Goal: Task Accomplishment & Management: Use online tool/utility

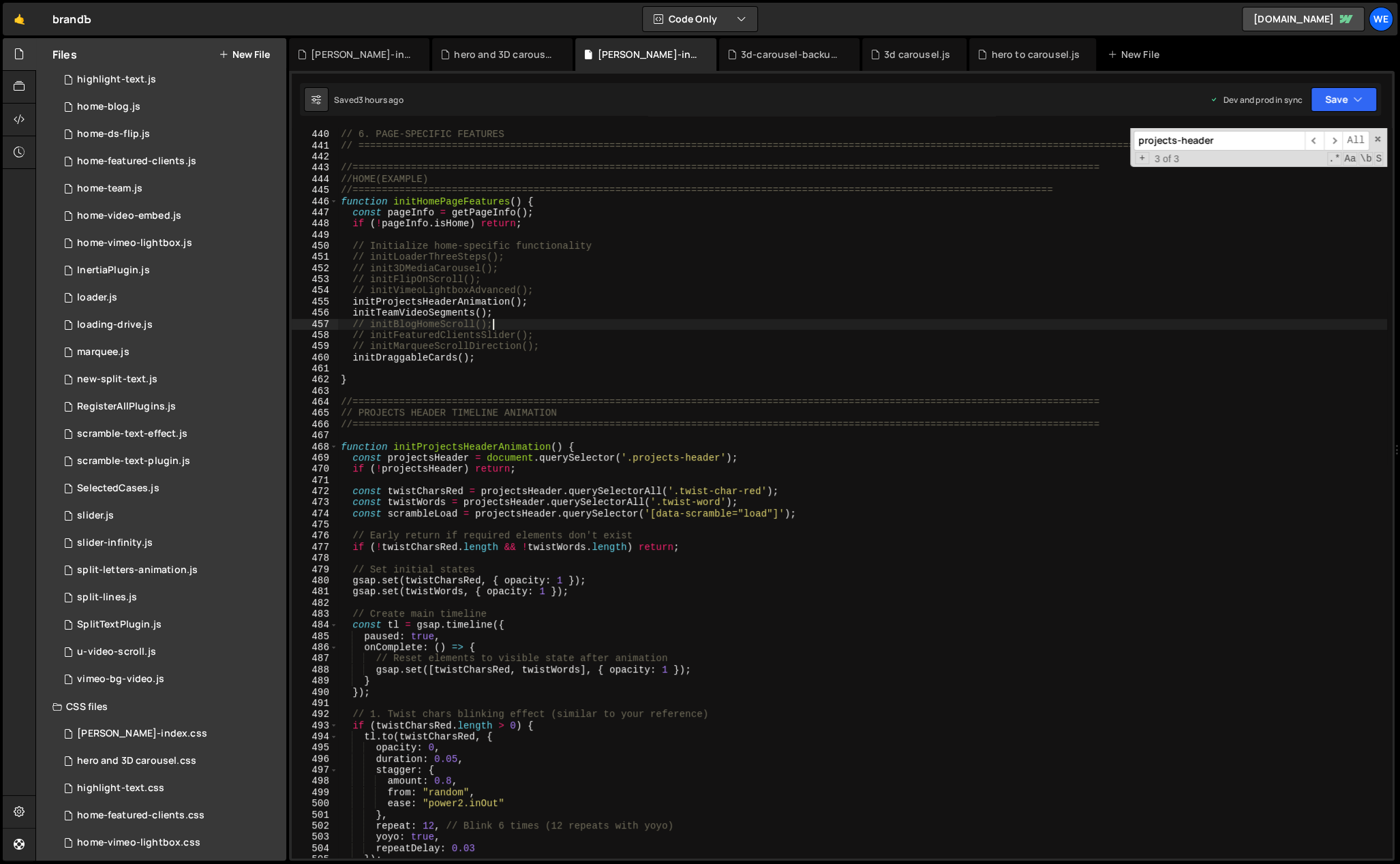
scroll to position [641, 0]
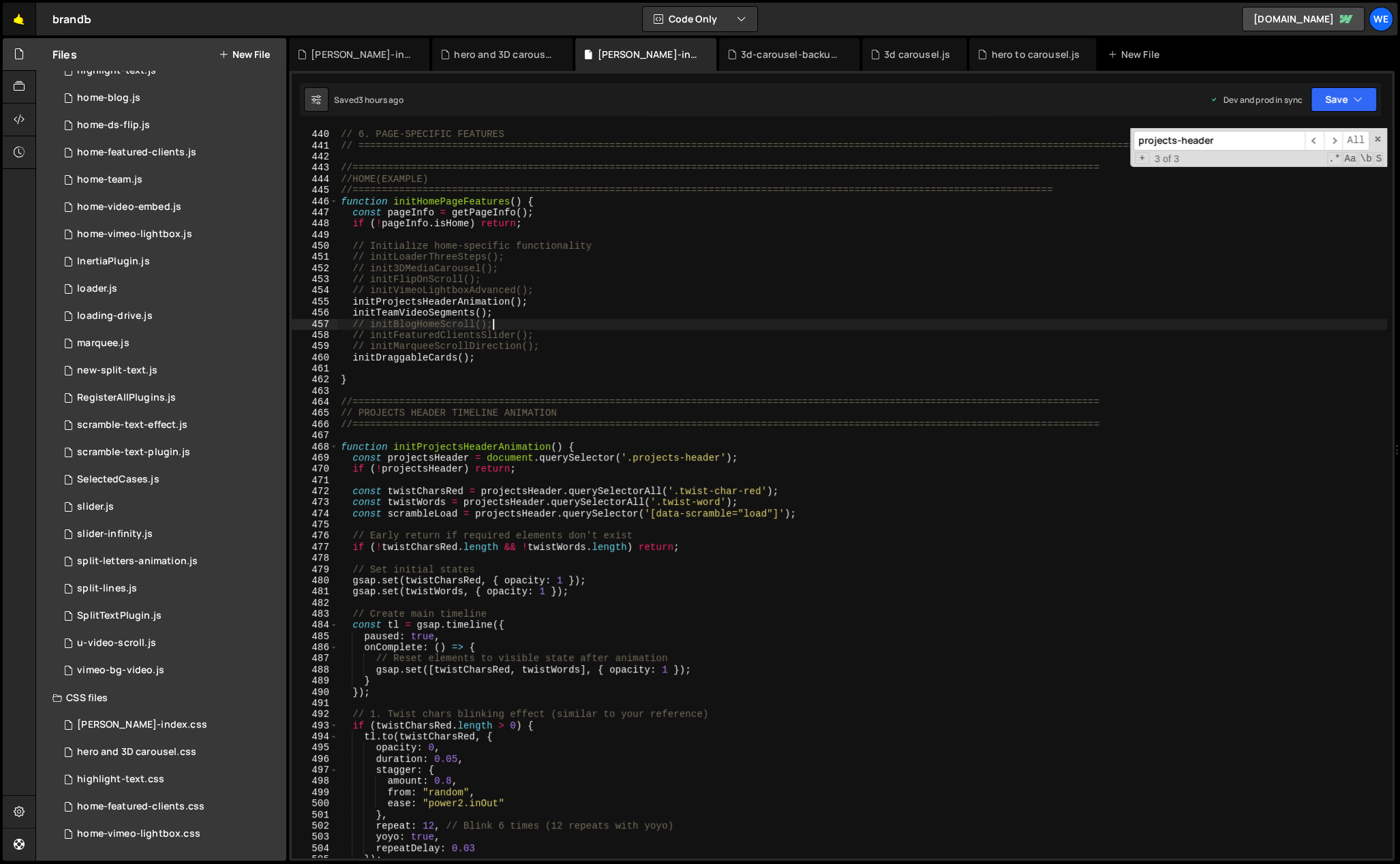
click at [22, 12] on link "🤙" at bounding box center [19, 19] width 34 height 33
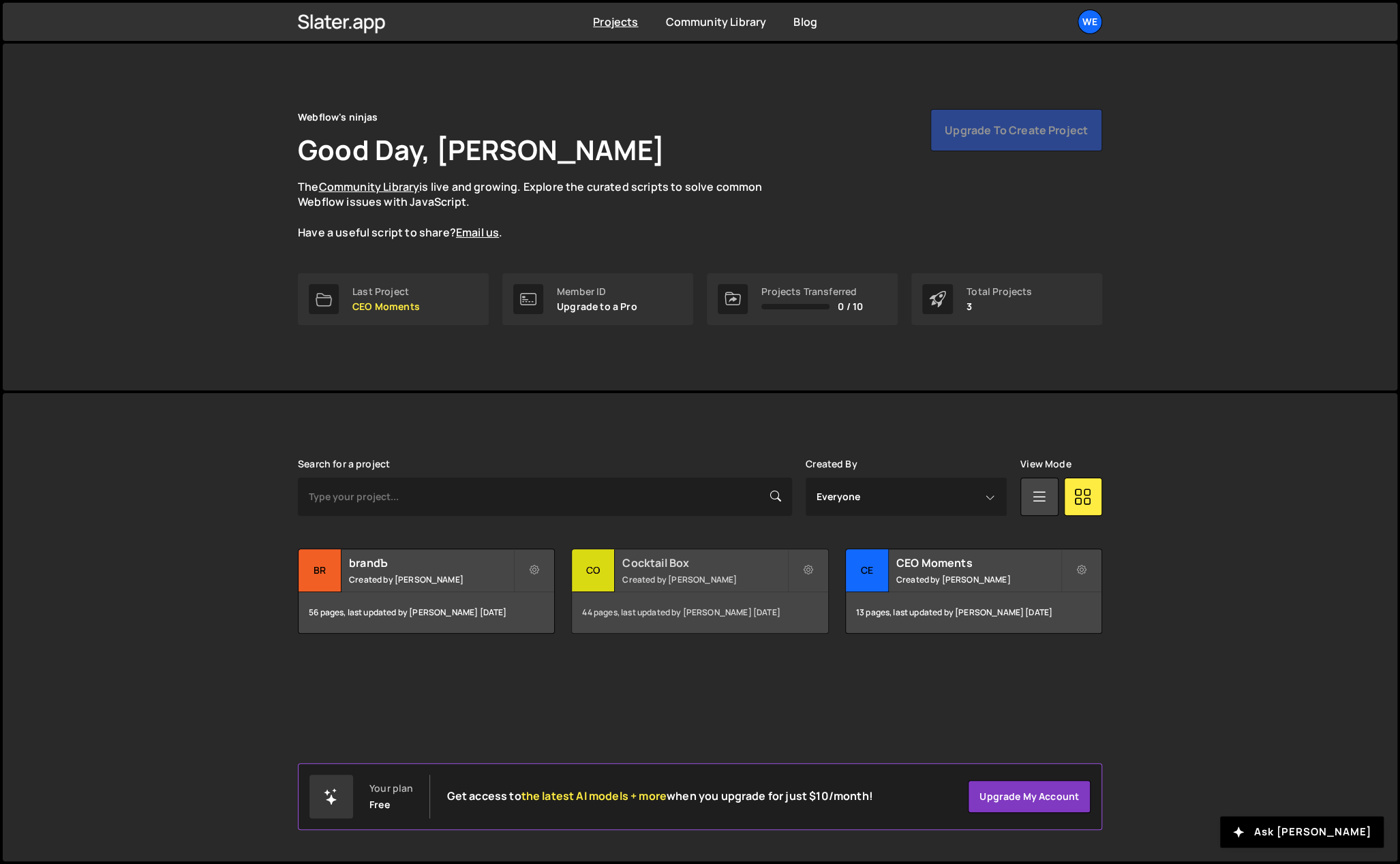
click at [712, 579] on small "Created by [PERSON_NAME]" at bounding box center [704, 579] width 165 height 12
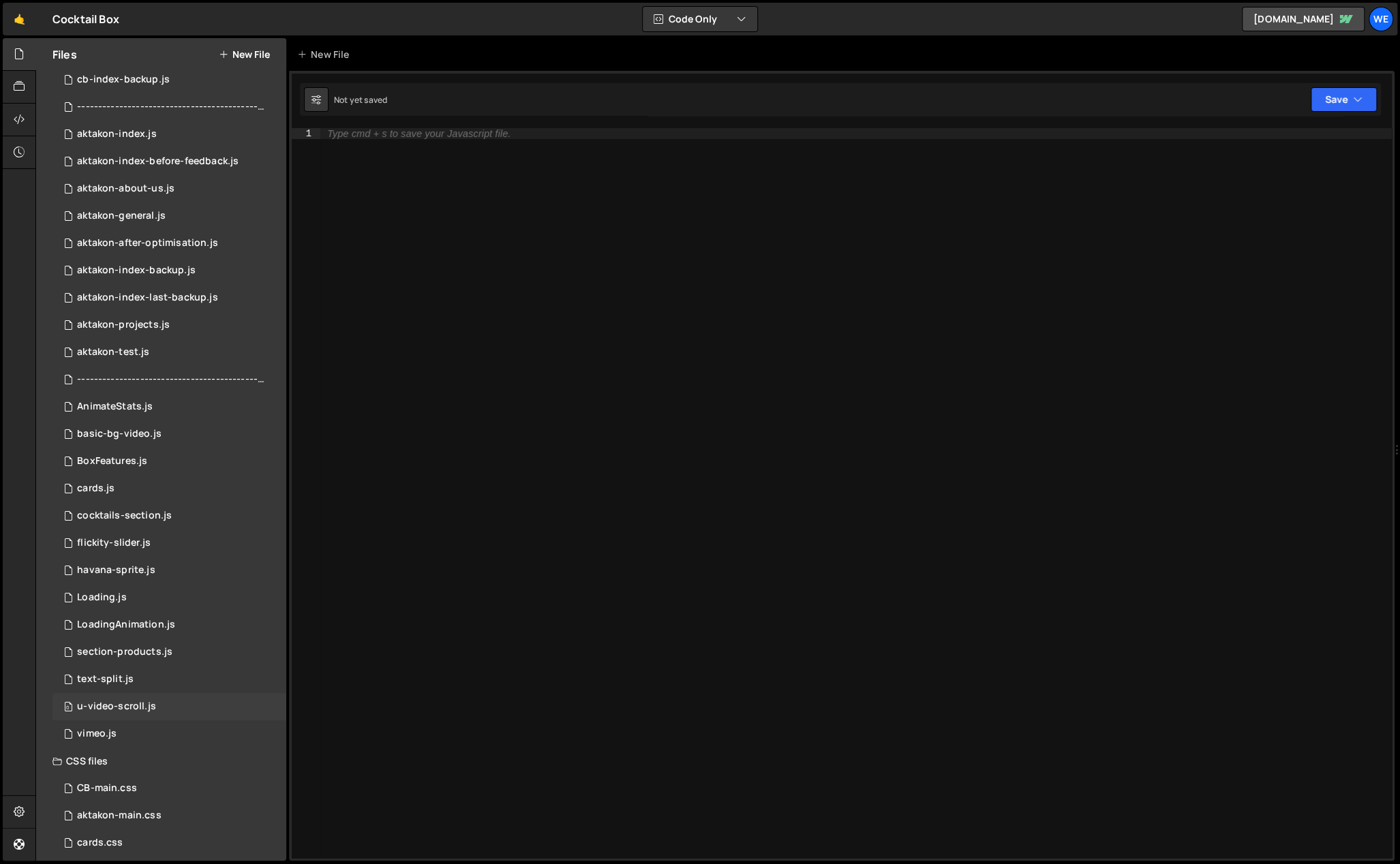
scroll to position [95, 0]
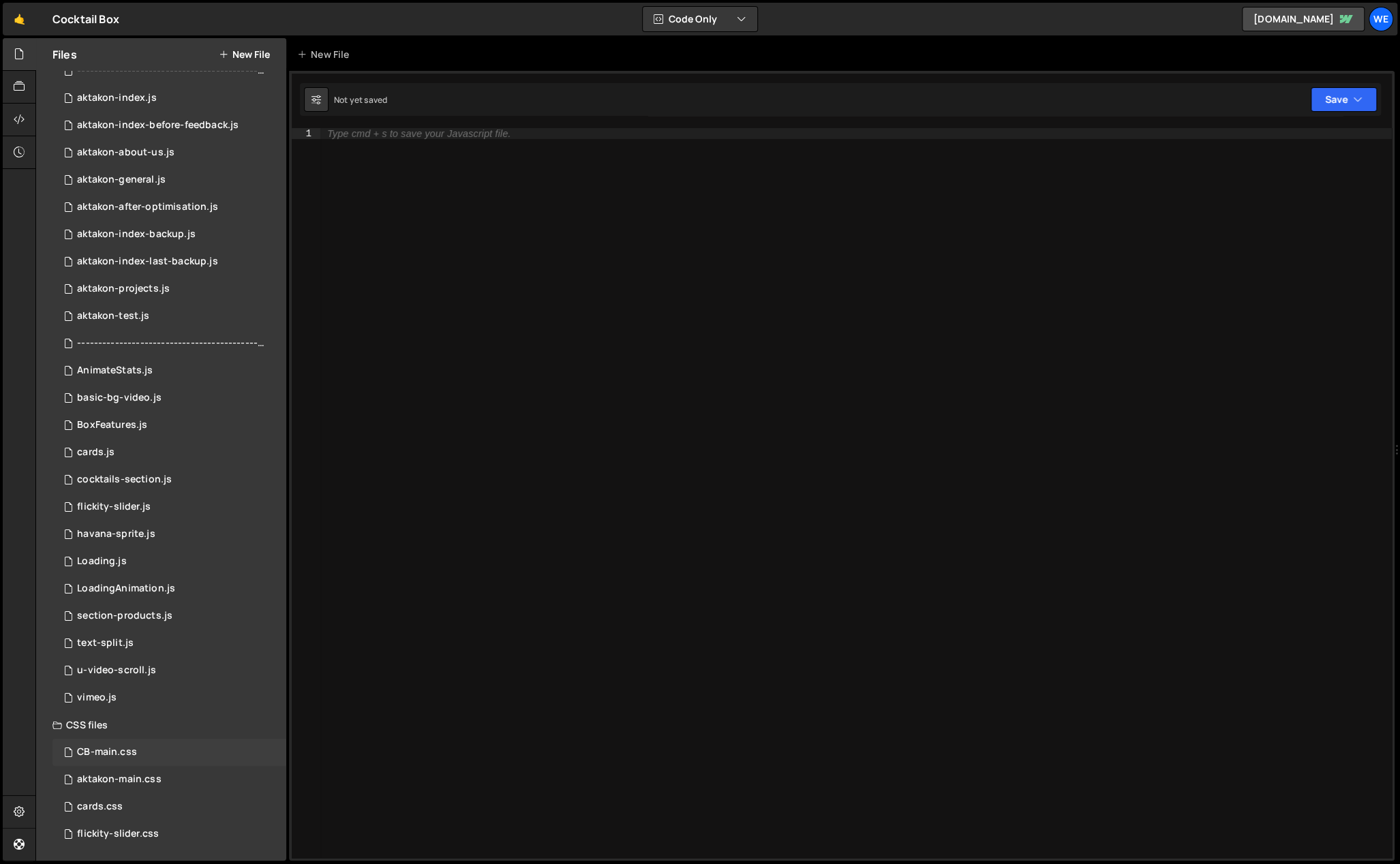
click at [125, 749] on div "CB-main.css" at bounding box center [107, 752] width 60 height 13
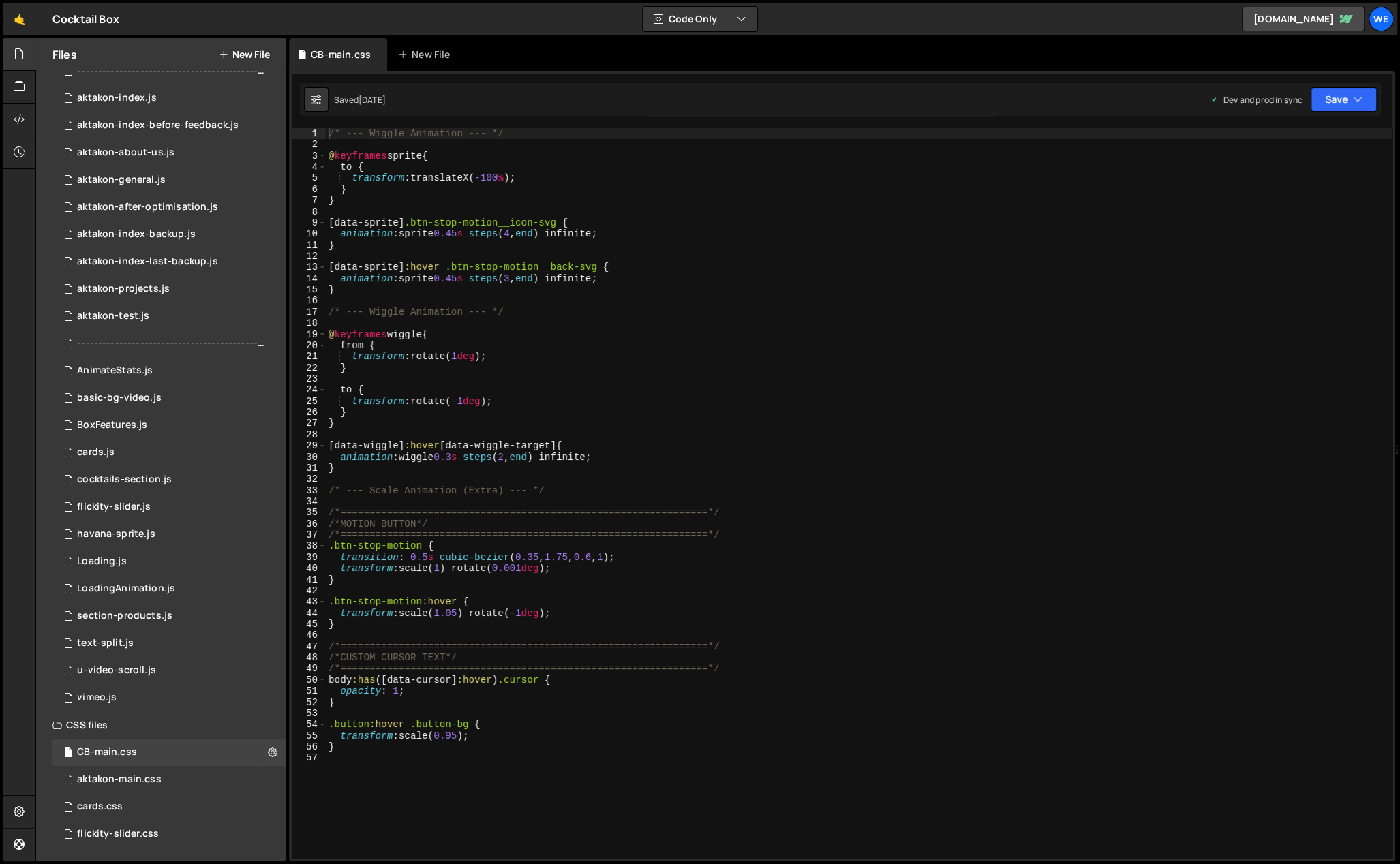
type textarea "}"
click at [580, 751] on div "/* --- Wiggle Animation --- */ @ keyframes sprite { to { transform : translateX…" at bounding box center [859, 504] width 1066 height 753
click at [328, 134] on div "/* --- Wiggle Animation --- */ @ keyframes sprite { to { transform : translateX…" at bounding box center [859, 504] width 1066 height 753
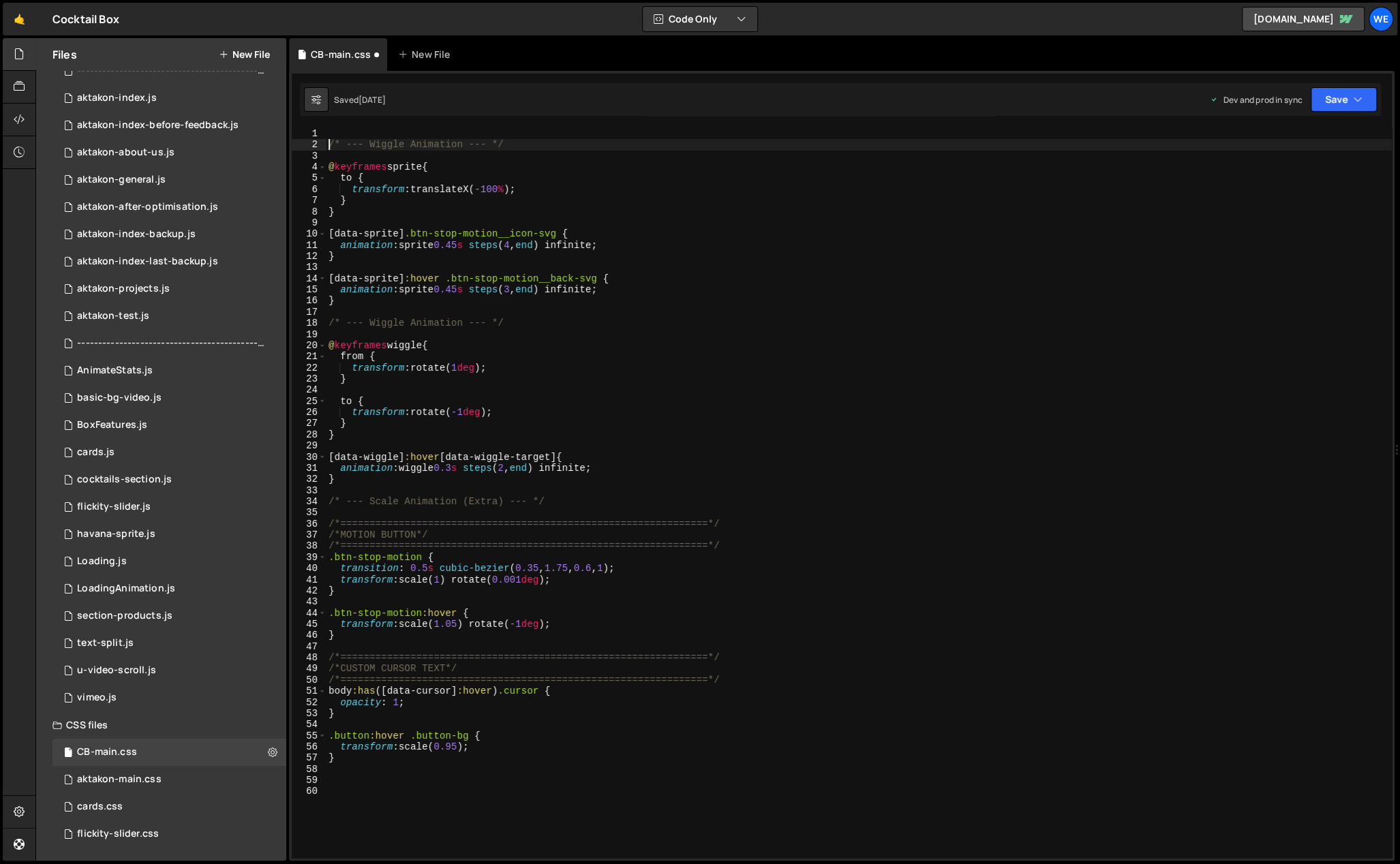
type textarea "/* --- Wiggle Animation --- */"
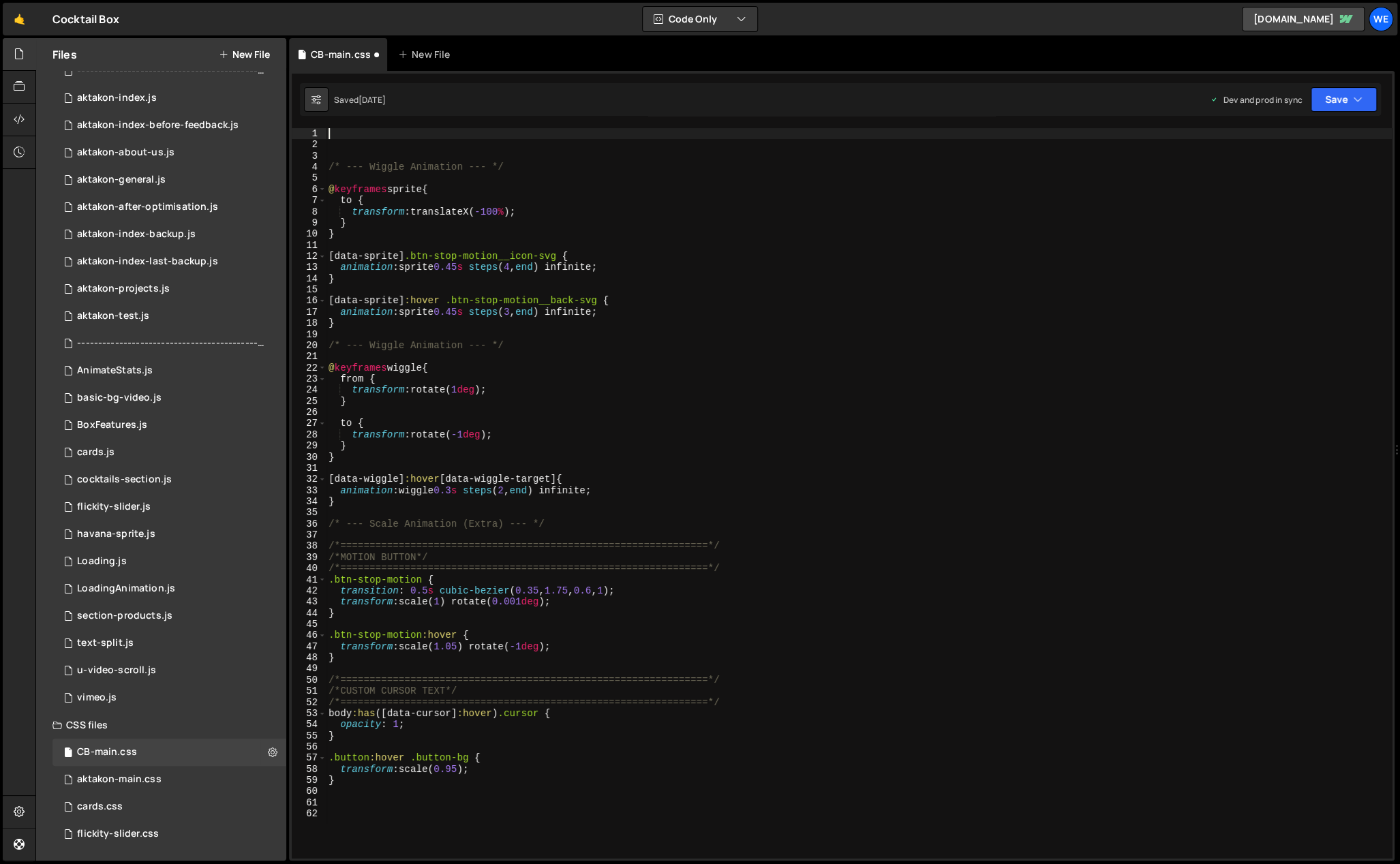
paste textarea "}"
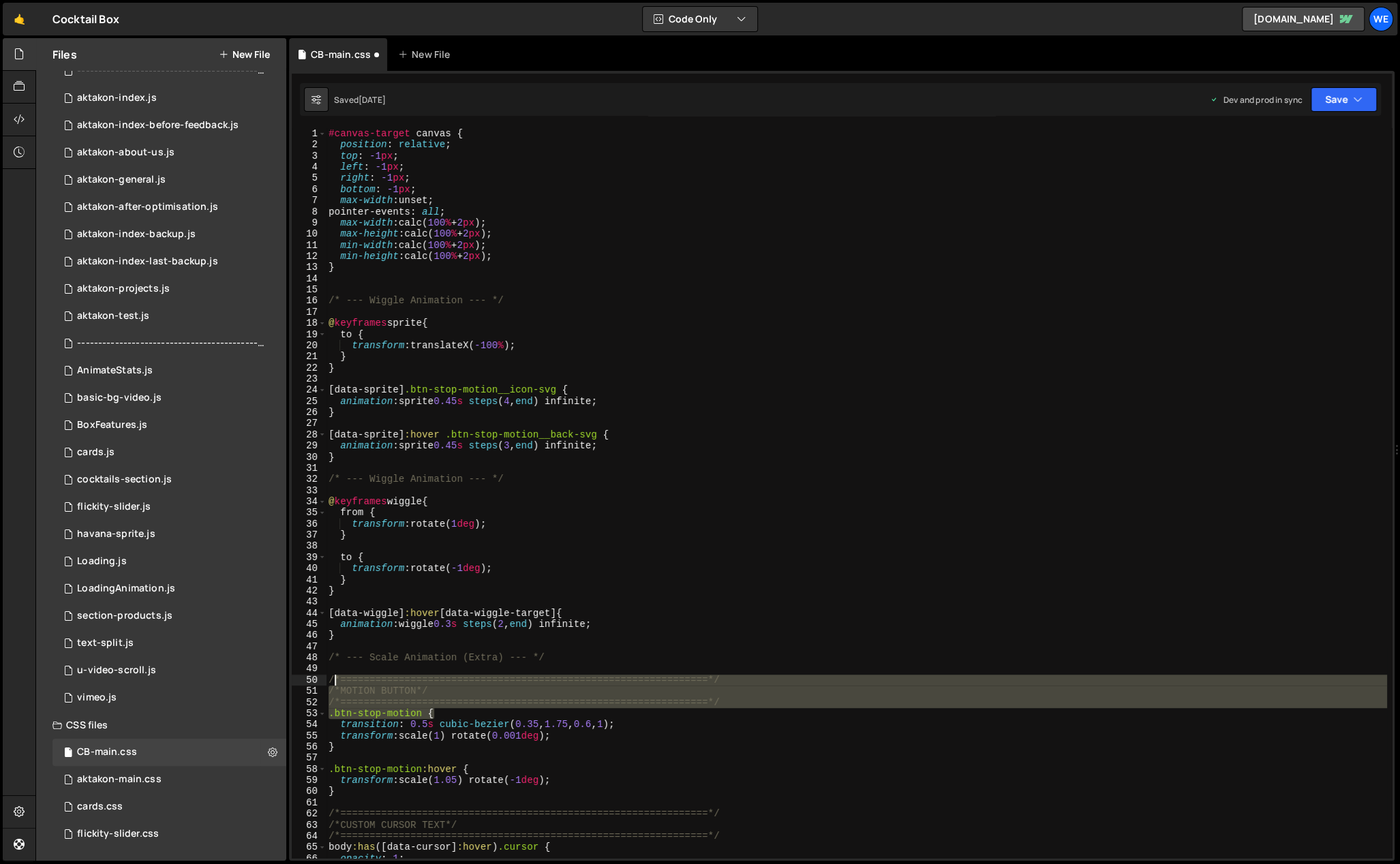
drag, startPoint x: 719, startPoint y: 698, endPoint x: 340, endPoint y: 575, distance: 398.5
click at [330, 675] on div "#canvas-target canvas { position : relative ; top : -1 px ; left : -1 px ; righ…" at bounding box center [856, 504] width 1061 height 753
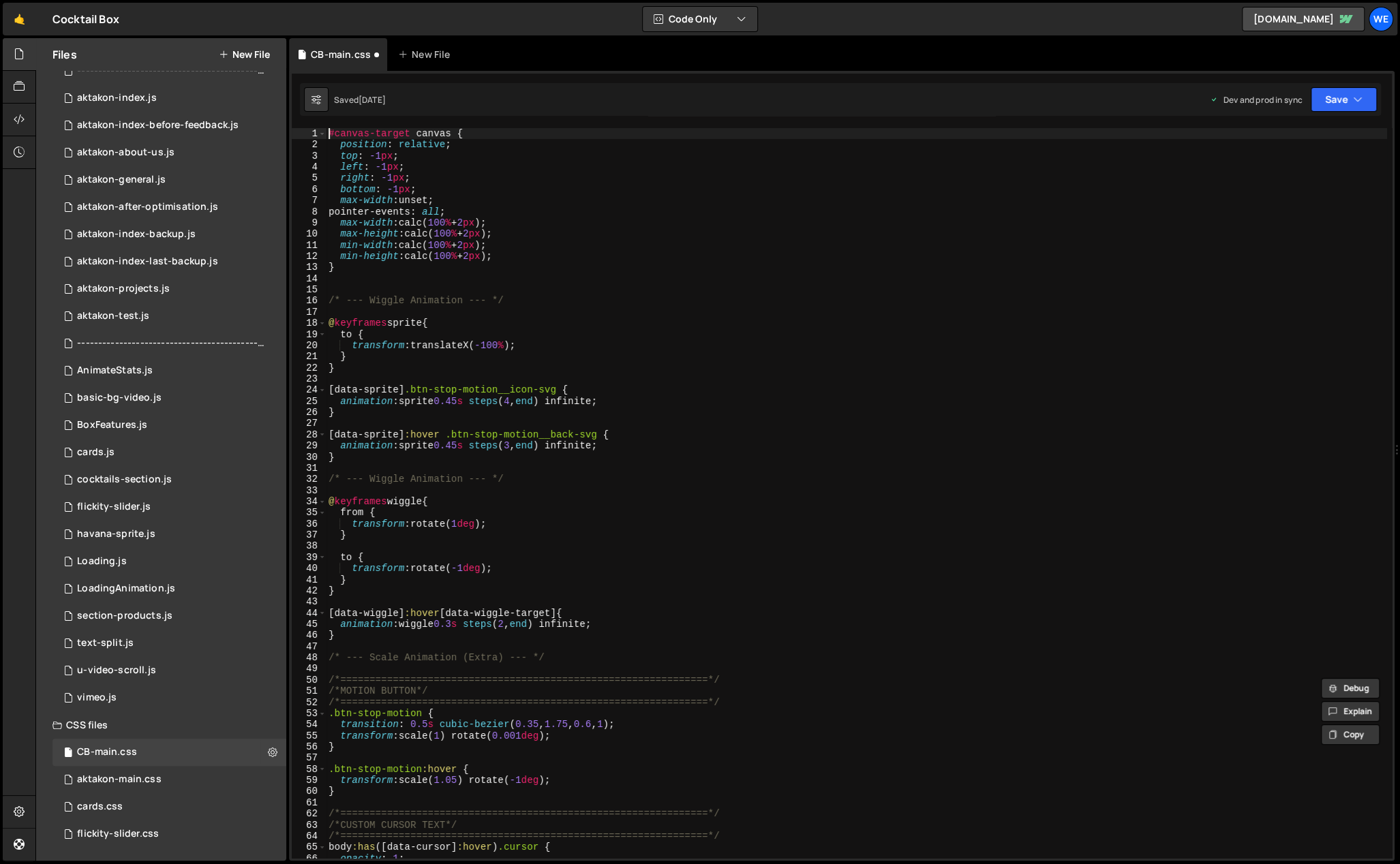
click at [328, 128] on div "#canvas-target canvas { position : relative ; top : -1 px ; left : -1 px ; righ…" at bounding box center [856, 504] width 1061 height 753
type textarea "#canvas-target canvas {"
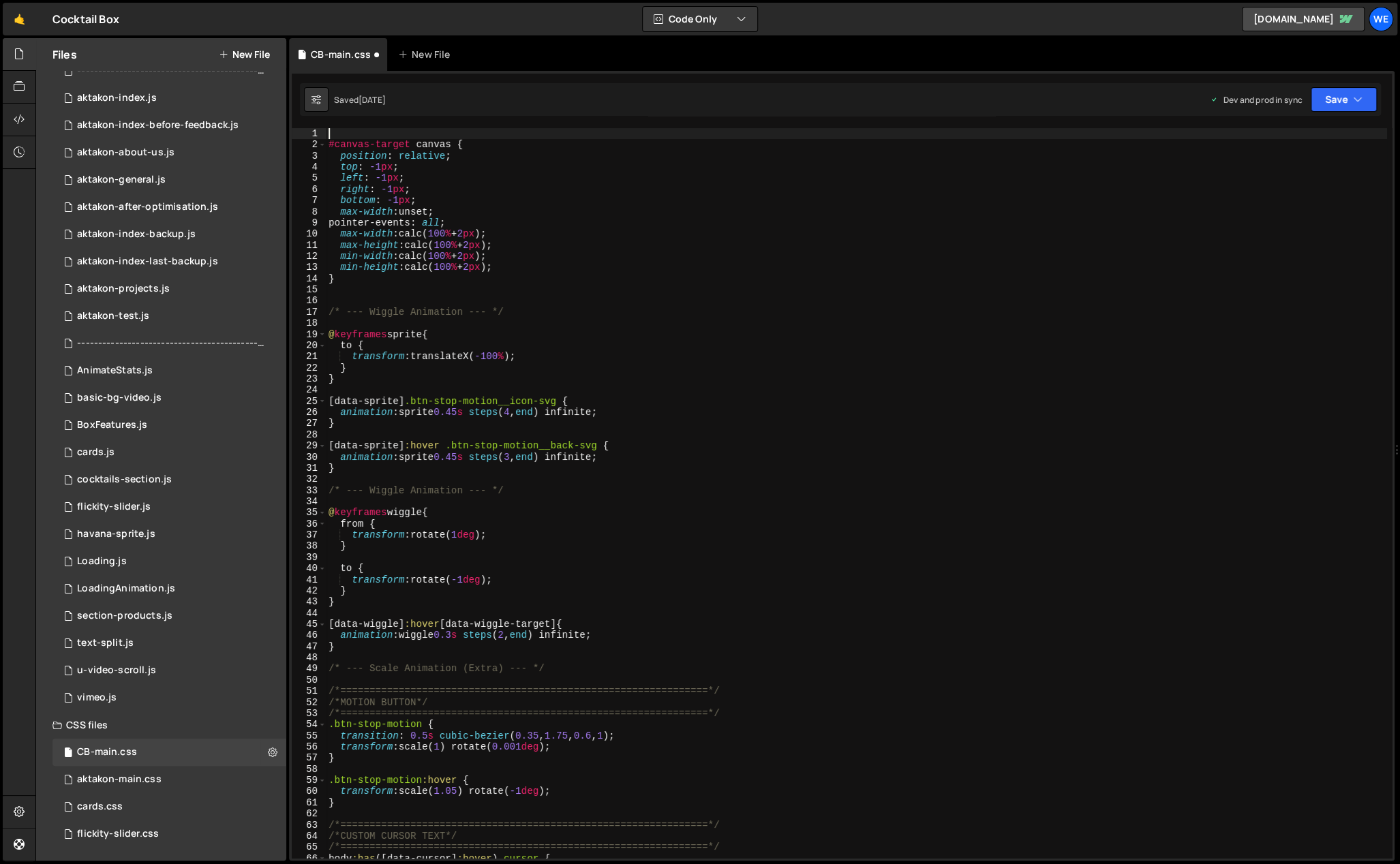
paste textarea ".btn-stop-motion {"
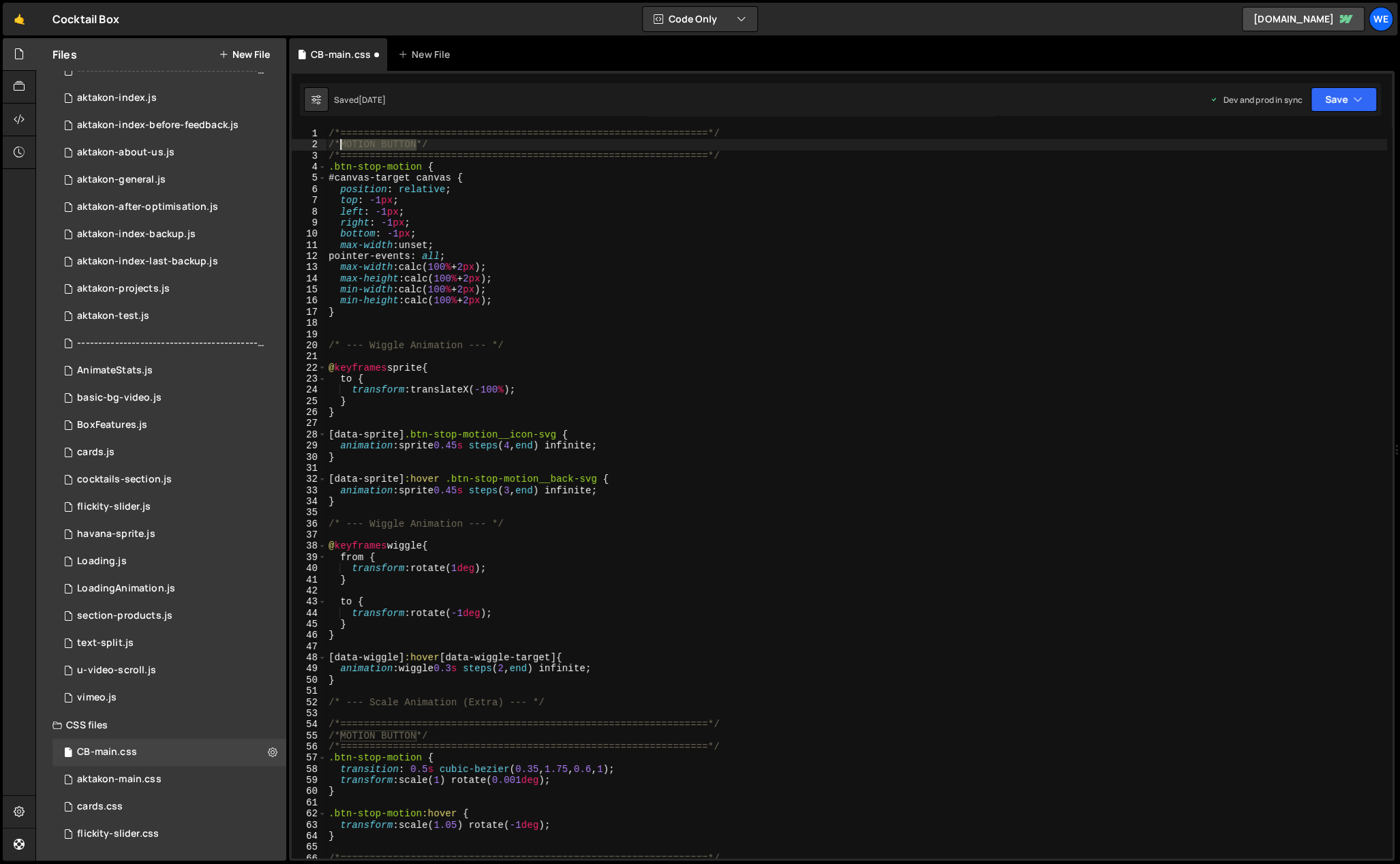
drag, startPoint x: 415, startPoint y: 143, endPoint x: 340, endPoint y: 140, distance: 75.1
click at [342, 139] on div "/*===============================================================*/ /*MOTION BU…" at bounding box center [856, 504] width 1061 height 753
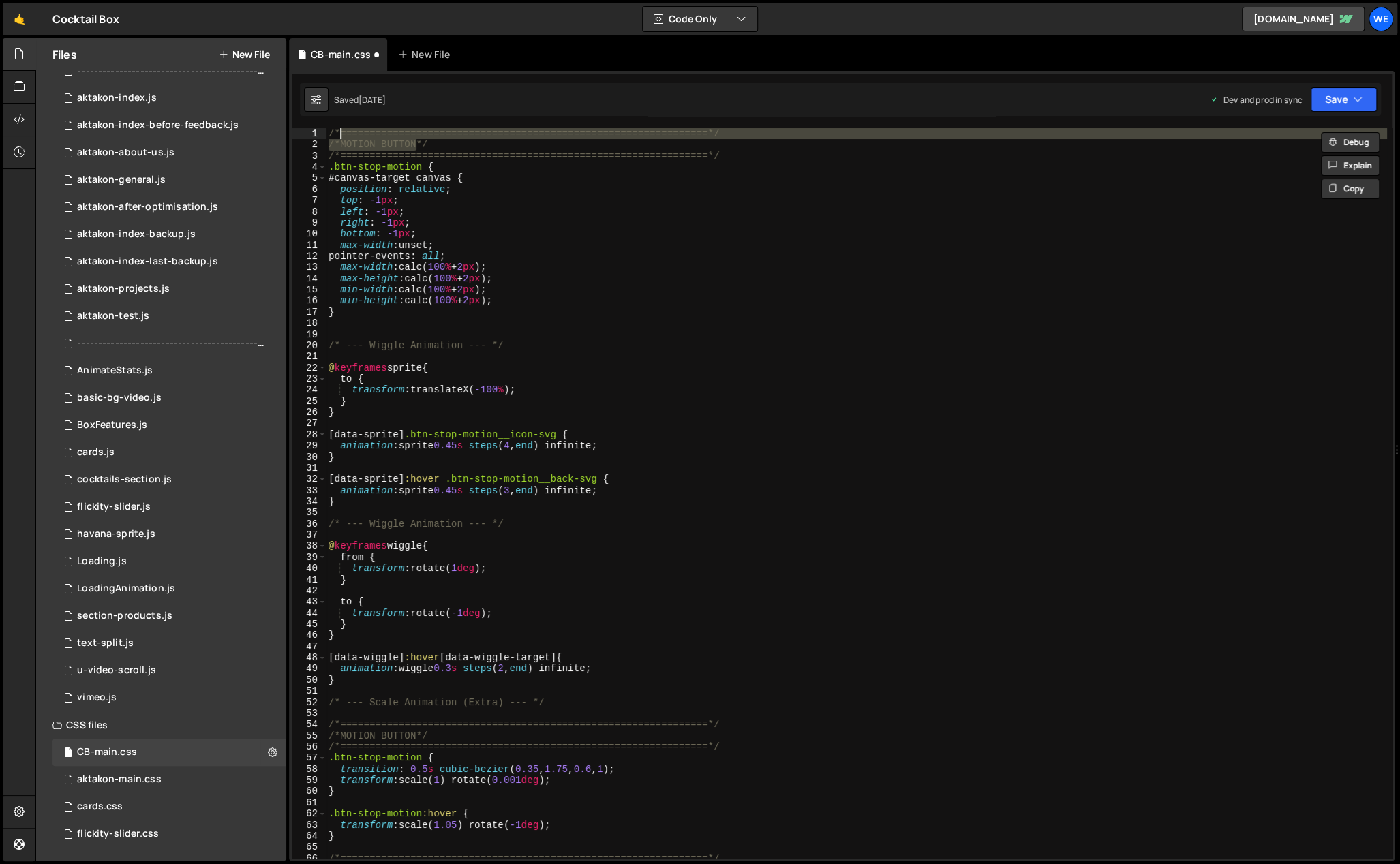
click at [414, 140] on div "/*===============================================================*/ /*MOTION BU…" at bounding box center [856, 493] width 1061 height 730
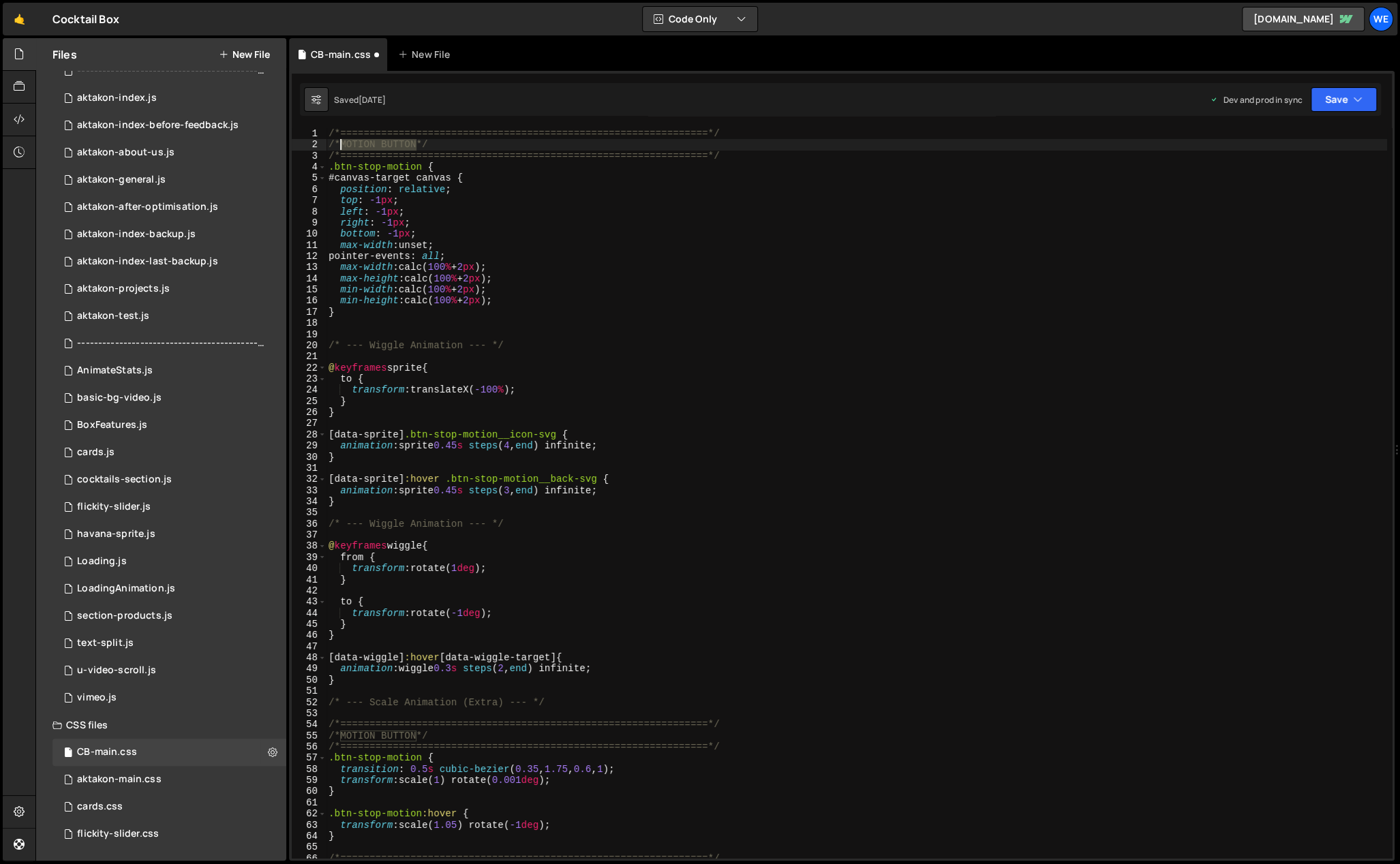
drag, startPoint x: 415, startPoint y: 143, endPoint x: 341, endPoint y: 146, distance: 74.1
click at [341, 146] on div "/*===============================================================*/ /*MOTION BU…" at bounding box center [856, 504] width 1061 height 753
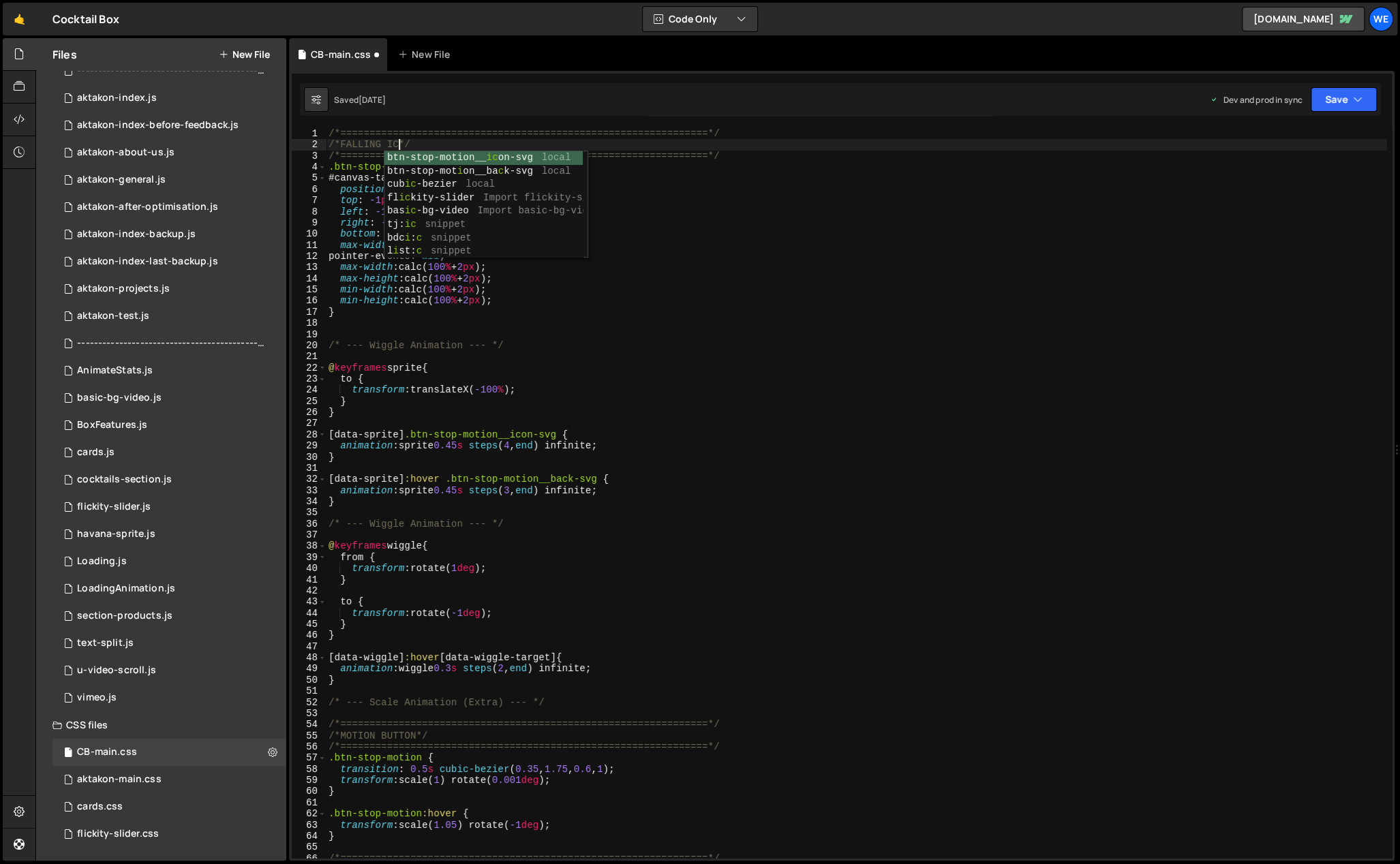
scroll to position [0, 6]
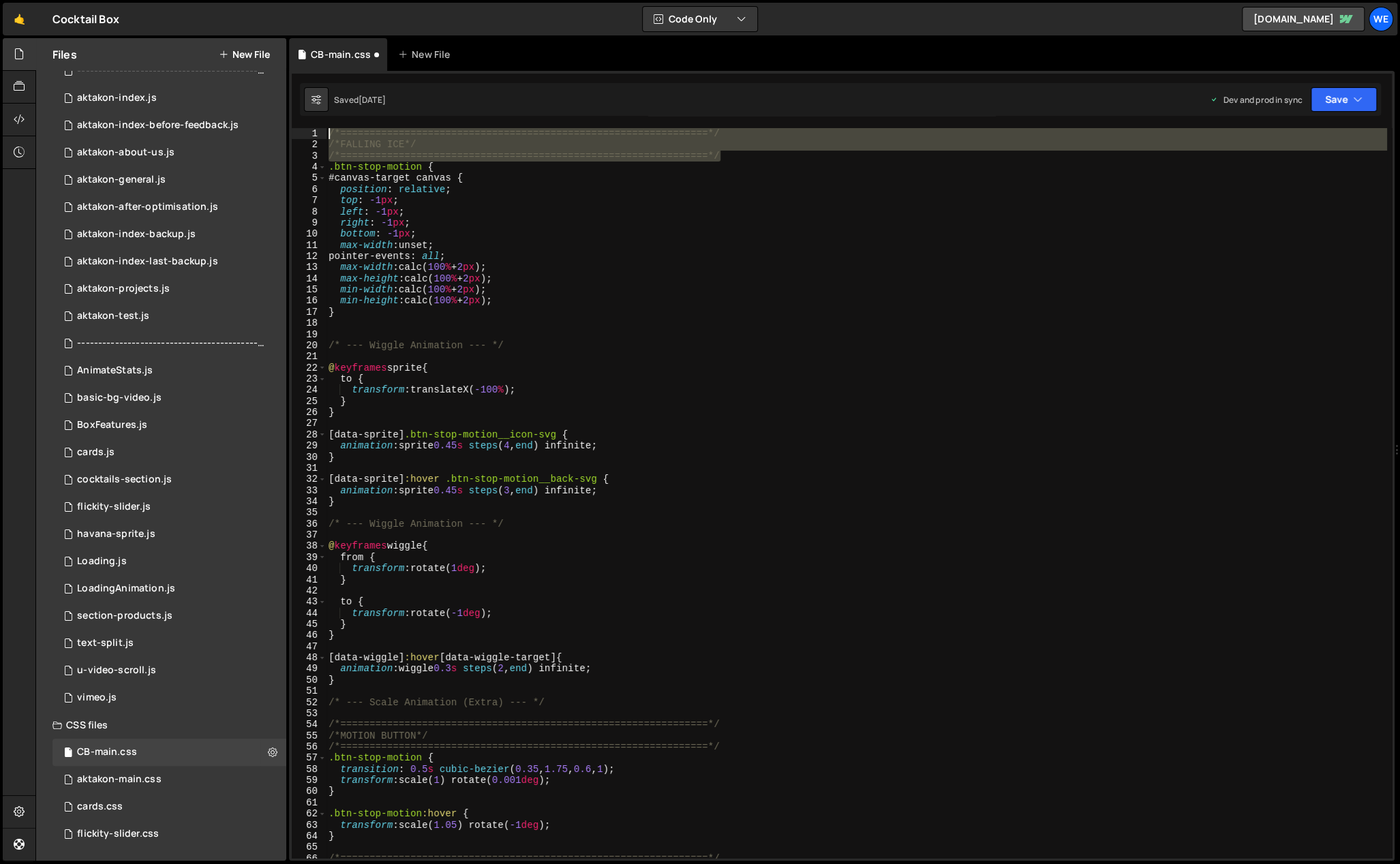
drag, startPoint x: 739, startPoint y: 156, endPoint x: 307, endPoint y: 127, distance: 433.0
click at [307, 127] on div "1 Type cmd + s to save your Javascript file. הההההההההההההההההההההההההההההההההה…" at bounding box center [841, 466] width 1106 height 790
type textarea "/*===============================================================*/ /*FALLING I…"
click at [356, 332] on div "/*===============================================================*/ /*FALLING I…" at bounding box center [856, 504] width 1061 height 753
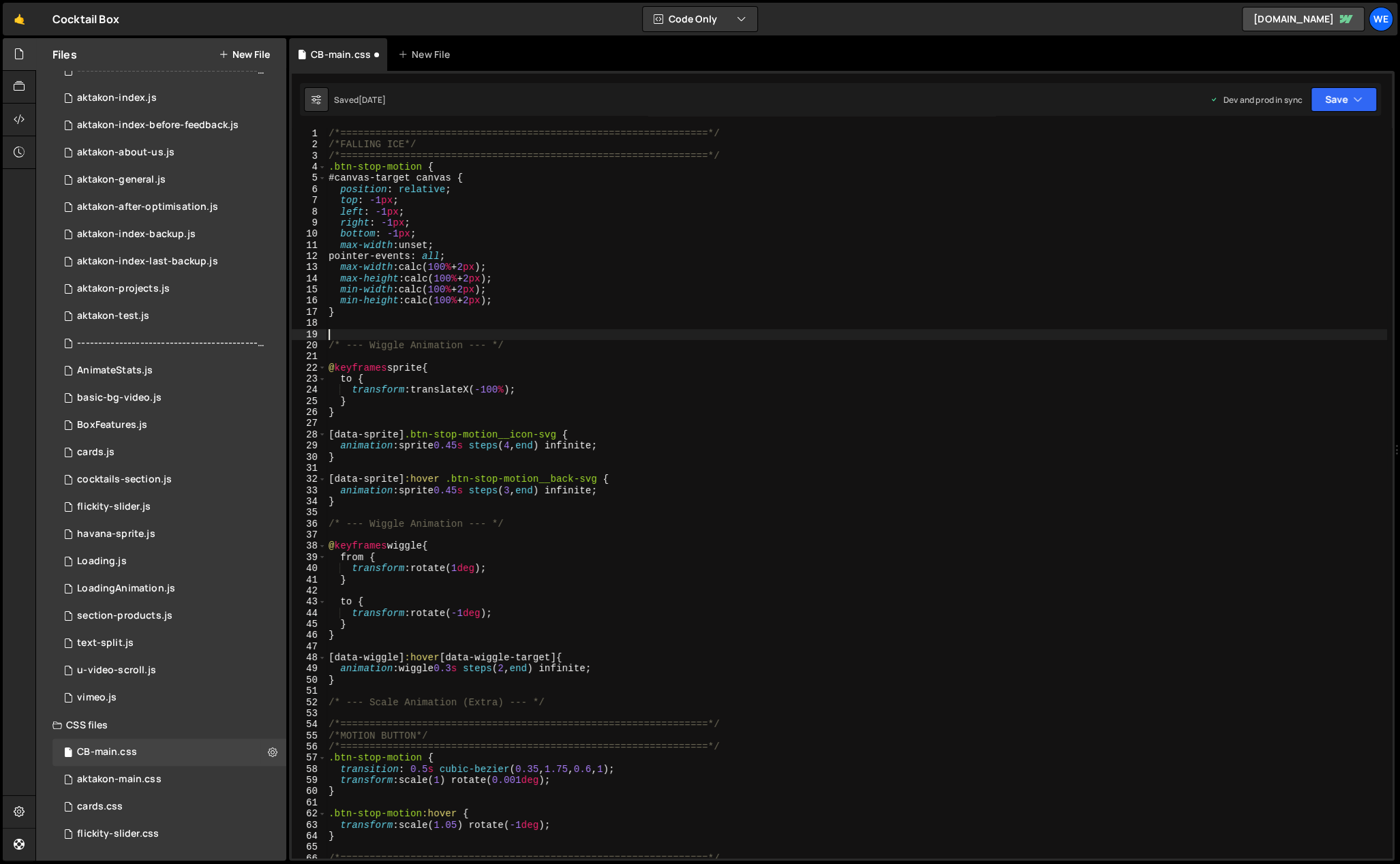
paste textarea "/*===============================================================*/"
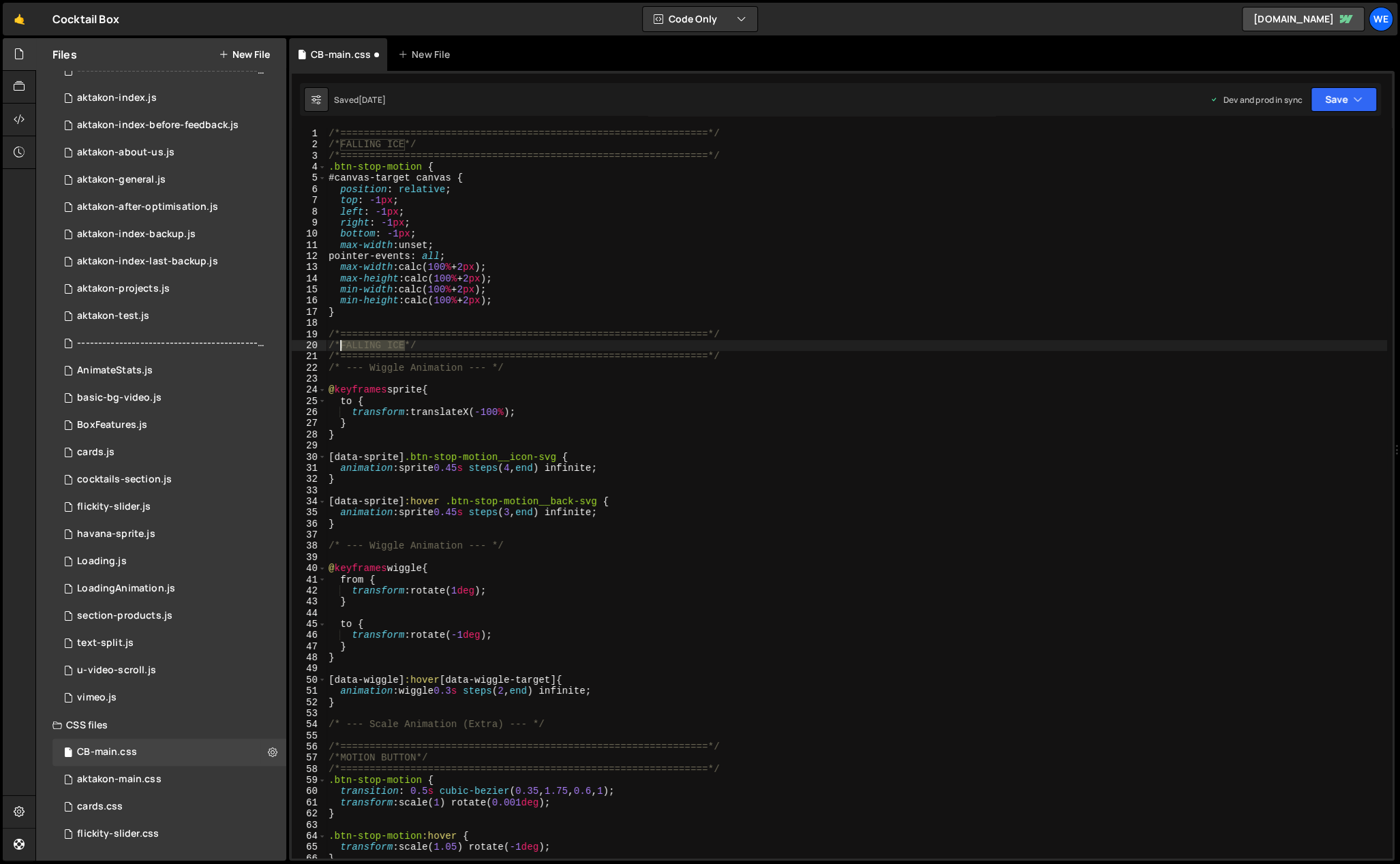
drag, startPoint x: 403, startPoint y: 343, endPoint x: 343, endPoint y: 344, distance: 60.0
click at [343, 344] on div "/*===============================================================*/ /*FALLING I…" at bounding box center [856, 504] width 1061 height 753
click at [628, 280] on div "/*===============================================================*/ /*FALLING I…" at bounding box center [856, 504] width 1061 height 753
click at [412, 347] on div "/*===============================================================*/ /*FALLING I…" at bounding box center [856, 504] width 1061 height 753
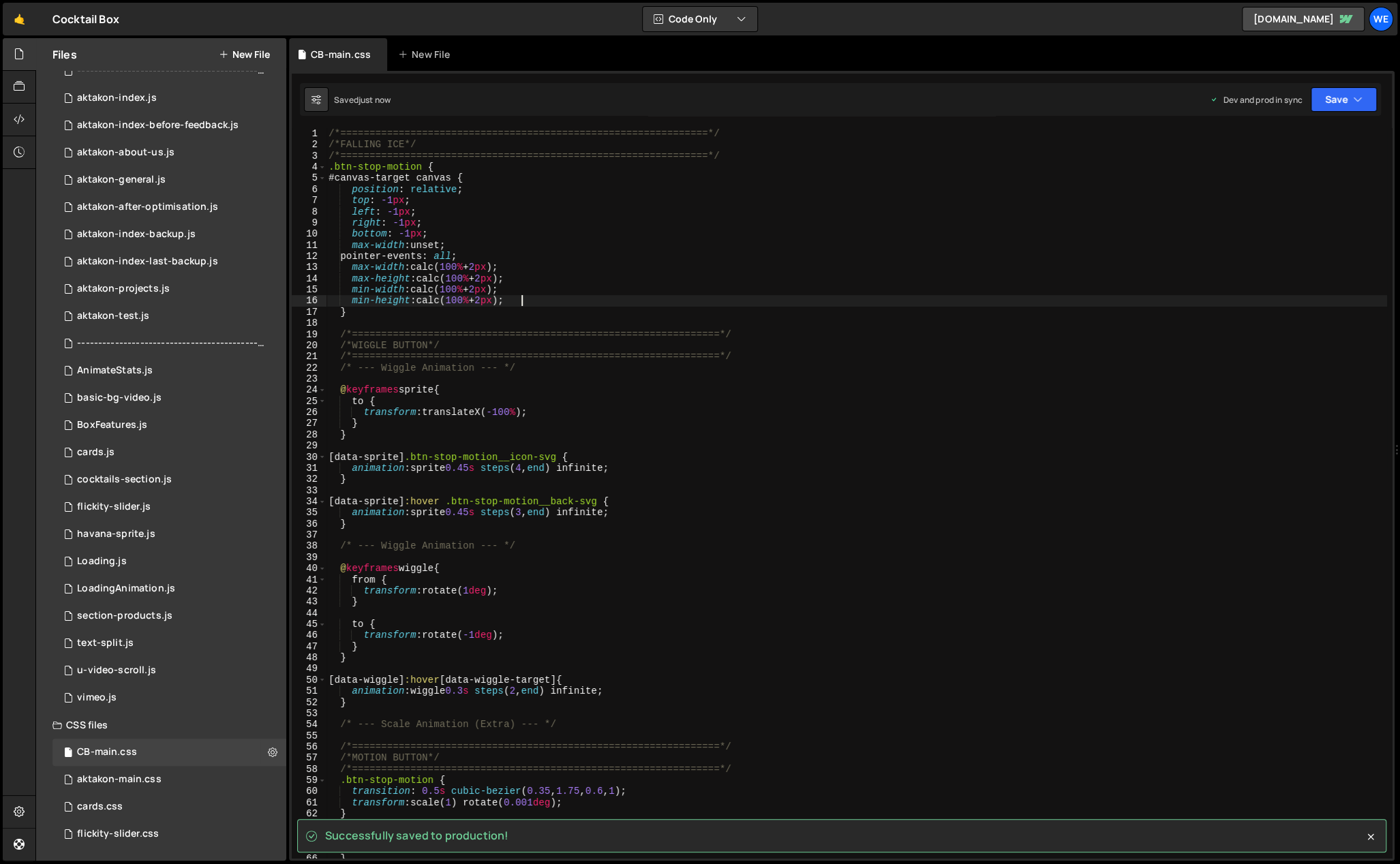
click at [524, 301] on div "/*===============================================================*/ /*FALLING I…" at bounding box center [856, 504] width 1061 height 753
type textarea "min-height: calc(100% + 2px);"
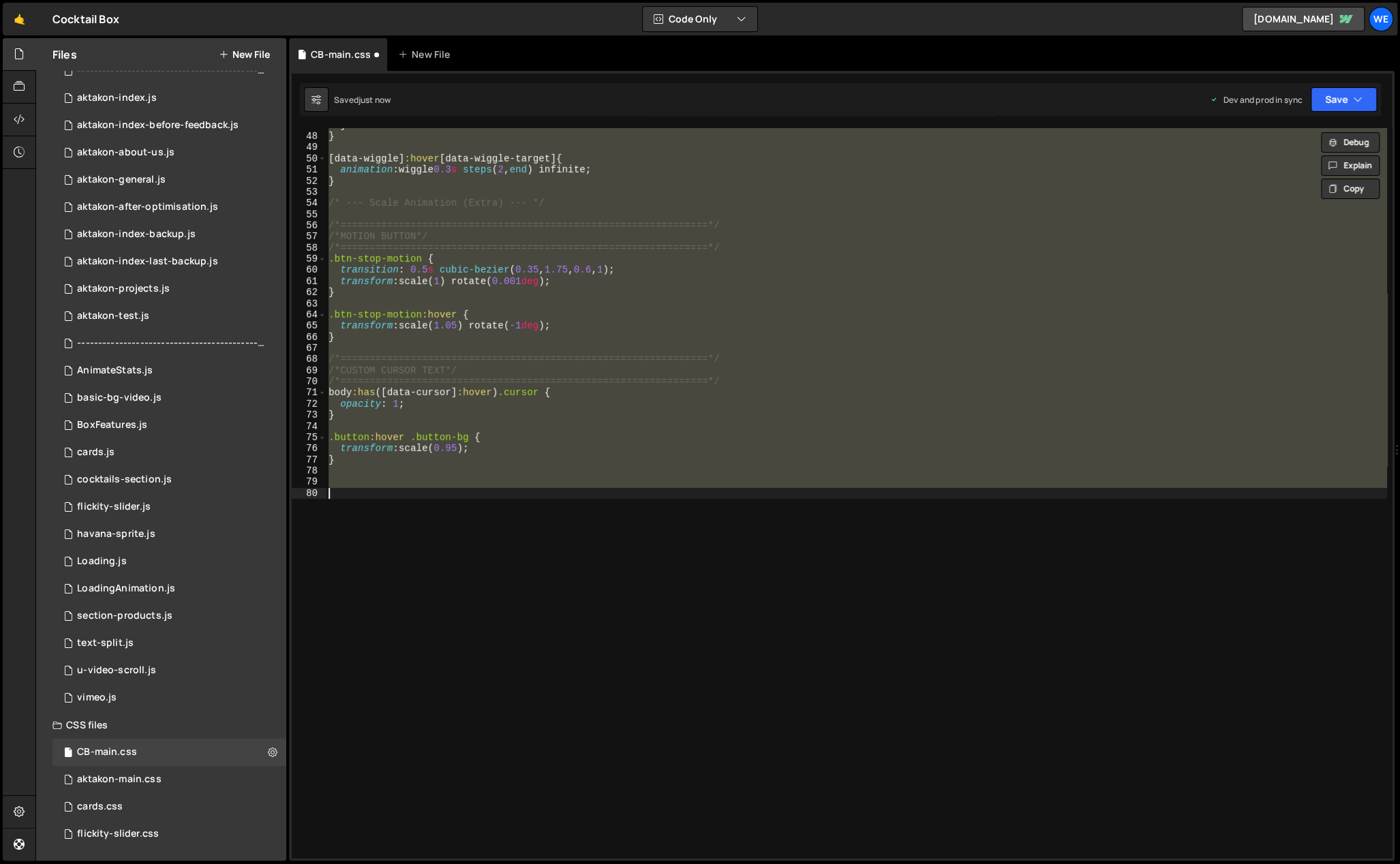
scroll to position [0, 0]
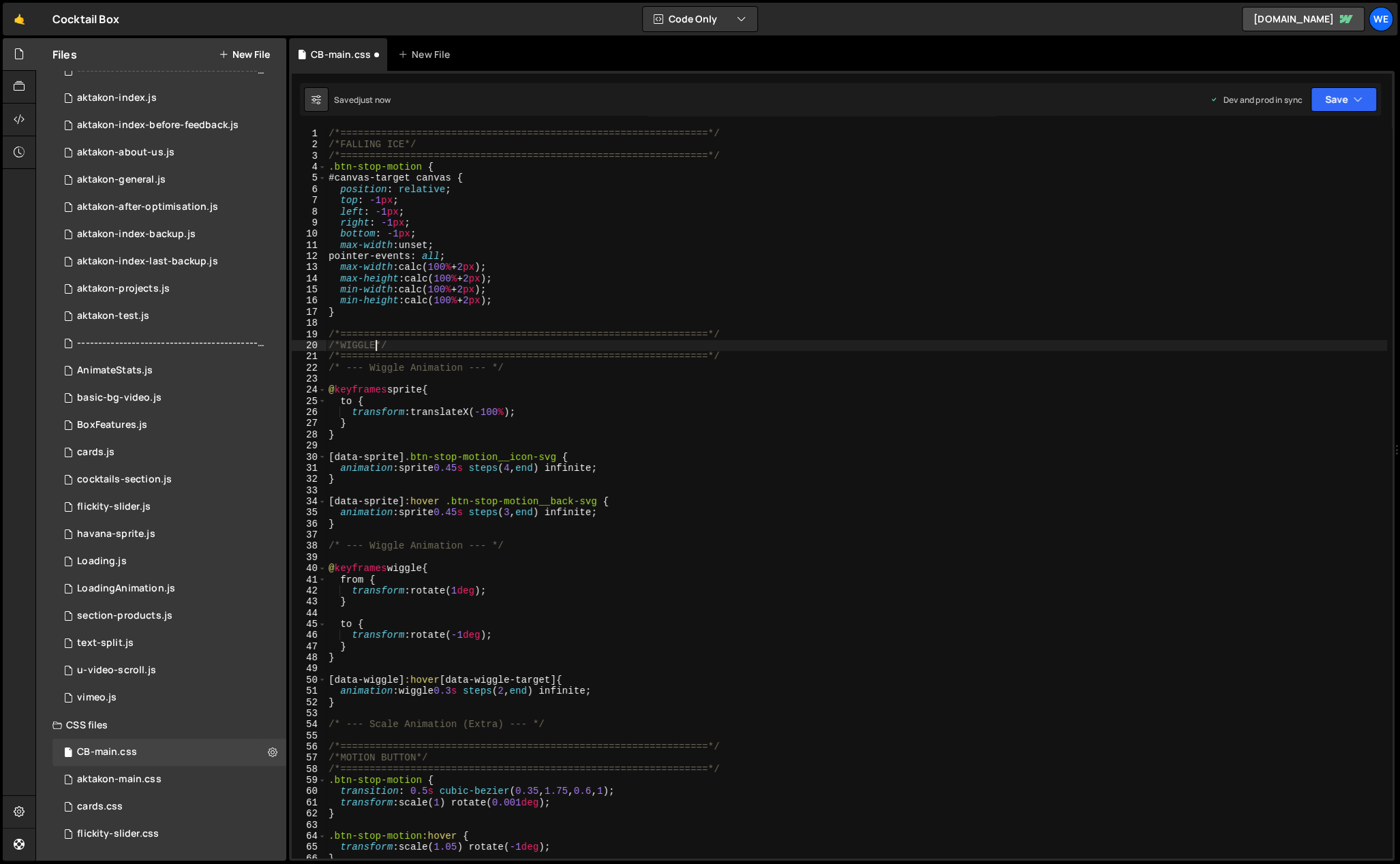
type textarea "/*FALLING ICE*/"
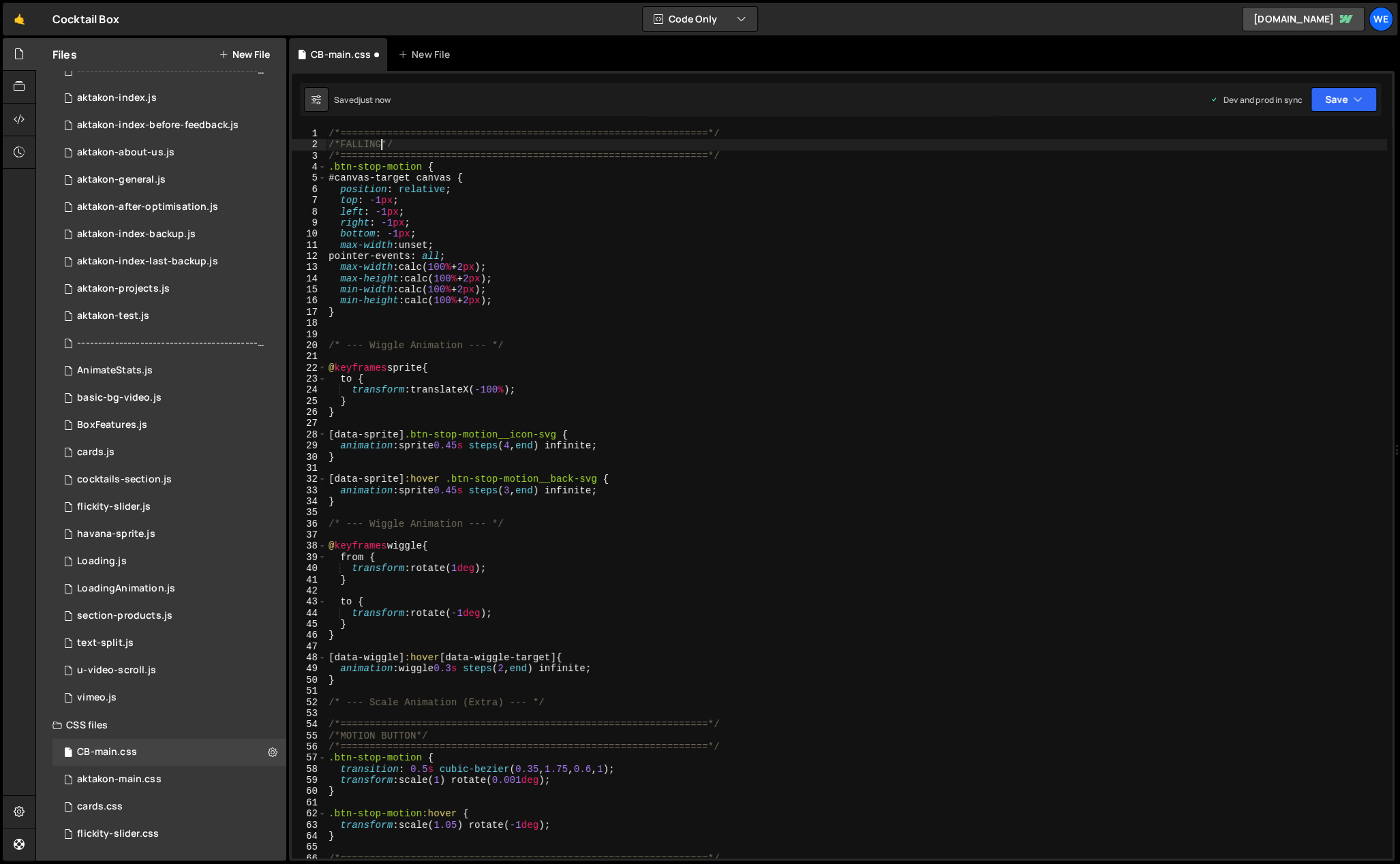
type textarea "/*MOTION BUTTON*/"
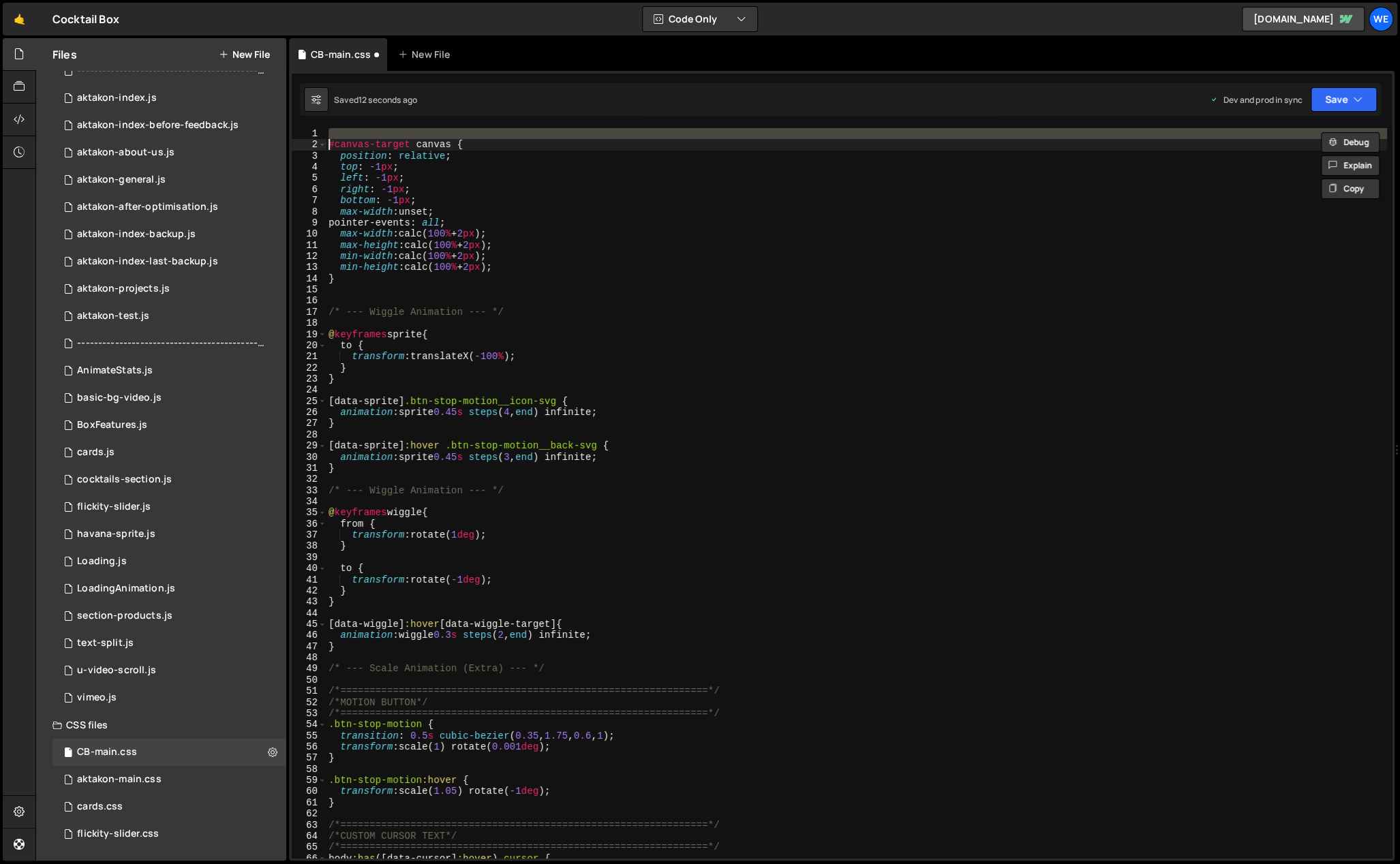
type textarea "/*===============================================================*/ .btn-stop-m…"
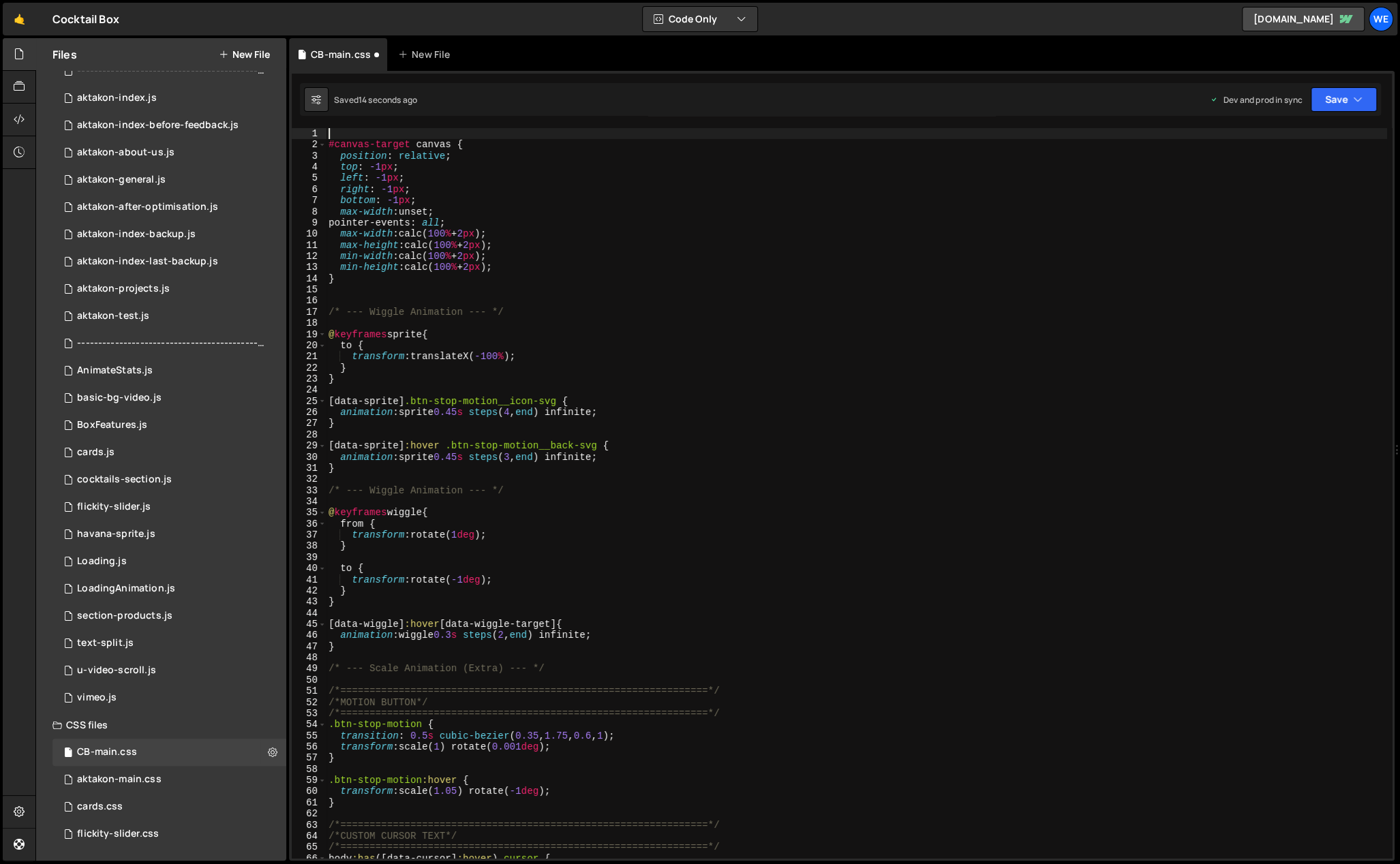
type textarea "#canvas-target canvas {"
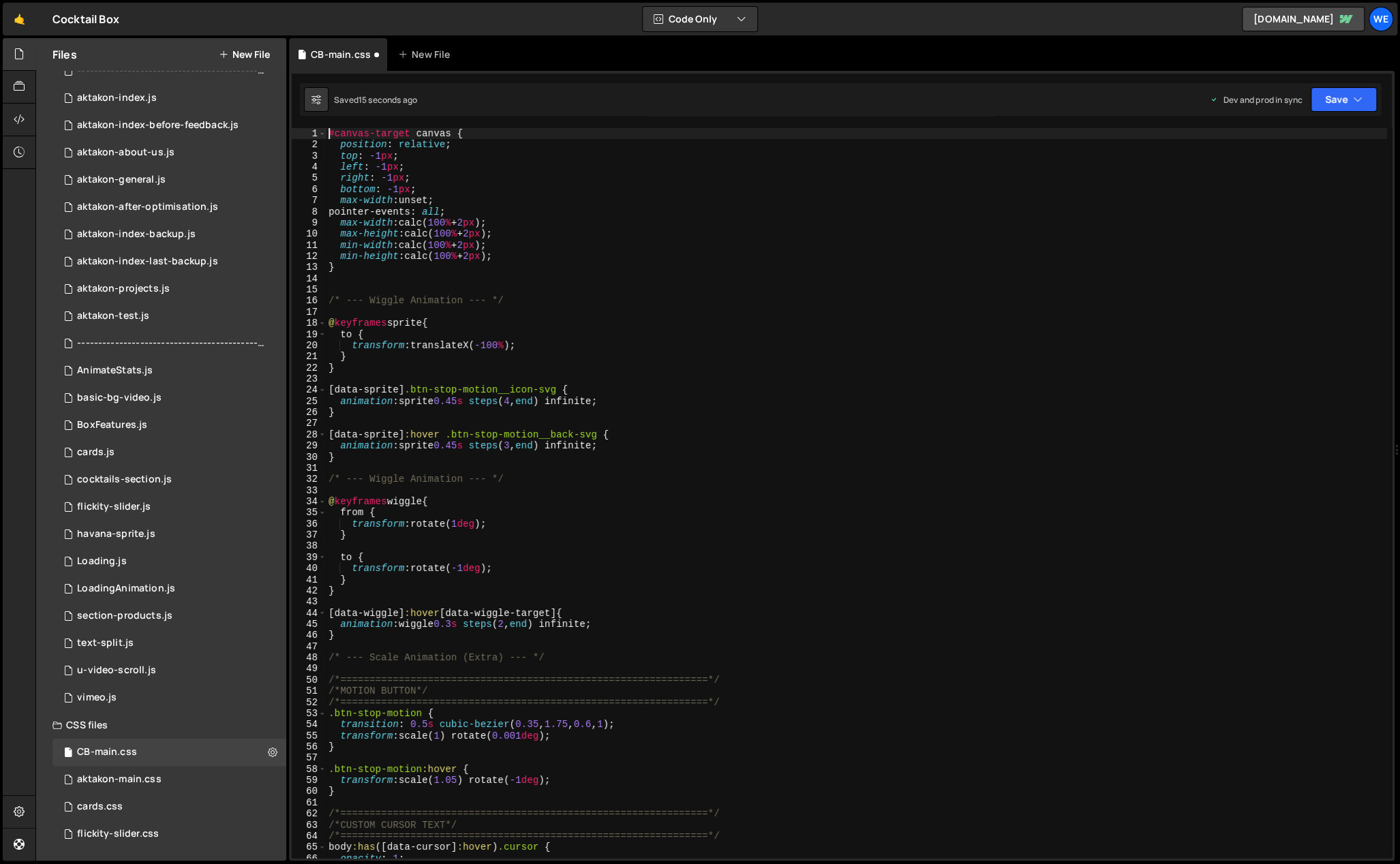
scroll to position [368, 0]
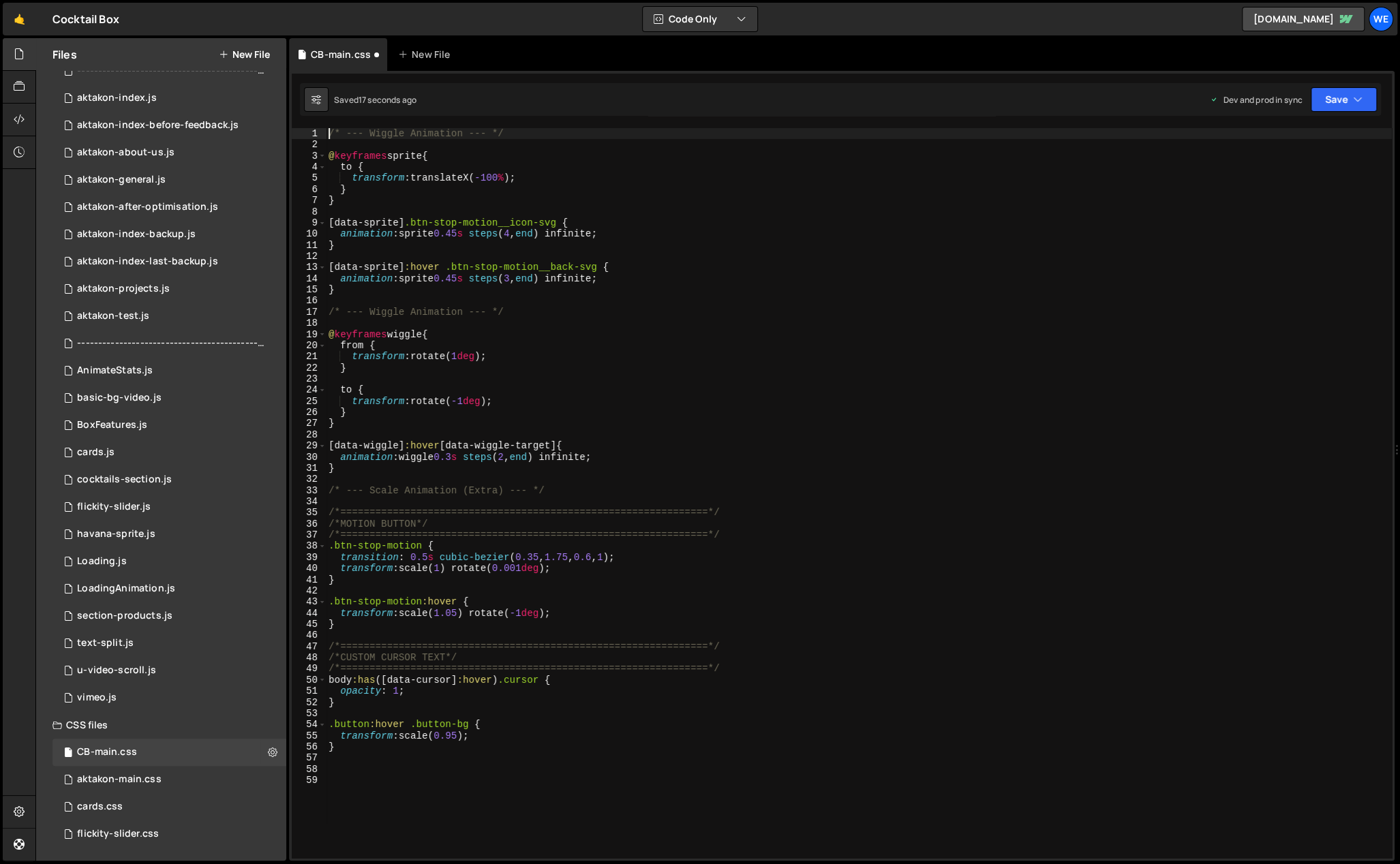
type textarea "}"
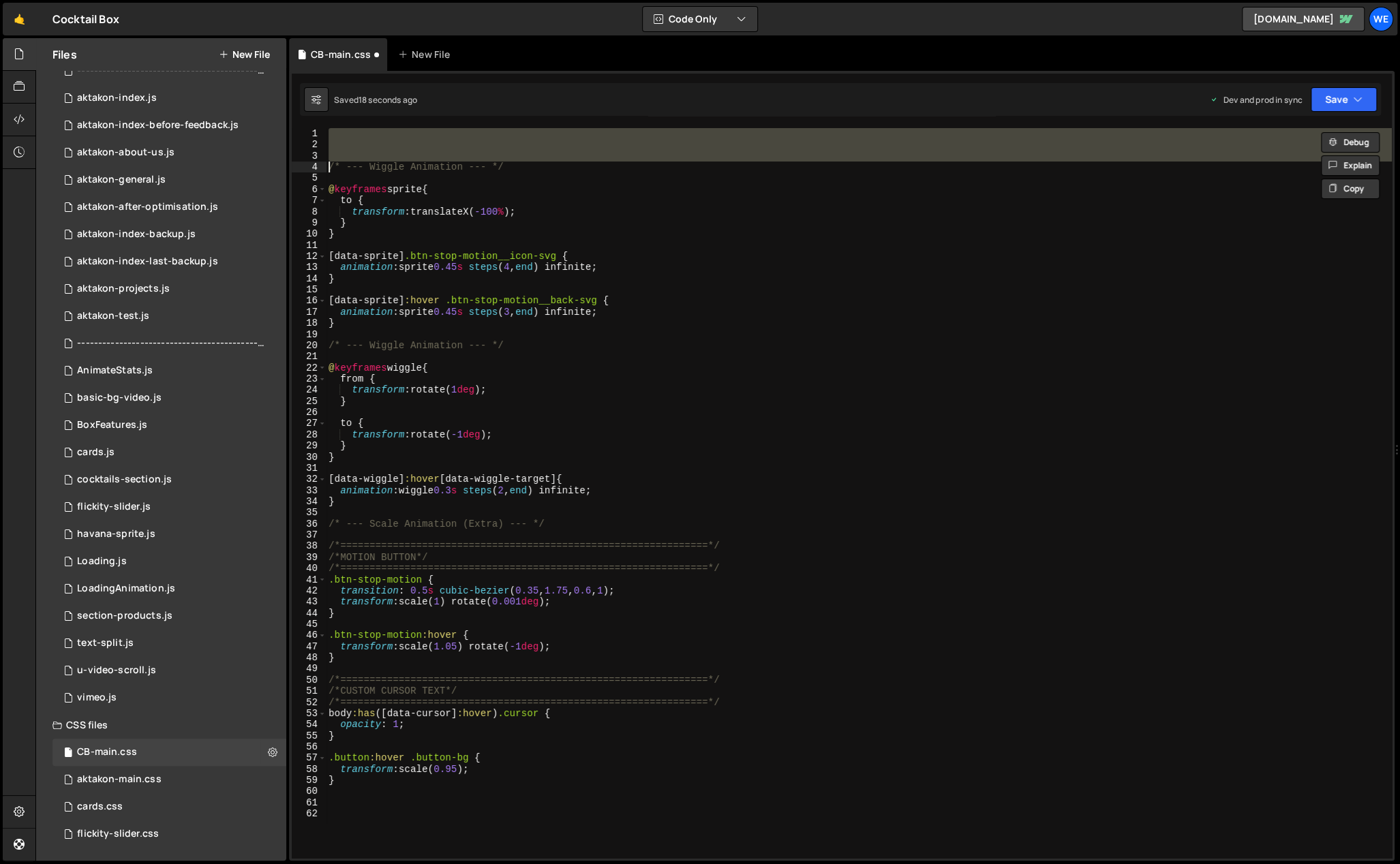
scroll to position [94, 0]
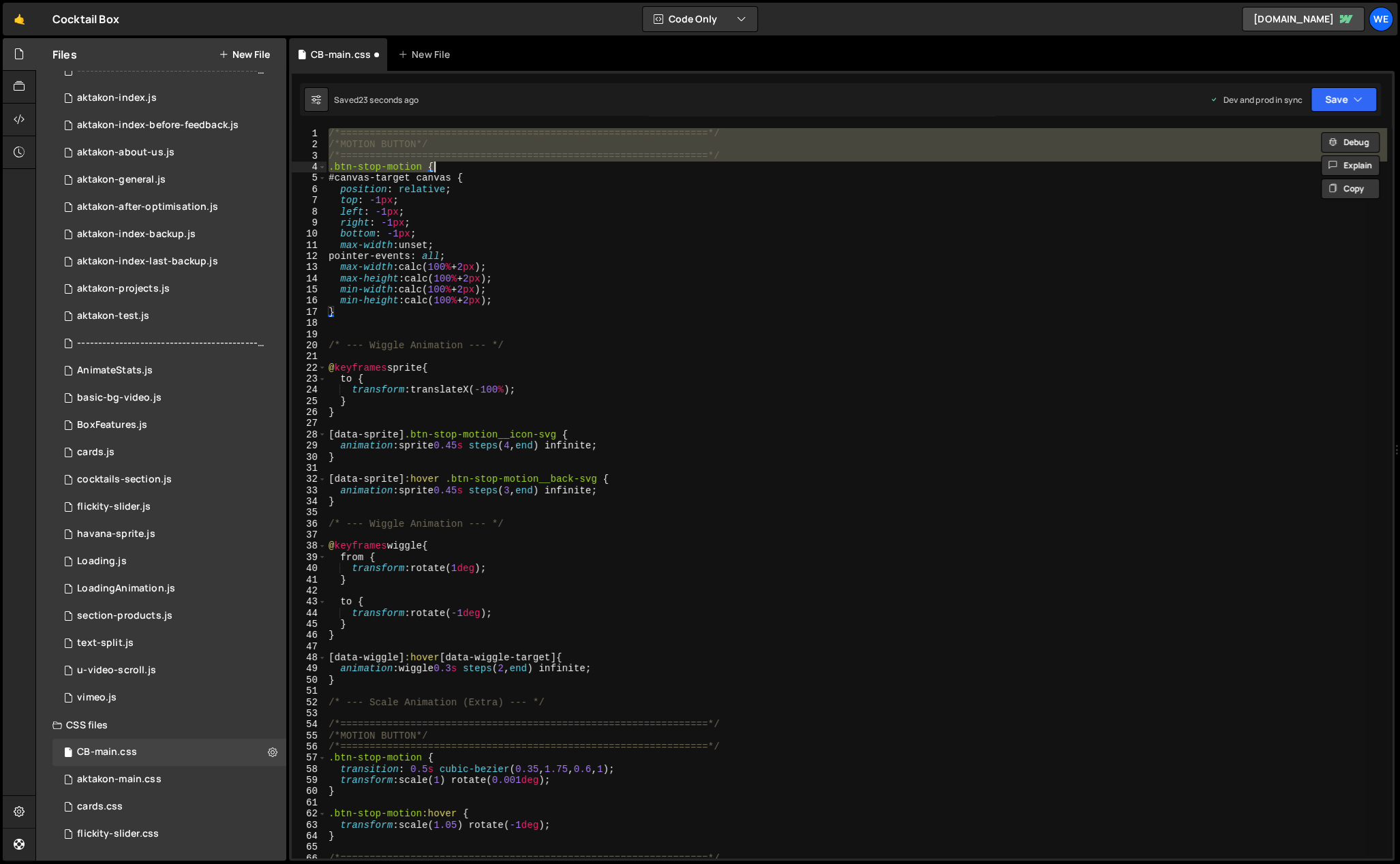
click at [464, 167] on div "/*===============================================================*/ /*MOTION BU…" at bounding box center [856, 493] width 1061 height 730
type textarea ".btn-stop-motion {"
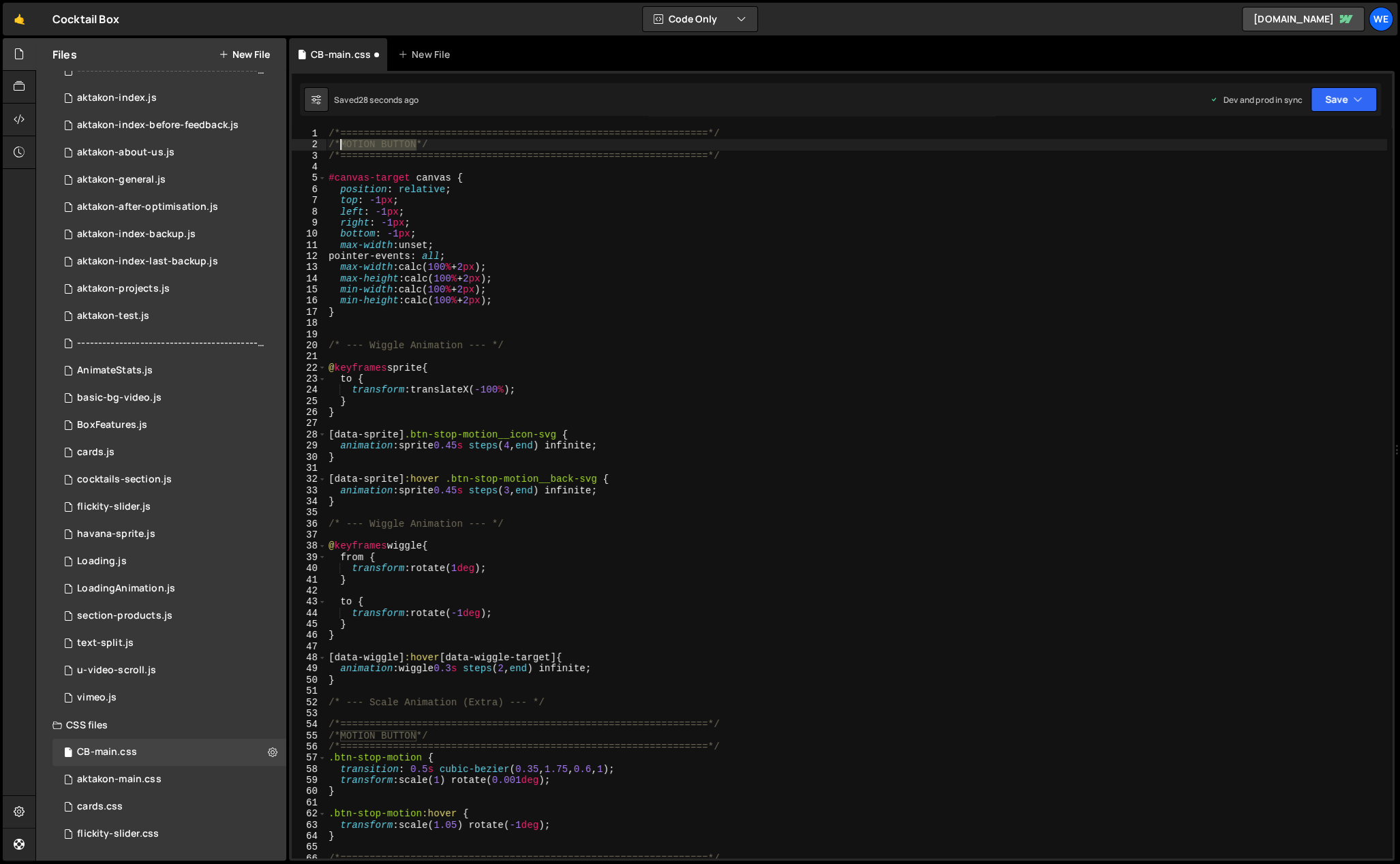
drag, startPoint x: 417, startPoint y: 142, endPoint x: 341, endPoint y: 141, distance: 76.0
click at [341, 141] on div "/*===============================================================*/ /*MOTION BU…" at bounding box center [856, 504] width 1061 height 753
click at [709, 216] on div "/*===============================================================*/ /*FALLING I…" at bounding box center [856, 504] width 1061 height 753
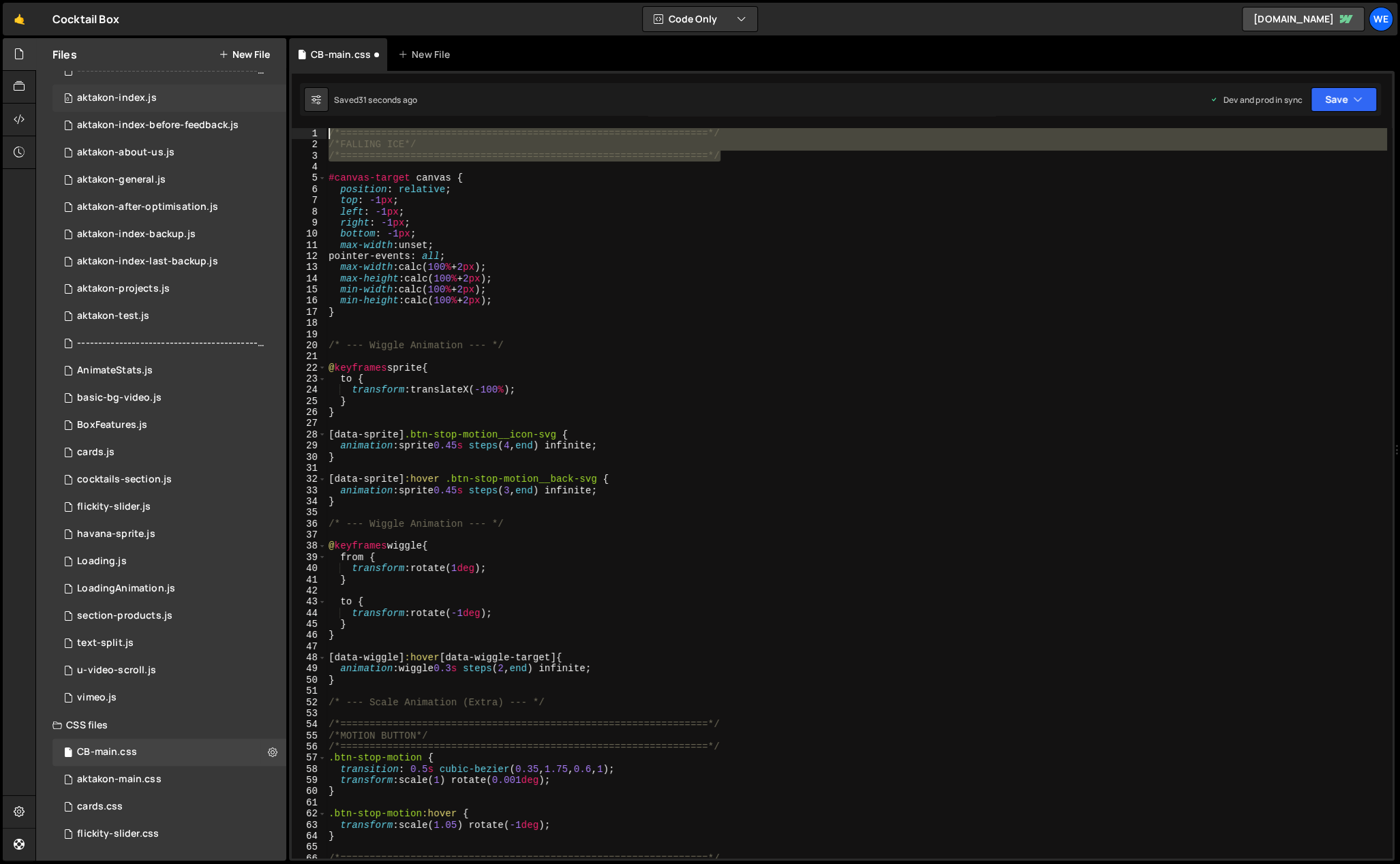
drag, startPoint x: 718, startPoint y: 153, endPoint x: 238, endPoint y: 98, distance: 483.1
click at [238, 98] on div "Files New File Javascript files 0 CB-index.js 0 0 cb-index-backup.js 0 0 ------…" at bounding box center [718, 450] width 1364 height 824
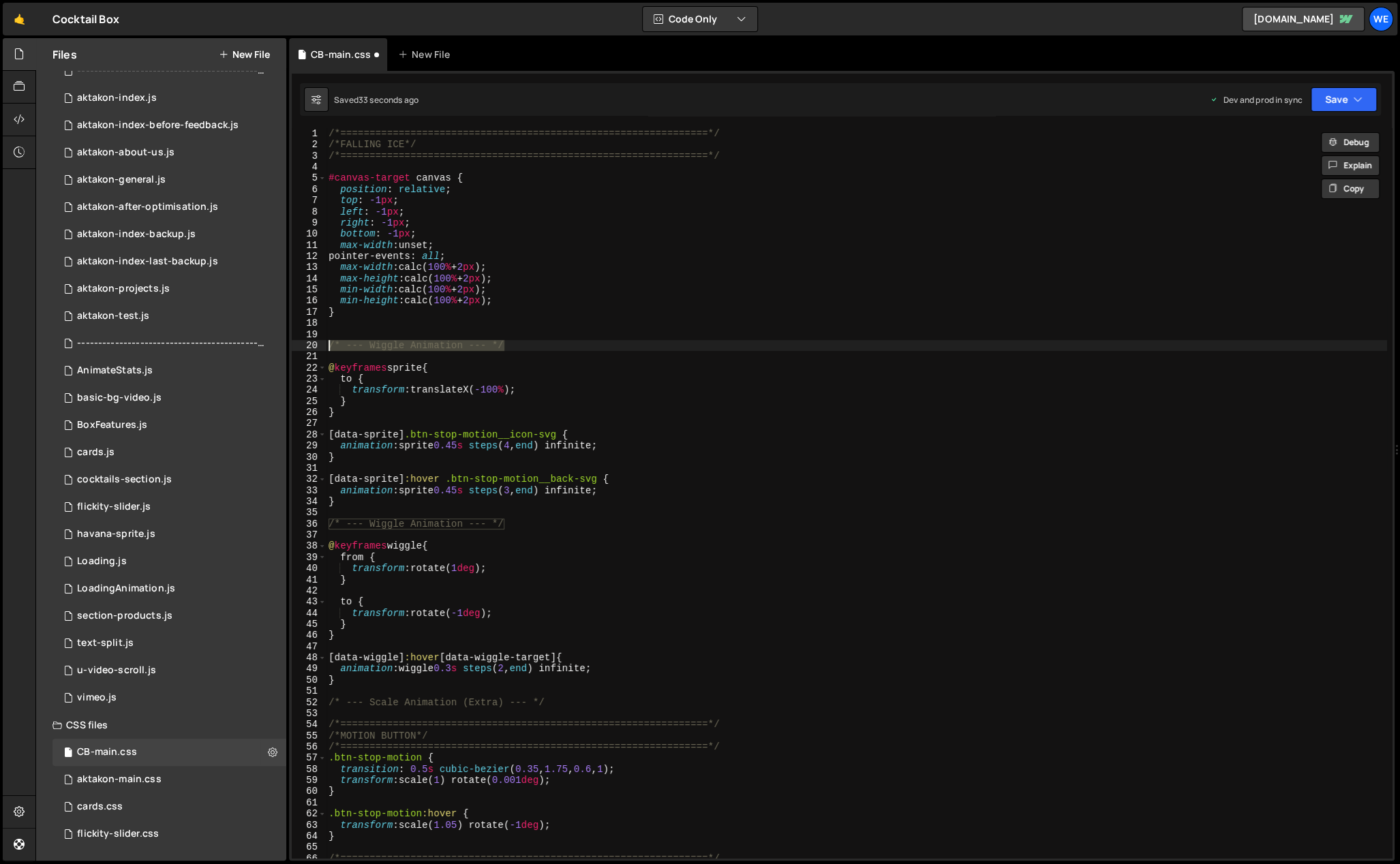
drag, startPoint x: 508, startPoint y: 344, endPoint x: 288, endPoint y: 343, distance: 220.0
click at [288, 343] on div "Files New File Javascript files 0 CB-index.js 0 0 cb-index-backup.js 0 0 ------…" at bounding box center [718, 450] width 1364 height 824
paste textarea "==============================================================="
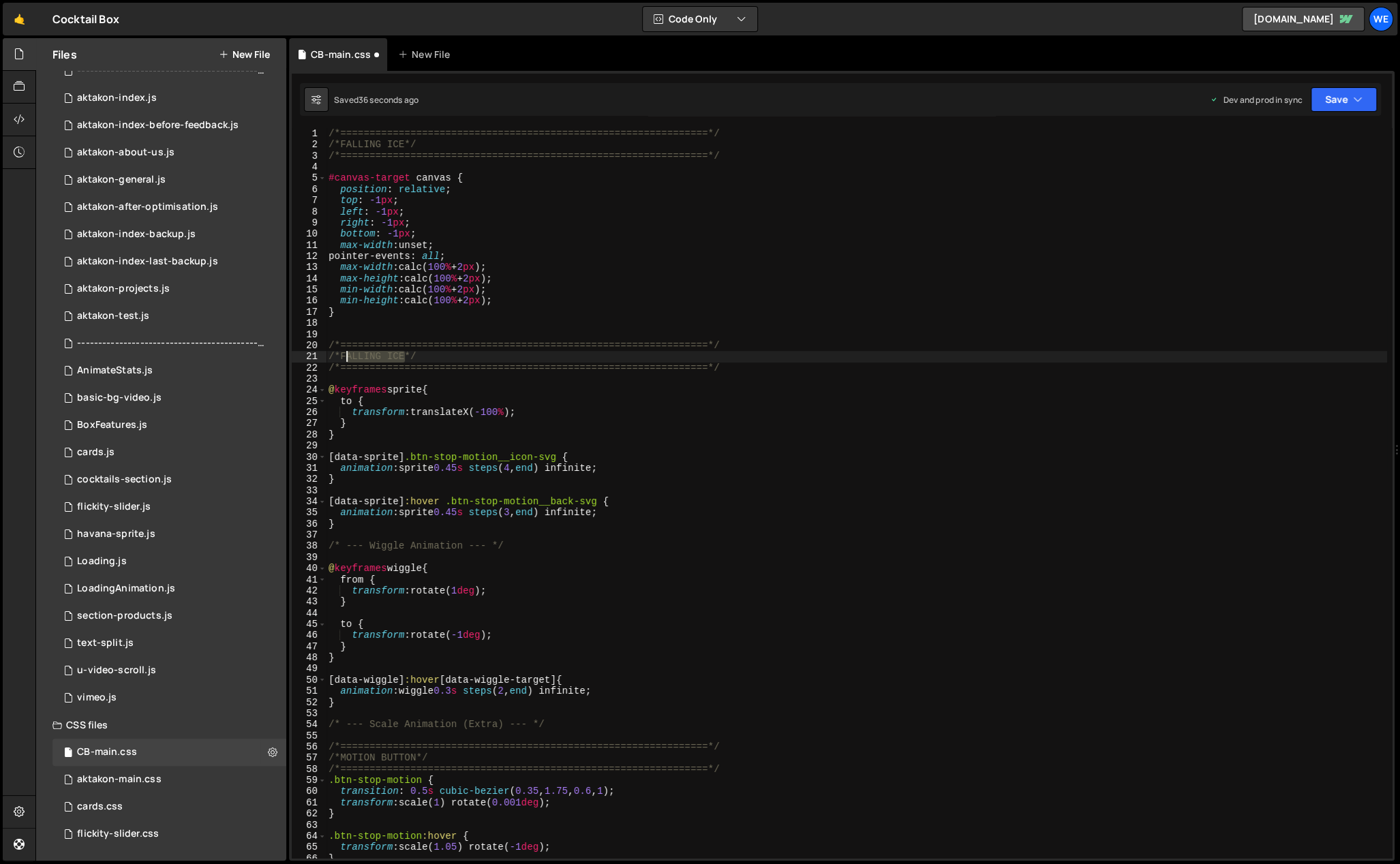
drag, startPoint x: 400, startPoint y: 354, endPoint x: 344, endPoint y: 354, distance: 56.0
click at [343, 354] on div "/*===============================================================*/ /*FALLING I…" at bounding box center [856, 504] width 1061 height 753
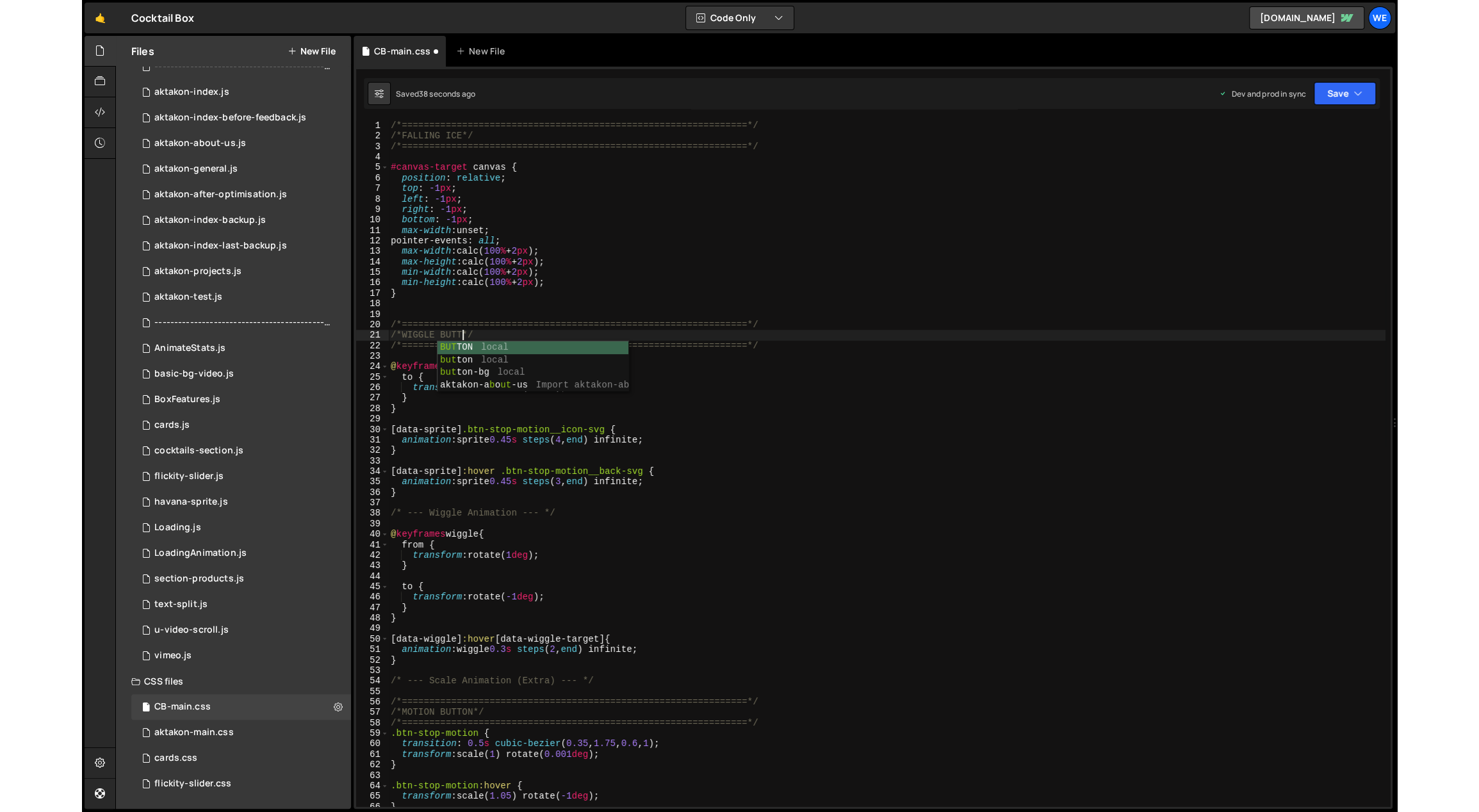
scroll to position [0, 5]
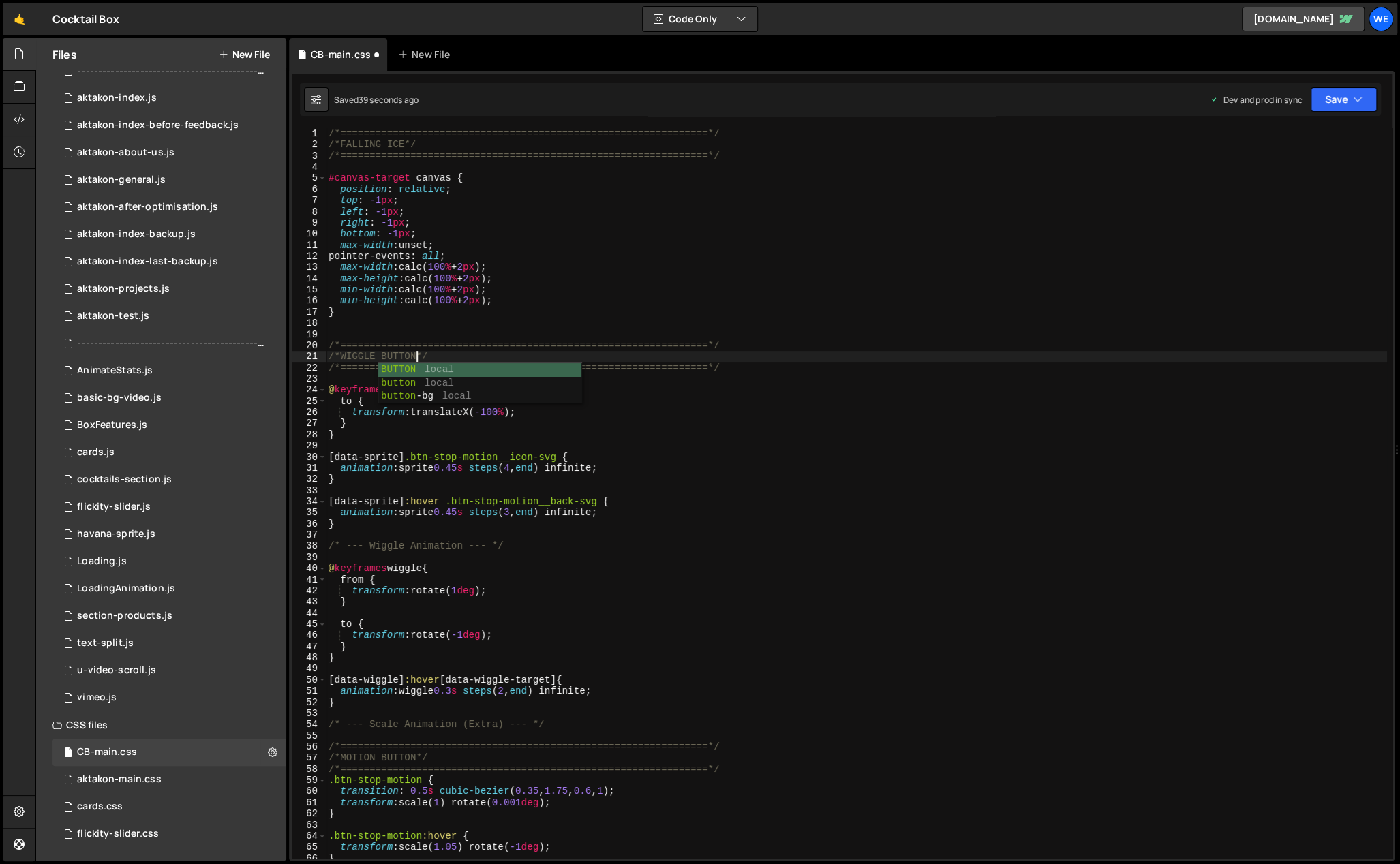
click at [944, 351] on div "/*===============================================================*/ /*FALLING I…" at bounding box center [856, 504] width 1061 height 753
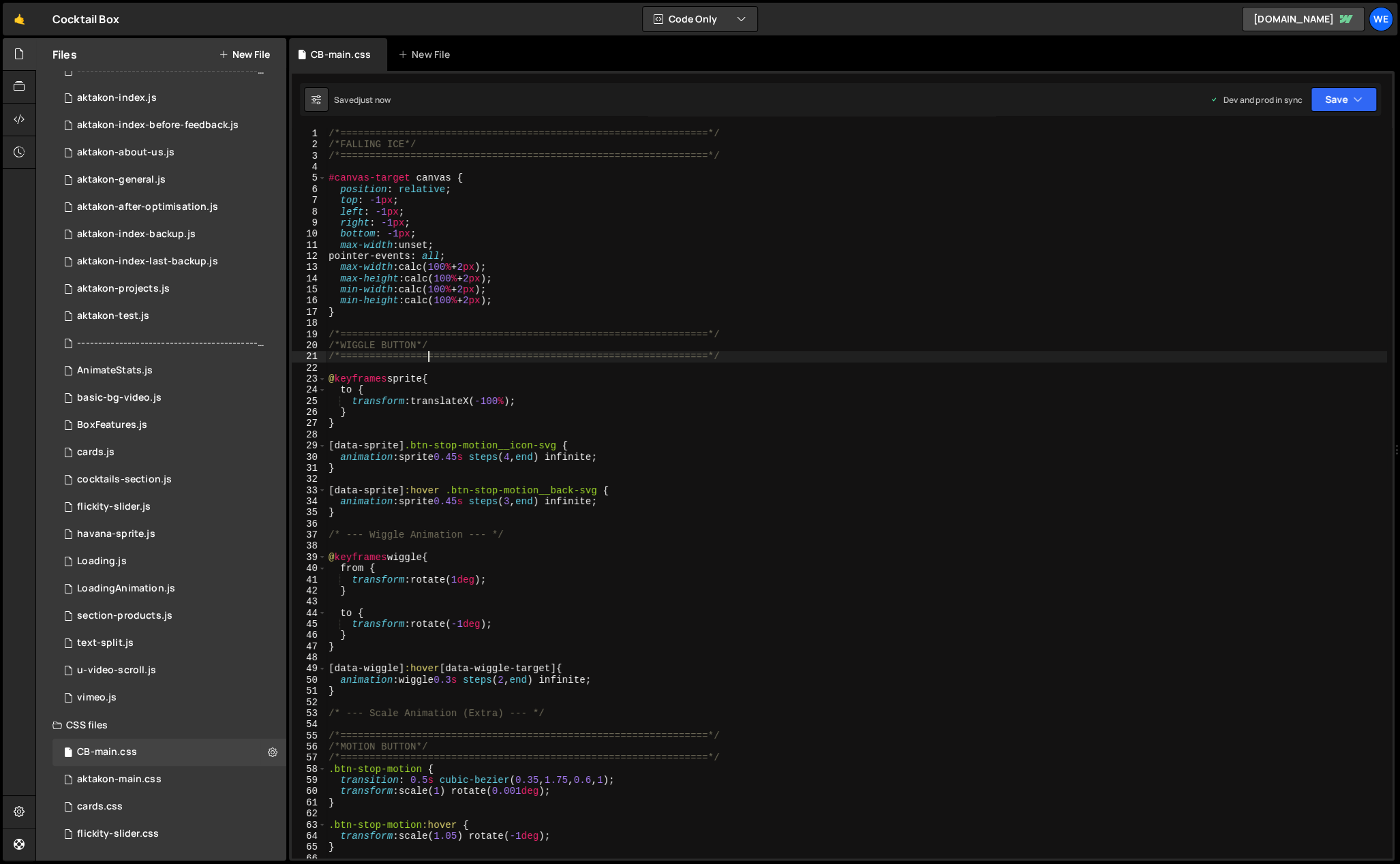
type textarea "/*===============================================================*/"
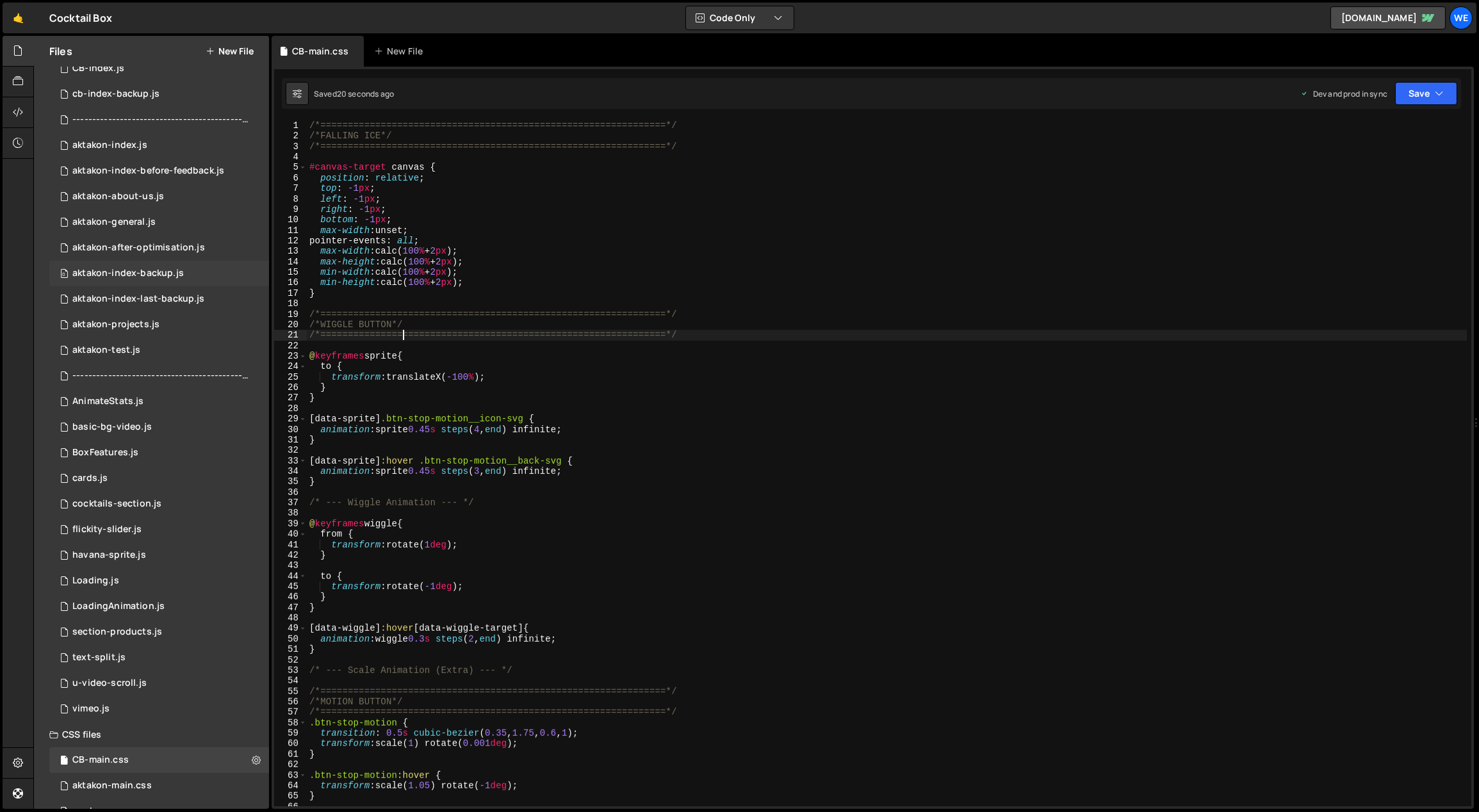
scroll to position [0, 0]
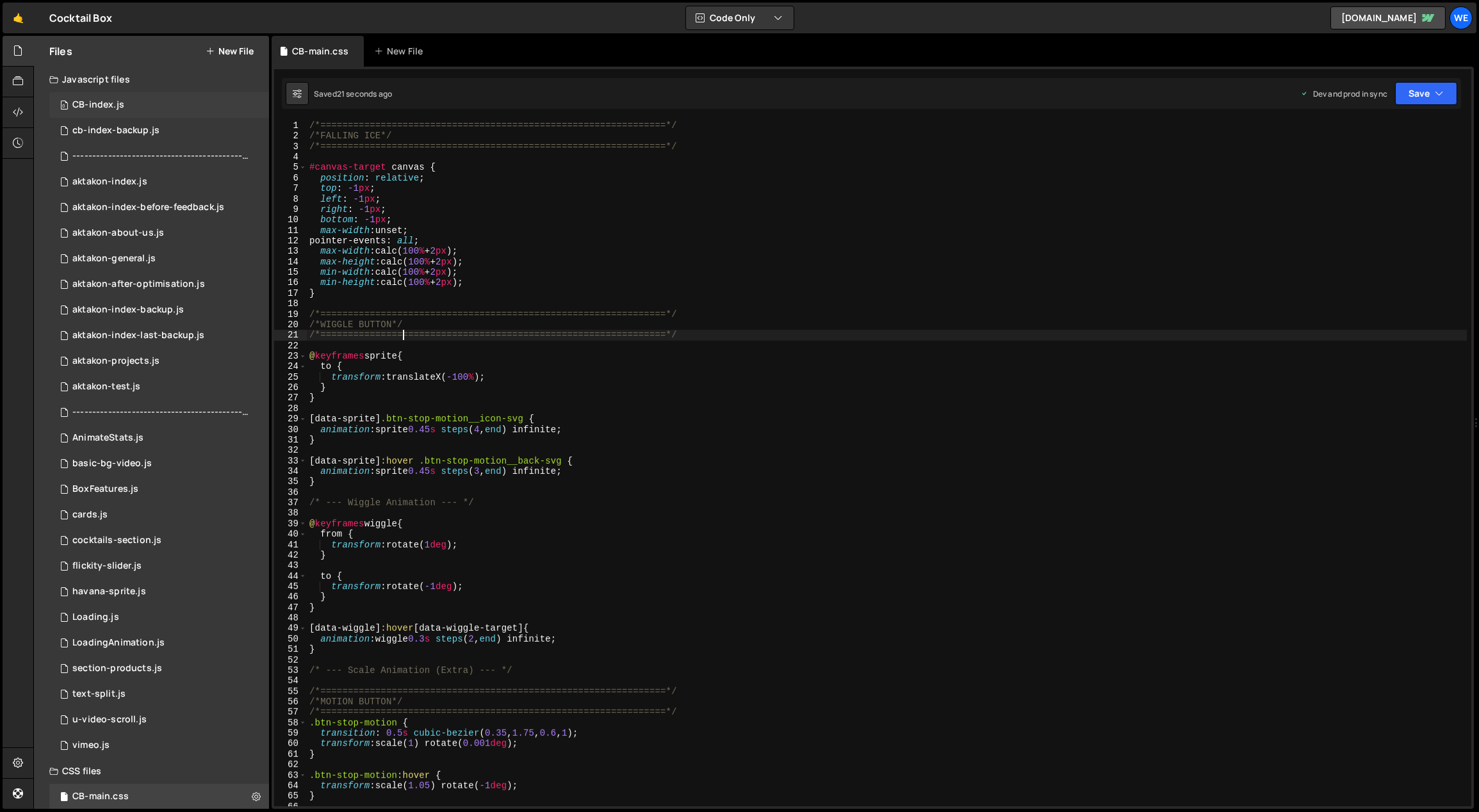
click at [123, 98] on div "0 CB-index.js 0" at bounding box center [159, 105] width 220 height 25
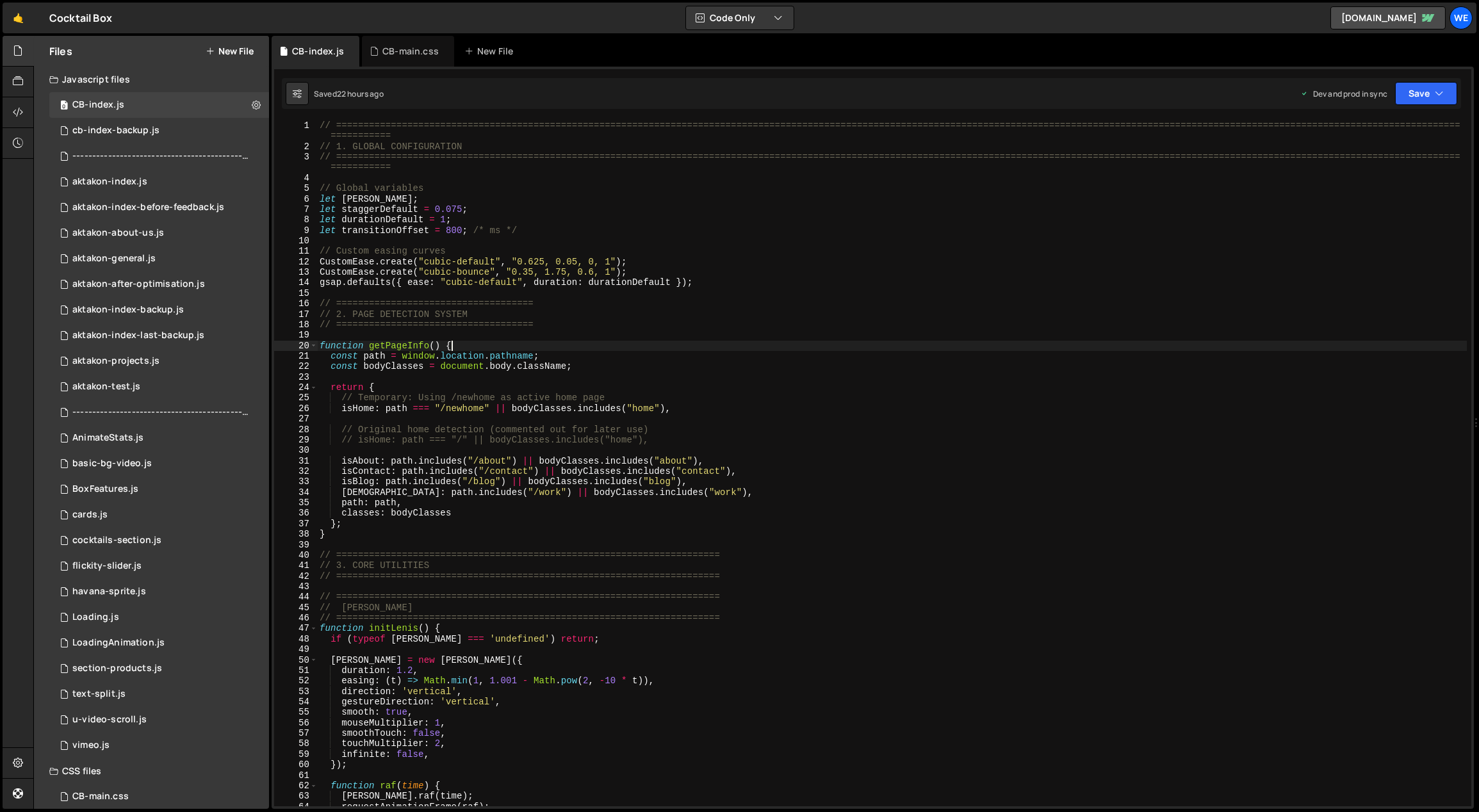
click at [590, 342] on div "// ============================================================================…" at bounding box center [893, 479] width 1151 height 718
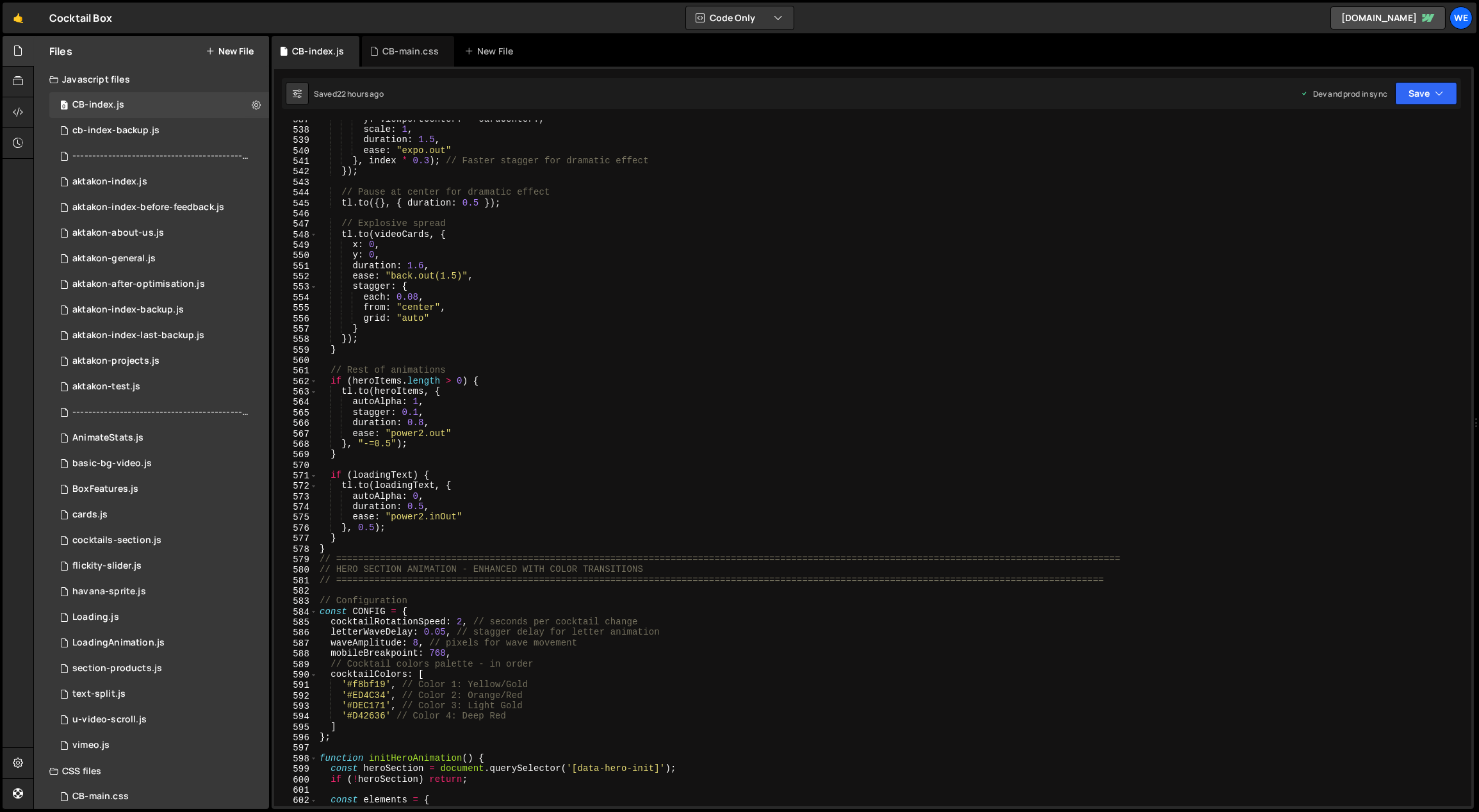
scroll to position [5853, 0]
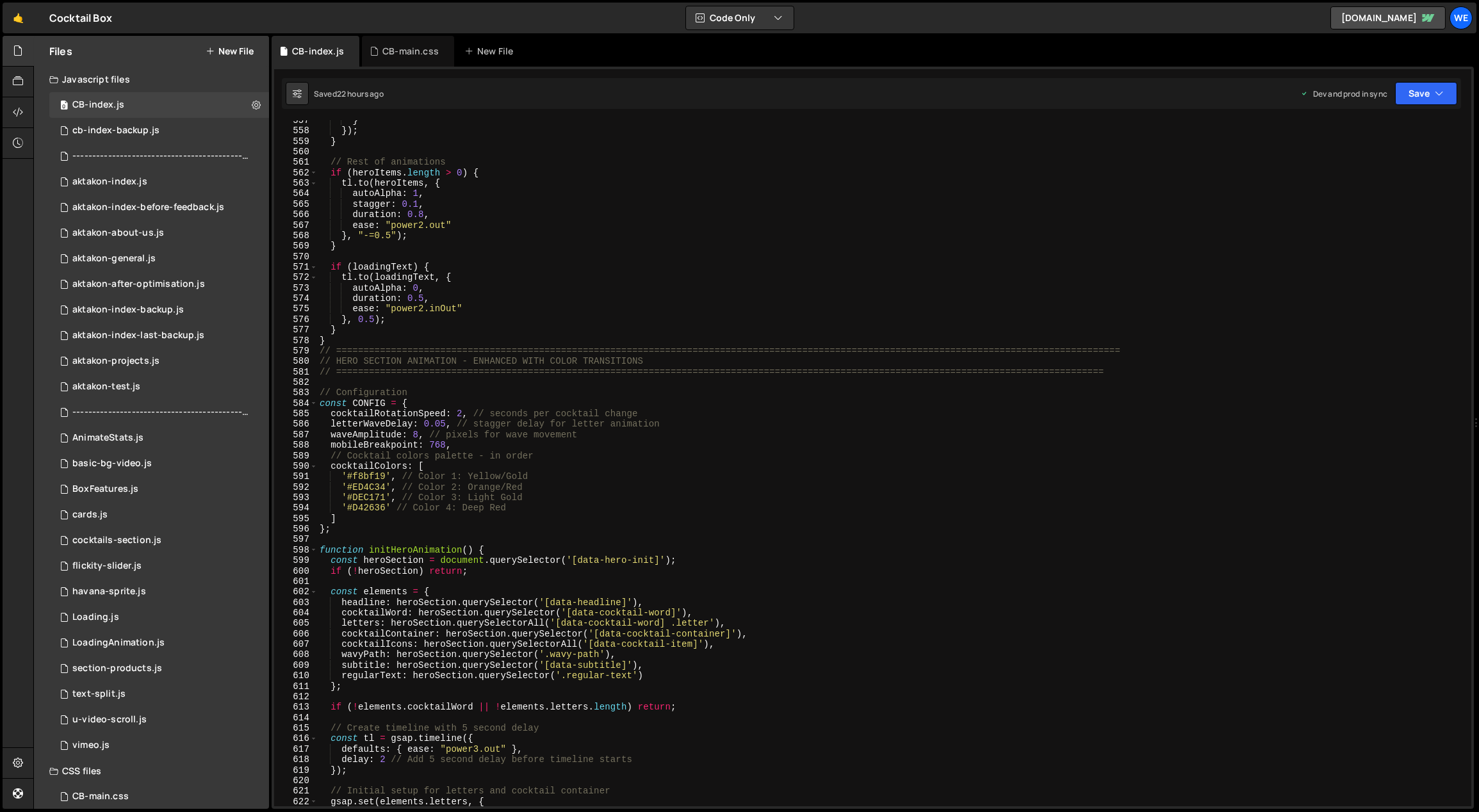
click at [481, 420] on div "} }) ; } // Rest of animations if ( heroItems . length > 0 ) { tl . to ( heroIt…" at bounding box center [893, 468] width 1151 height 708
type textarea "letterWaveDelay: 0.05, // stagger delay for letter animation"
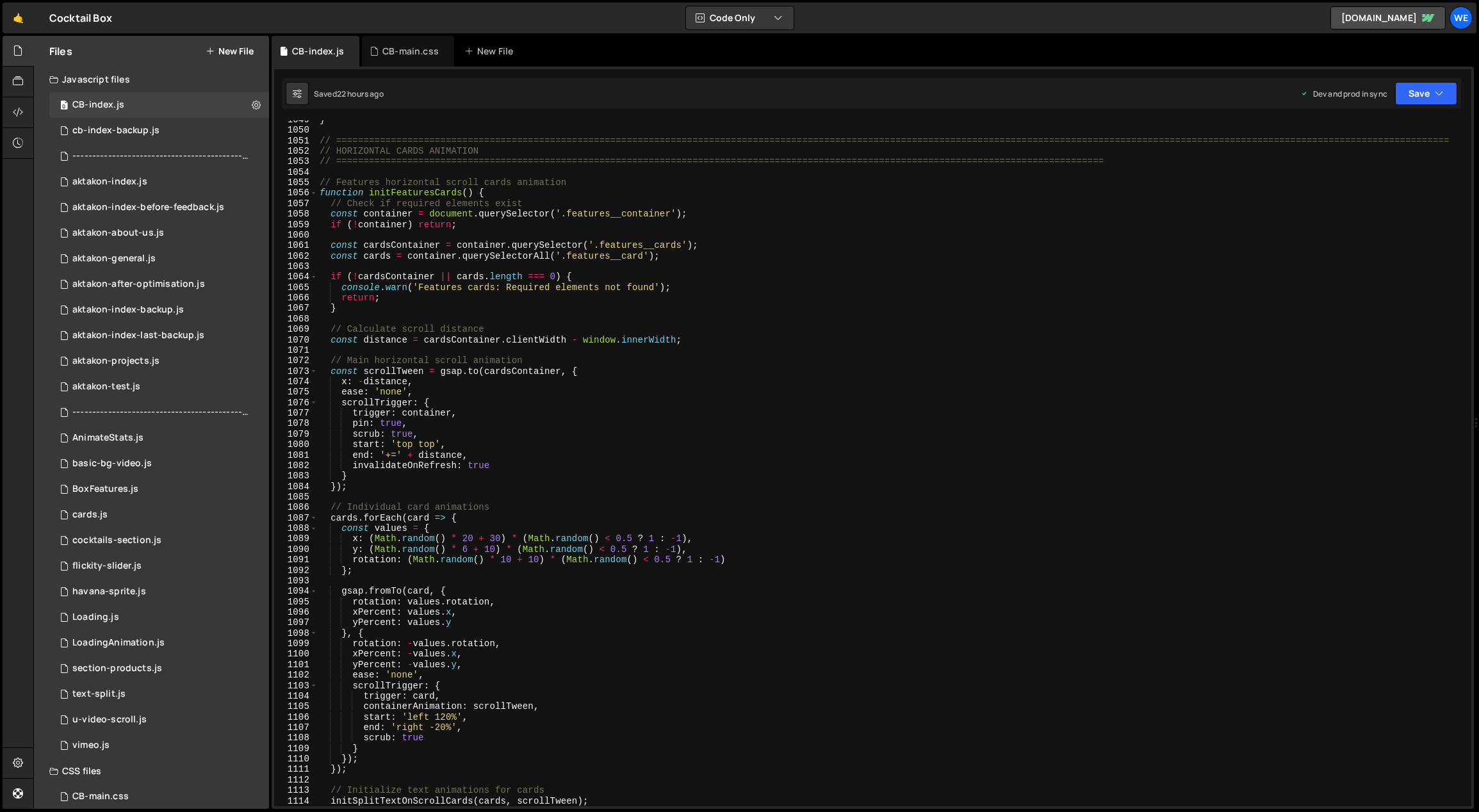
scroll to position [10805, 0]
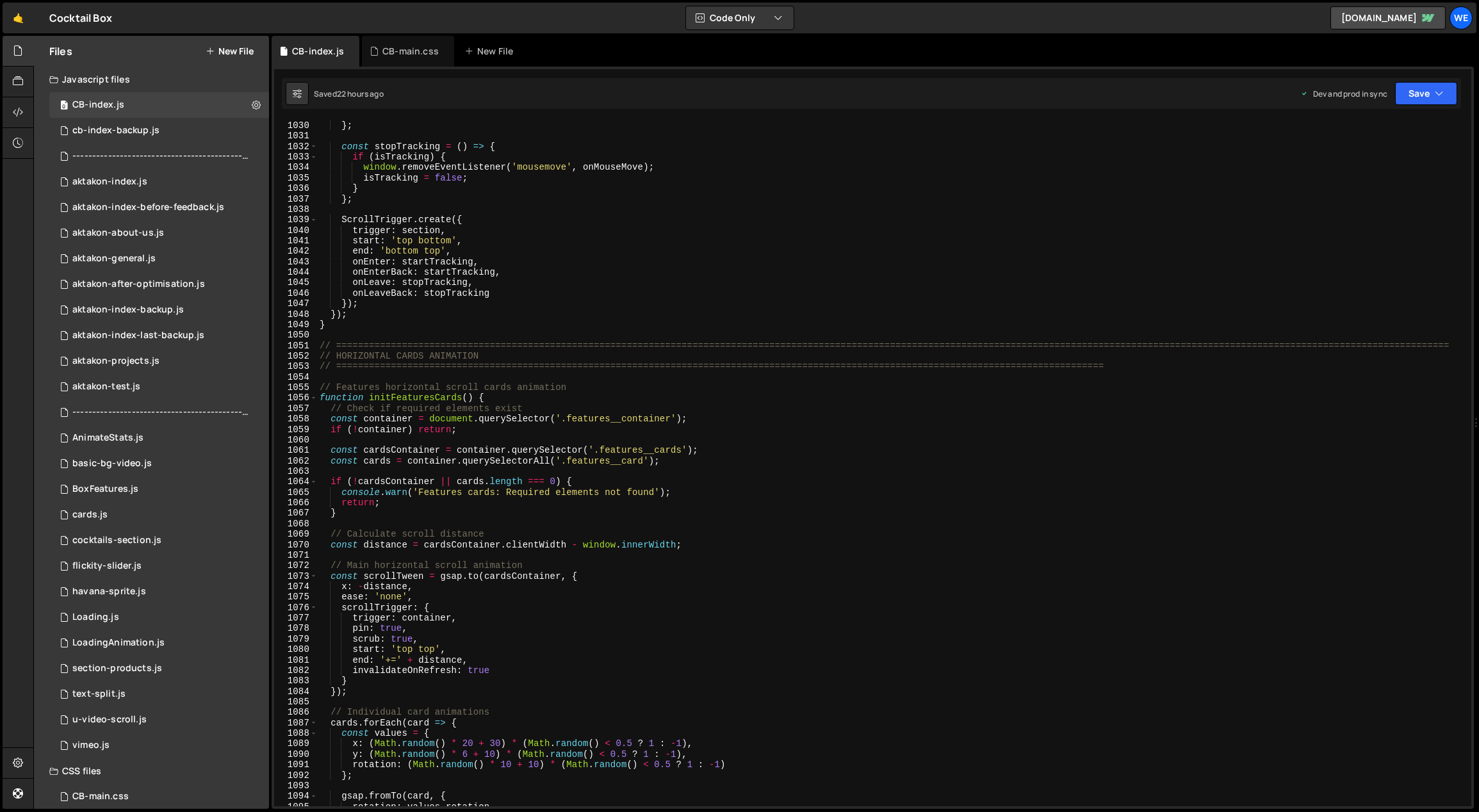
click at [431, 333] on div "} } ; const stopTracking = ( ) => { if ( isTracking ) { window . removeEventLis…" at bounding box center [893, 464] width 1151 height 708
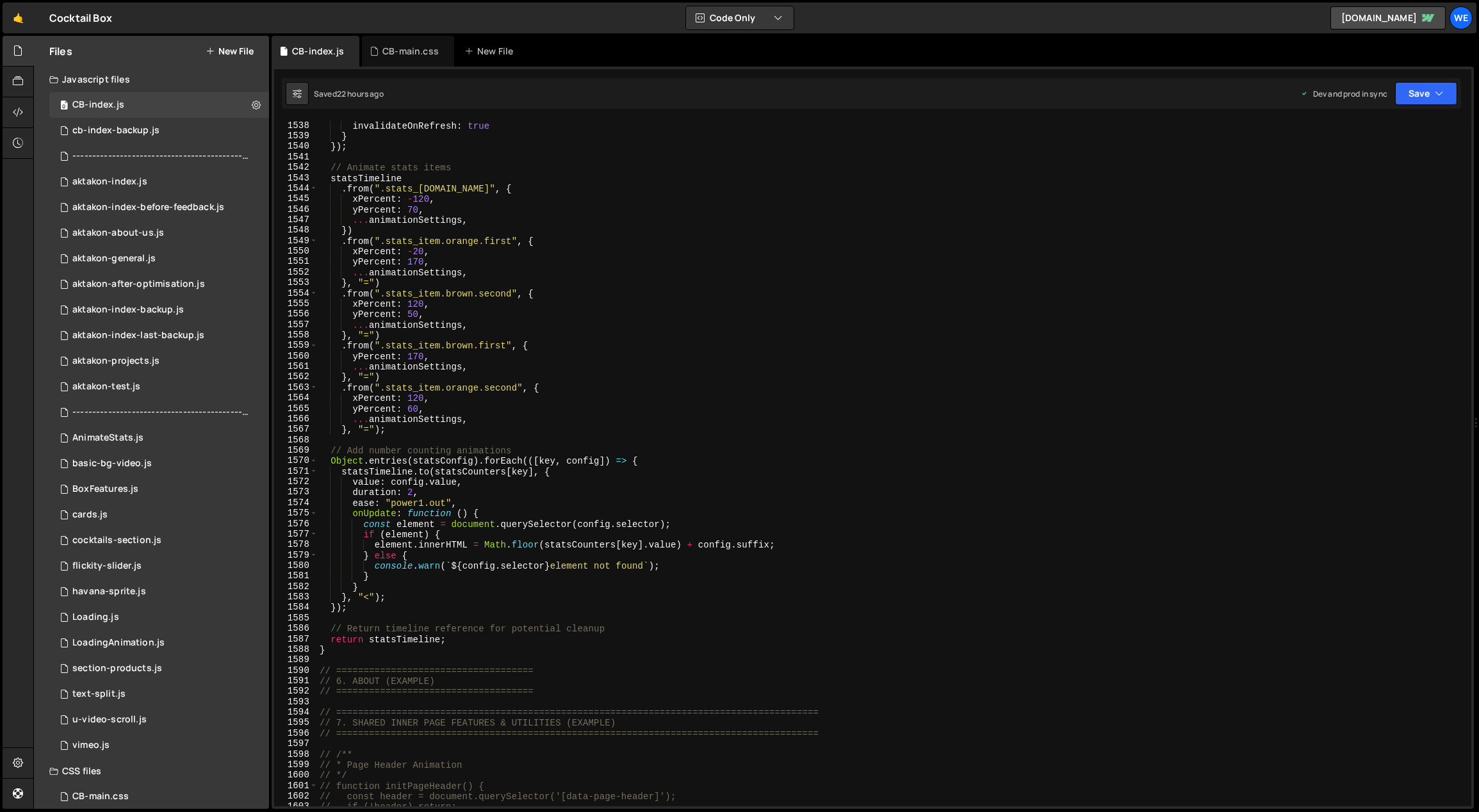
scroll to position [16254, 0]
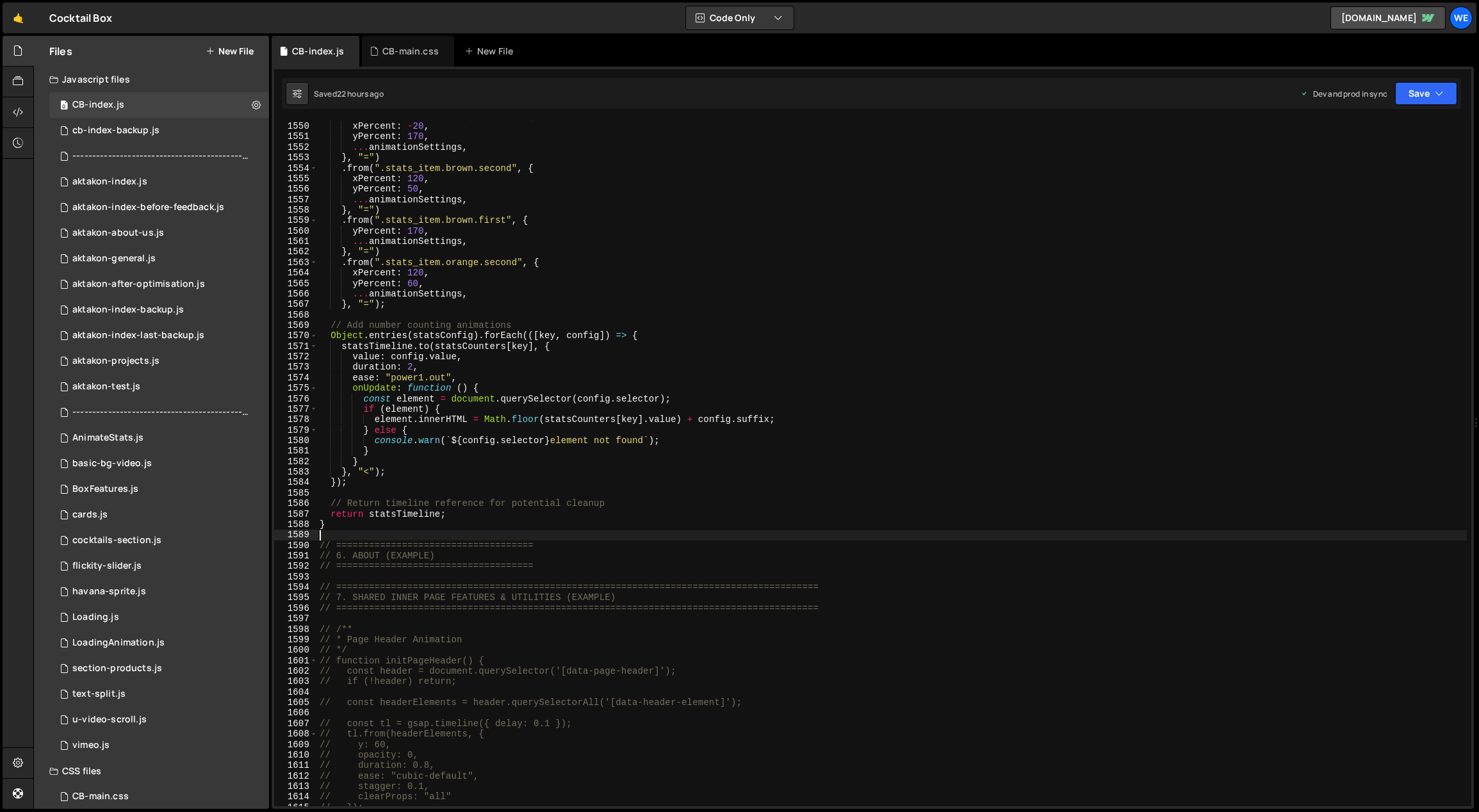
click at [422, 534] on div ". from ( ".stats_item.orange.first" , { xPercent : - 20 , yPercent : 170 , ... …" at bounding box center [893, 465] width 1151 height 708
paste textarea "});"
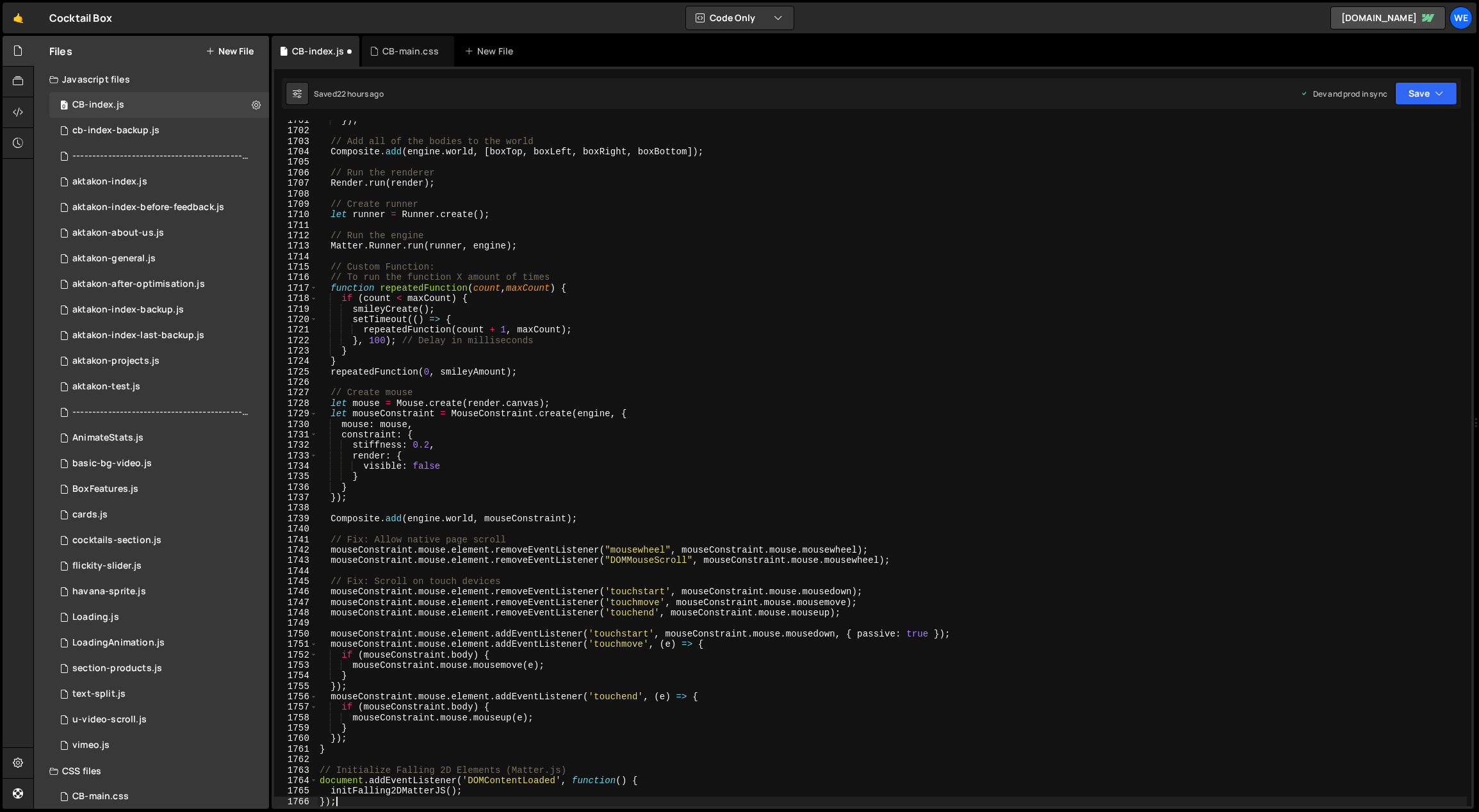
scroll to position [18081, 0]
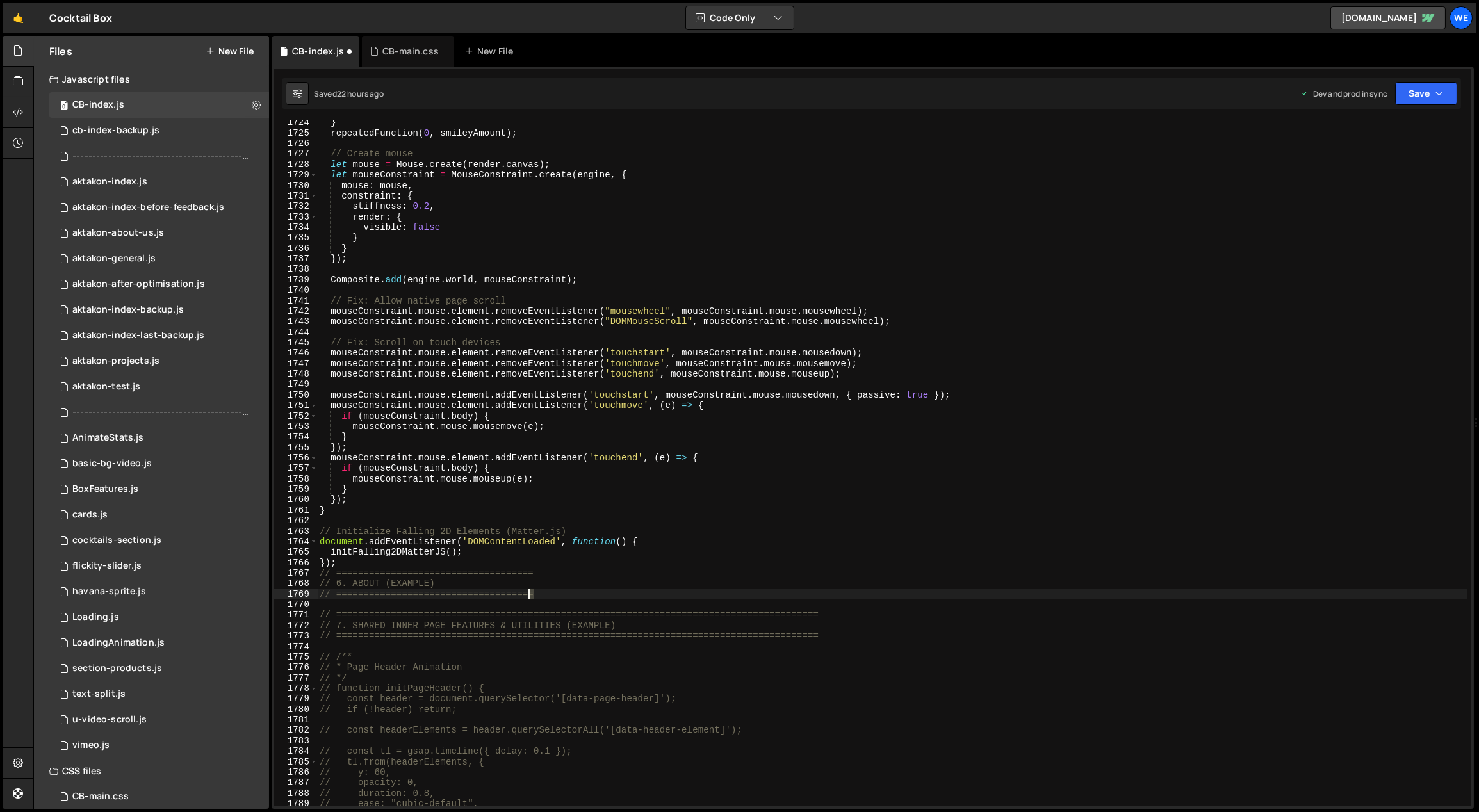
click at [528, 593] on div "} repeatedFunction ( 0 , smileyAmount ) ; // Create mouse let mouse = Mouse . c…" at bounding box center [893, 471] width 1151 height 708
drag, startPoint x: 465, startPoint y: 553, endPoint x: 324, endPoint y: 548, distance: 141.1
click at [324, 548] on div "} repeatedFunction ( 0 , smileyAmount ) ; // Create mouse let mouse = Mouse . c…" at bounding box center [893, 471] width 1151 height 708
type textarea "initFalling2DMatterJS();"
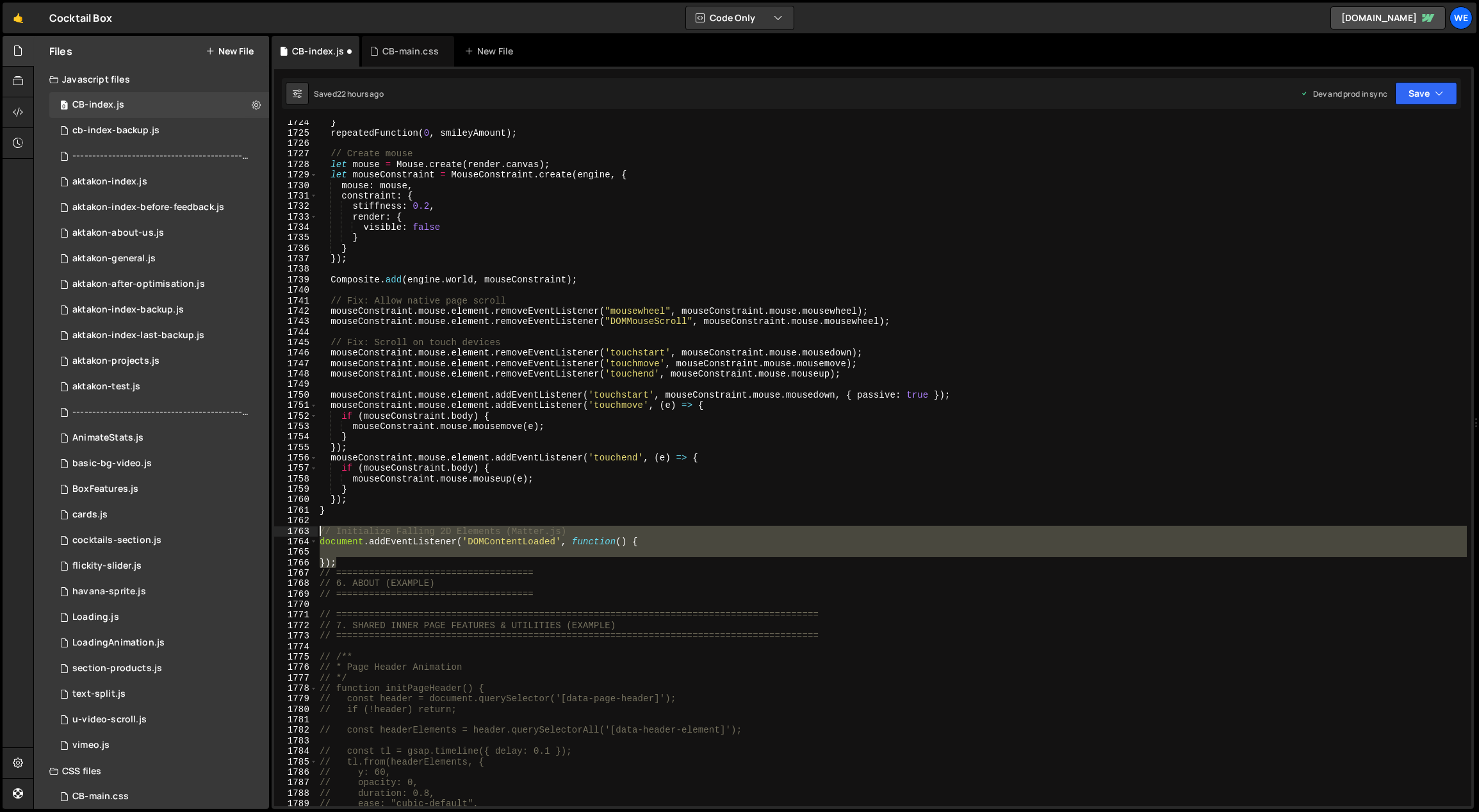
drag, startPoint x: 348, startPoint y: 564, endPoint x: 315, endPoint y: 529, distance: 48.1
click at [315, 529] on div "1724 1725 1726 1727 1728 1729 1730 1731 1732 1733 1734 1735 1736 1737 1738 1739…" at bounding box center [873, 463] width 1198 height 686
type textarea "// Initialize Falling 2D Elements (Matter.js) document.addEventListener('DOMCon…"
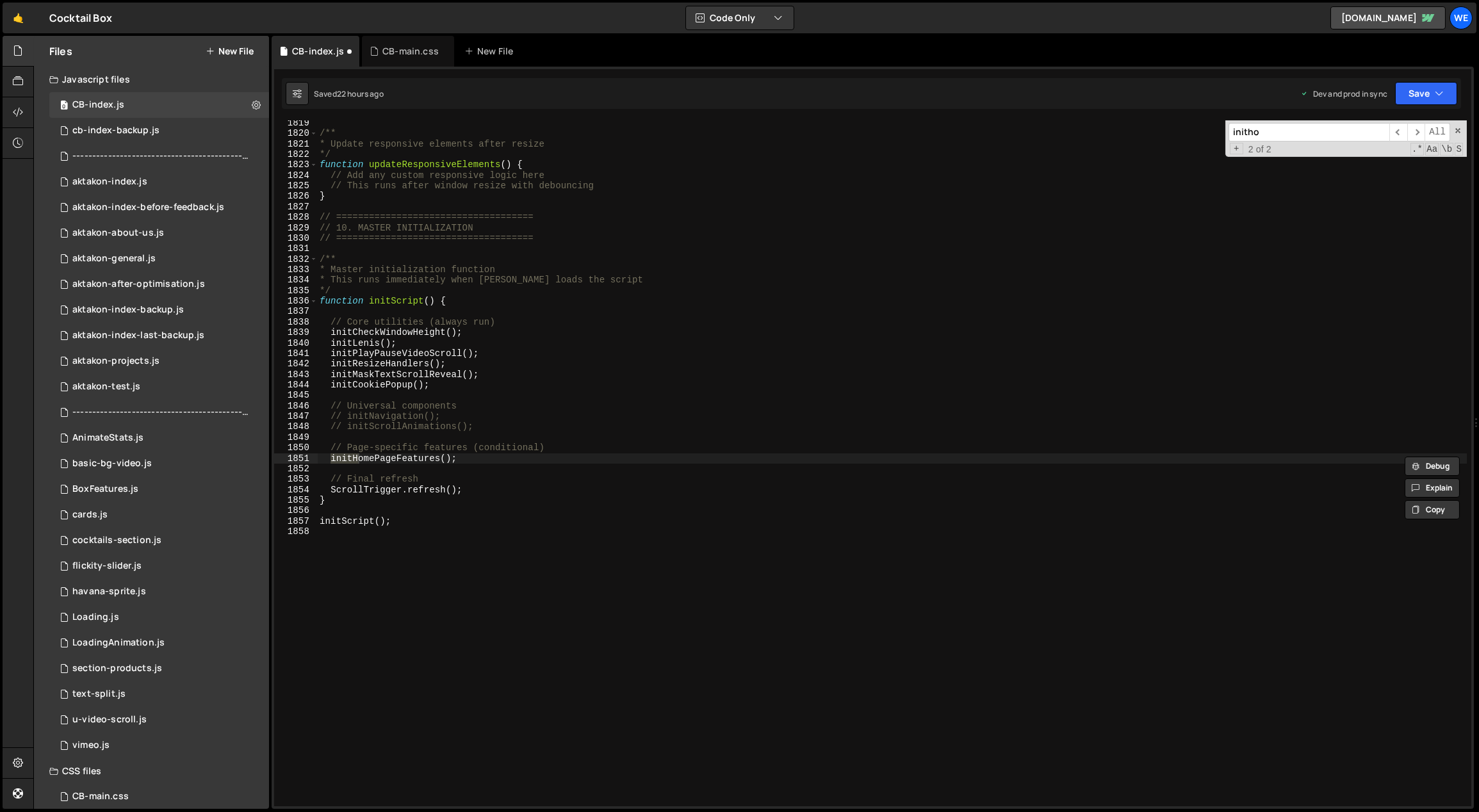
scroll to position [19077, 0]
type input "inithome"
click at [1315, 130] on span "​" at bounding box center [1398, 132] width 18 height 19
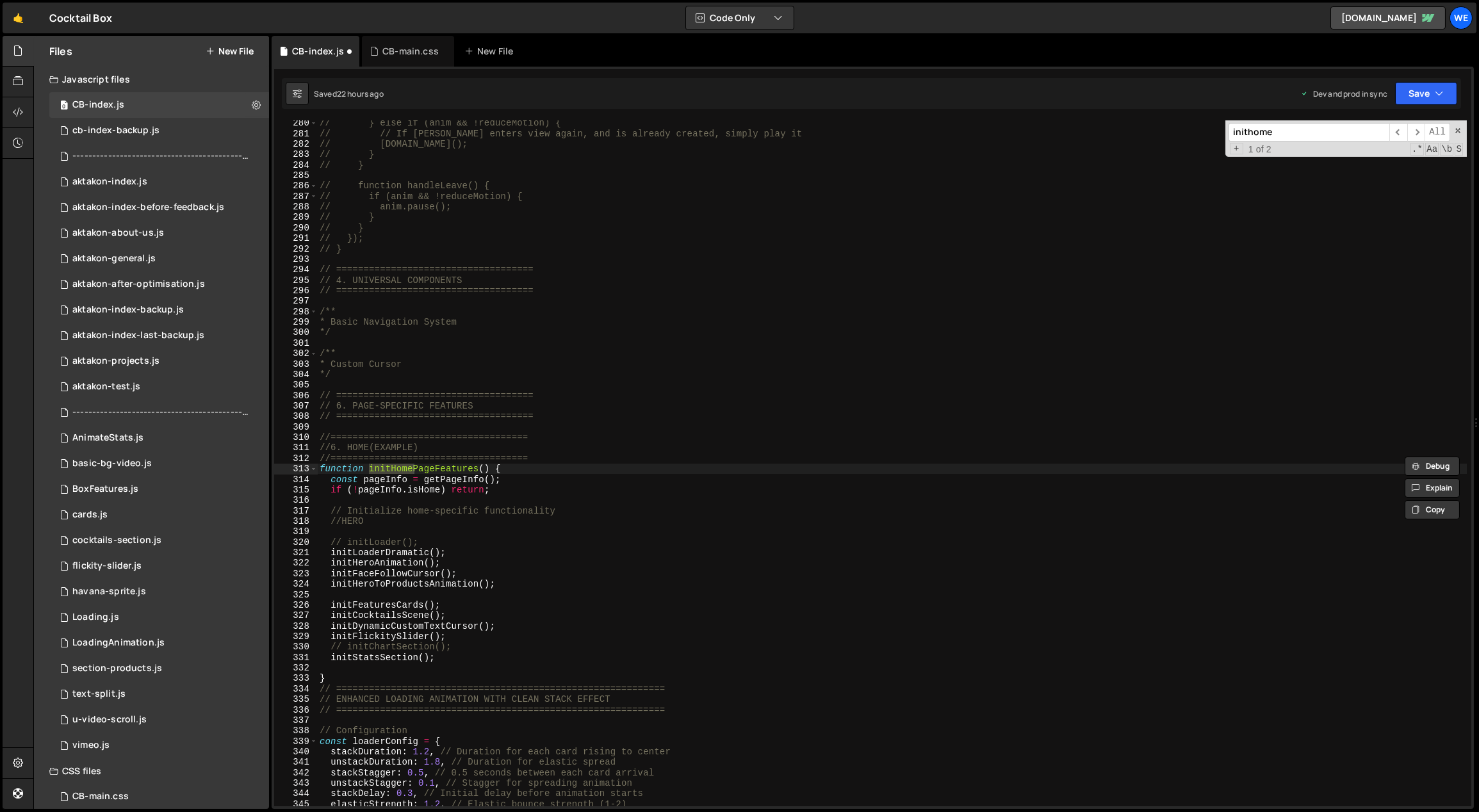
scroll to position [2947, 0]
click at [455, 604] on div "// } else if (anim && !reduceMotion) { // // If [PERSON_NAME] enters view again…" at bounding box center [893, 471] width 1151 height 708
type textarea "initStatsSection();"
paste textarea "initFalling2DMatterJS();"
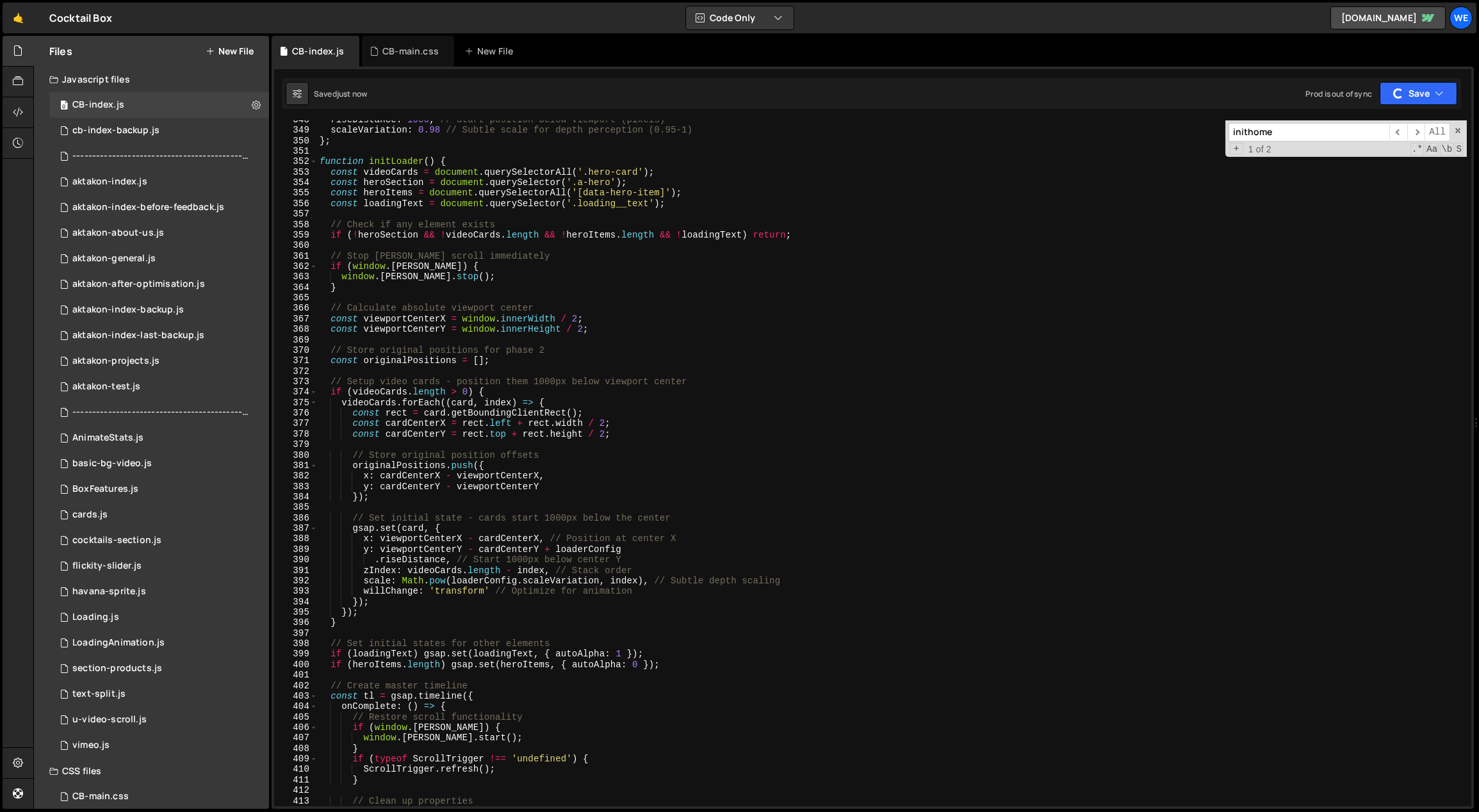
scroll to position [3419, 0]
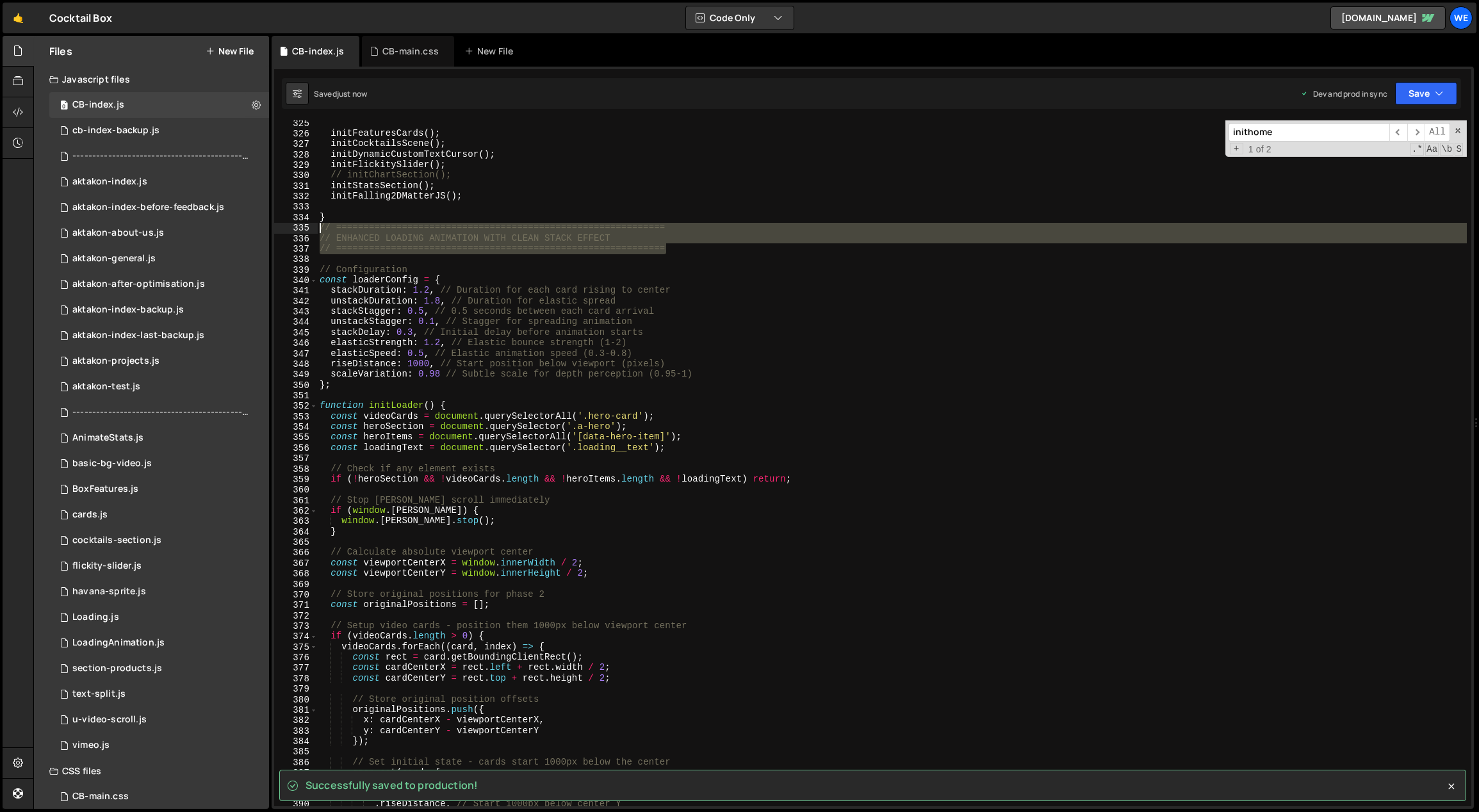
drag, startPoint x: 576, startPoint y: 241, endPoint x: 318, endPoint y: 231, distance: 258.2
click at [318, 231] on div "initFeaturesCards ( ) ; initCocktailsScene ( ) ; initDynamicCustomTextCursor ( …" at bounding box center [893, 471] width 1151 height 708
type textarea "// ============================================================ // ENHANCED LOA…"
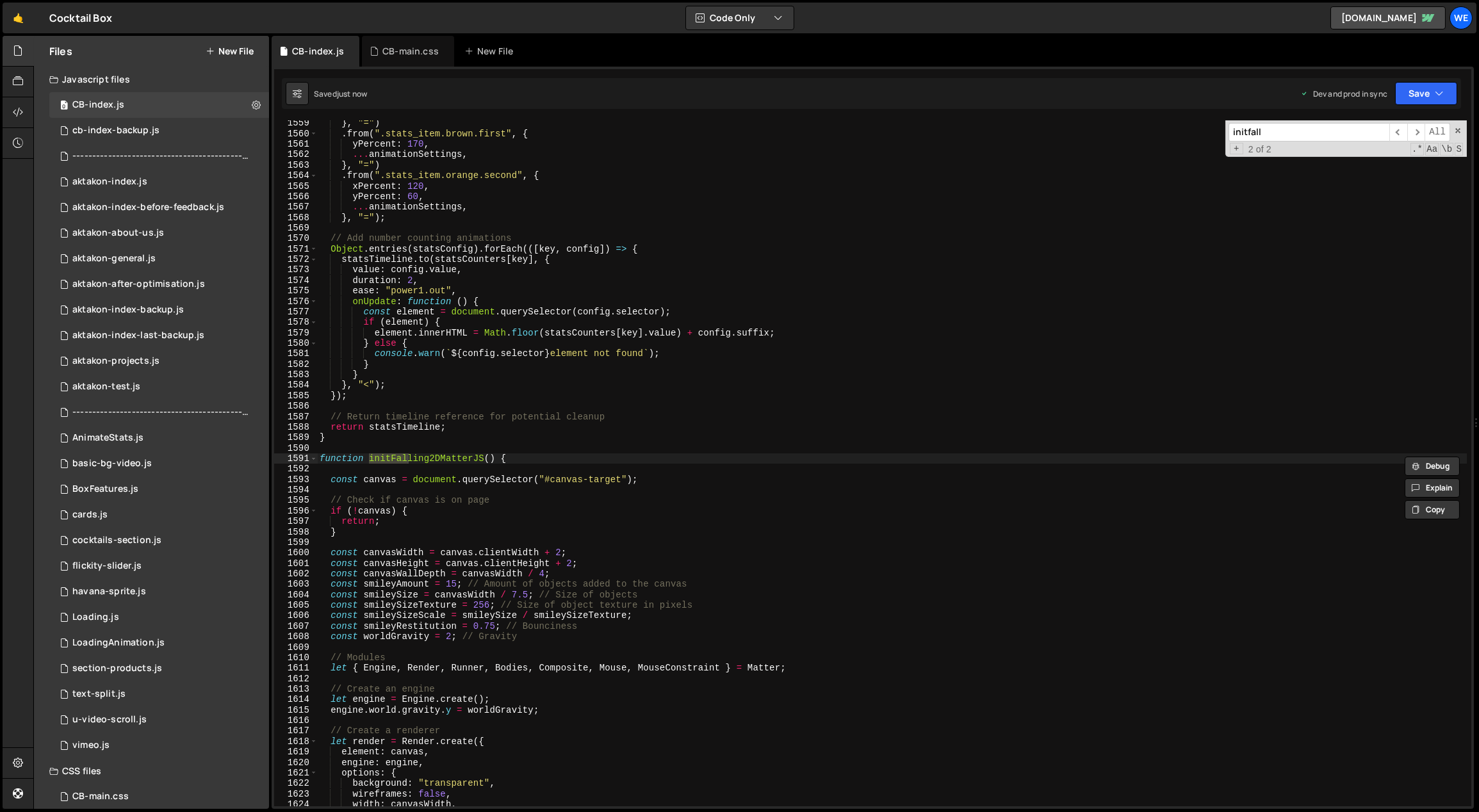
scroll to position [16351, 0]
type input "initfalling"
click at [461, 447] on div "} , "=" ) . from ( ".stats_item.brown.first" , { yPercent : 170 , ... animation…" at bounding box center [893, 471] width 1151 height 708
paste textarea "// ============================================================"
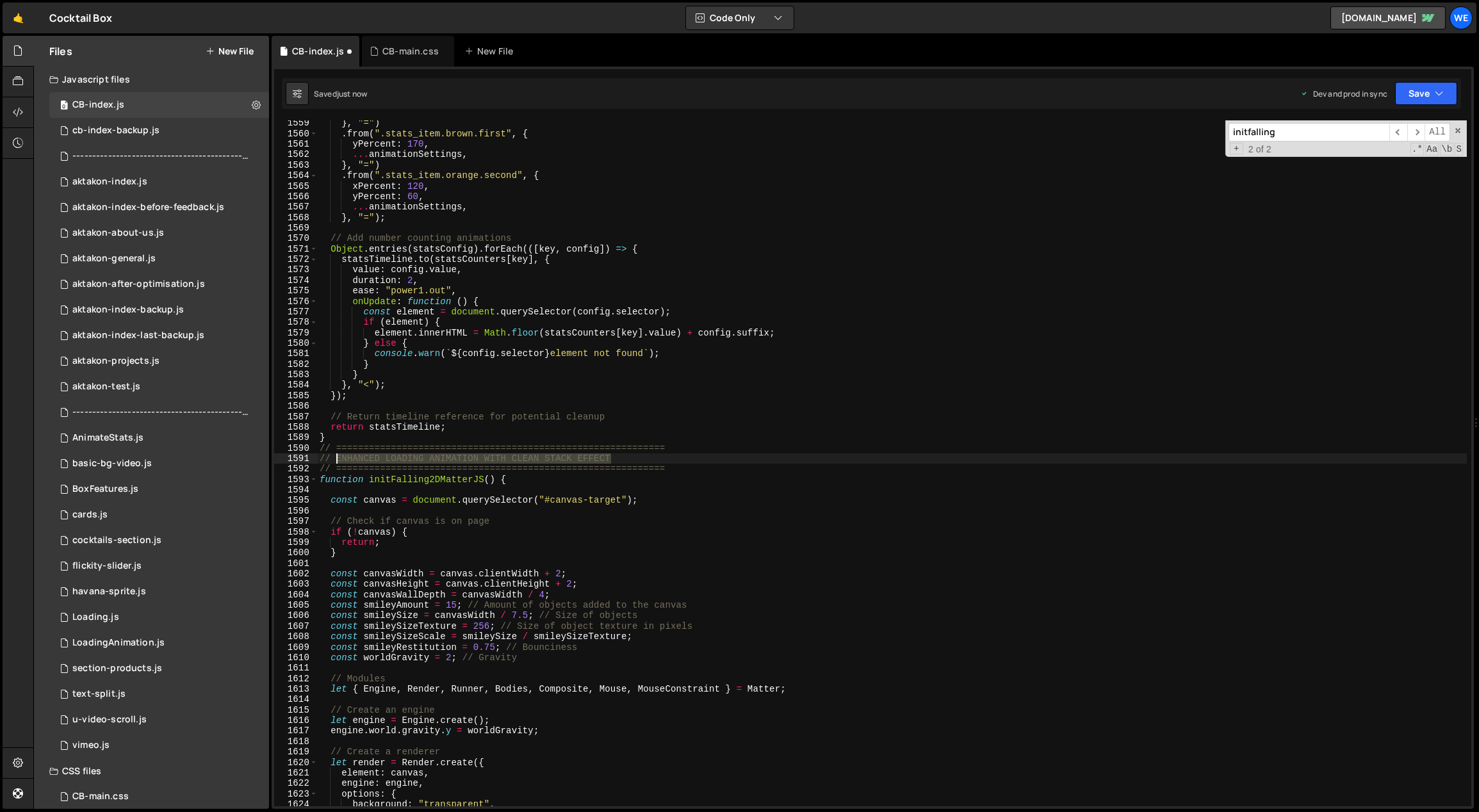
drag, startPoint x: 596, startPoint y: 456, endPoint x: 338, endPoint y: 457, distance: 258.0
click at [338, 457] on div "} , "=" ) . from ( ".stats_item.brown.first" , { yPercent : 170 , ... animation…" at bounding box center [893, 471] width 1151 height 708
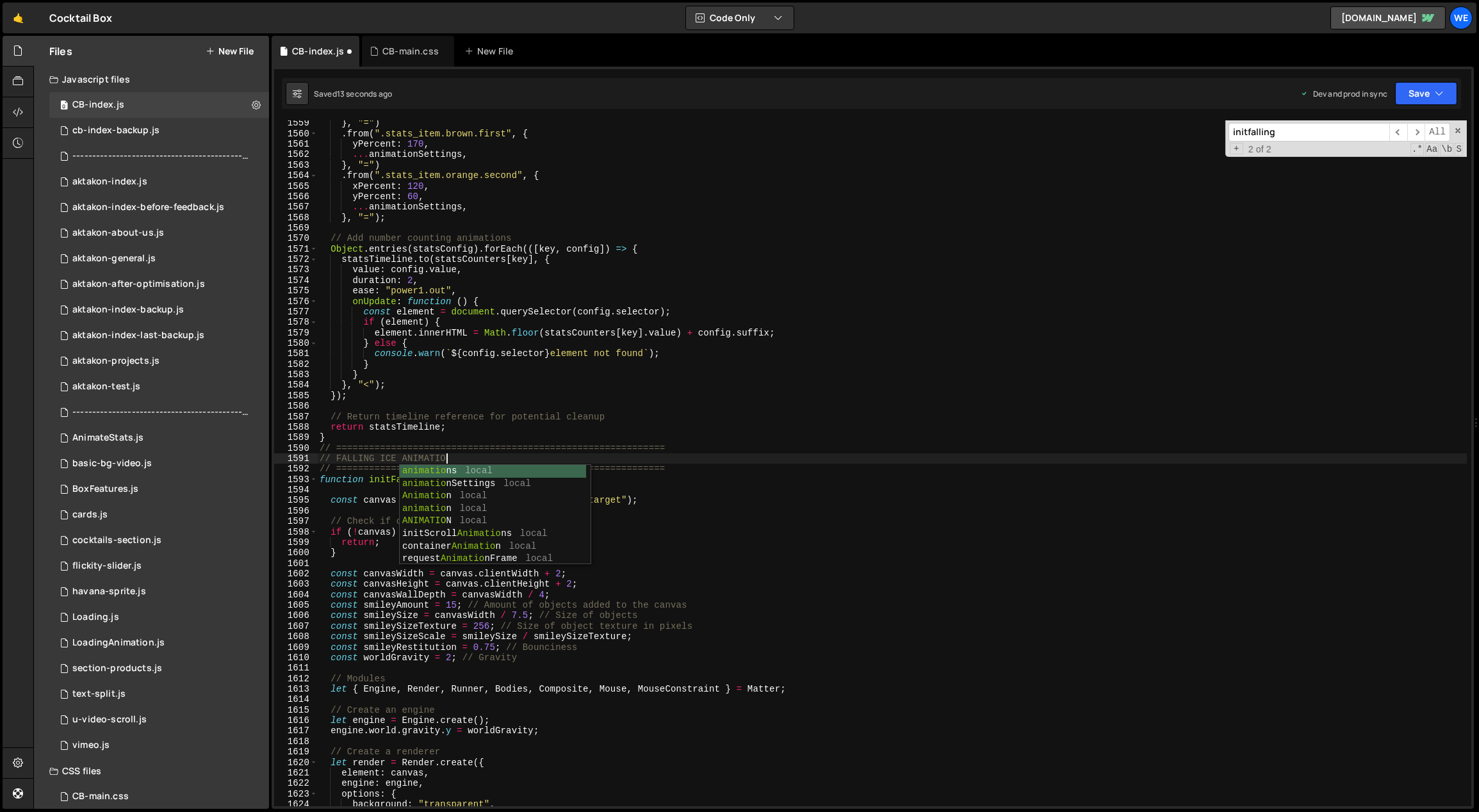
scroll to position [0, 8]
click at [720, 436] on div "} , "=" ) . from ( ".stats_item.brown.first" , { yPercent : 170 , ... animation…" at bounding box center [893, 471] width 1151 height 708
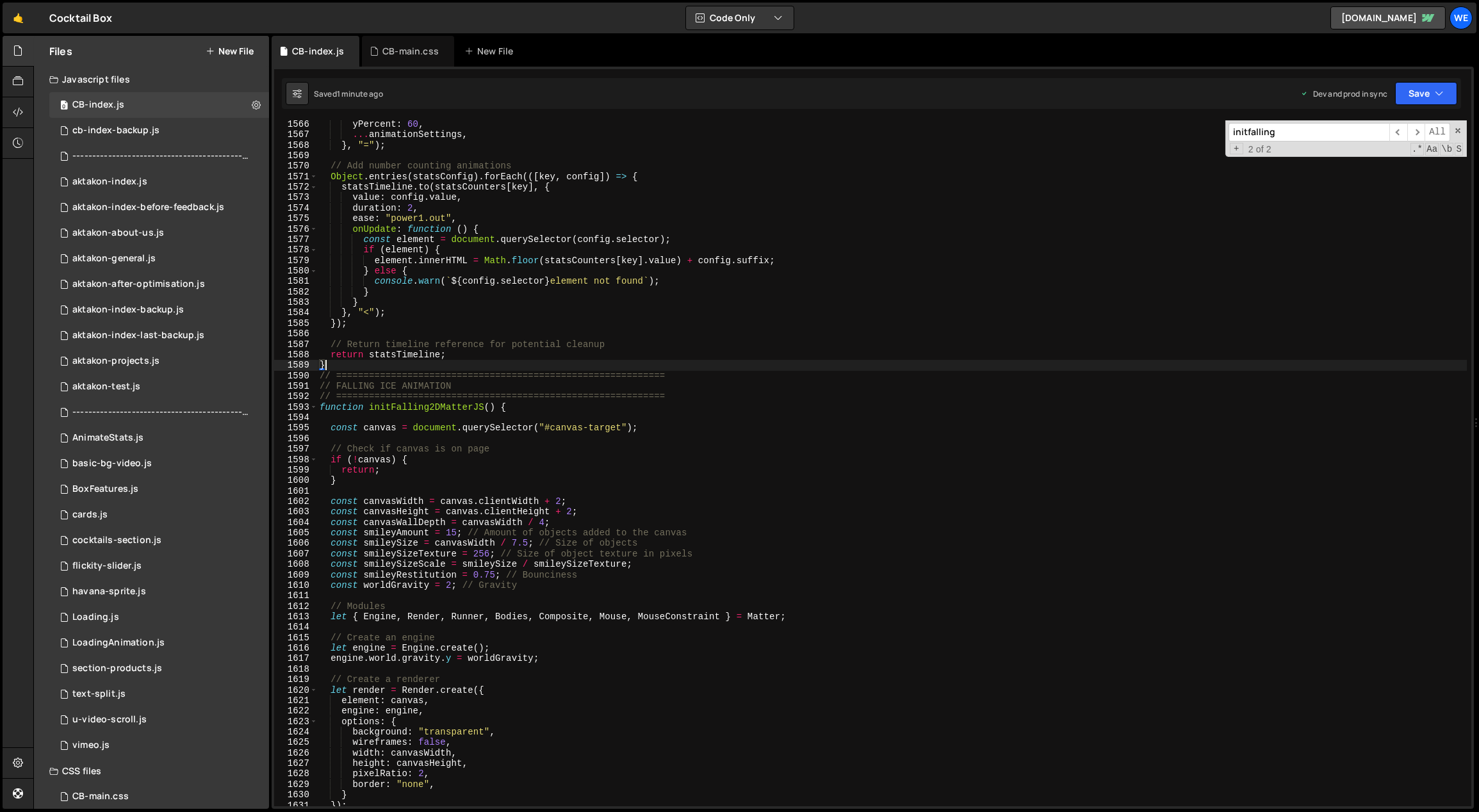
scroll to position [16695, 0]
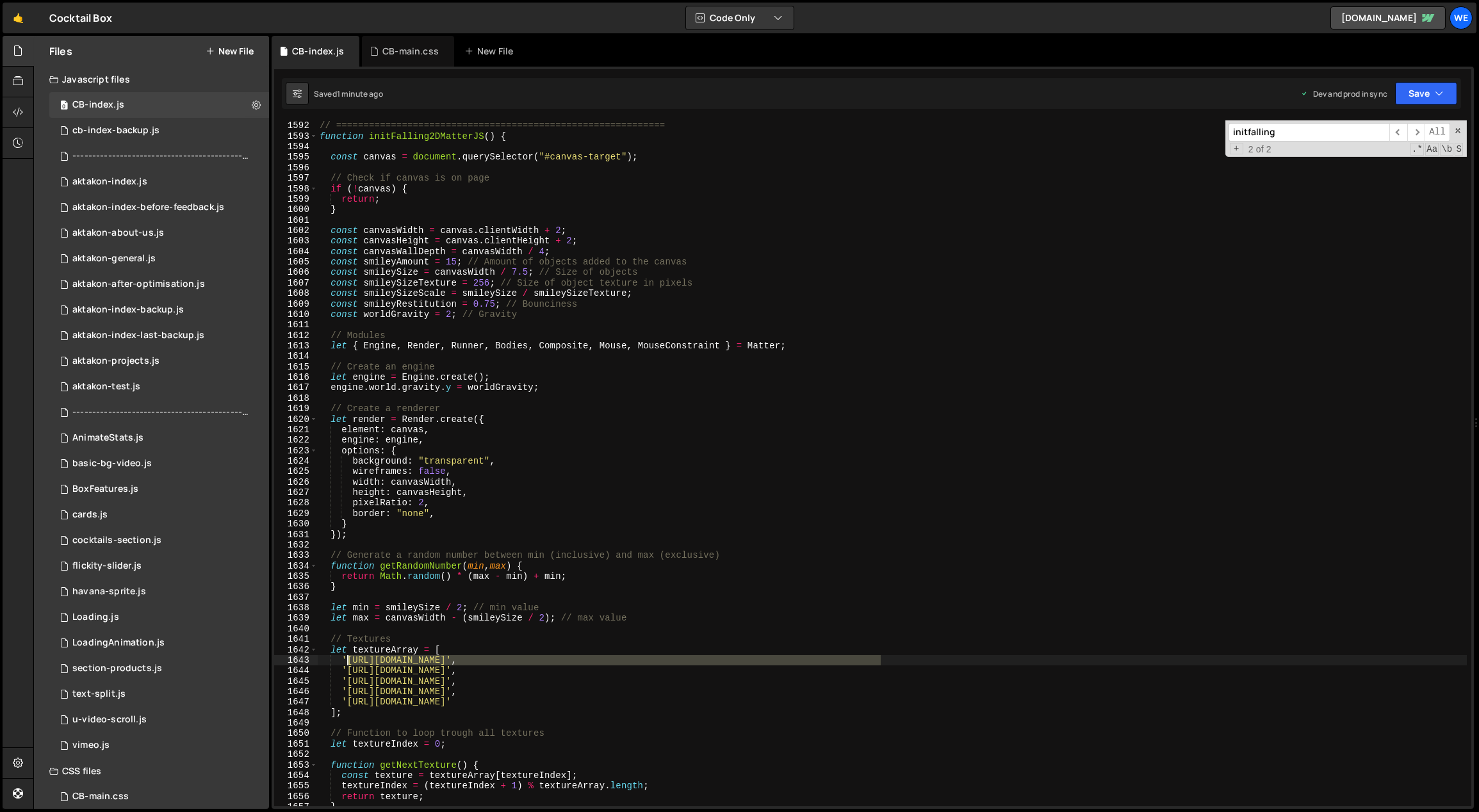
drag, startPoint x: 877, startPoint y: 660, endPoint x: 346, endPoint y: 663, distance: 531.0
click at [346, 663] on div "// FALLING ICE ANIMATION // ===================================================…" at bounding box center [893, 464] width 1151 height 708
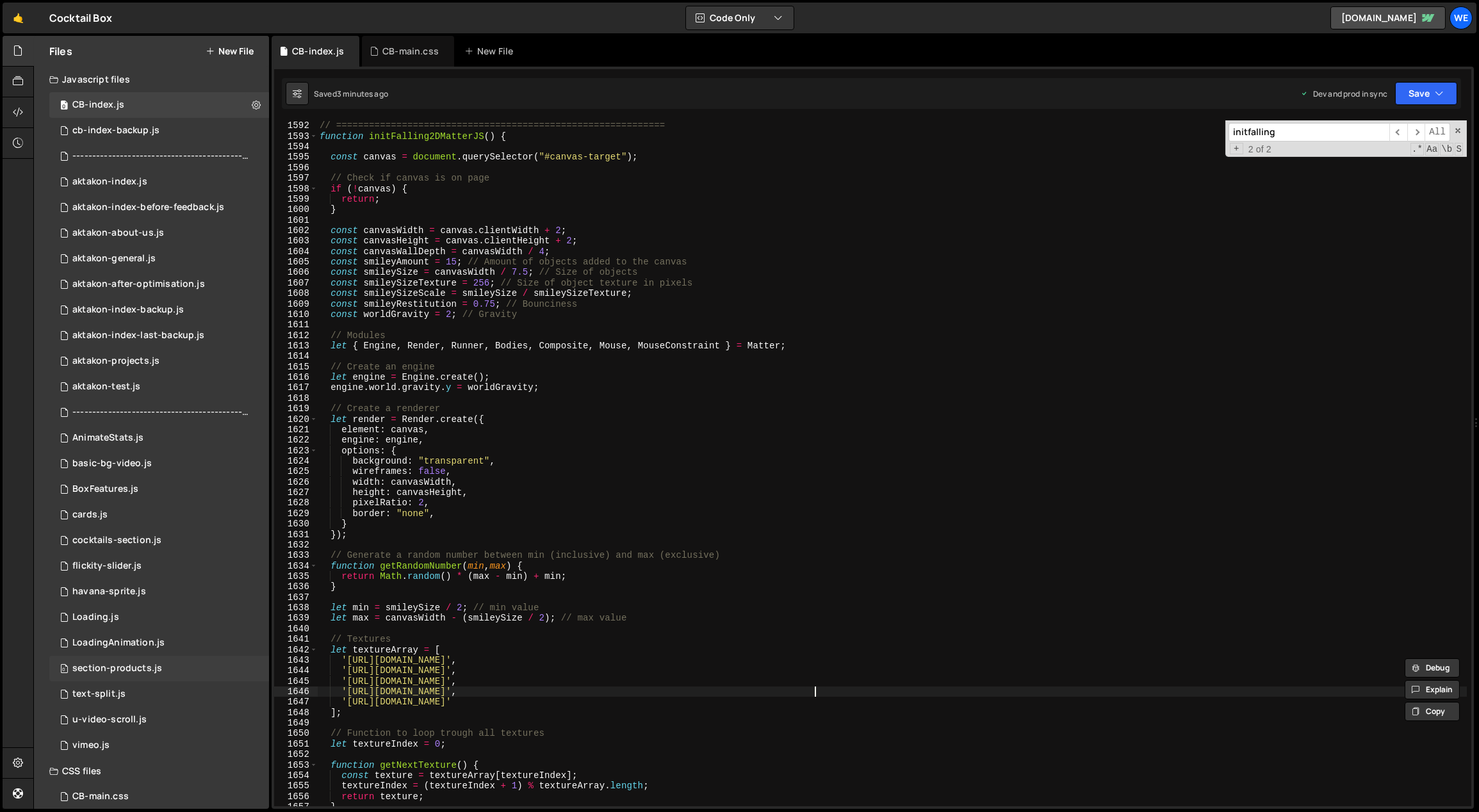
click at [812, 693] on div "// FALLING ICE ANIMATION // ===================================================…" at bounding box center [893, 464] width 1151 height 708
click at [796, 642] on div "// FALLING ICE ANIMATION // ===================================================…" at bounding box center [893, 464] width 1151 height 708
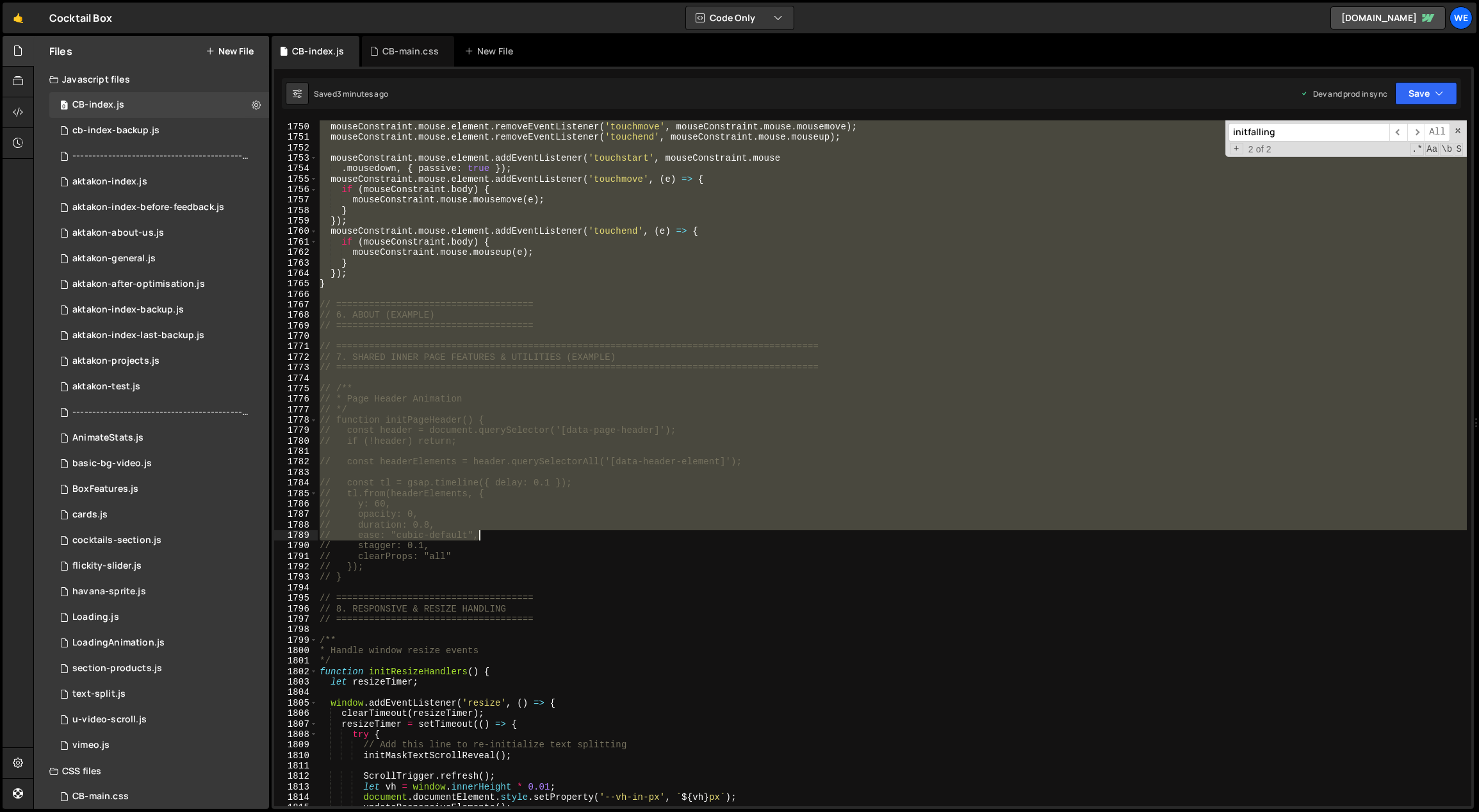
scroll to position [18194, 0]
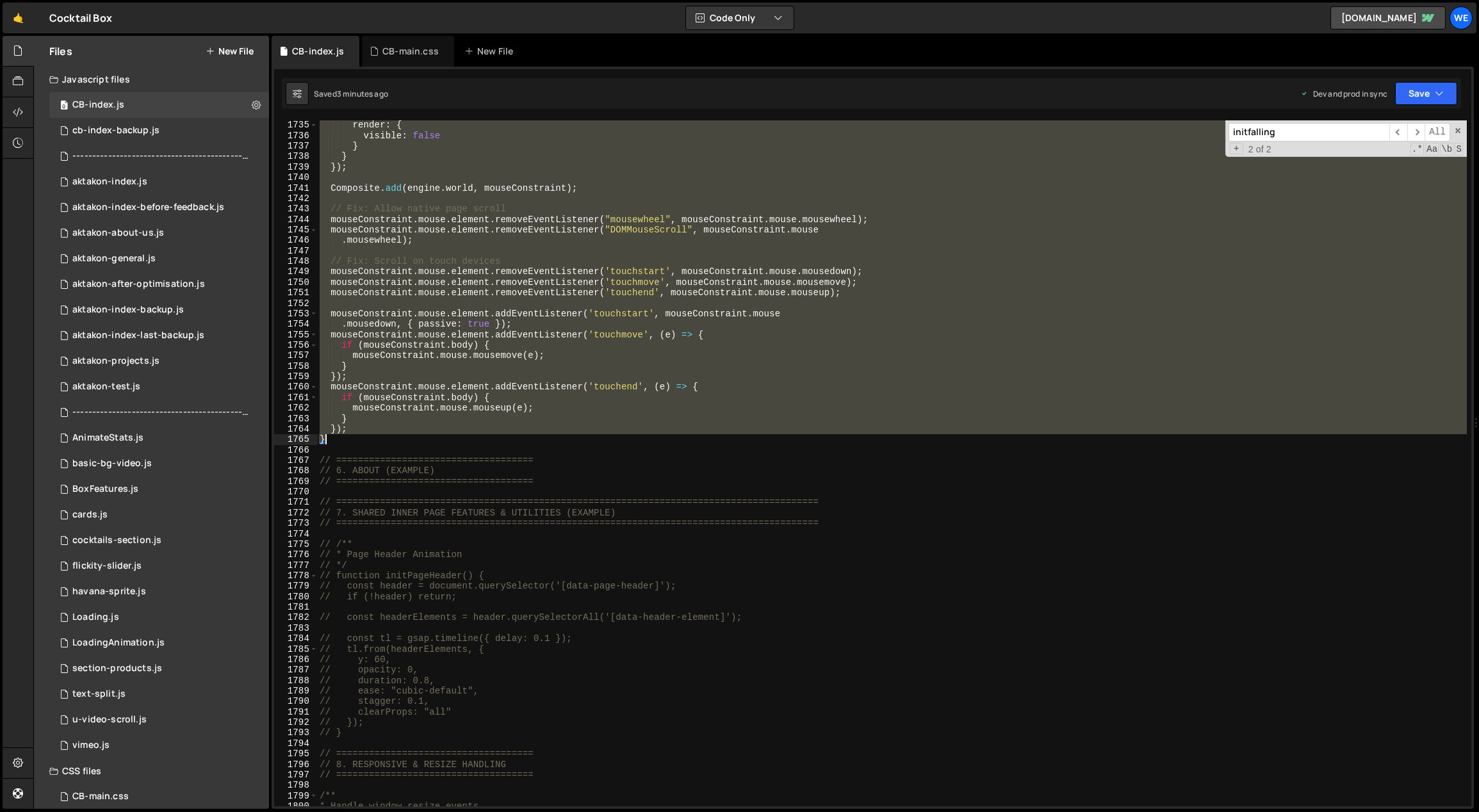
drag, startPoint x: 322, startPoint y: 176, endPoint x: 432, endPoint y: 434, distance: 280.5
click at [432, 434] on div "render : { visible : false } } }) ; Composite . add ( engine . world , mouseCon…" at bounding box center [893, 473] width 1151 height 708
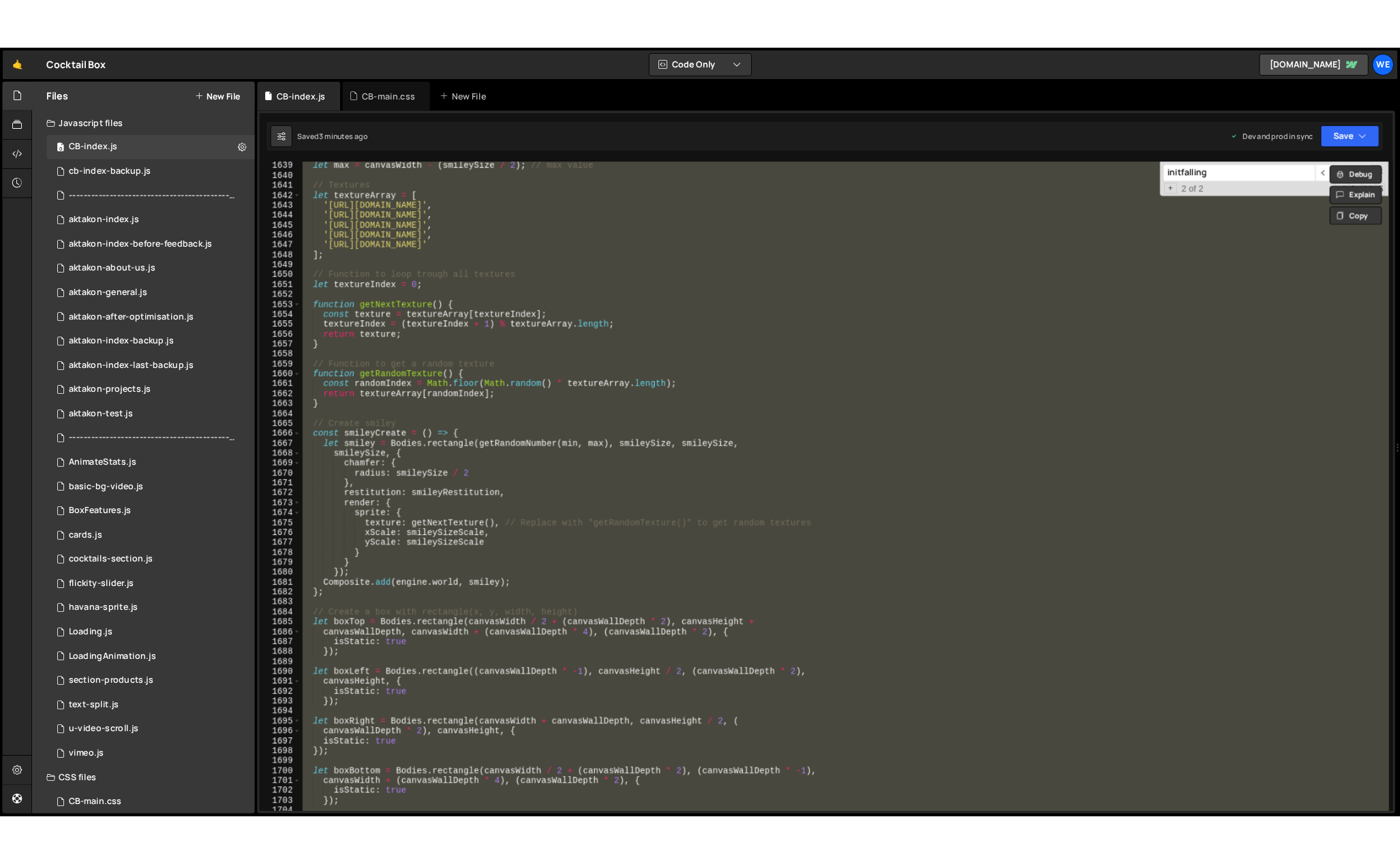
scroll to position [18111, 0]
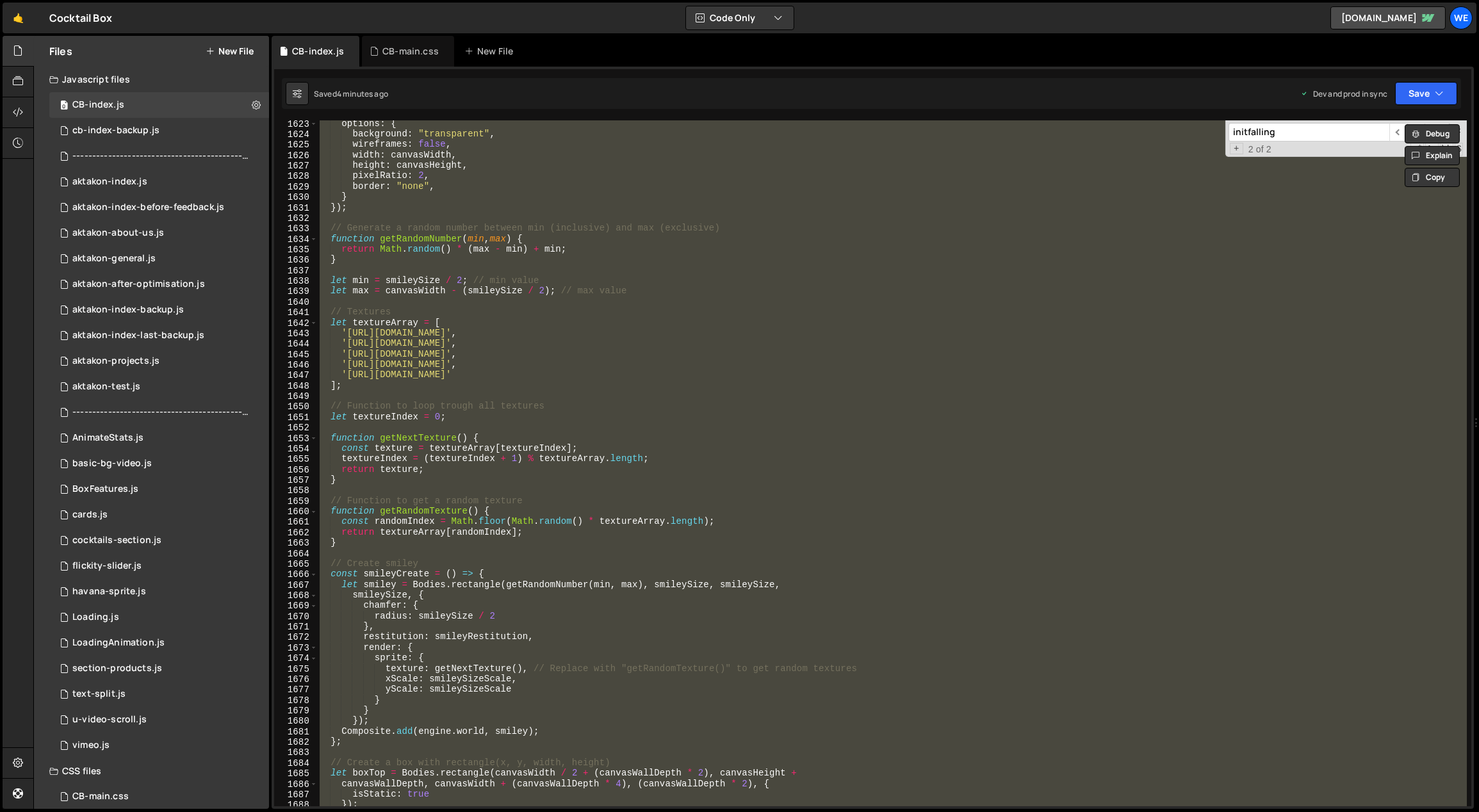
click at [1007, 482] on div "options : { background : "transparent" , wireframes : false , width : canvasWid…" at bounding box center [892, 463] width 1150 height 686
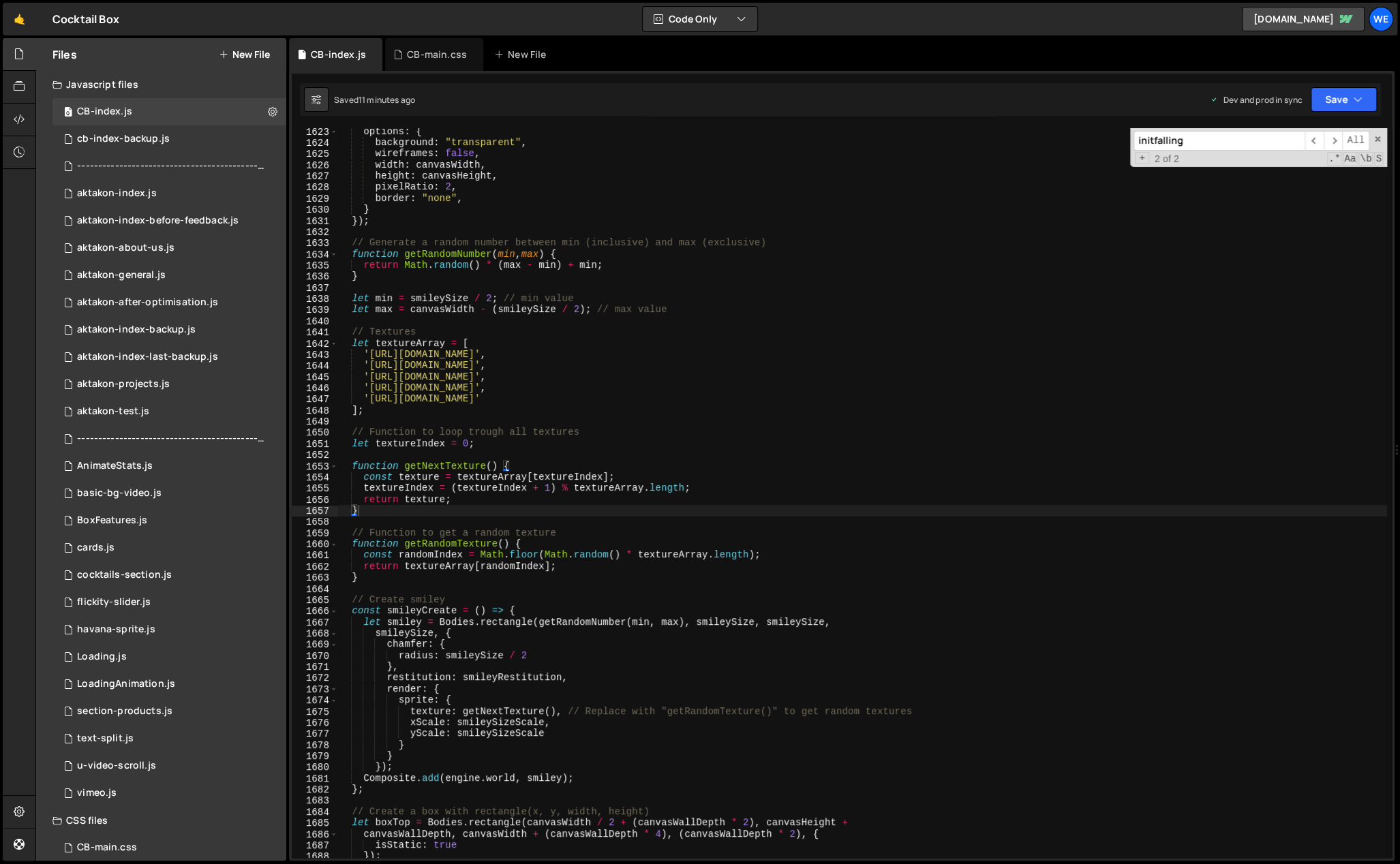
scroll to position [18123, 0]
click at [858, 392] on div "options : { background : "transparent" , wireframes : false , width : canvasWid…" at bounding box center [862, 502] width 1049 height 753
click at [938, 354] on div "options : { background : "transparent" , wireframes : false , width : canvasWid…" at bounding box center [862, 502] width 1049 height 753
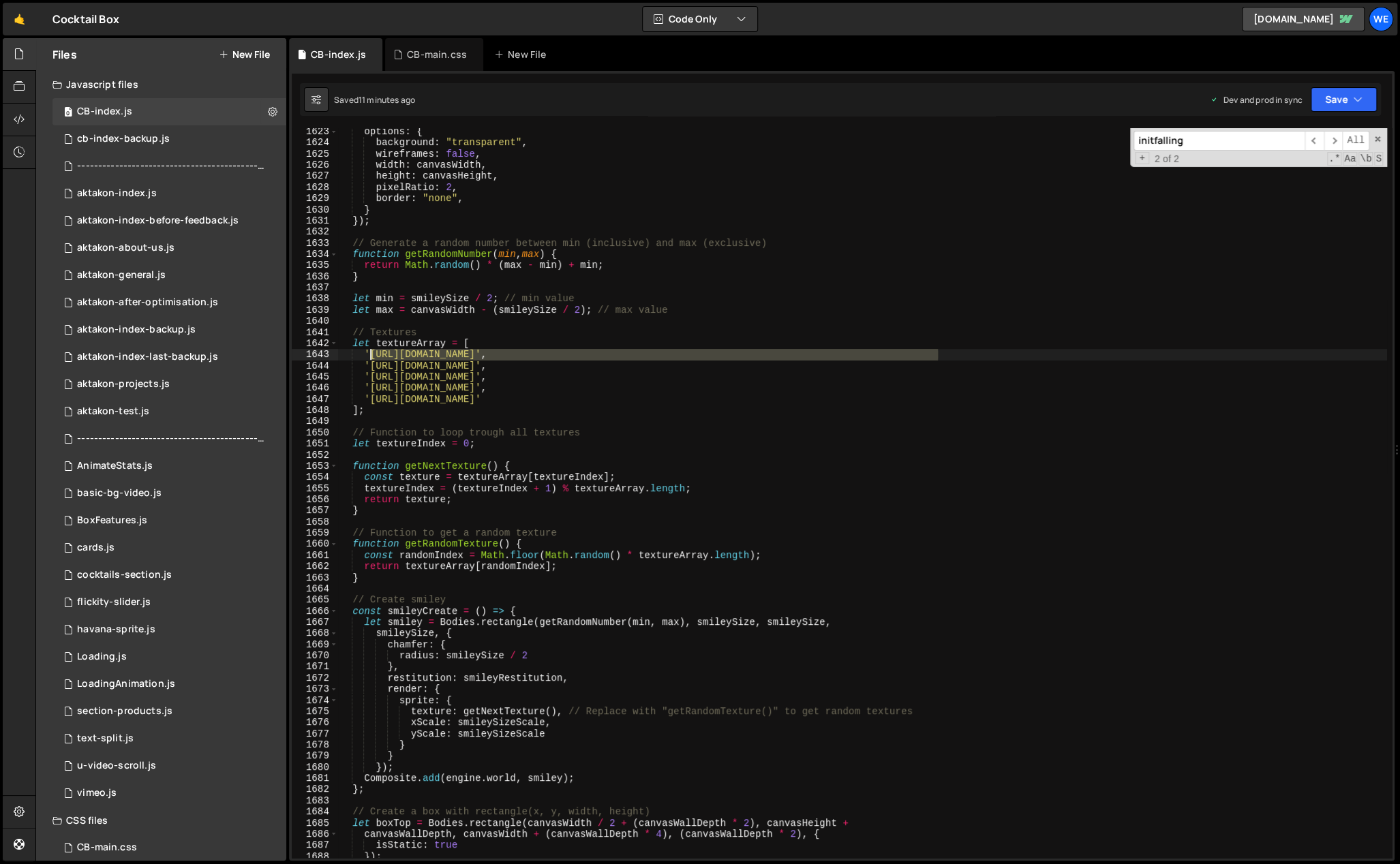
drag, startPoint x: 921, startPoint y: 356, endPoint x: 369, endPoint y: 353, distance: 552.0
click at [369, 353] on div "options : { background : "transparent" , wireframes : false , width : canvasWid…" at bounding box center [862, 502] width 1049 height 753
paste textarea "[DOMAIN_NAME][URL]"
click at [936, 364] on div "options : { background : "transparent" , wireframes : false , width : canvasWid…" at bounding box center [862, 502] width 1049 height 753
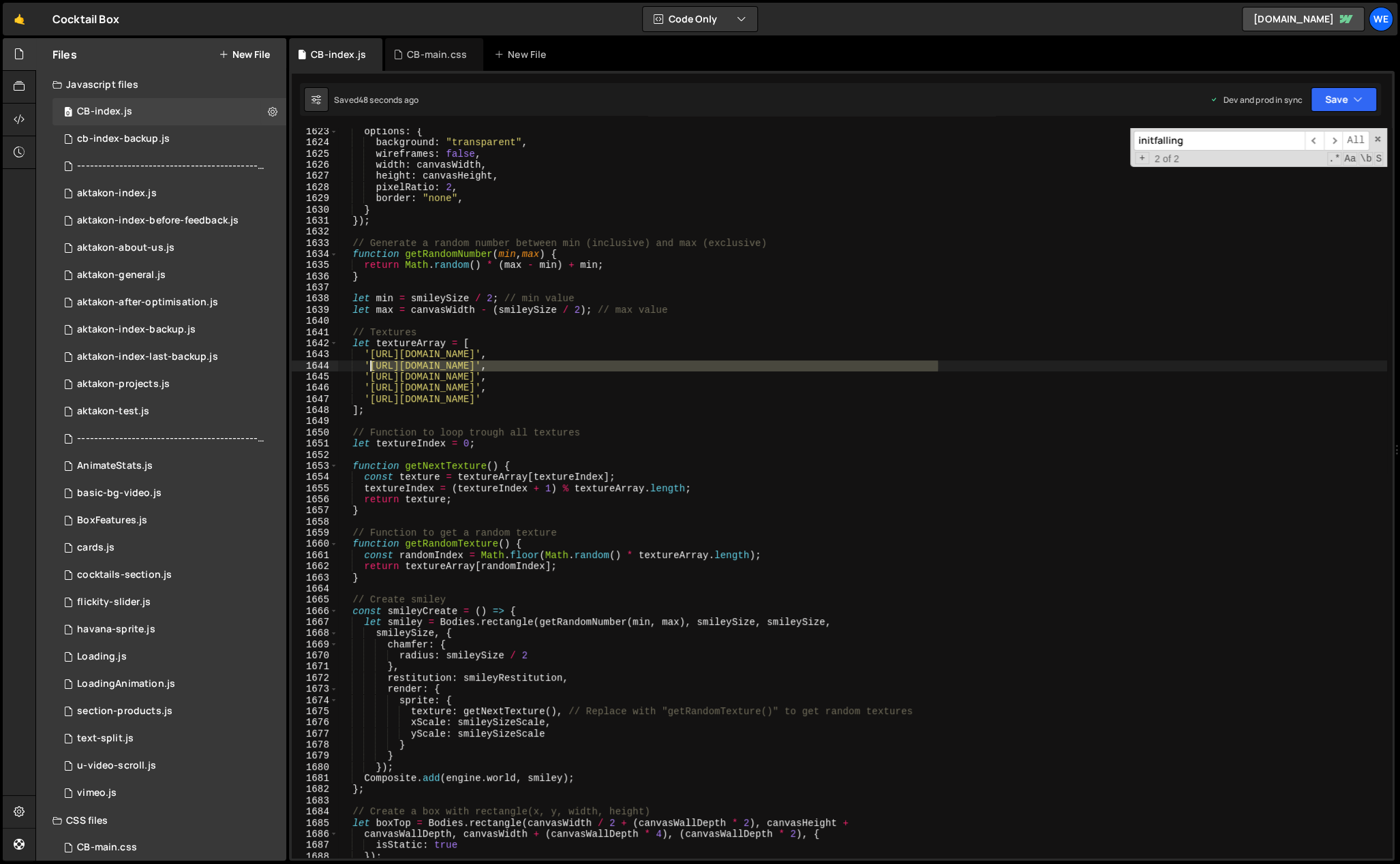
drag, startPoint x: 937, startPoint y: 367, endPoint x: 369, endPoint y: 364, distance: 568.0
click at [369, 364] on div "options : { background : "transparent" , wireframes : false , width : canvasWid…" at bounding box center [862, 502] width 1049 height 753
paste textarea "[DOMAIN_NAME][URL]"
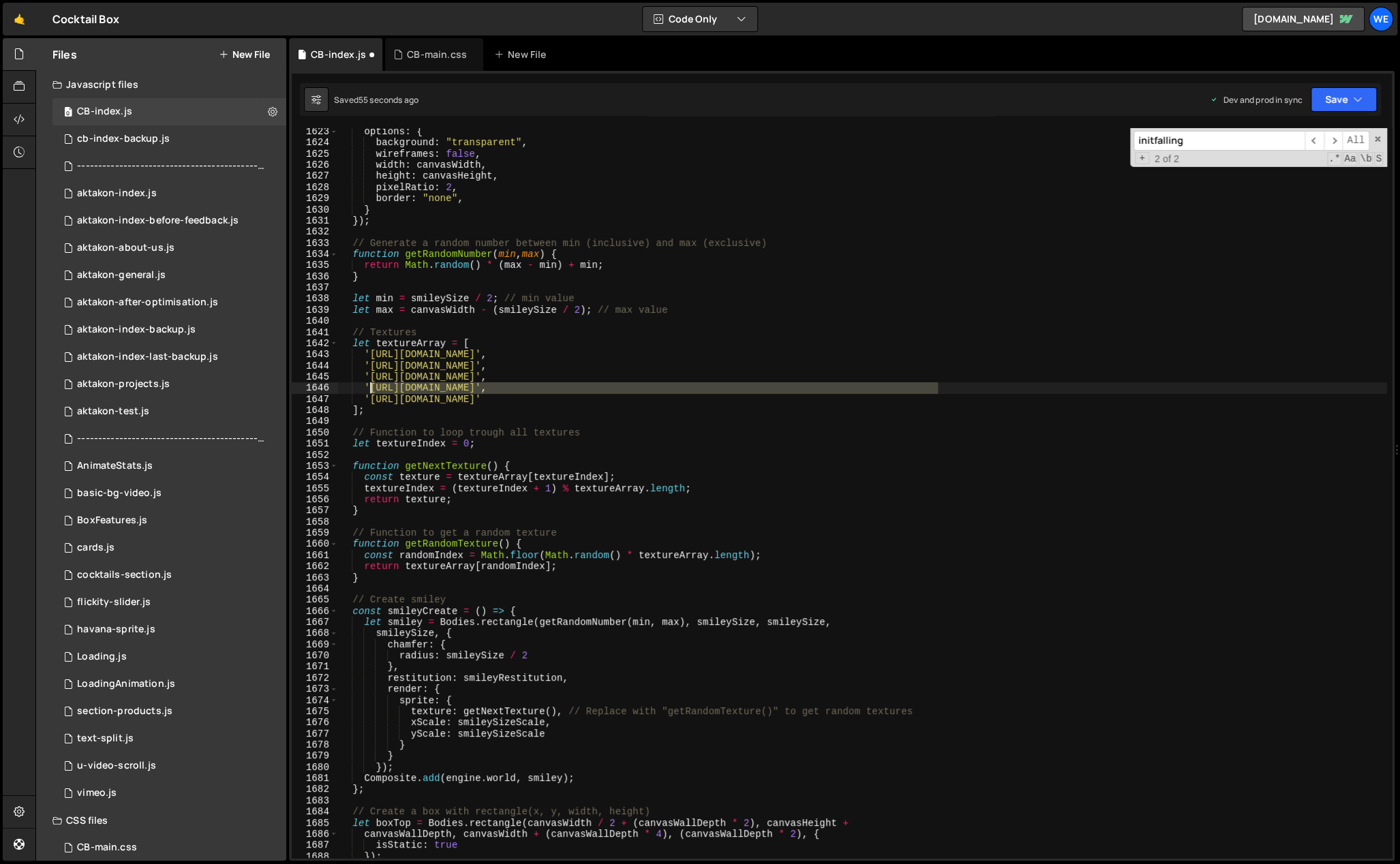
drag, startPoint x: 937, startPoint y: 386, endPoint x: 374, endPoint y: 388, distance: 563.0
click at [372, 387] on div "options : { background : "transparent" , wireframes : false , width : canvasWid…" at bounding box center [862, 502] width 1049 height 753
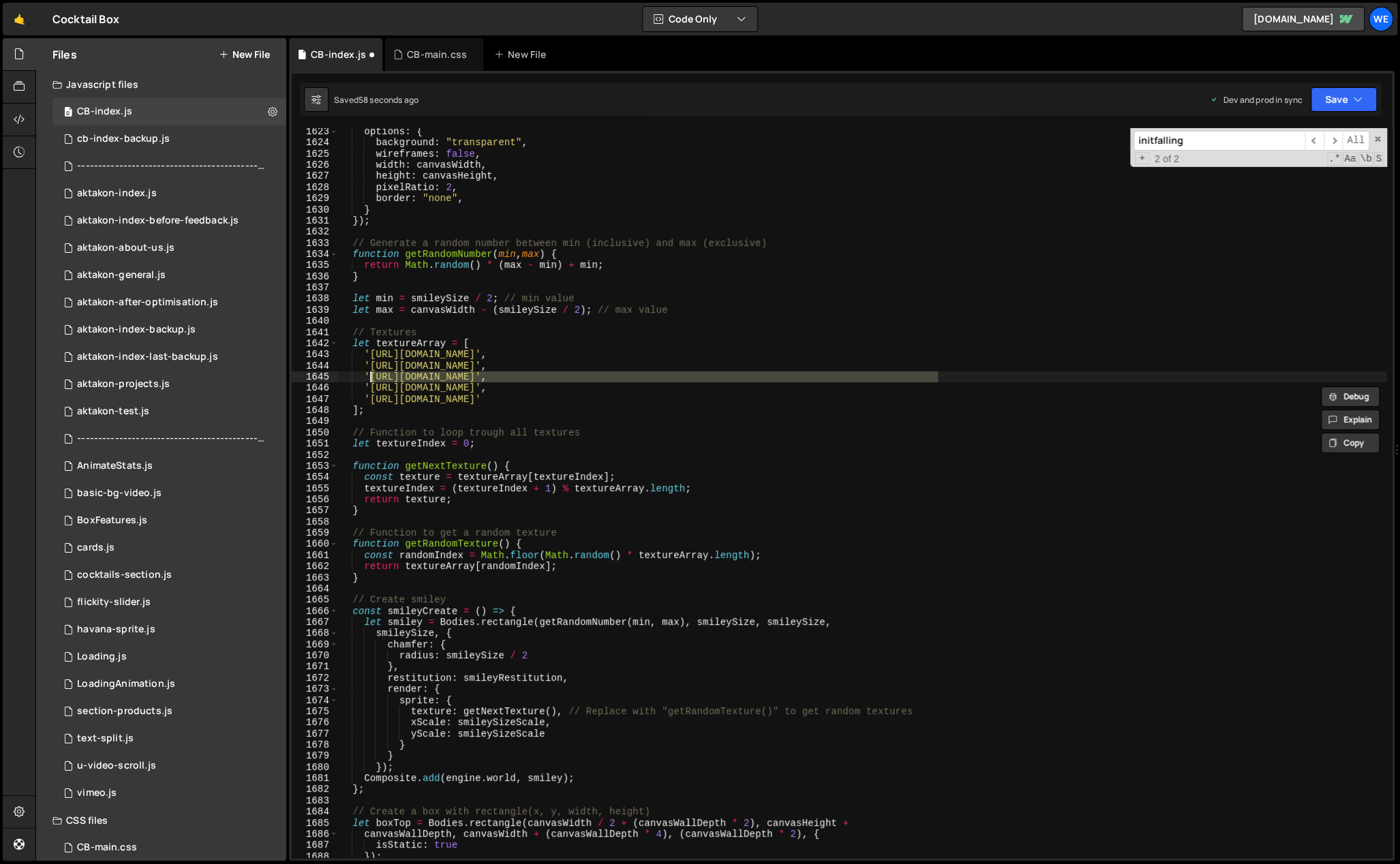
drag, startPoint x: 937, startPoint y: 379, endPoint x: 369, endPoint y: 380, distance: 568.0
click at [369, 380] on div "options : { background : "transparent" , wireframes : false , width : canvasWid…" at bounding box center [862, 502] width 1049 height 753
paste textarea "[DOMAIN_NAME][URL]"
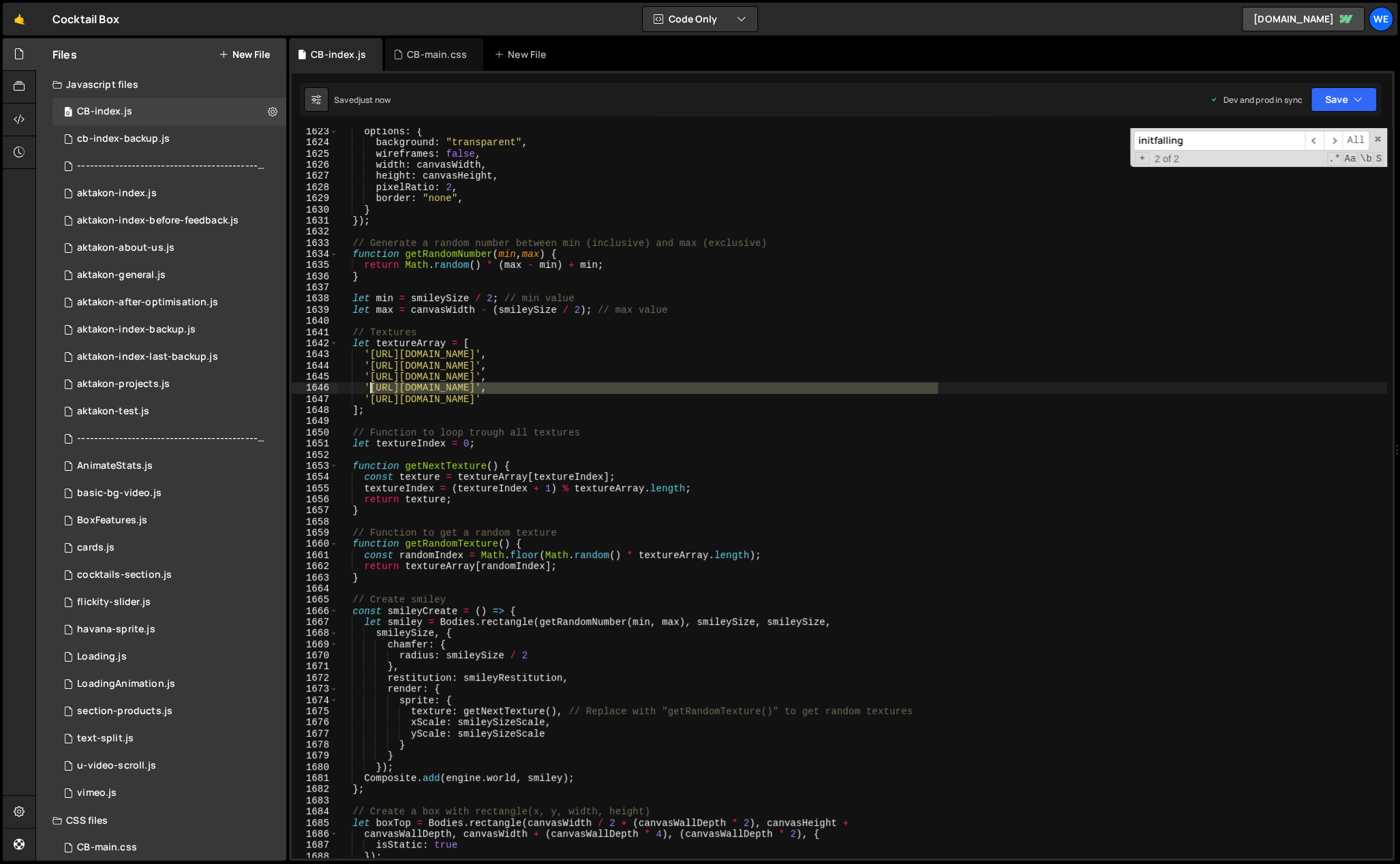
drag, startPoint x: 895, startPoint y: 392, endPoint x: 369, endPoint y: 388, distance: 526.0
click at [370, 389] on div "options : { background : "transparent" , wireframes : false , width : canvasWid…" at bounding box center [862, 502] width 1049 height 753
paste textarea "[DOMAIN_NAME][URL]"
drag, startPoint x: 937, startPoint y: 402, endPoint x: 370, endPoint y: 401, distance: 567.0
click at [370, 401] on div "options : { background : "transparent" , wireframes : false , width : canvasWid…" at bounding box center [862, 502] width 1049 height 753
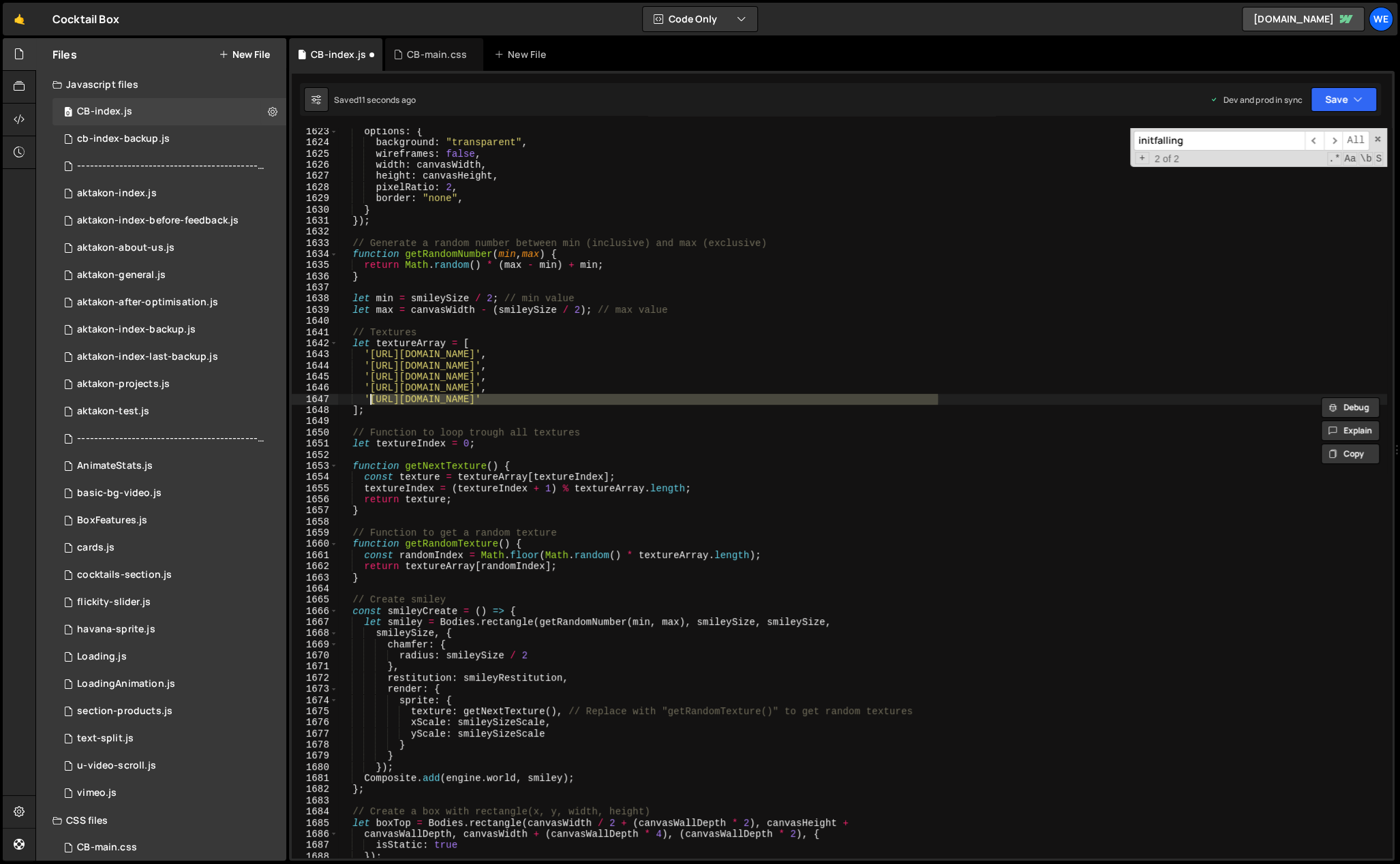
paste textarea "[DOMAIN_NAME][URL]"
type textarea "'[URL][DOMAIN_NAME]'"
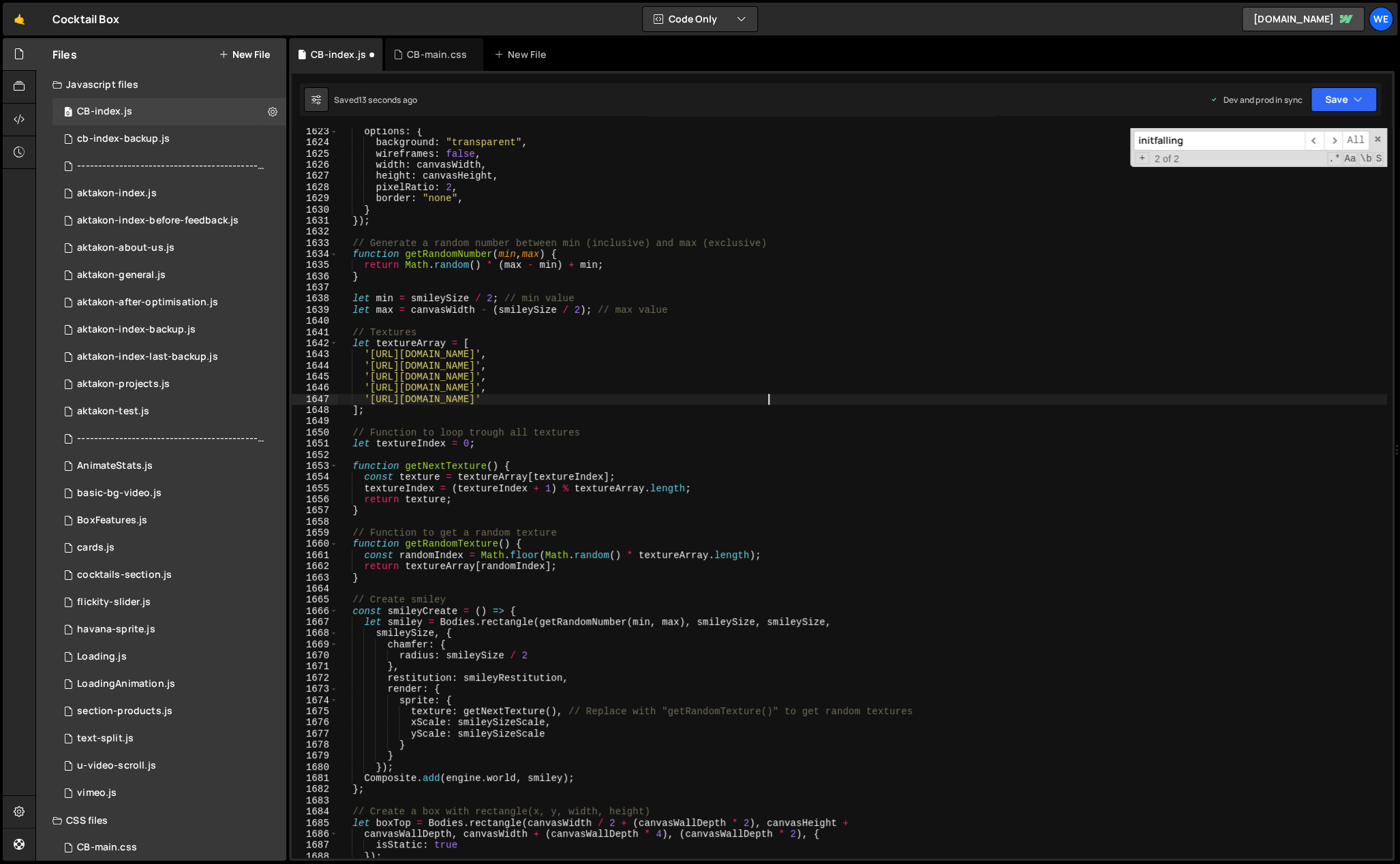
click at [788, 398] on div "options : { background : "transparent" , wireframes : false , width : canvasWid…" at bounding box center [862, 502] width 1049 height 753
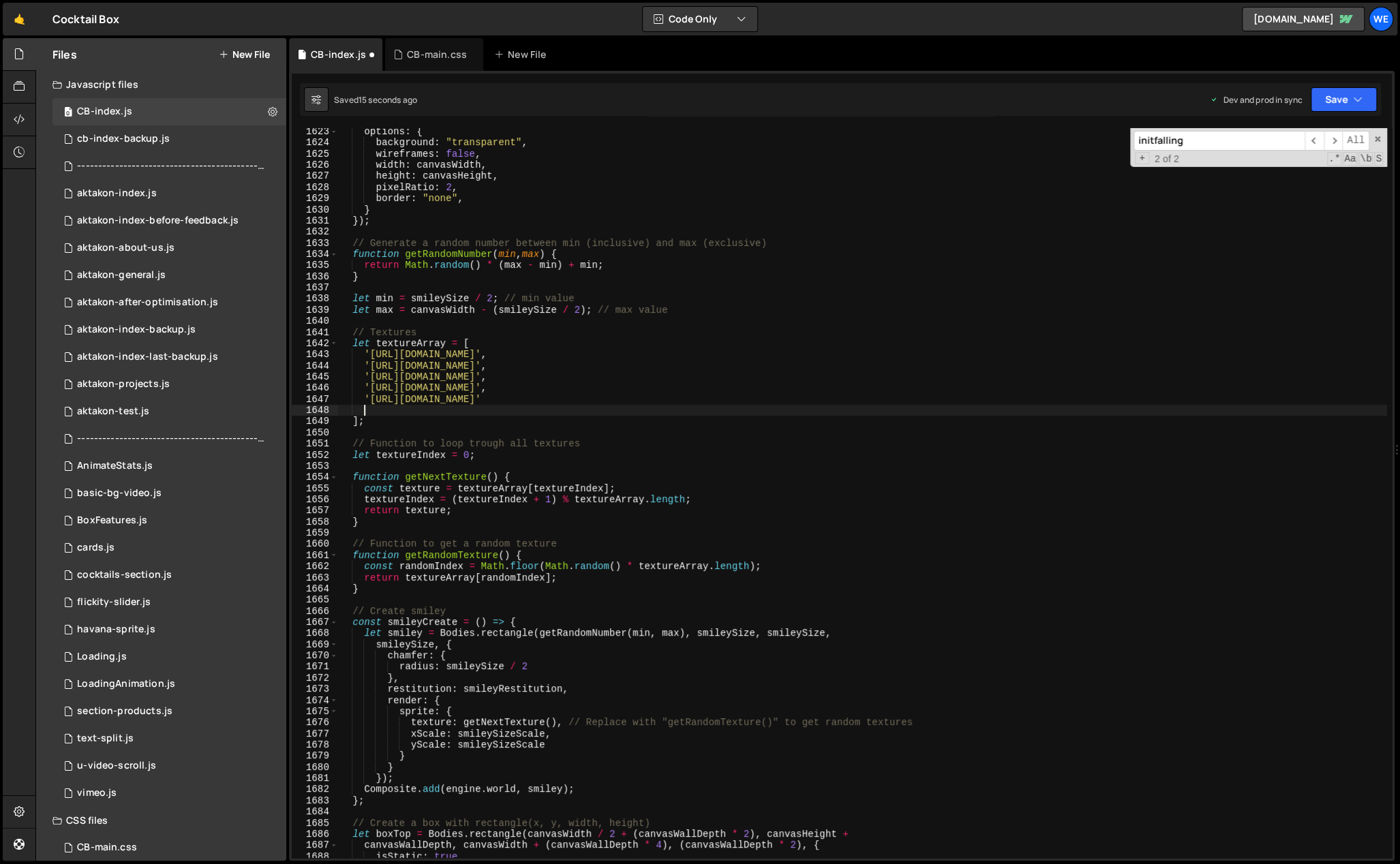
paste textarea "[URL][DOMAIN_NAME]"
type textarea "[URL][DOMAIN_NAME]"
drag, startPoint x: 791, startPoint y: 396, endPoint x: 359, endPoint y: 397, distance: 432.0
click at [359, 397] on div "options : { background : "transparent" , wireframes : false , width : canvasWid…" at bounding box center [862, 502] width 1049 height 753
click at [801, 398] on div "options : { background : "transparent" , wireframes : false , width : canvasWid…" at bounding box center [862, 493] width 1049 height 730
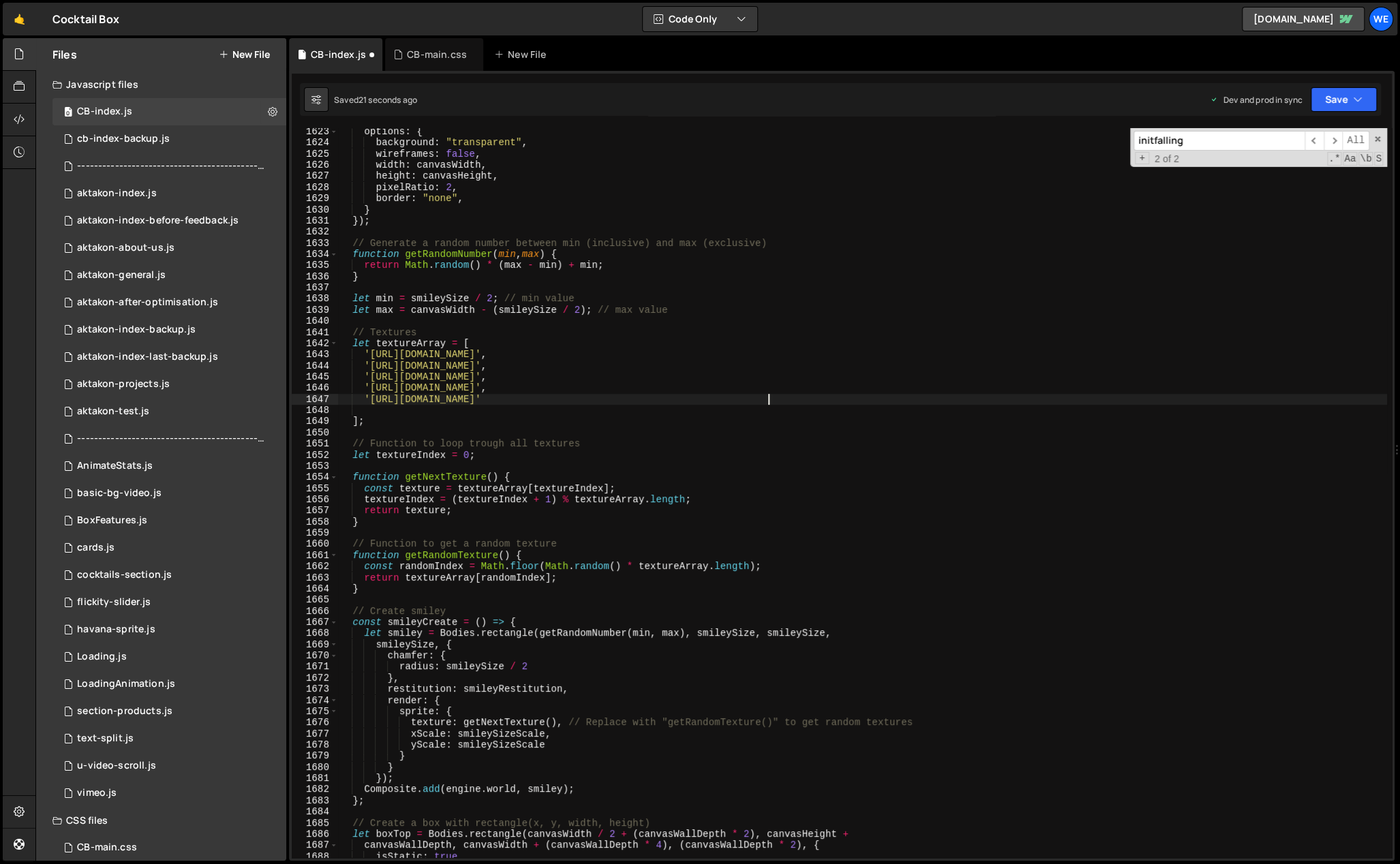
type textarea "'[URL][DOMAIN_NAME]',"
drag, startPoint x: 796, startPoint y: 398, endPoint x: 366, endPoint y: 400, distance: 430.0
click at [366, 400] on div "options : { background : "transparent" , wireframes : false , width : canvasWid…" at bounding box center [862, 502] width 1049 height 753
click at [379, 410] on div "options : { background : "transparent" , wireframes : false , width : canvasWid…" at bounding box center [862, 502] width 1049 height 753
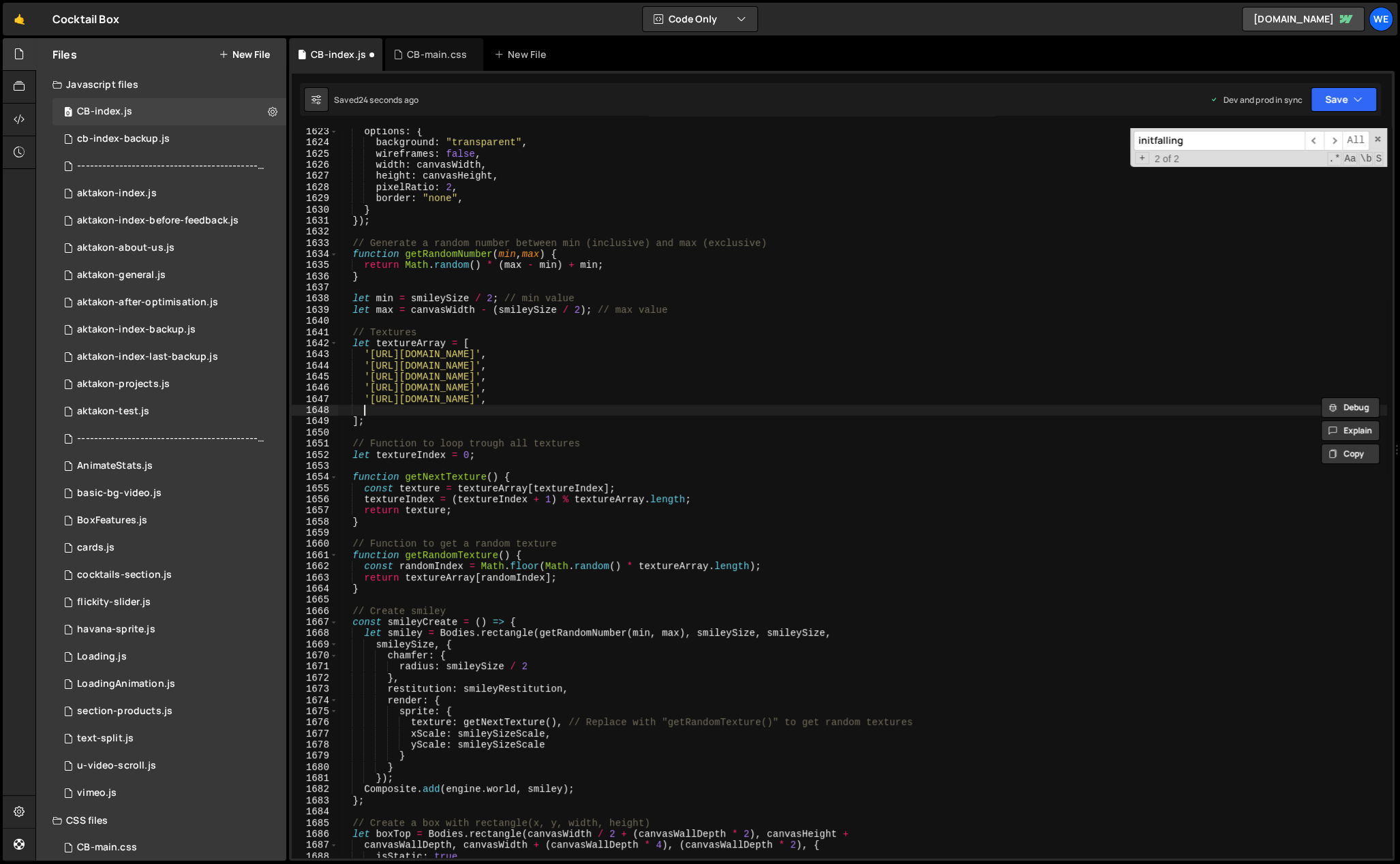
scroll to position [0, 1]
paste textarea "'[URL][DOMAIN_NAME]',"
drag, startPoint x: 763, startPoint y: 412, endPoint x: 372, endPoint y: 413, distance: 391.0
click at [372, 413] on div "options : { background : "transparent" , wireframes : false , width : canvasWid…" at bounding box center [862, 502] width 1049 height 753
paste textarea "6"
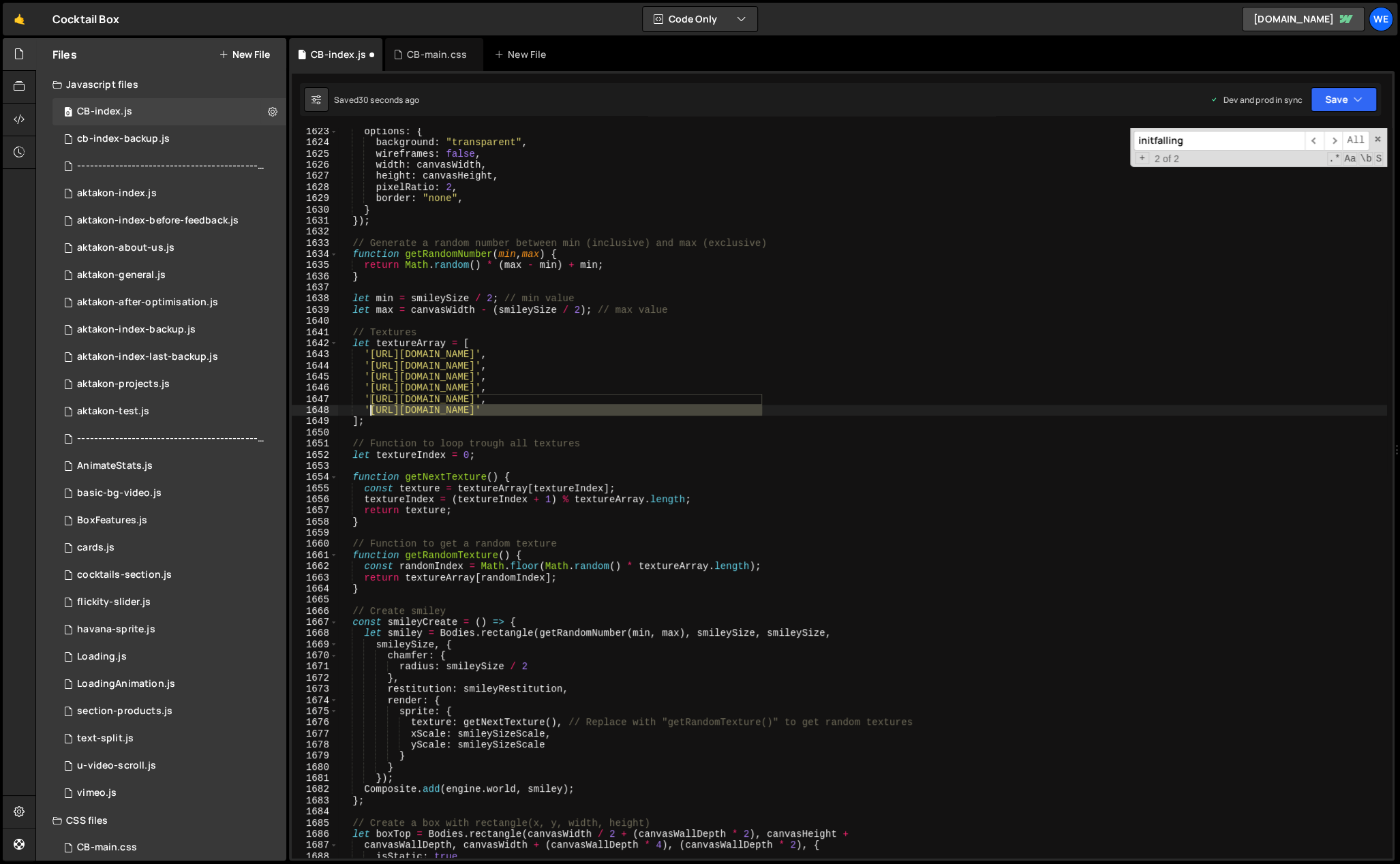
type textarea "'[URL][DOMAIN_NAME]'"
click at [674, 527] on div "options : { background : "transparent" , wireframes : false , width : canvasWid…" at bounding box center [862, 502] width 1049 height 753
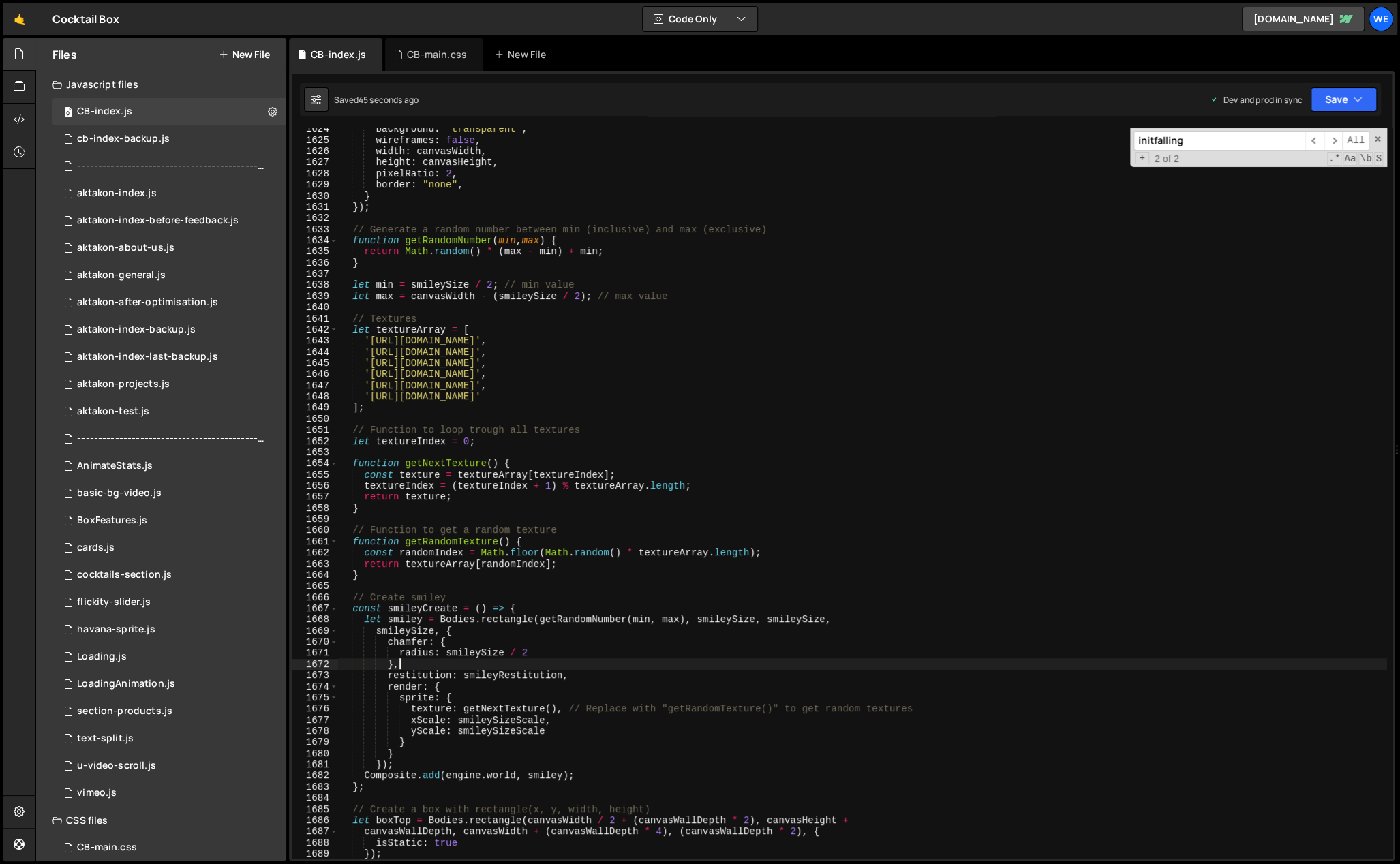
click at [560, 660] on div "background : "transparent" , wireframes : false , width : canvasWidth , height …" at bounding box center [862, 499] width 1049 height 753
type textarea "},"
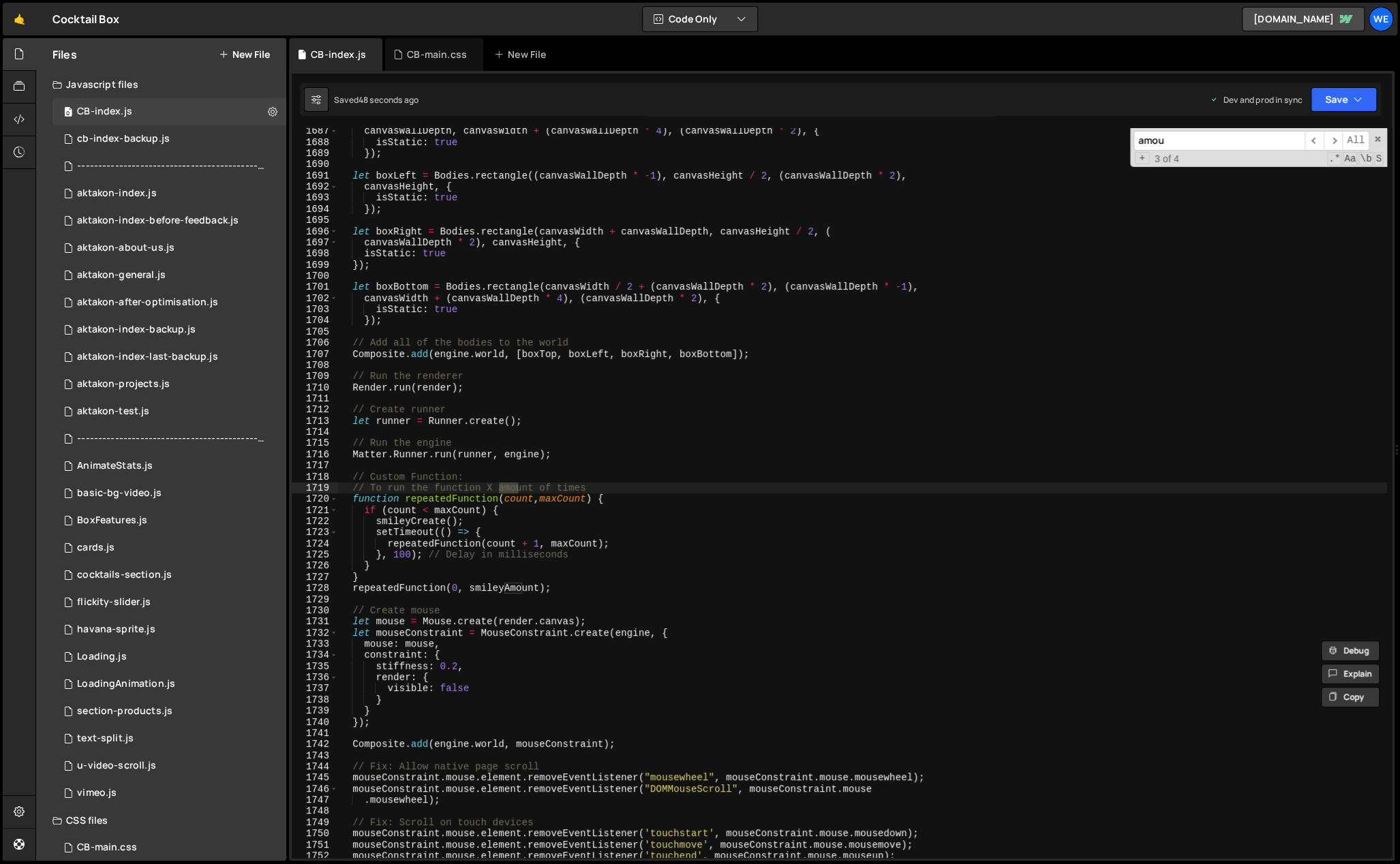
scroll to position [18837, 0]
type input "amount"
click at [1332, 137] on span "​" at bounding box center [1334, 140] width 19 height 20
click at [1327, 137] on span "​" at bounding box center [1334, 140] width 19 height 20
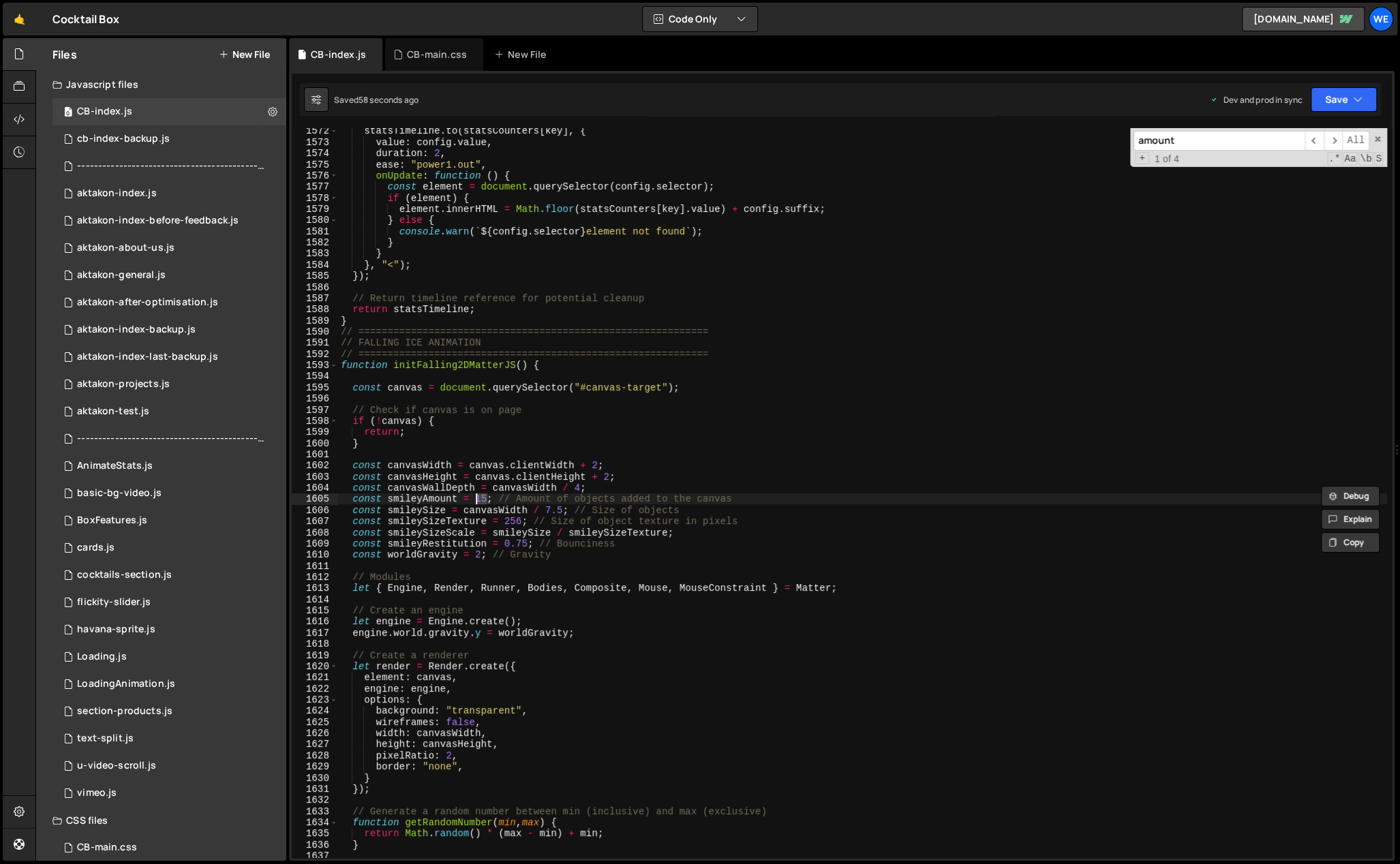
click at [476, 496] on div "statsTimeline . to ( statsCounters [ key ] , { value : config . value , duratio…" at bounding box center [862, 501] width 1049 height 753
click at [504, 469] on div "statsTimeline . to ( statsCounters [ key ] , { value : config . value , duratio…" at bounding box center [862, 501] width 1049 height 753
drag, startPoint x: 564, startPoint y: 511, endPoint x: 547, endPoint y: 509, distance: 17.1
click at [547, 509] on div "statsTimeline . to ( statsCounters [ key ] , { value : config . value , duratio…" at bounding box center [862, 501] width 1049 height 753
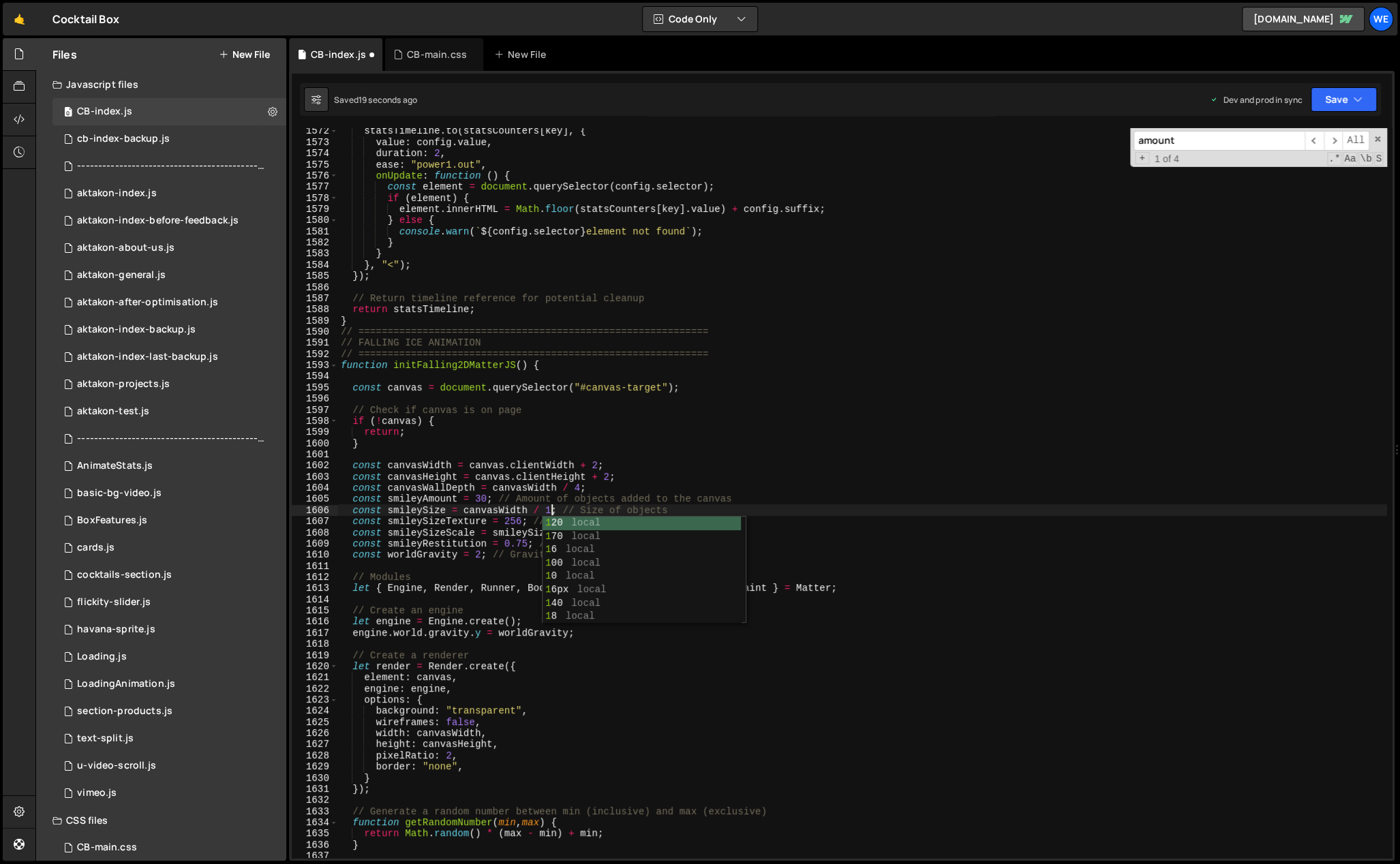
scroll to position [0, 14]
click at [499, 509] on div "statsTimeline . to ( statsCounters [ key ] , { value : config . value , duratio…" at bounding box center [862, 501] width 1049 height 753
drag, startPoint x: 485, startPoint y: 498, endPoint x: 478, endPoint y: 498, distance: 7.0
click at [478, 498] on div "statsTimeline . to ( statsCounters [ key ] , { value : config . value , duratio…" at bounding box center [862, 501] width 1049 height 753
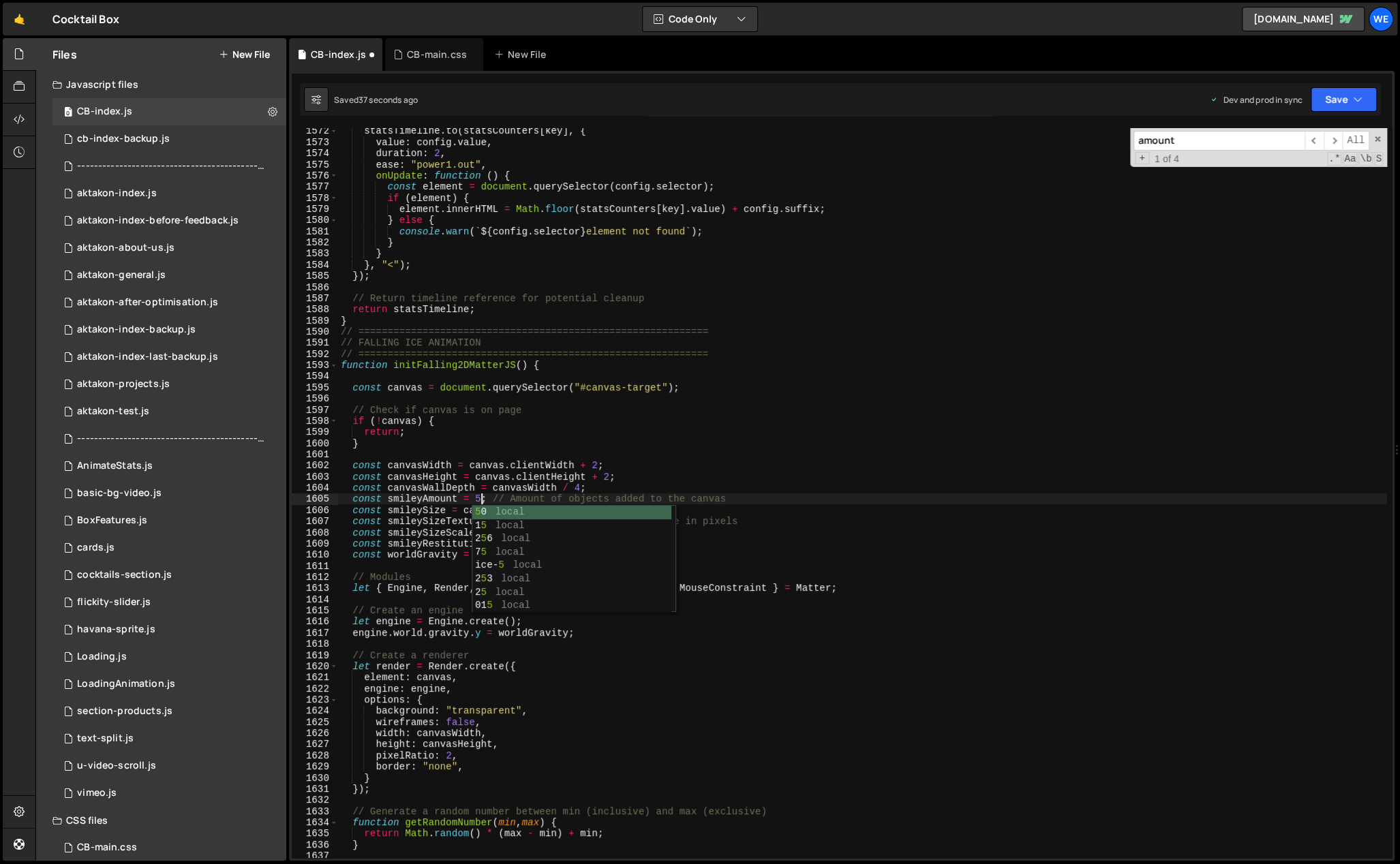
scroll to position [0, 11]
click at [482, 498] on div "statsTimeline . to ( statsCounters [ key ] , { value : config . value , duratio…" at bounding box center [862, 501] width 1049 height 753
click at [475, 498] on div "statsTimeline . to ( statsCounters [ key ] , { value : config . value , duratio…" at bounding box center [862, 501] width 1049 height 753
click at [528, 539] on div "statsTimeline . to ( statsCounters [ key ] , { value : config . value , duratio…" at bounding box center [862, 501] width 1049 height 753
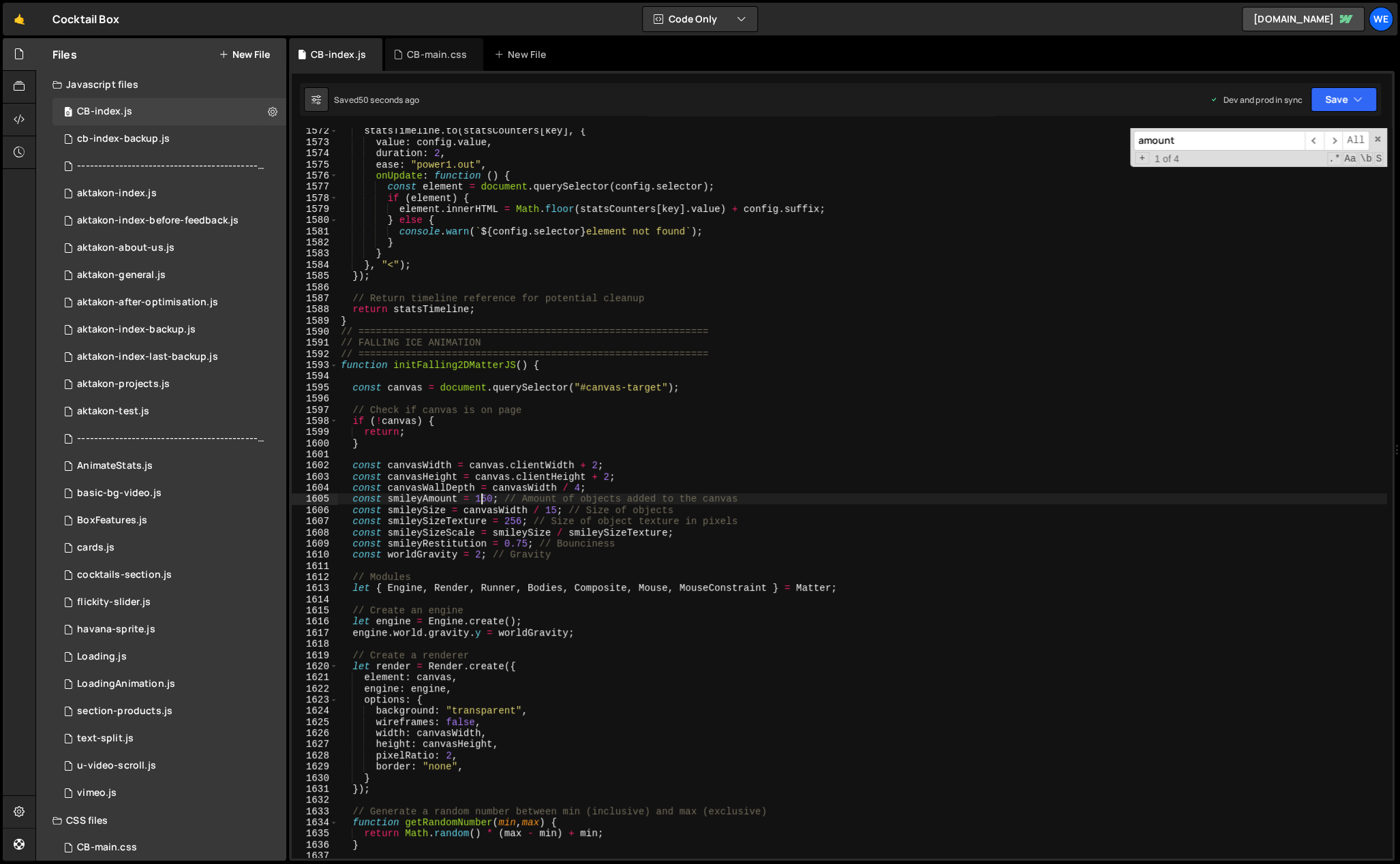
type textarea "const smileyRestitution = 0.75; // Bounciness"
type input "gravit"
click at [526, 559] on div "statsTimeline . to ( statsCounters [ key ] , { value : config . value , duratio…" at bounding box center [862, 501] width 1049 height 753
click at [476, 557] on div "statsTimeline . to ( statsCounters [ key ] , { value : config . value , duratio…" at bounding box center [862, 501] width 1049 height 753
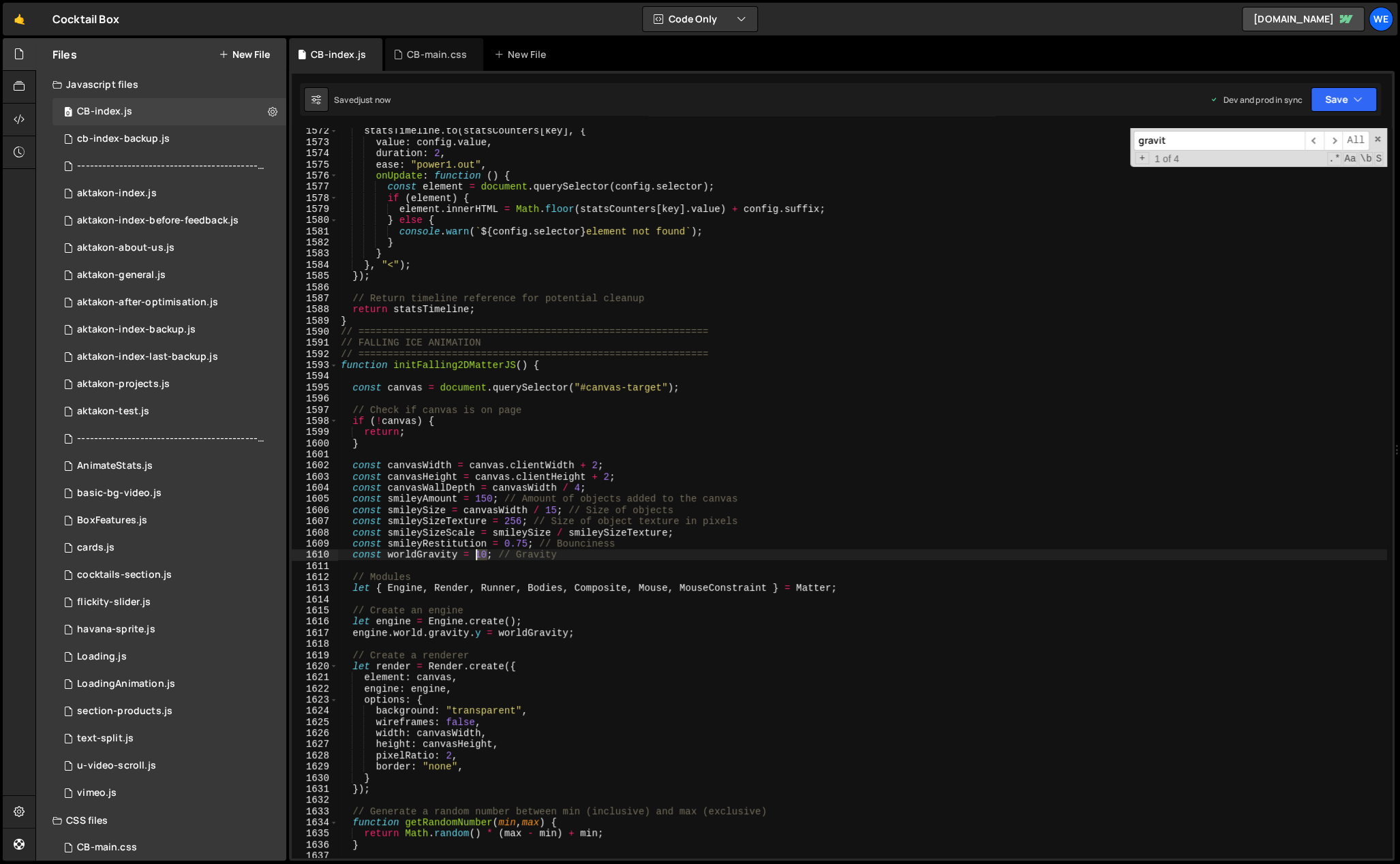
drag, startPoint x: 485, startPoint y: 554, endPoint x: 477, endPoint y: 553, distance: 8.1
click at [477, 553] on div "statsTimeline . to ( statsCounters [ key ] , { value : config . value , duratio…" at bounding box center [862, 501] width 1049 height 753
click at [568, 532] on div "statsTimeline . to ( statsCounters [ key ] , { value : config . value , duratio…" at bounding box center [862, 501] width 1049 height 753
click at [476, 556] on div "statsTimeline . to ( statsCounters [ key ] , { value : config . value , duratio…" at bounding box center [862, 501] width 1049 height 753
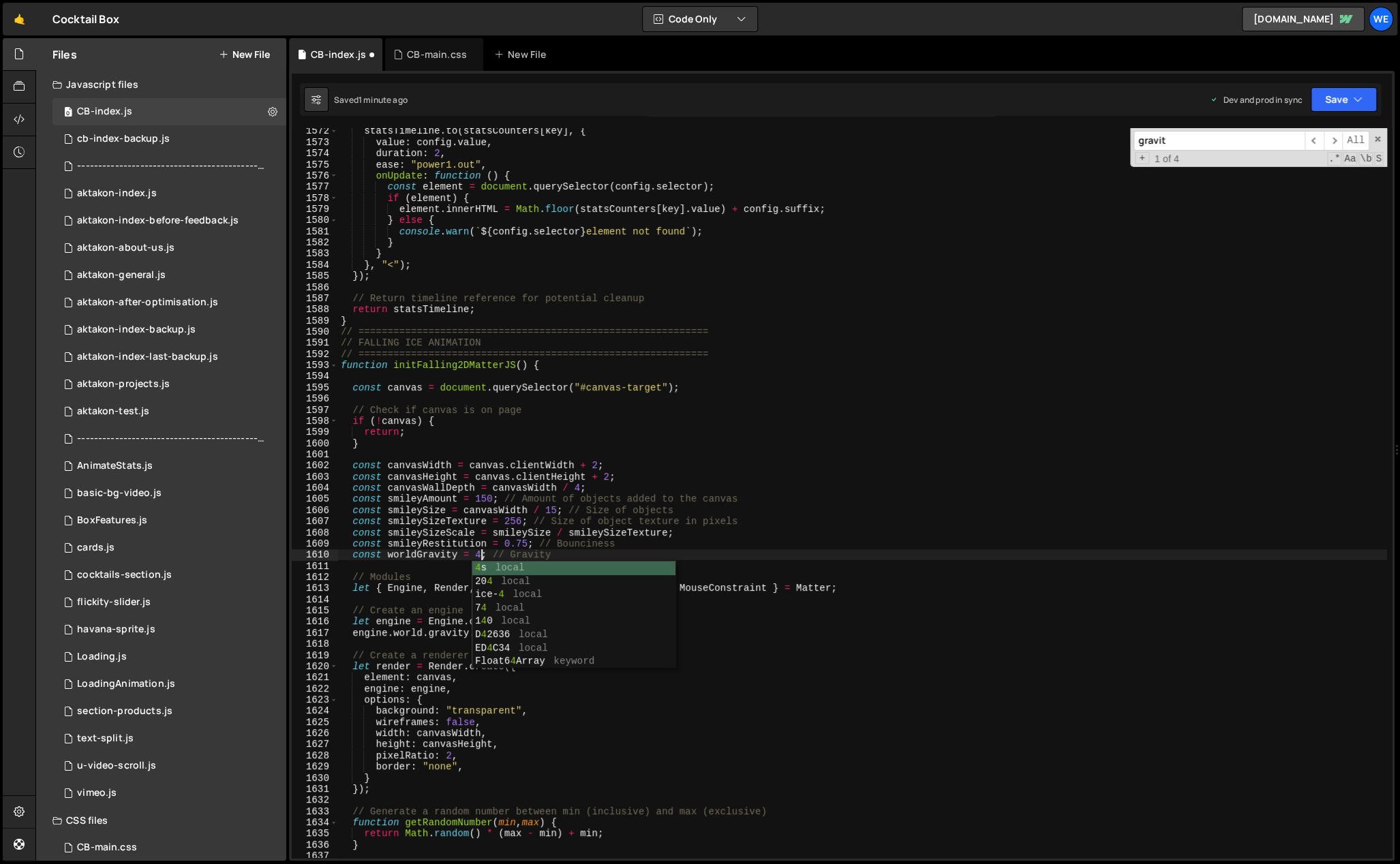
click at [521, 524] on div "statsTimeline . to ( statsCounters [ key ] , { value : config . value , duratio…" at bounding box center [862, 501] width 1049 height 753
click at [478, 497] on div "statsTimeline . to ( statsCounters [ key ] , { value : config . value , duratio…" at bounding box center [862, 501] width 1049 height 753
click at [644, 576] on div "statsTimeline . to ( statsCounters [ key ] , { value : config . value , duratio…" at bounding box center [862, 501] width 1049 height 753
type textarea "// Modules"
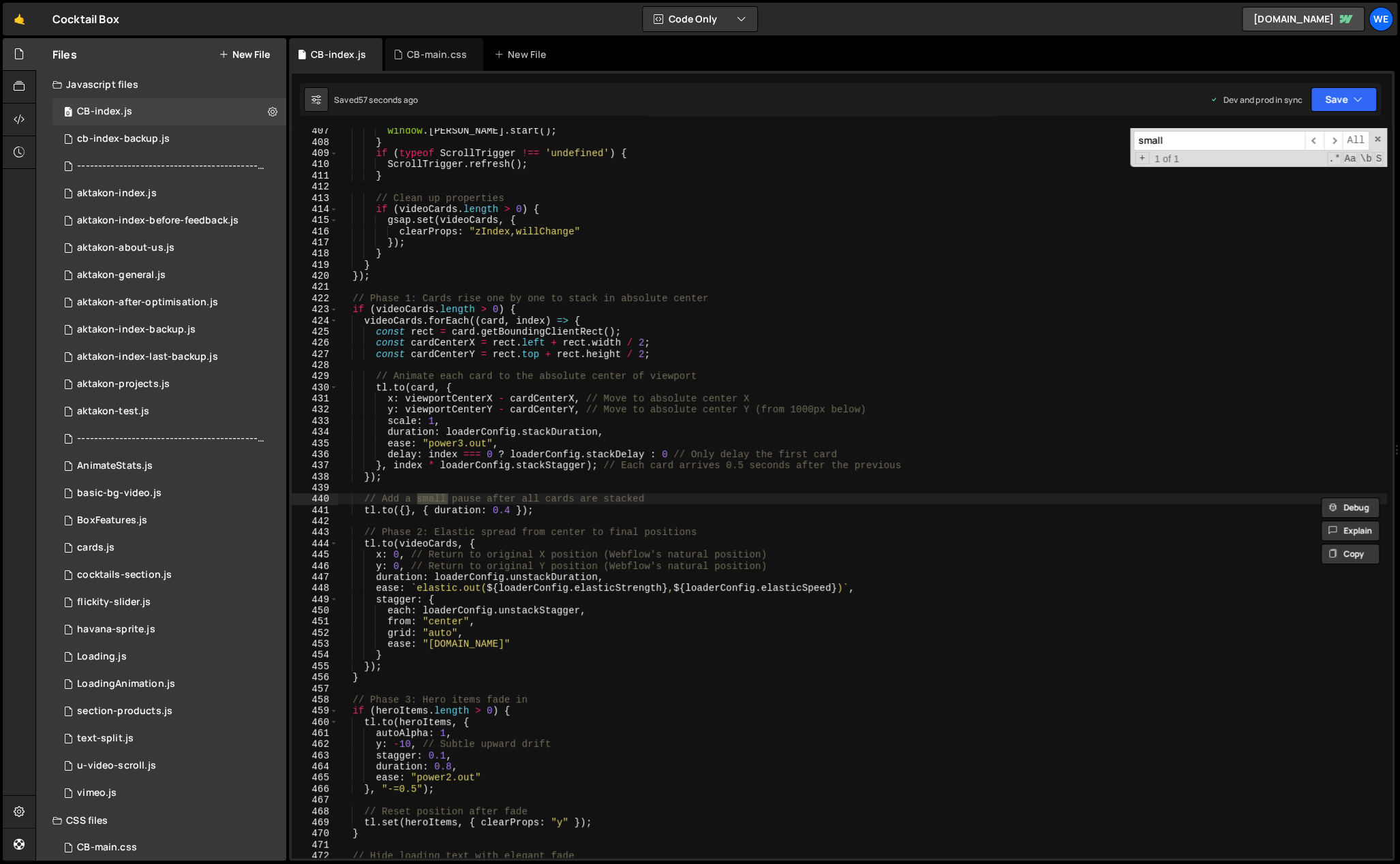
type input "small"
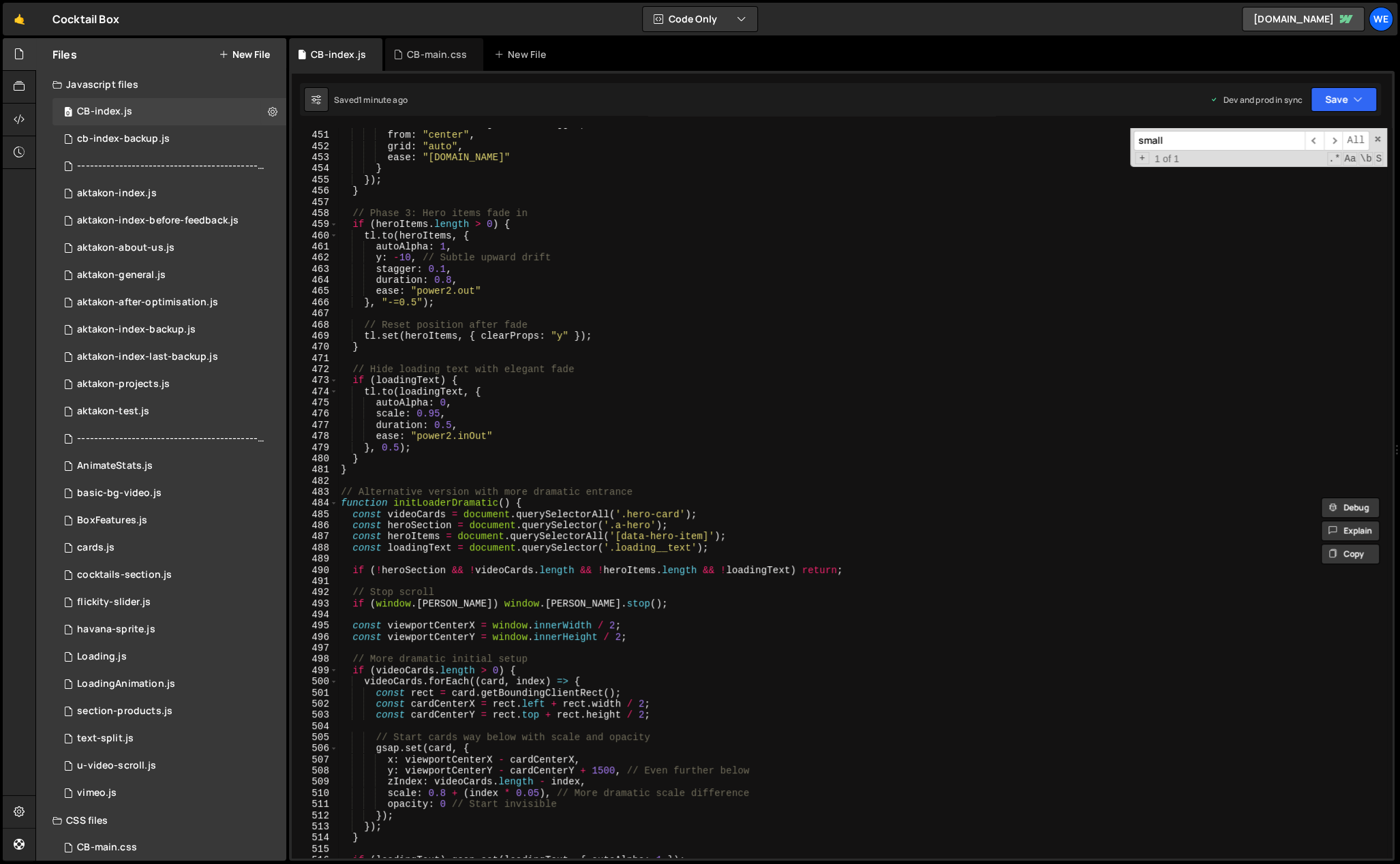
scroll to position [5039, 0]
type textarea "if (videoCards.length > 0) {"
click at [505, 670] on div "each : loaderConfig . unstackStagger , from : "center" , grid : "auto" , ease :…" at bounding box center [862, 495] width 1049 height 753
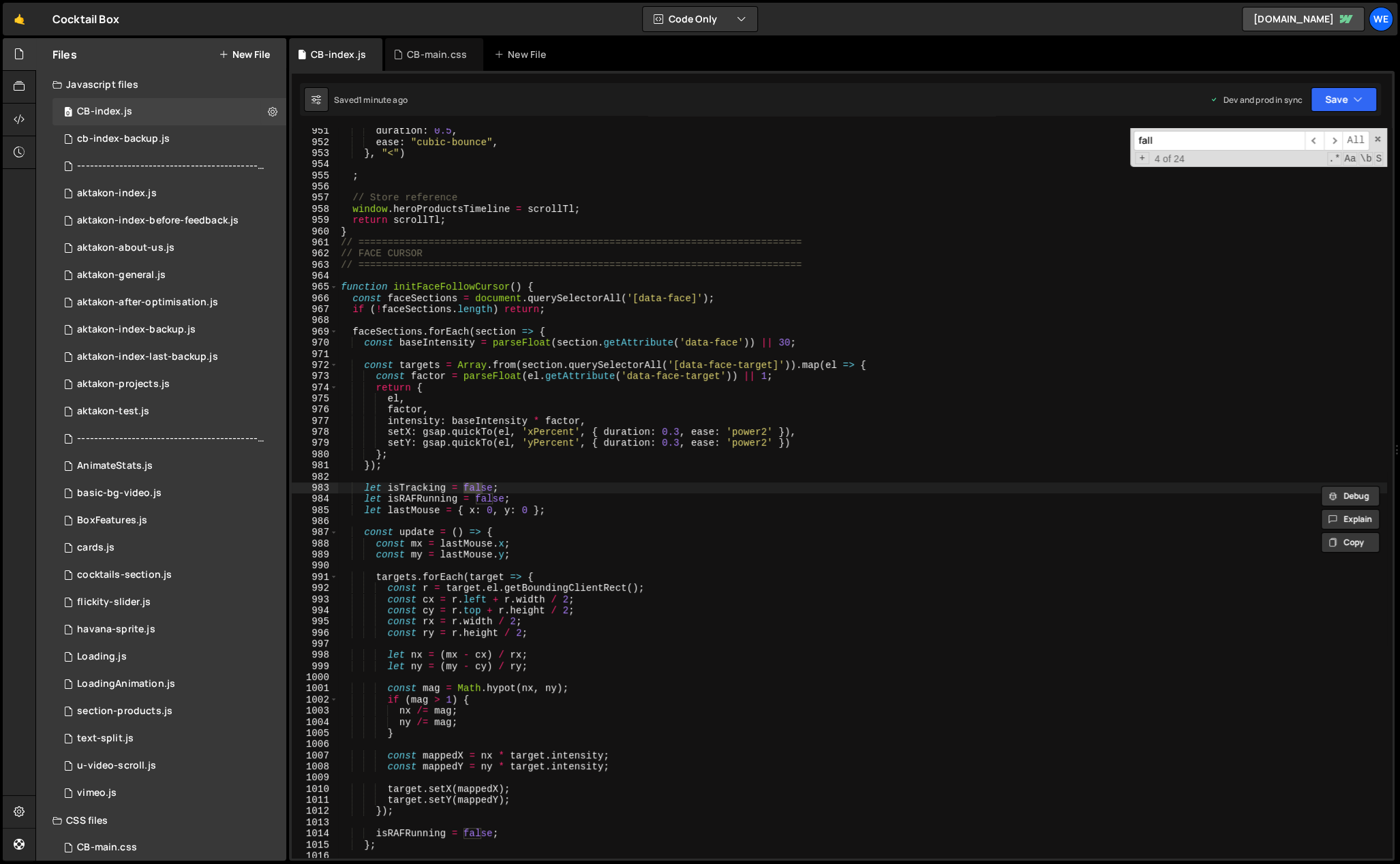
scroll to position [17410, 0]
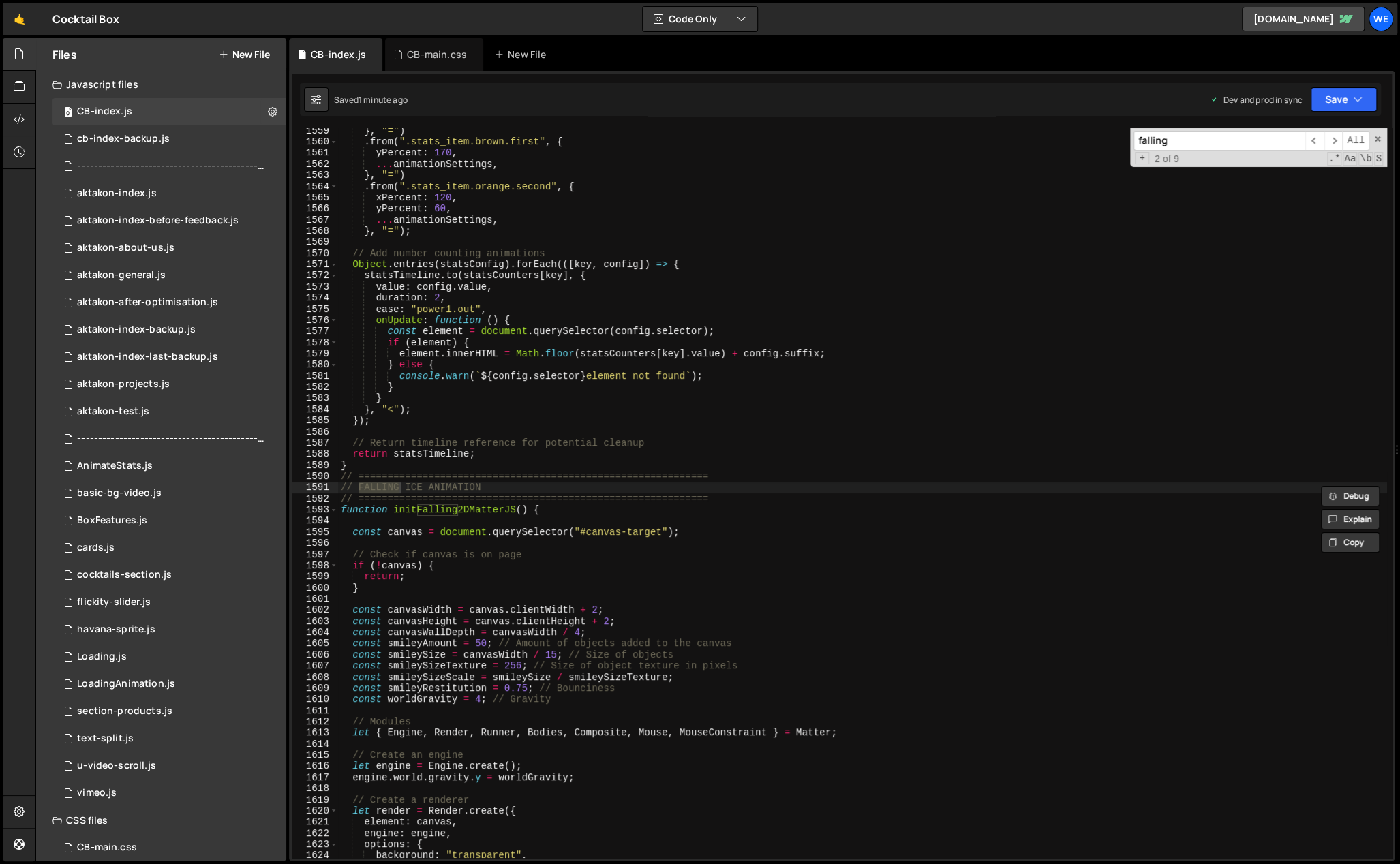
type input "falling"
click at [487, 562] on div "} , "=" ) . from ( ".stats_item.brown.first" , { yPercent : 170 , ... animation…" at bounding box center [862, 501] width 1049 height 753
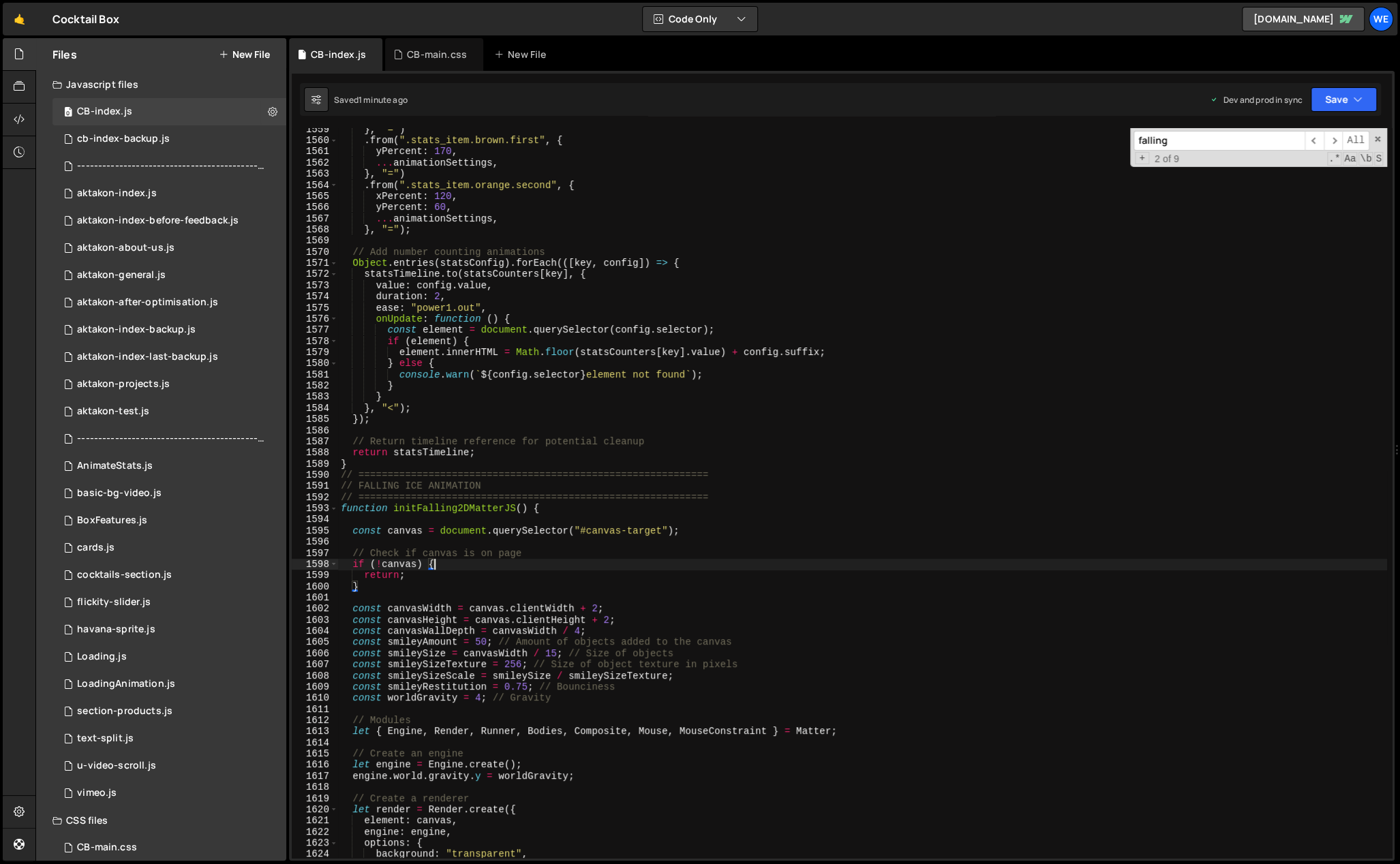
scroll to position [17645, 0]
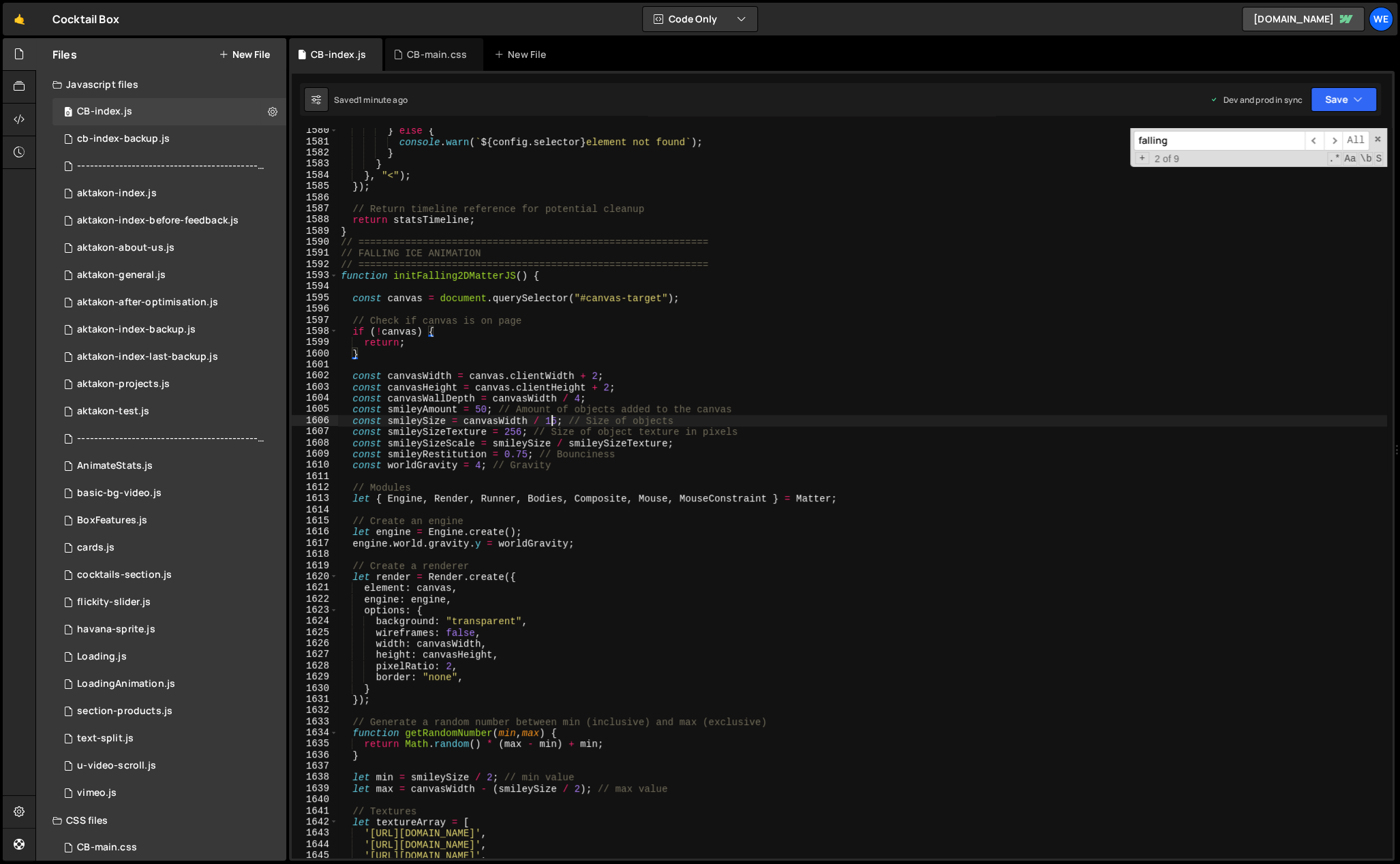
click at [548, 424] on div "} else { console . warn ( ` ${ config . selector } element not found ` ) ; } } …" at bounding box center [862, 501] width 1049 height 753
click at [555, 421] on div "} else { console . warn ( ` ${ config . selector } element not found ` ) ; } } …" at bounding box center [862, 501] width 1049 height 753
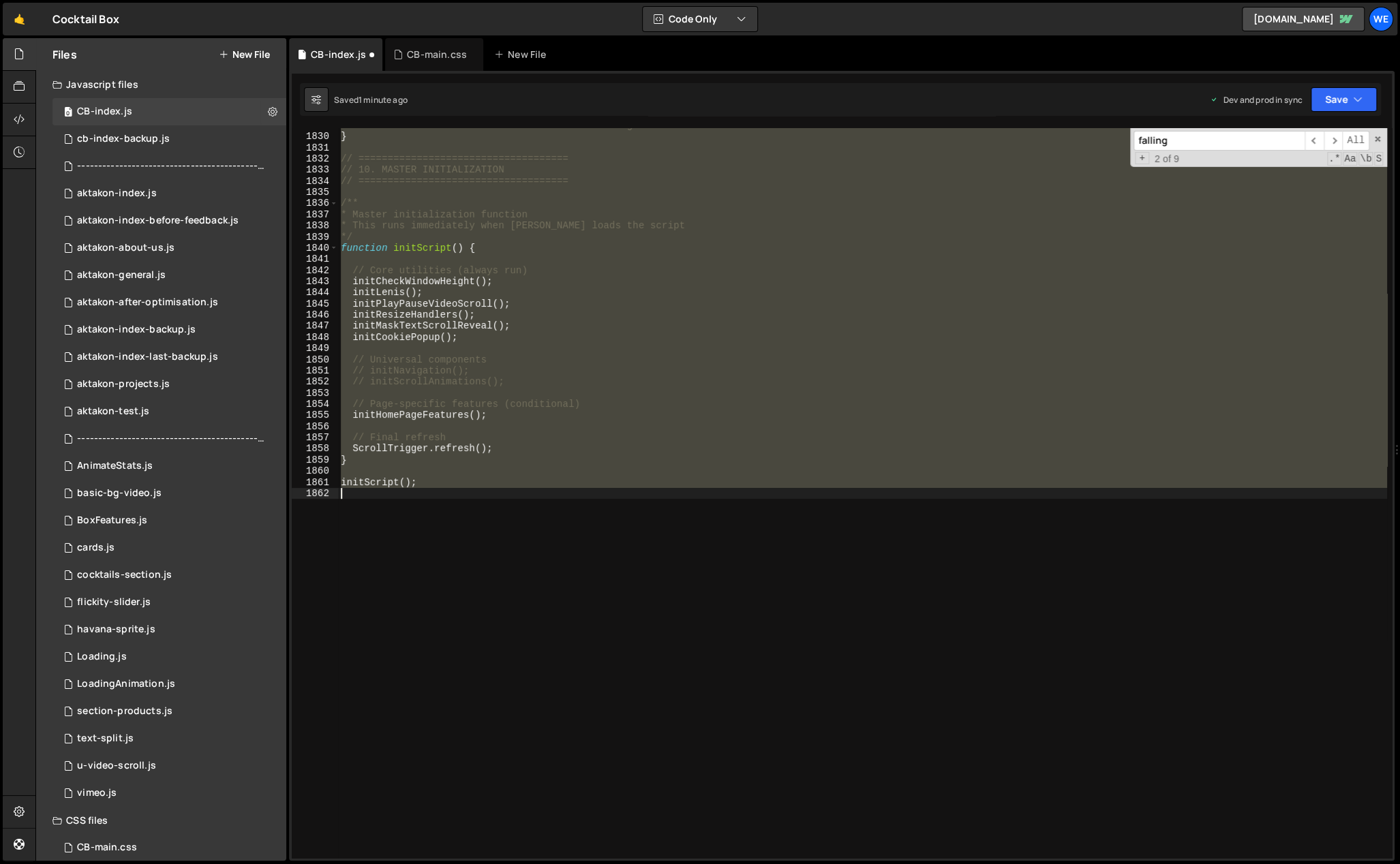
scroll to position [17566, 0]
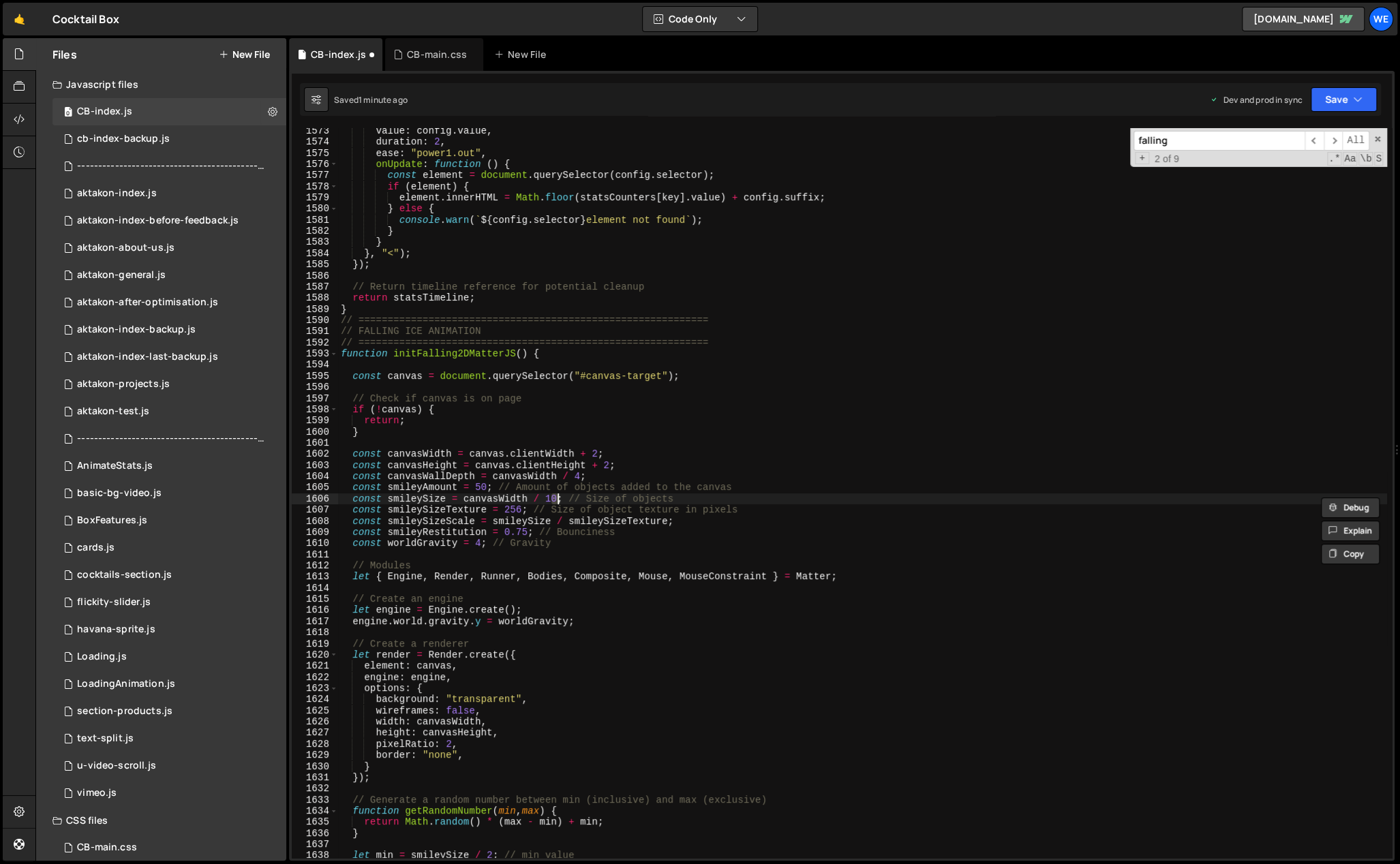
click at [613, 496] on div "value : config . value , duration : 2 , ease : "power1.out" , onUpdate : functi…" at bounding box center [862, 501] width 1049 height 753
drag, startPoint x: 557, startPoint y: 496, endPoint x: 547, endPoint y: 496, distance: 10.0
click at [546, 496] on div "value : config . value , duration : 2 , ease : "power1.out" , onUpdate : functi…" at bounding box center [862, 501] width 1049 height 753
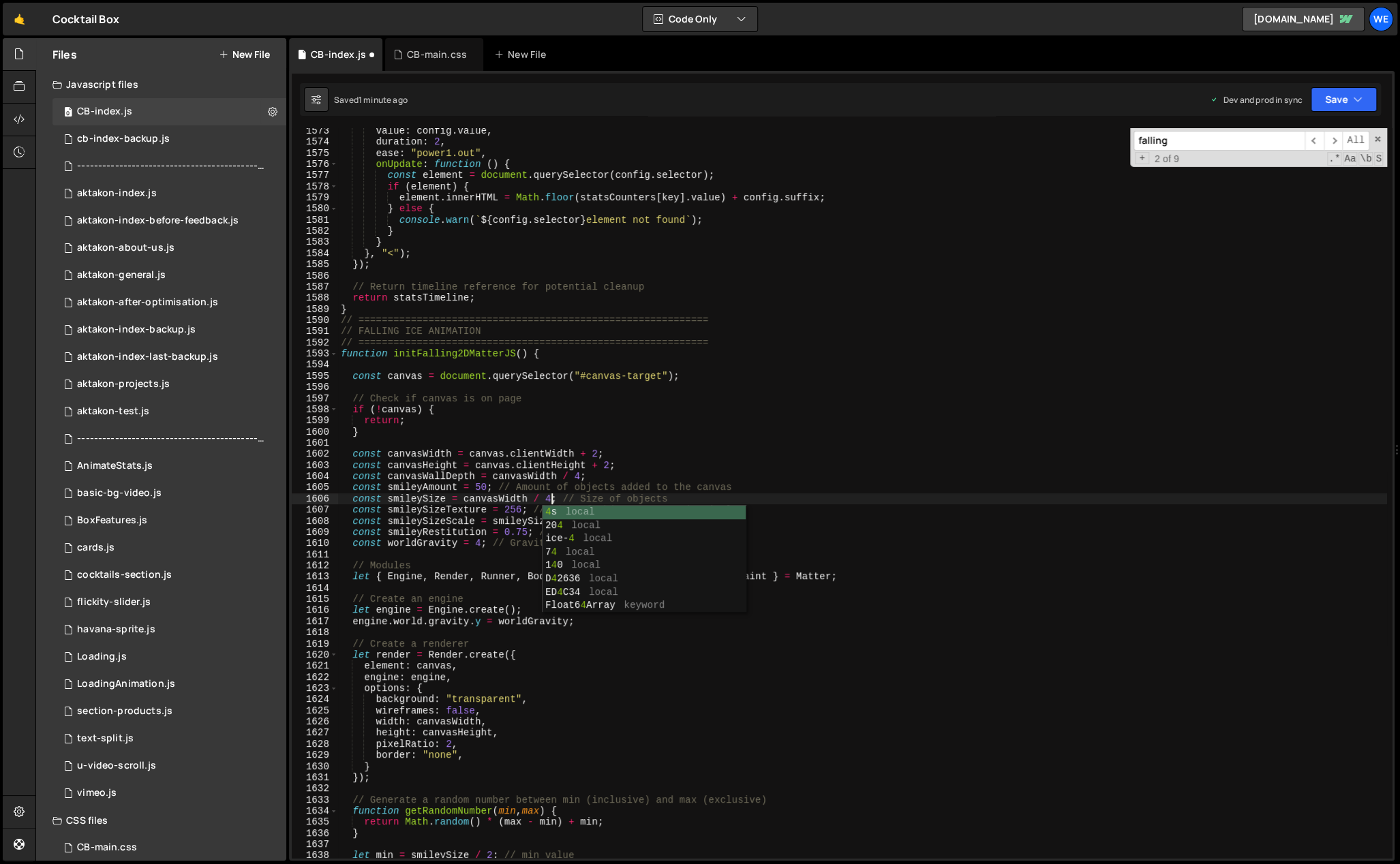
scroll to position [0, 13]
click at [547, 497] on div "value : config . value , duration : 2 , ease : "power1.out" , onUpdate : functi…" at bounding box center [862, 501] width 1049 height 753
click at [473, 487] on div "value : config . value , duration : 2 , ease : "power1.out" , onUpdate : functi…" at bounding box center [862, 501] width 1049 height 753
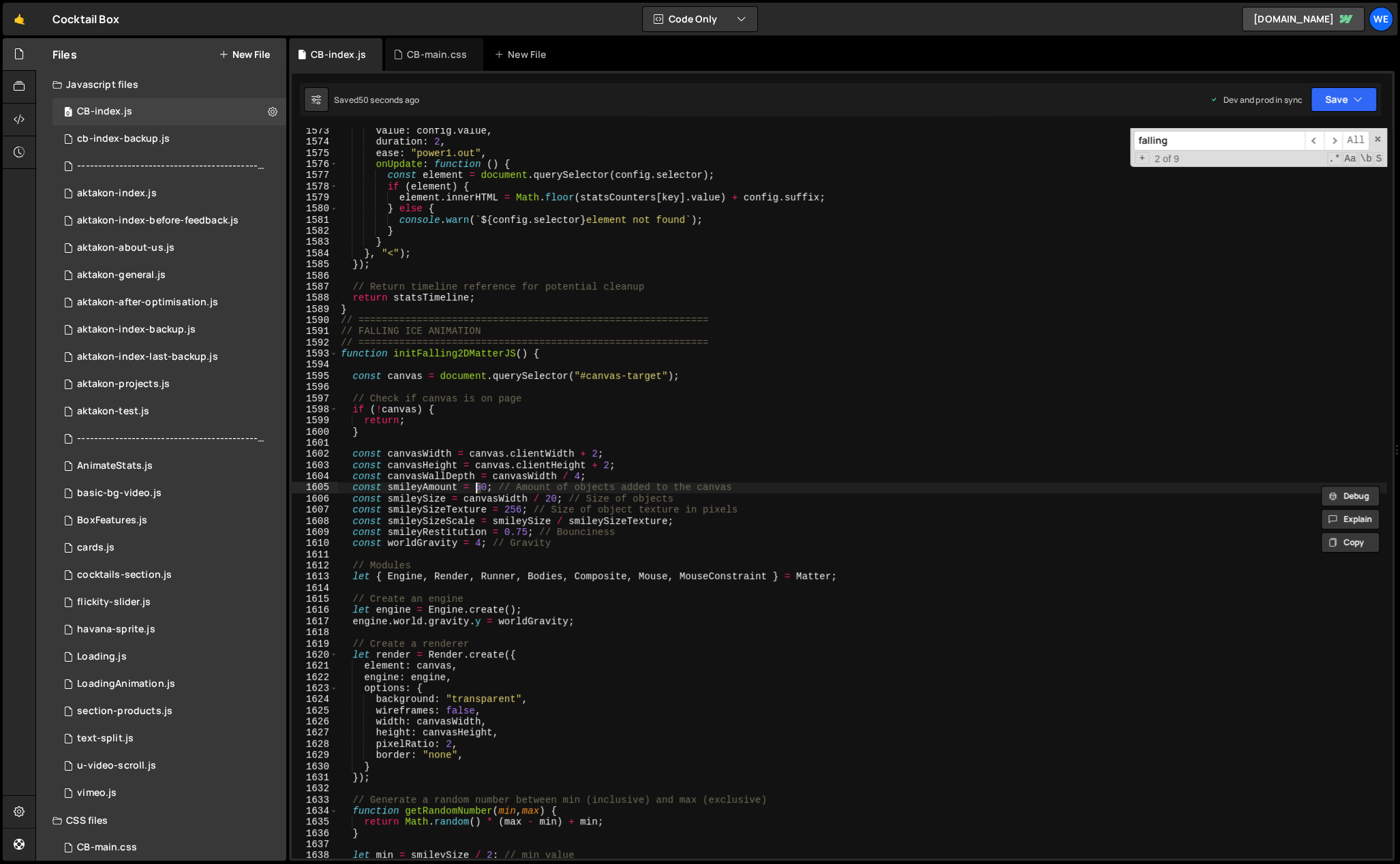
scroll to position [0, 10]
click at [431, 618] on div "value : config . value , duration : 2 , ease : "power1.out" , onUpdate : functi…" at bounding box center [862, 501] width 1049 height 753
type textarea "engine.world.gravity.y = worldGravity;"
click at [622, 559] on div "value : config . value , duration : 2 , ease : "power1.out" , onUpdate : functi…" at bounding box center [862, 501] width 1049 height 753
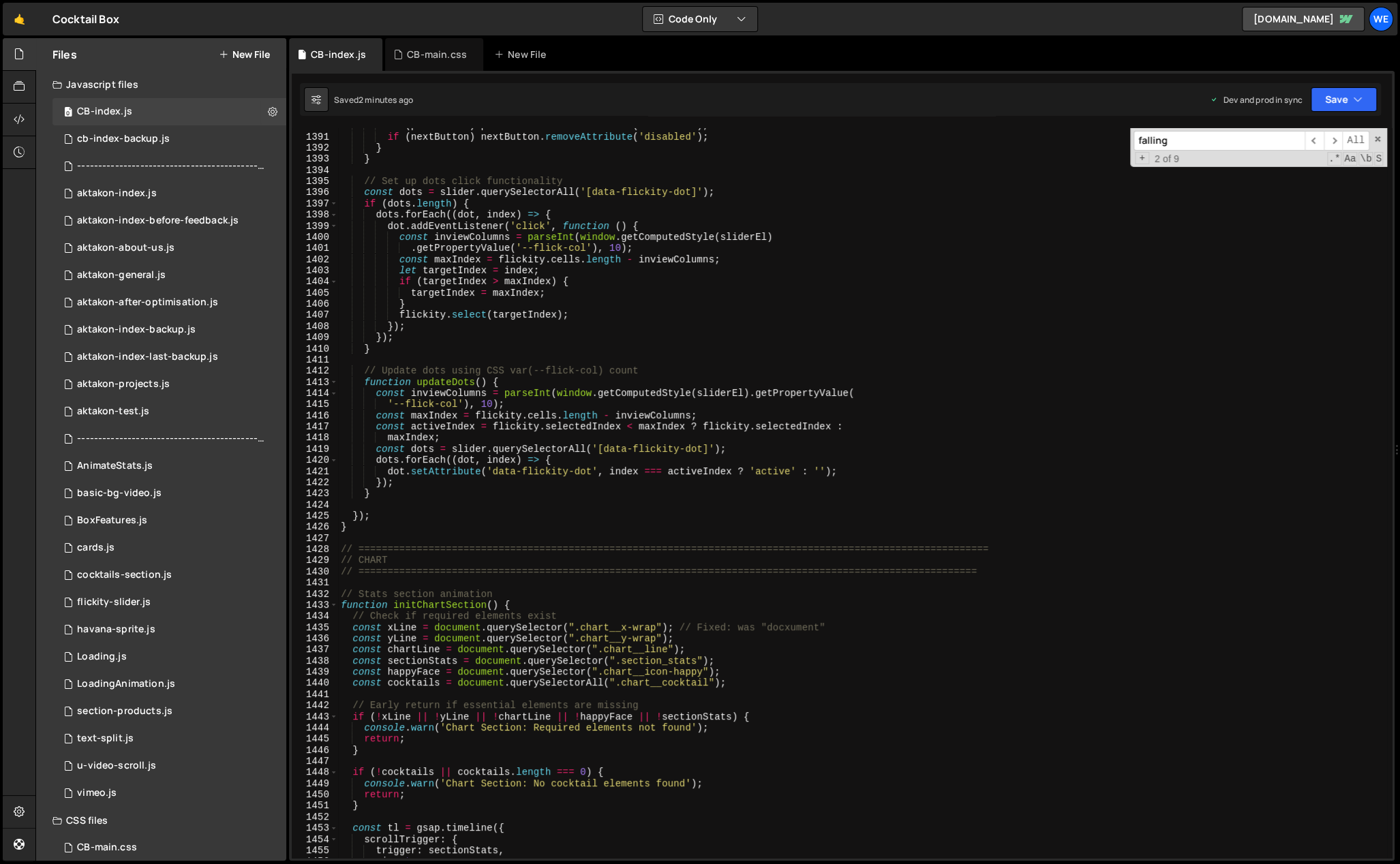
scroll to position [14916, 0]
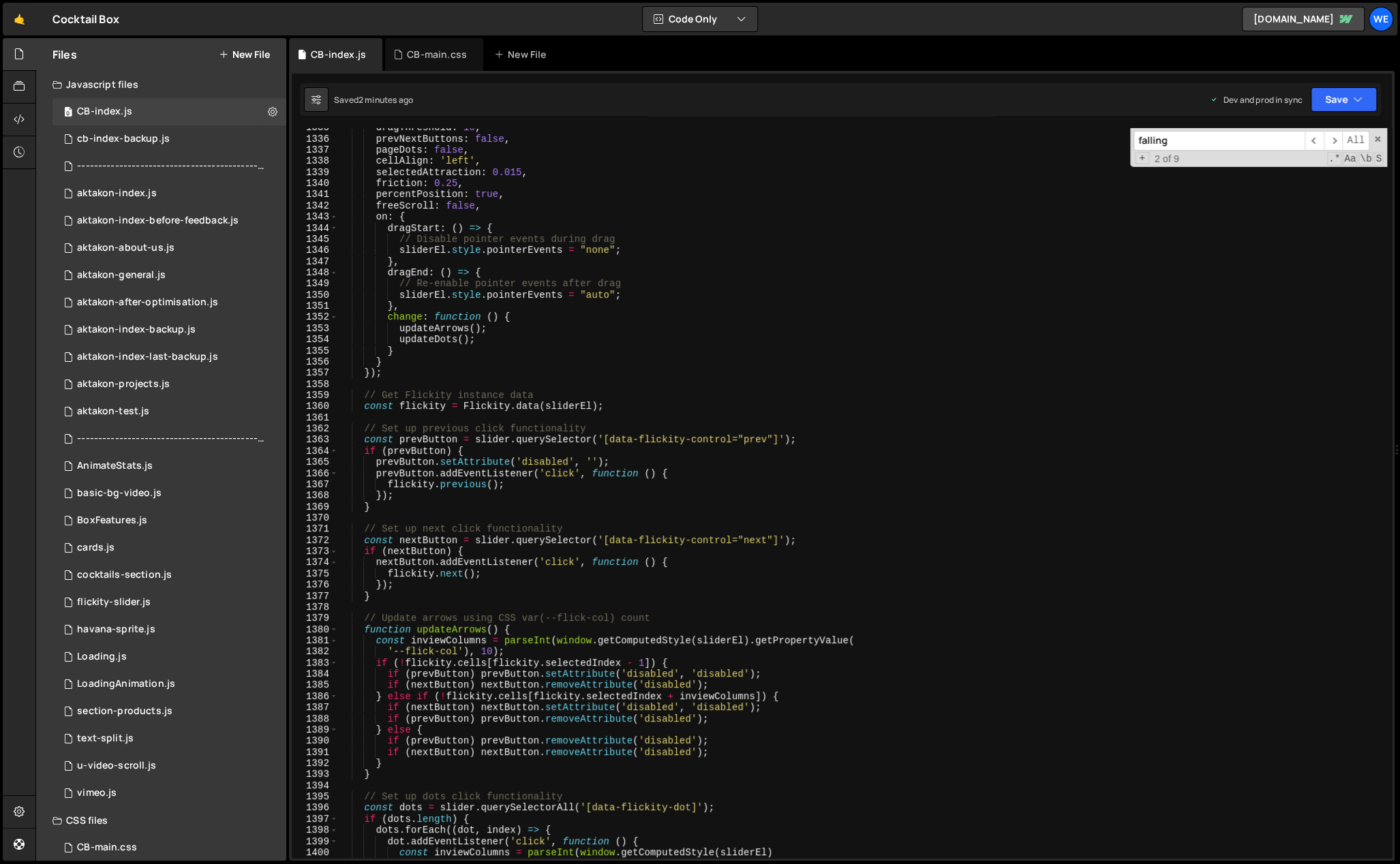
click at [576, 563] on div "dragThreshold : 10 , prevNextButtons : false , pageDots : false , cellAlign : '…" at bounding box center [862, 498] width 1049 height 753
type textarea "nextButton.addEventListener('click', function () {"
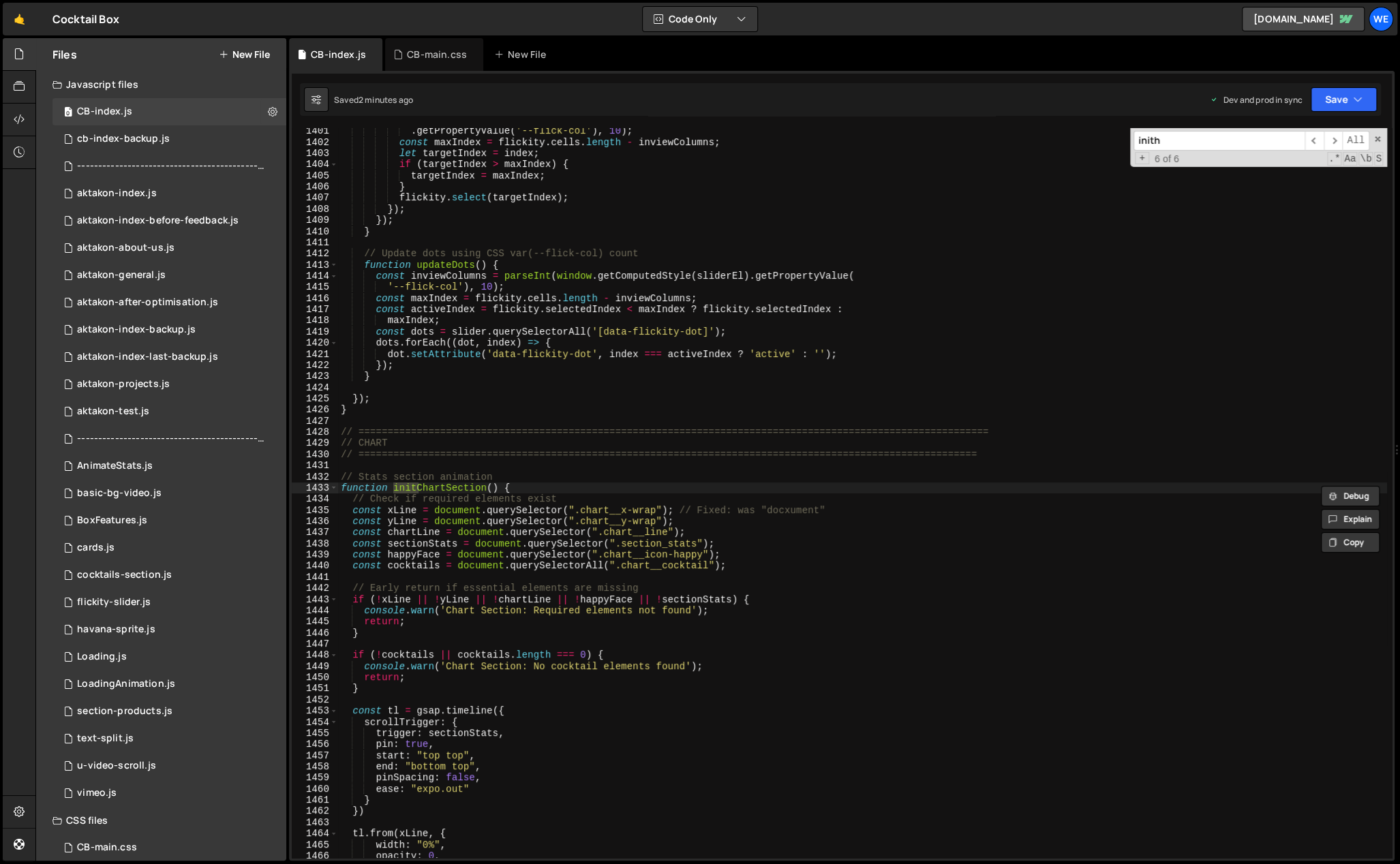
scroll to position [20354, 0]
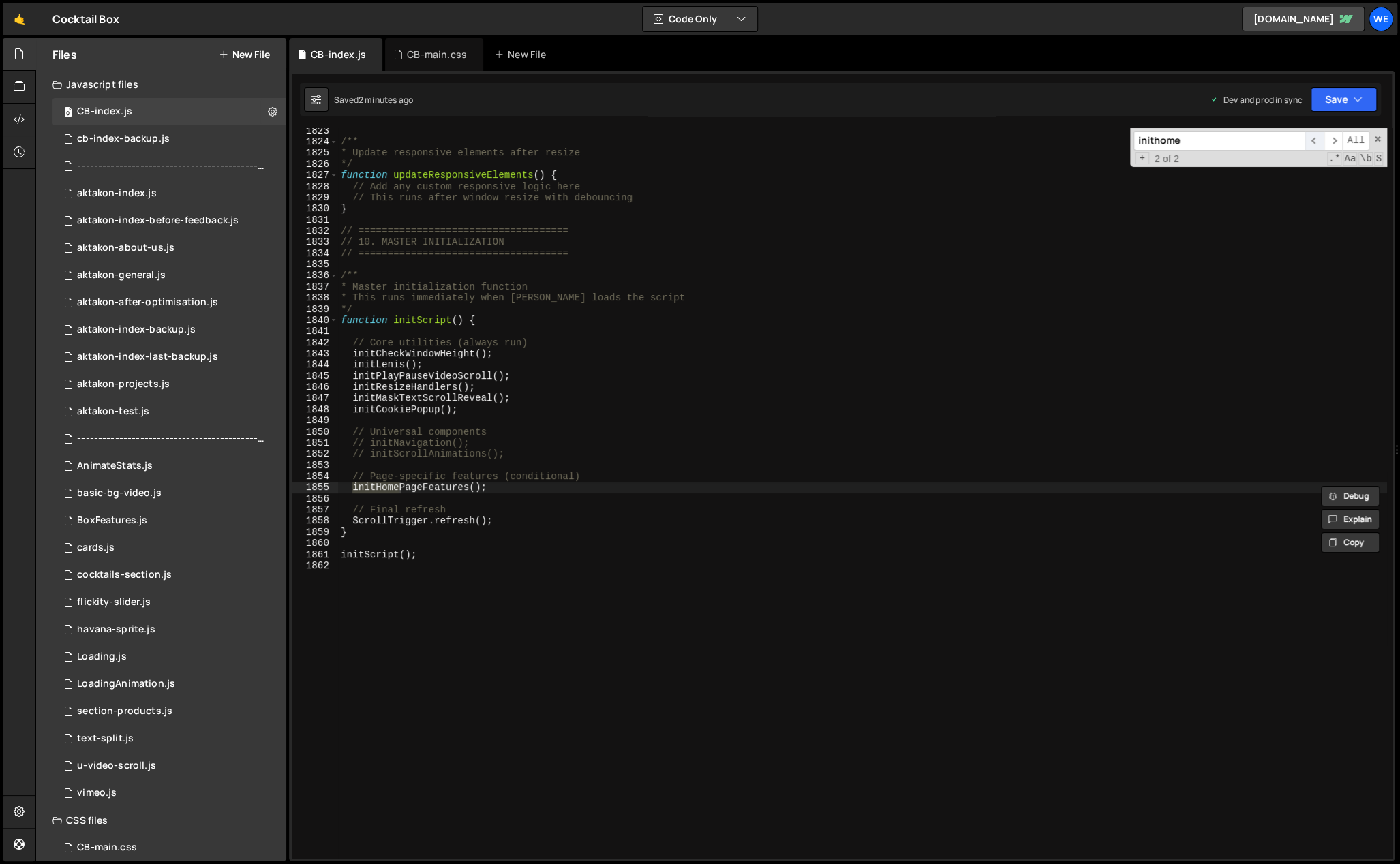
type input "inithome"
click at [1314, 140] on span "​" at bounding box center [1314, 140] width 19 height 20
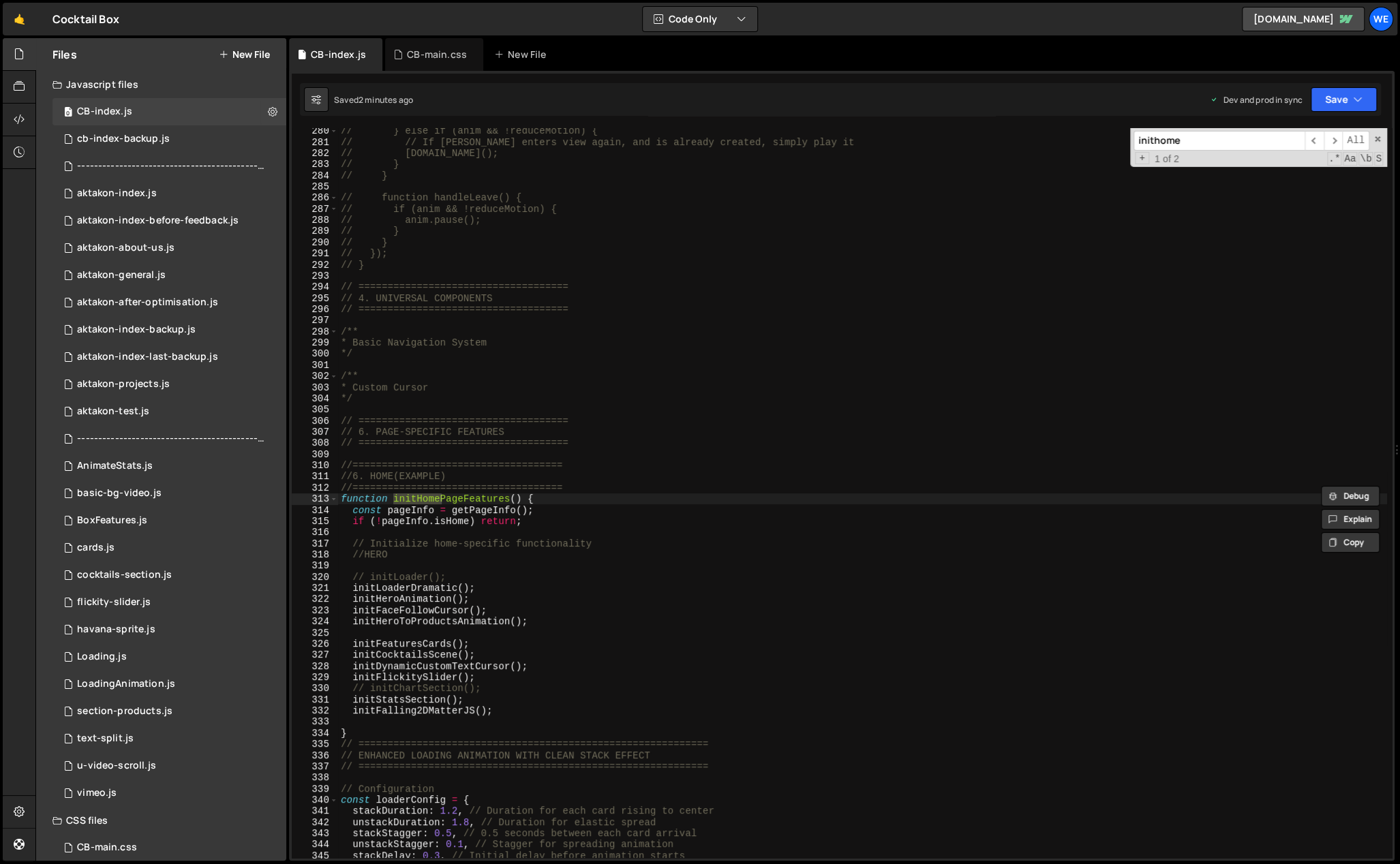
click at [498, 686] on div "// } else if (anim && !reduceMotion) { // // If [PERSON_NAME] enters view again…" at bounding box center [862, 501] width 1049 height 753
click at [604, 612] on div "// } else if (anim && !reduceMotion) { // // If [PERSON_NAME] enters view again…" at bounding box center [862, 501] width 1049 height 753
type textarea "initFaceFollowCursor();"
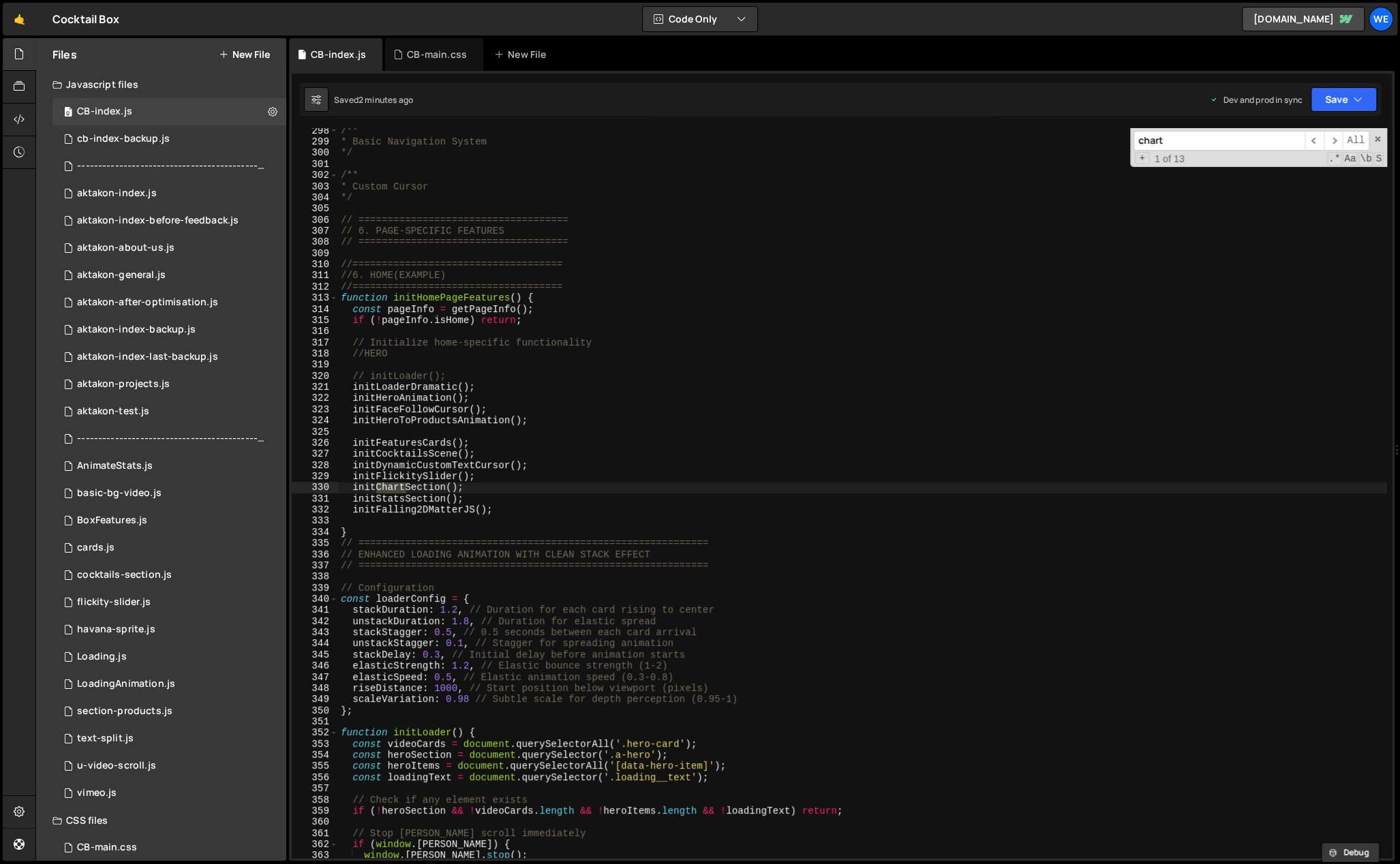
scroll to position [3337, 0]
type input "charts"
click at [1314, 136] on span "​" at bounding box center [1314, 140] width 19 height 20
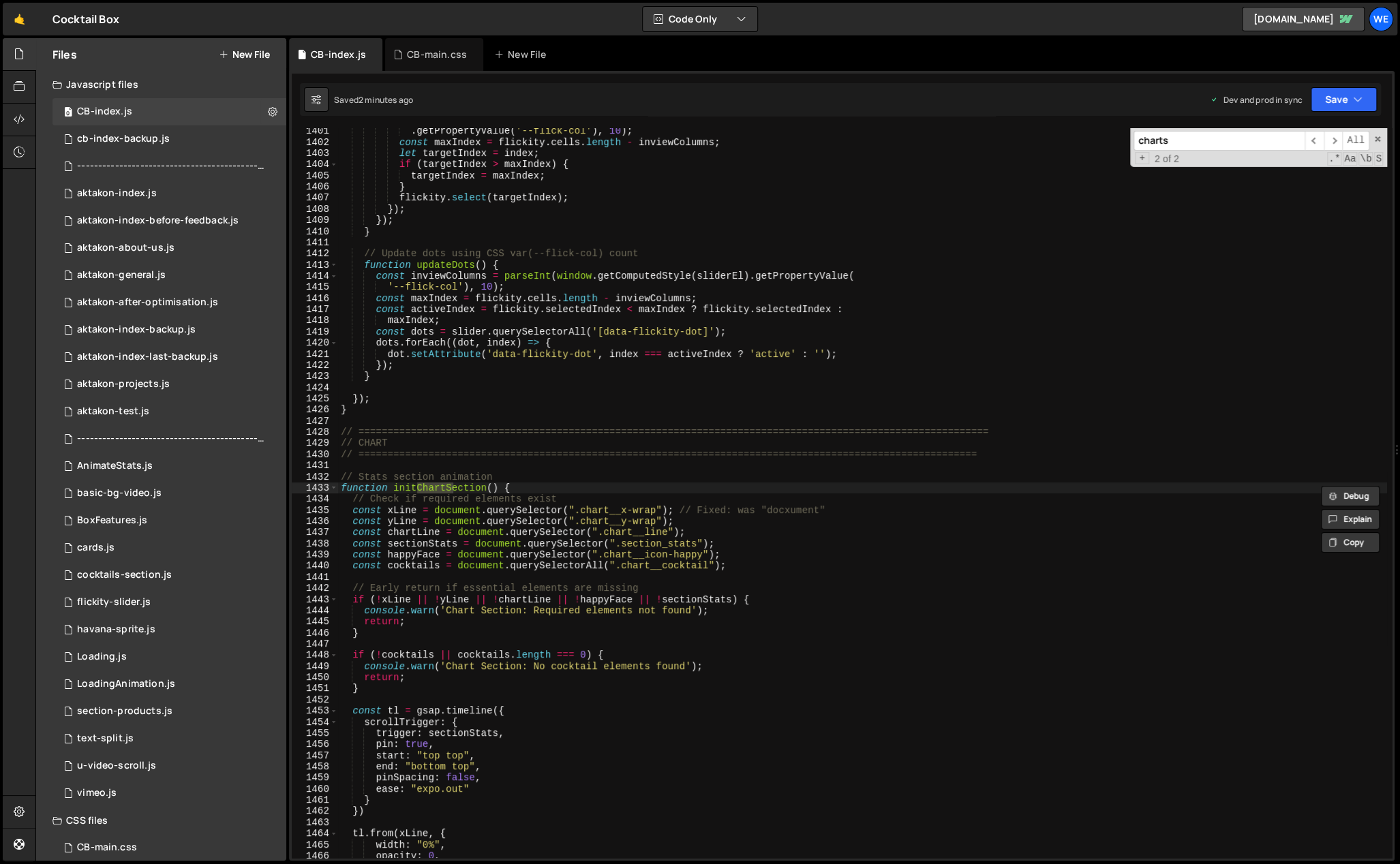
click at [836, 468] on div ". getPropertyValue ( '--flick-col' ) , 10 ) ; const maxIndex = flickity . cells…" at bounding box center [862, 501] width 1049 height 753
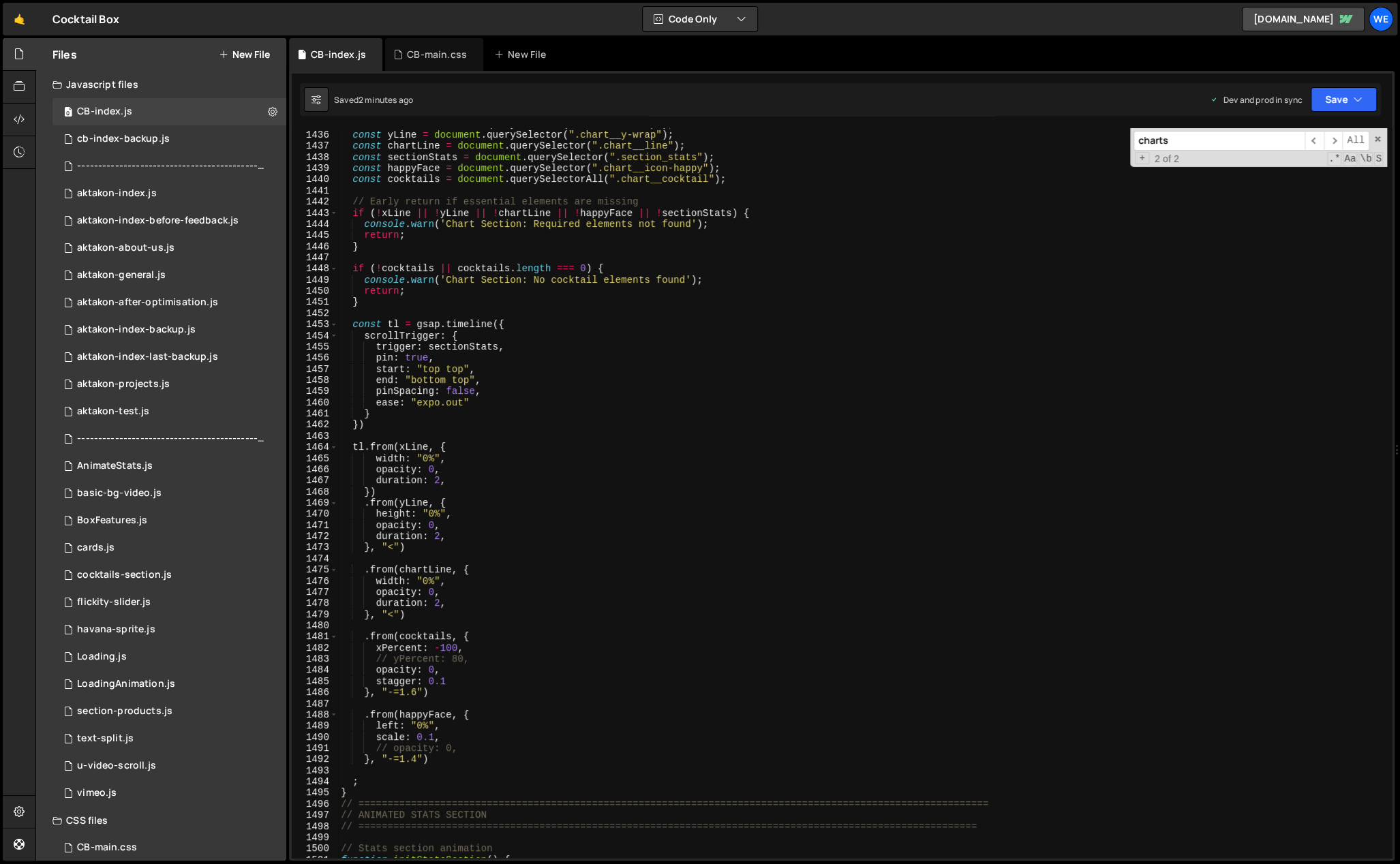
scroll to position [15970, 0]
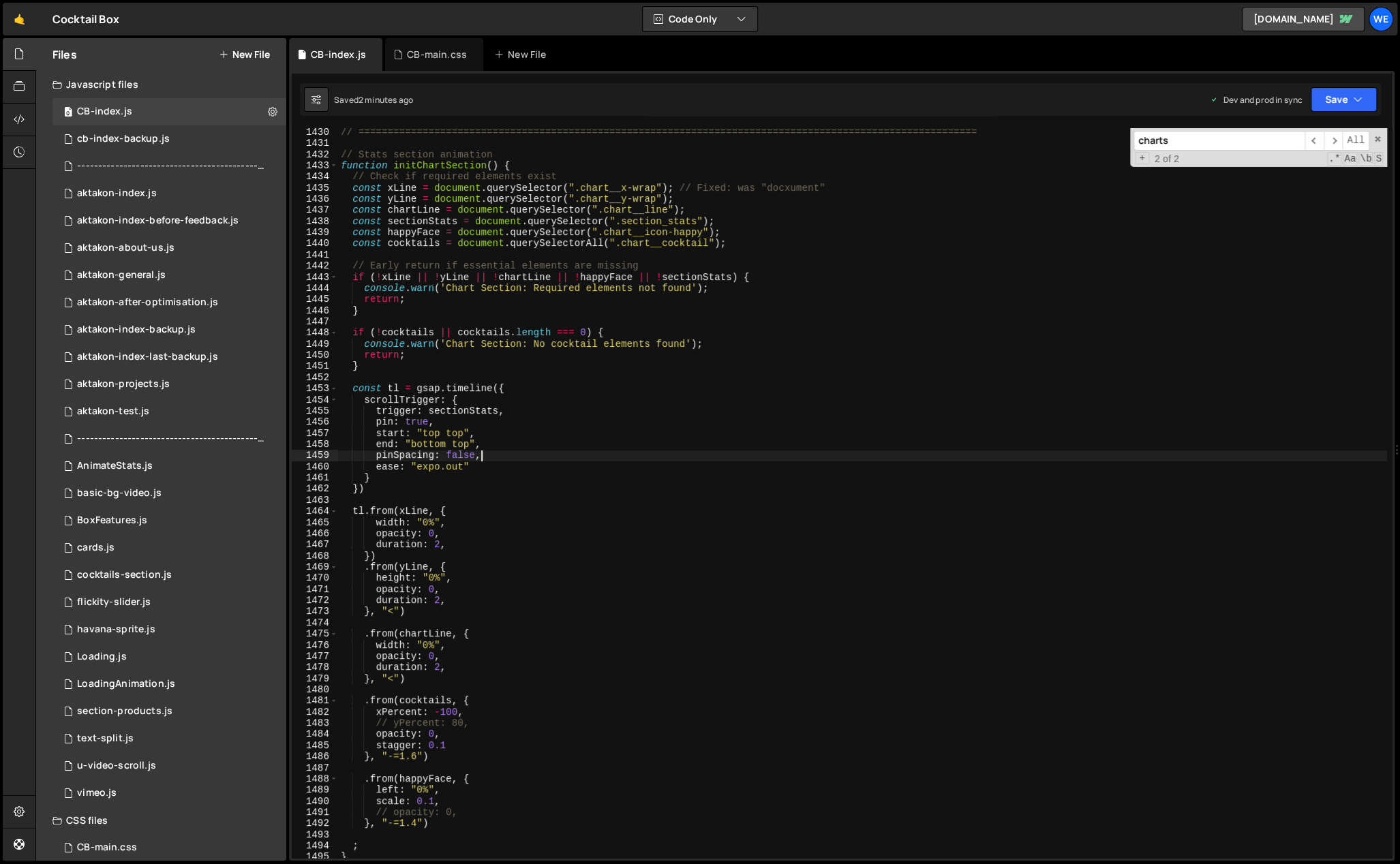
click at [490, 458] on div "// ============================================================================…" at bounding box center [862, 503] width 1049 height 753
click at [482, 424] on div "// ============================================================================…" at bounding box center [862, 503] width 1049 height 753
drag, startPoint x: 698, startPoint y: 220, endPoint x: 622, endPoint y: 220, distance: 76.0
click at [622, 220] on div "// ============================================================================…" at bounding box center [862, 503] width 1049 height 753
paste textarea "c-chart"
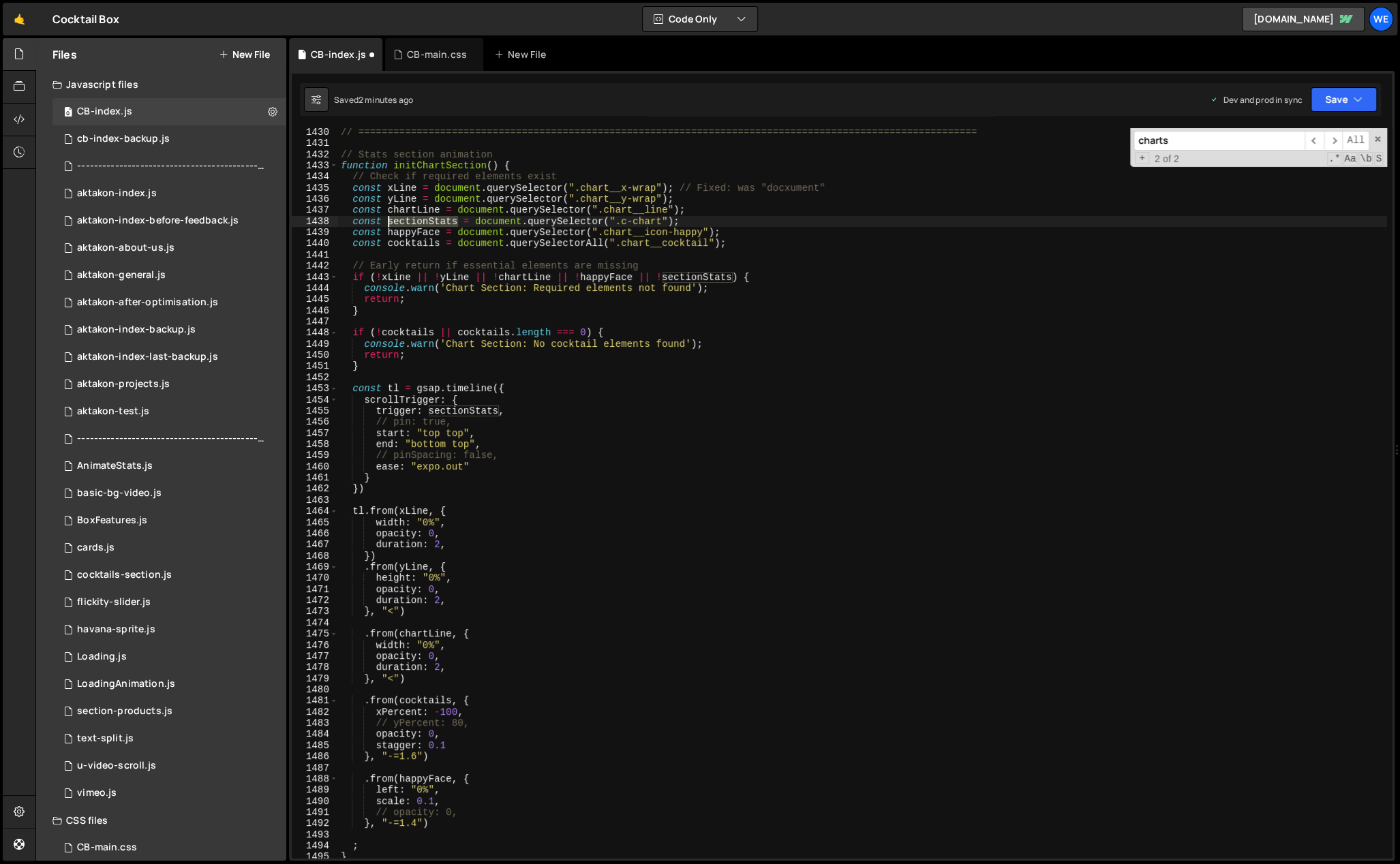
drag, startPoint x: 457, startPoint y: 222, endPoint x: 389, endPoint y: 220, distance: 68.0
click at [389, 220] on div "// ============================================================================…" at bounding box center [862, 503] width 1049 height 753
drag, startPoint x: 458, startPoint y: 220, endPoint x: 388, endPoint y: 219, distance: 70.0
click at [388, 219] on div "// ============================================================================…" at bounding box center [862, 503] width 1049 height 753
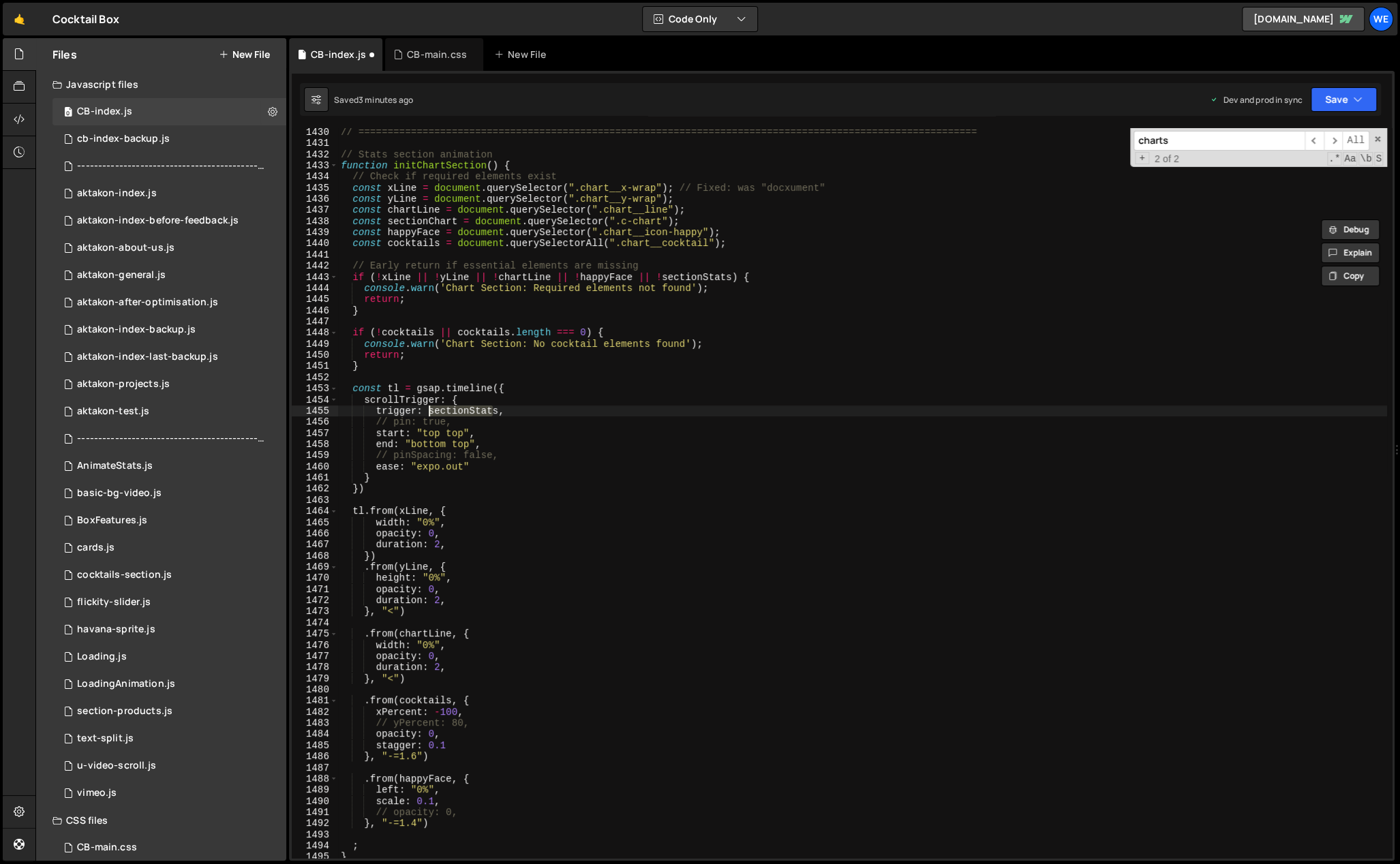
drag, startPoint x: 490, startPoint y: 410, endPoint x: 428, endPoint y: 410, distance: 62.0
click at [428, 410] on div "// ============================================================================…" at bounding box center [862, 503] width 1049 height 753
paste textarea "Char"
click at [536, 547] on div "// ============================================================================…" at bounding box center [862, 503] width 1049 height 753
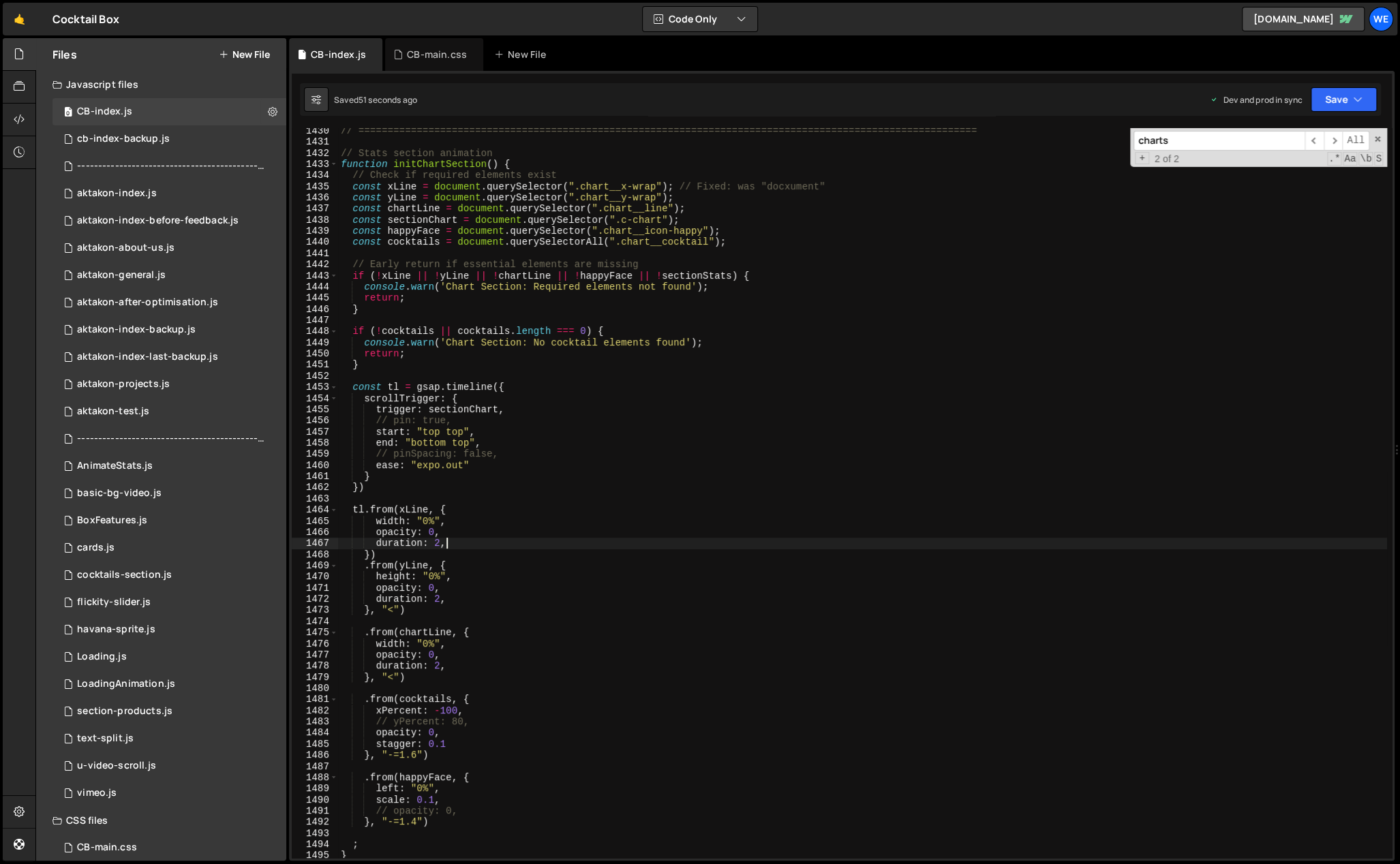
click at [727, 340] on div "// ============================================================================…" at bounding box center [862, 501] width 1049 height 753
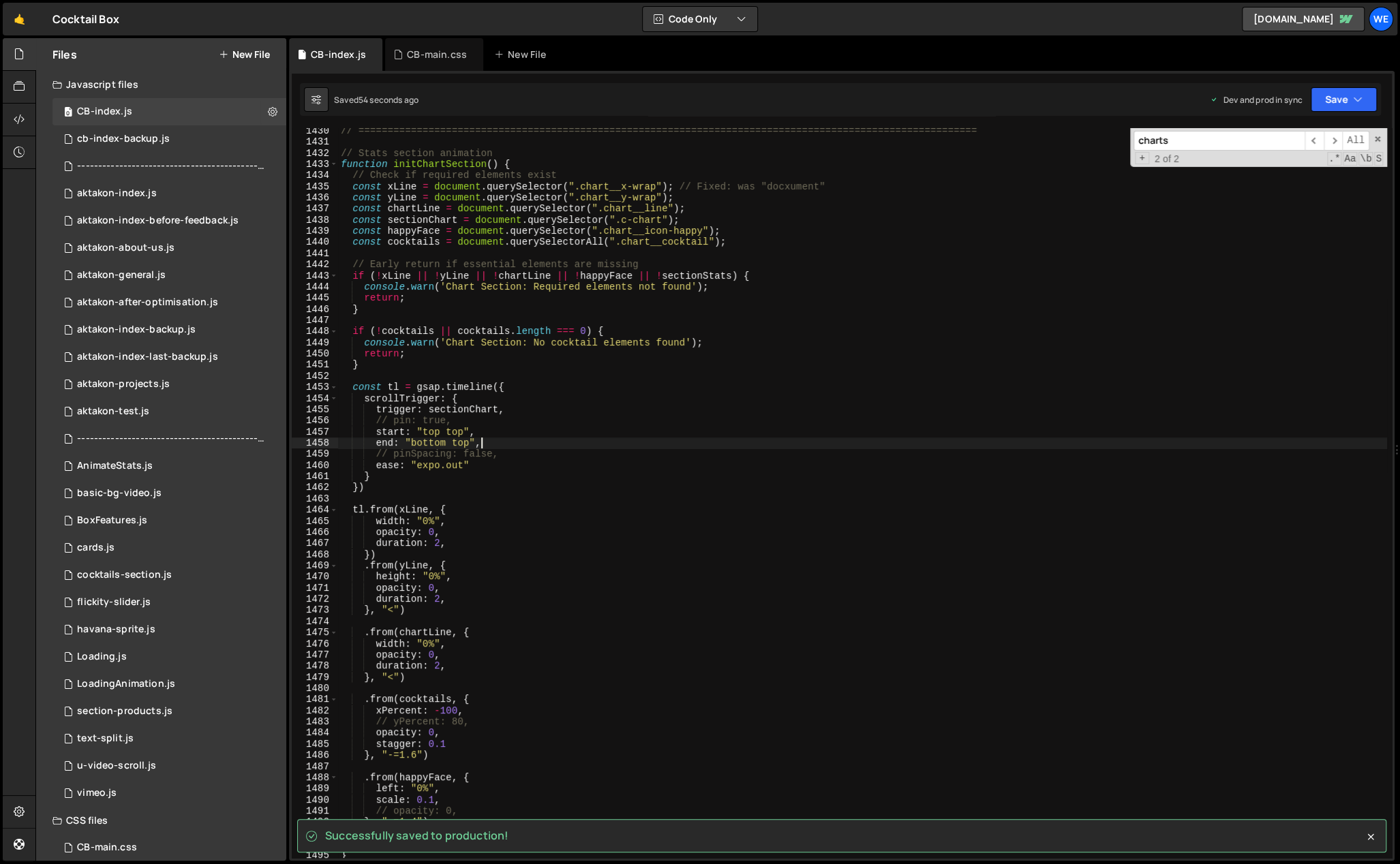
click at [606, 443] on div "// ============================================================================…" at bounding box center [862, 501] width 1049 height 753
type textarea "end: "bottom top","
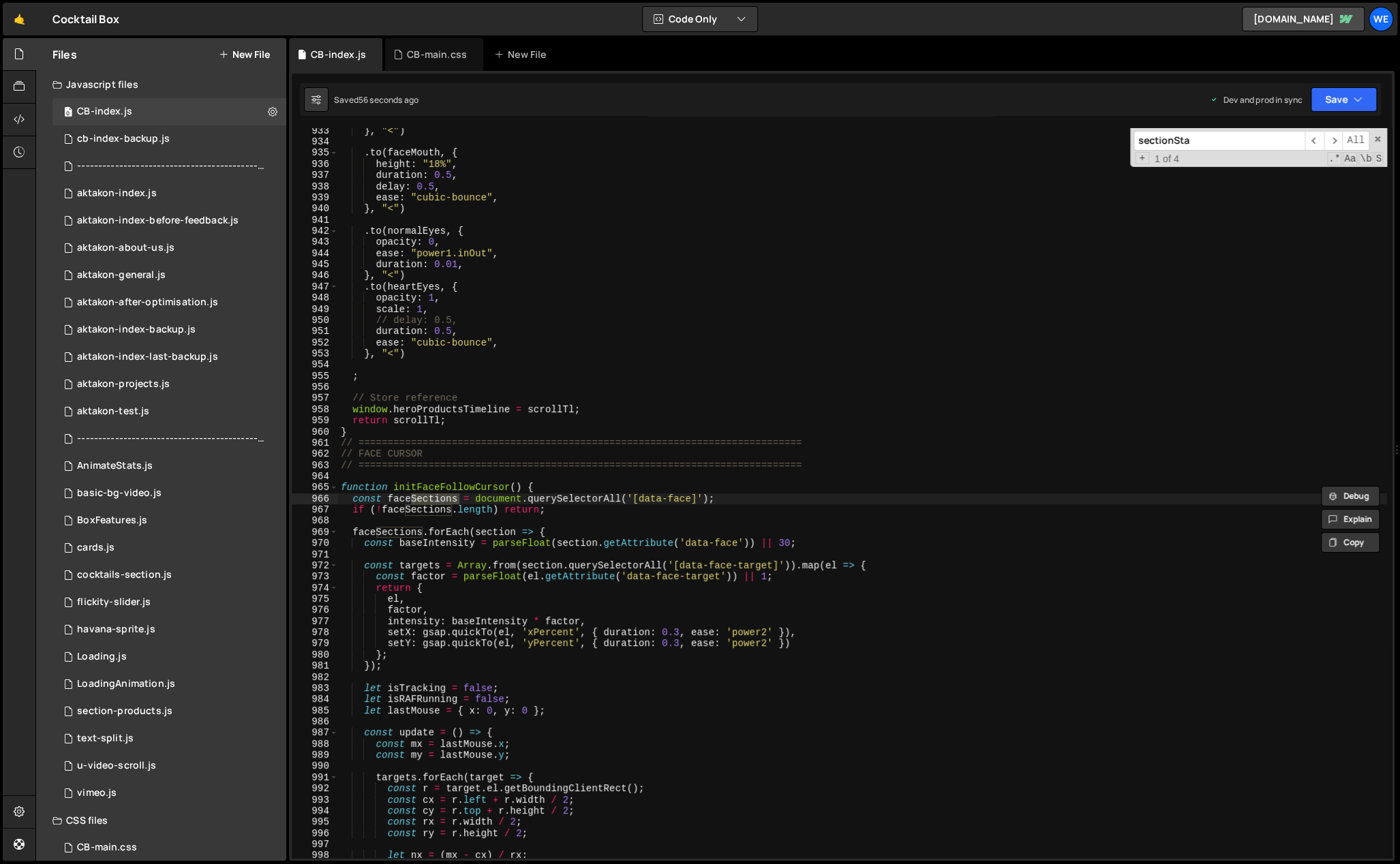
scroll to position [15759, 0]
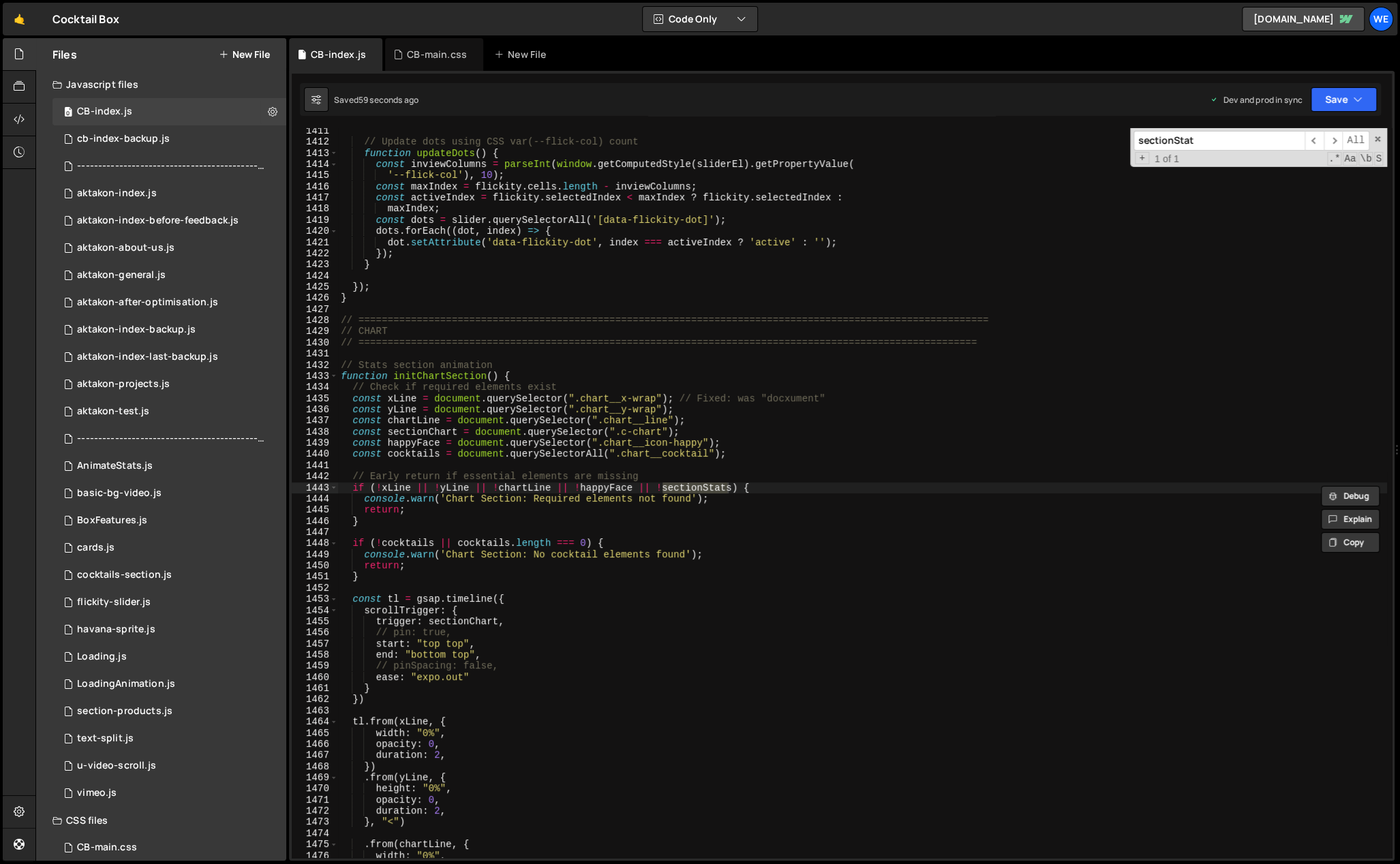
type input "sectionStat"
click at [732, 489] on div "// Update dots using CSS var(--flick-col) count function updateDots ( ) { const…" at bounding box center [862, 501] width 1049 height 753
drag, startPoint x: 463, startPoint y: 623, endPoint x: 513, endPoint y: 610, distance: 51.7
click at [429, 623] on div "// Update dots using CSS var(--flick-col) count function updateDots ( ) { const…" at bounding box center [862, 501] width 1049 height 753
drag, startPoint x: 725, startPoint y: 487, endPoint x: 666, endPoint y: 486, distance: 59.0
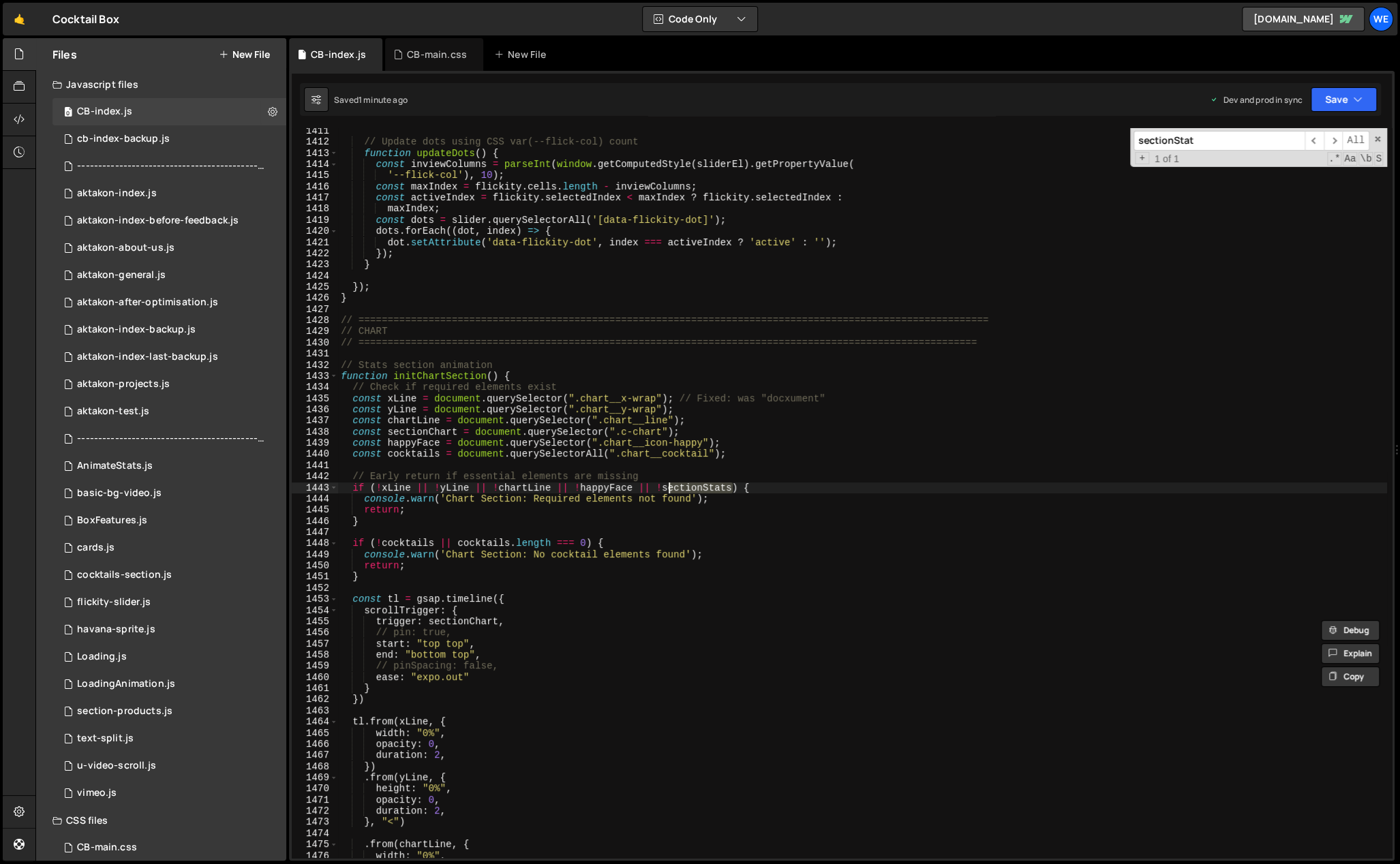
click at [666, 486] on div "// Update dots using CSS var(--flick-col) count function updateDots ( ) { const…" at bounding box center [862, 501] width 1049 height 753
paste textarea "sectionChart"
type textarea "if (!xLine || !yLine || !chartLine || !happyFace || !sectionChart) {"
click at [467, 461] on div "// Update dots using CSS var(--flick-col) count function updateDots ( ) { const…" at bounding box center [862, 501] width 1049 height 753
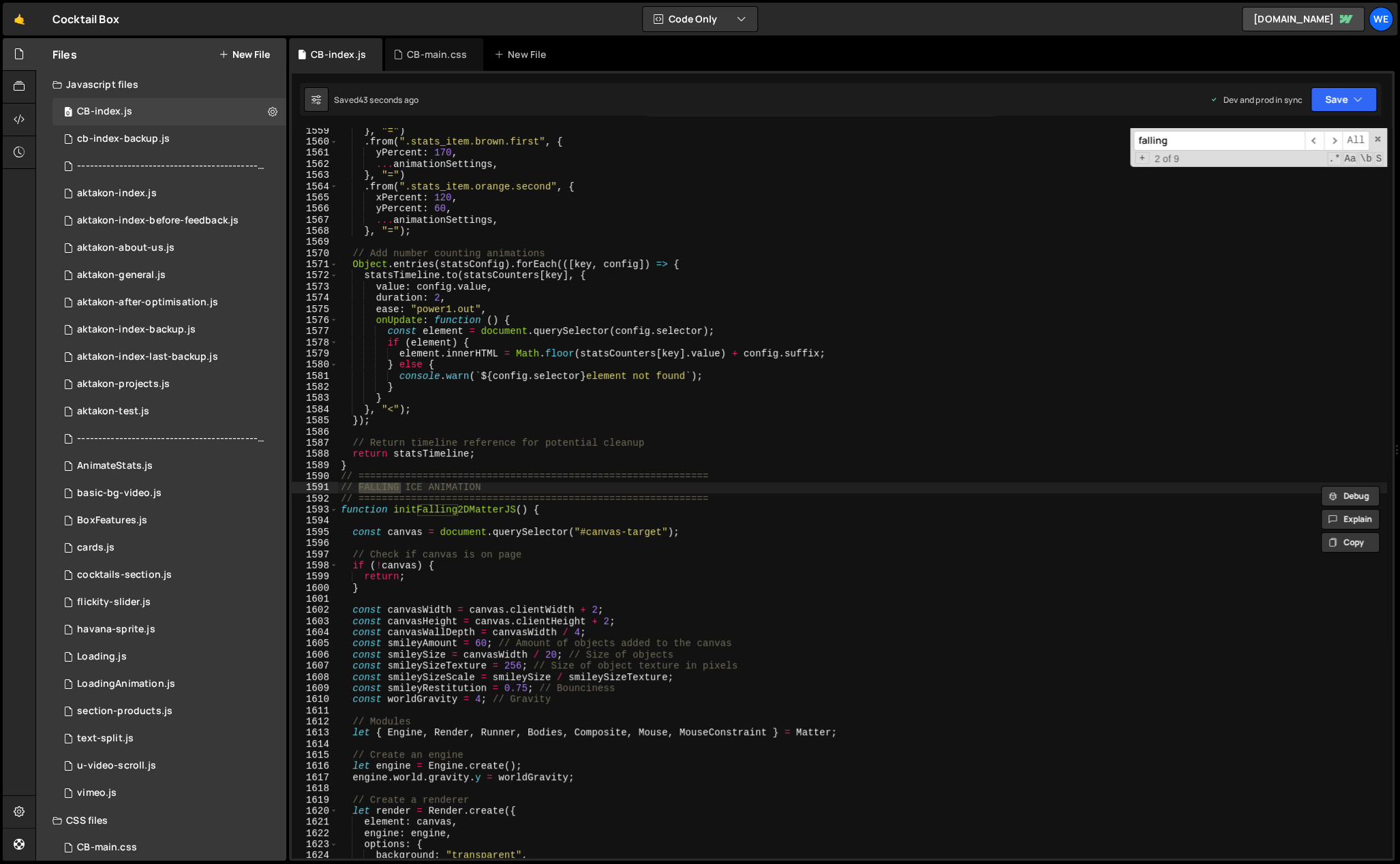
type input "falling"
click at [423, 515] on div "} , "=" ) . from ( ".stats_item.brown.first" , { yPercent : 170 , ... animation…" at bounding box center [862, 501] width 1049 height 753
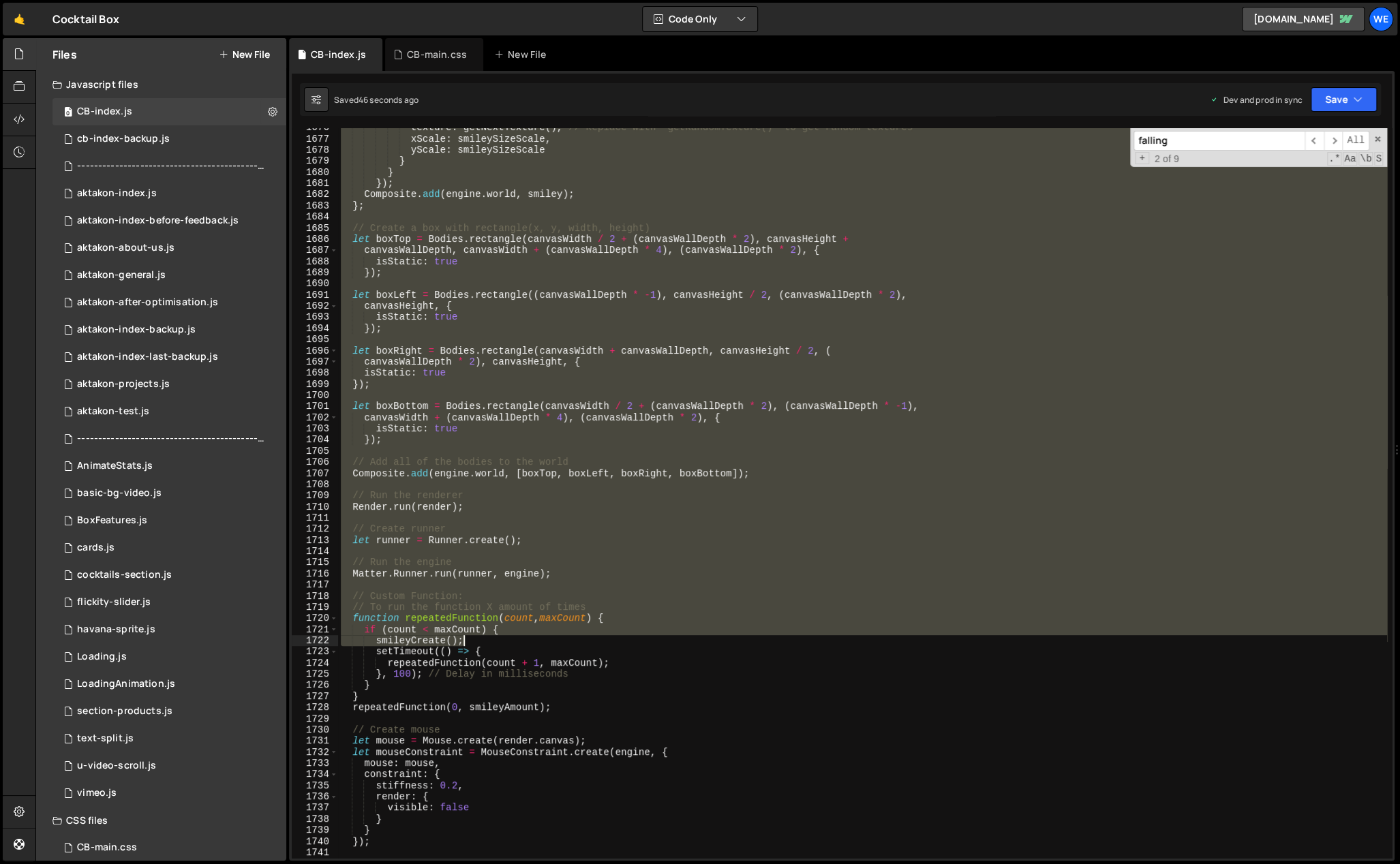
scroll to position [19196, 0]
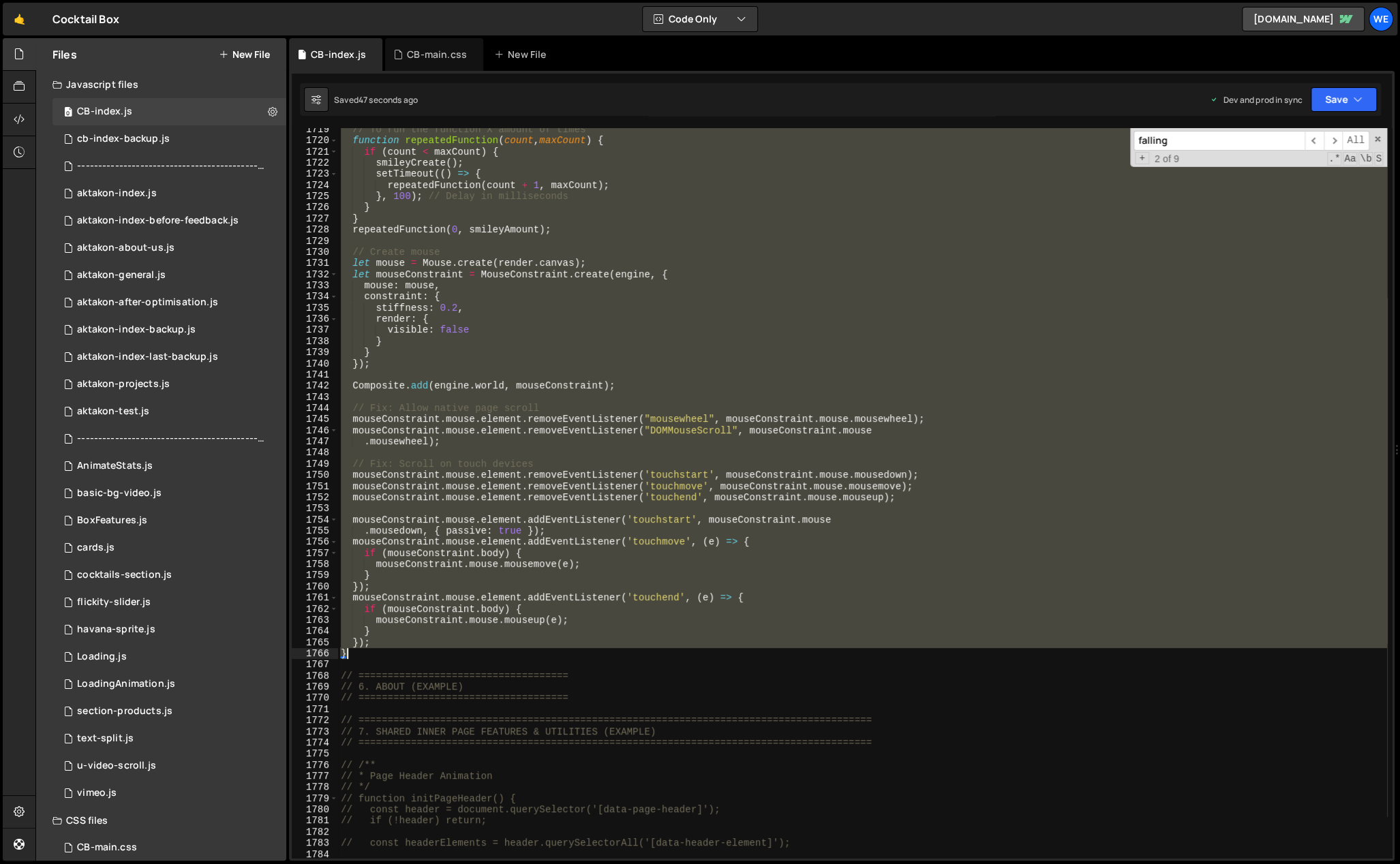
drag, startPoint x: 427, startPoint y: 529, endPoint x: 553, endPoint y: 654, distance: 177.5
click at [553, 654] on div "// To run the function X amount of times function repeatedFunction ( count , ma…" at bounding box center [862, 500] width 1049 height 753
type textarea "}); }"
click at [252, 49] on button "New File" at bounding box center [243, 54] width 51 height 11
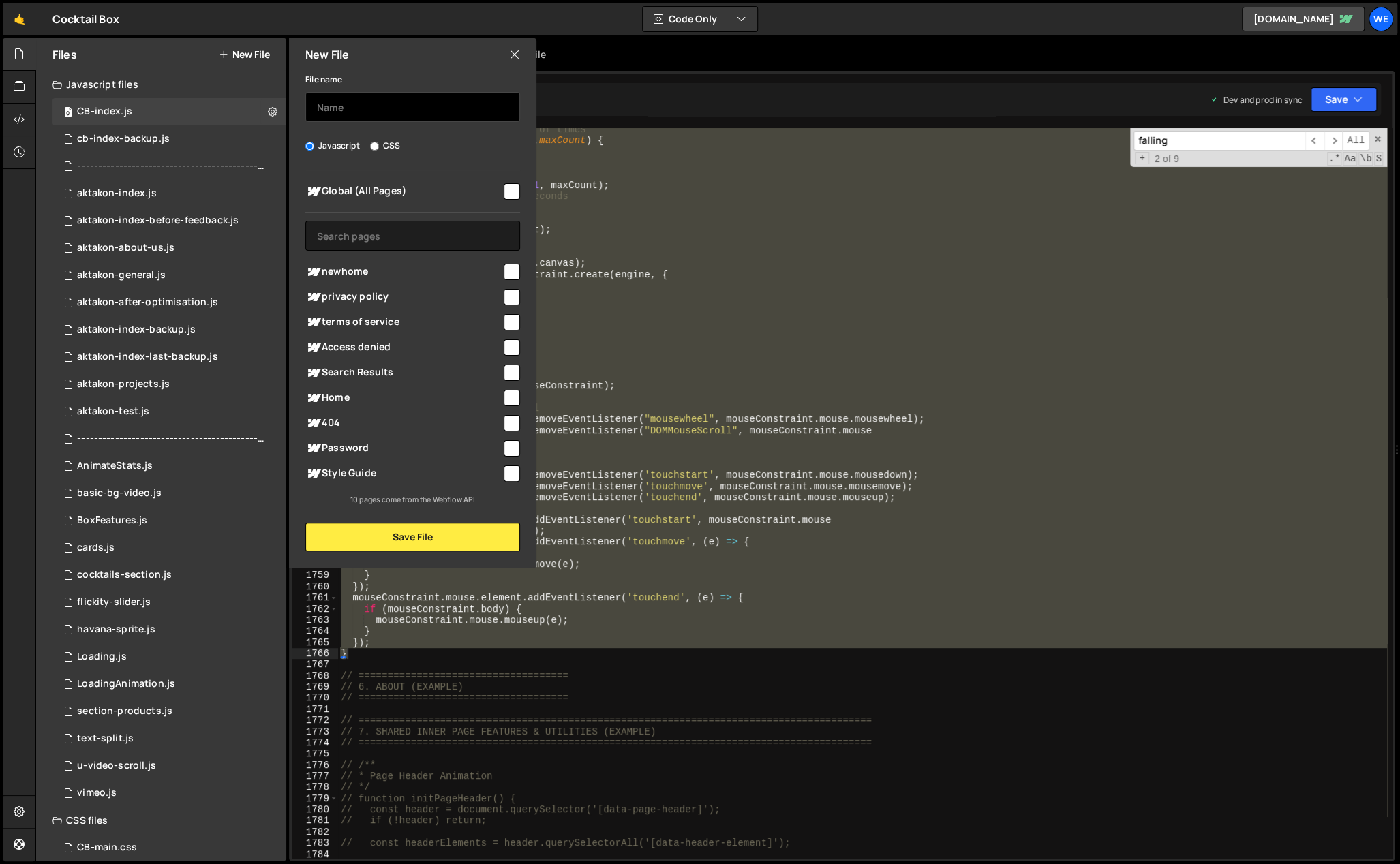
click at [457, 114] on input "text" at bounding box center [412, 107] width 215 height 30
type input "falling-ice-backup"
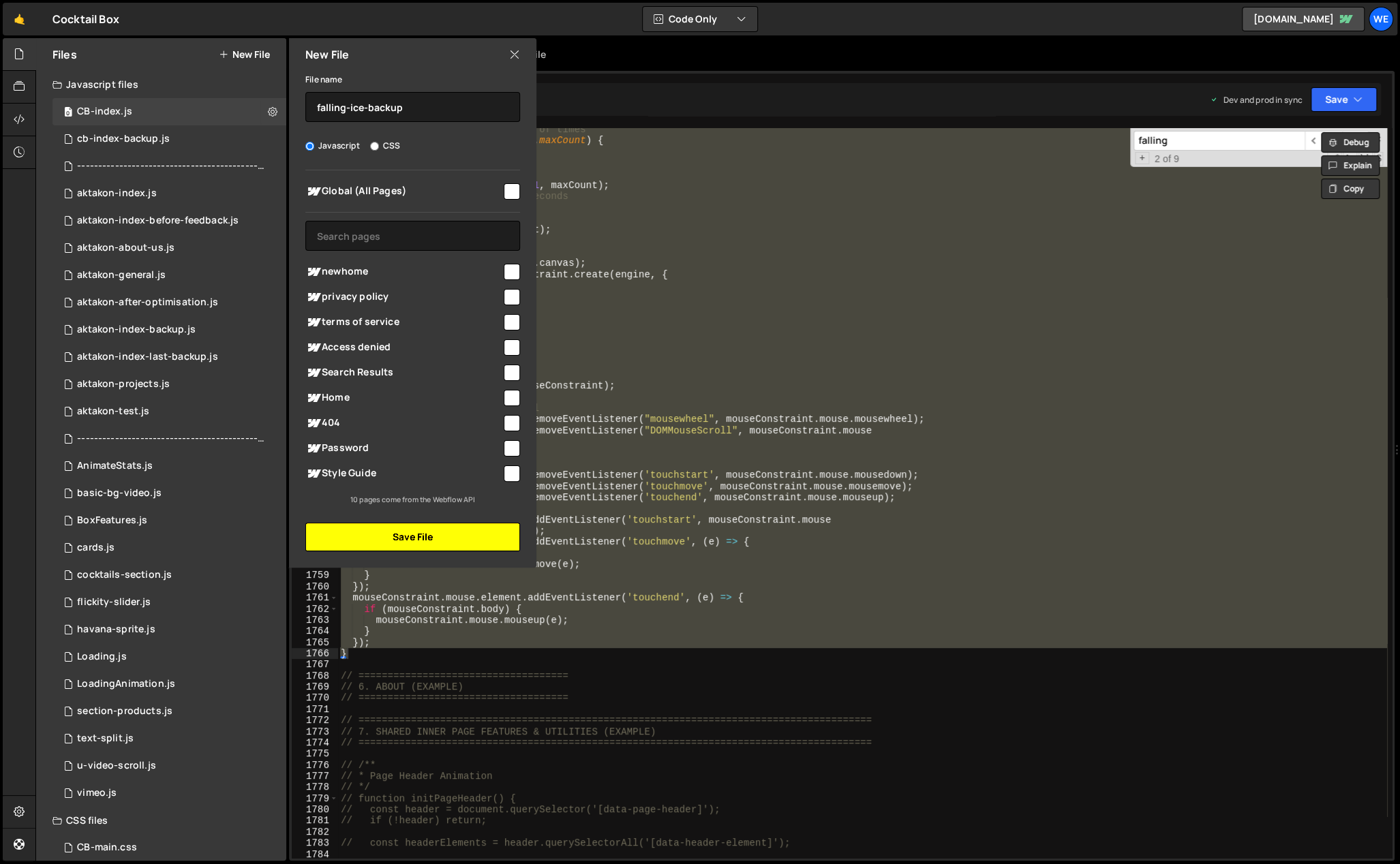
click at [395, 540] on button "Save File" at bounding box center [412, 537] width 215 height 29
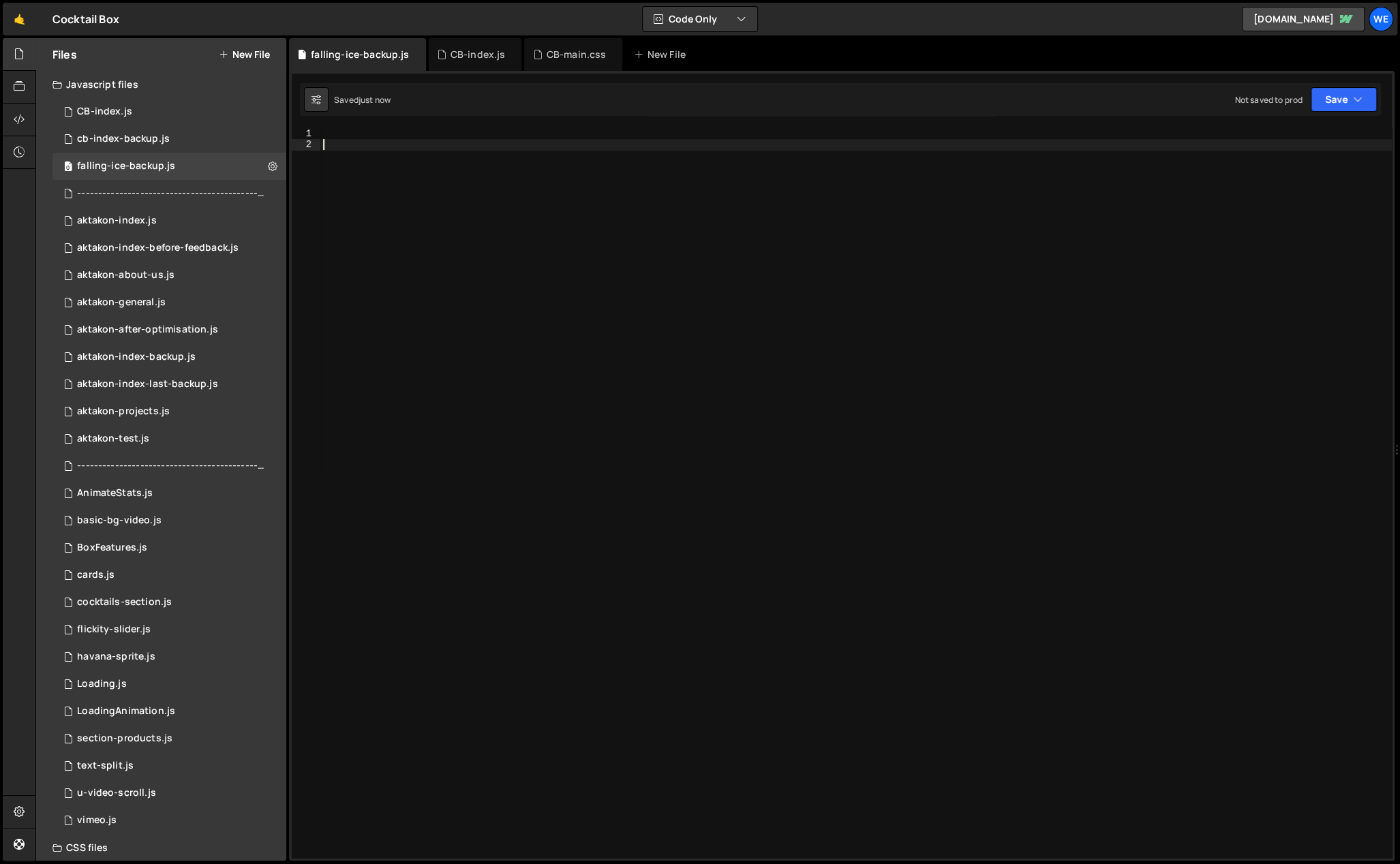
click at [433, 225] on div at bounding box center [855, 504] width 1071 height 753
paste textarea "}"
type textarea "}"
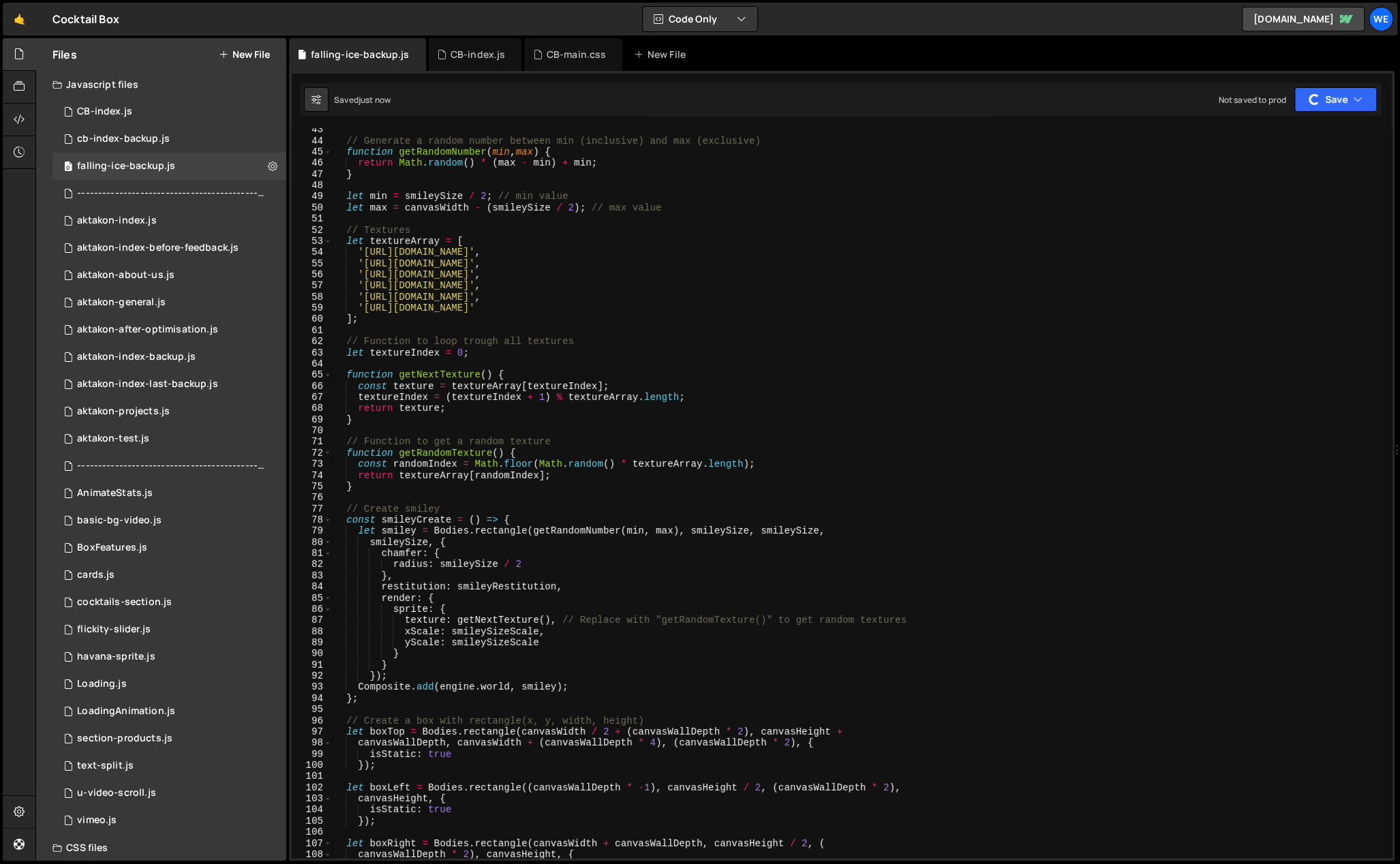
scroll to position [0, 0]
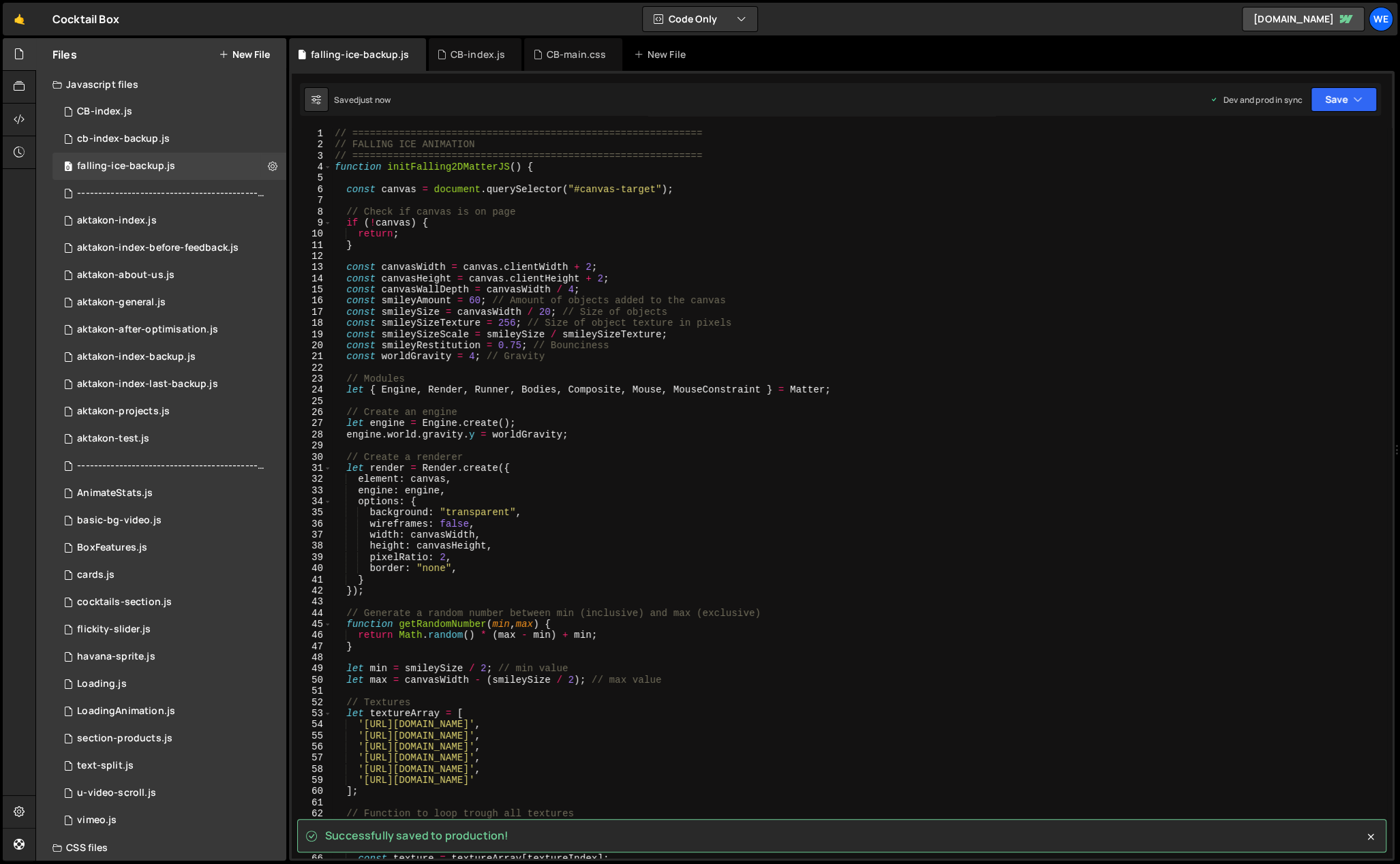
click at [753, 496] on div "// ============================================================ // FALLING ICE …" at bounding box center [859, 504] width 1055 height 753
type textarea "options: {"
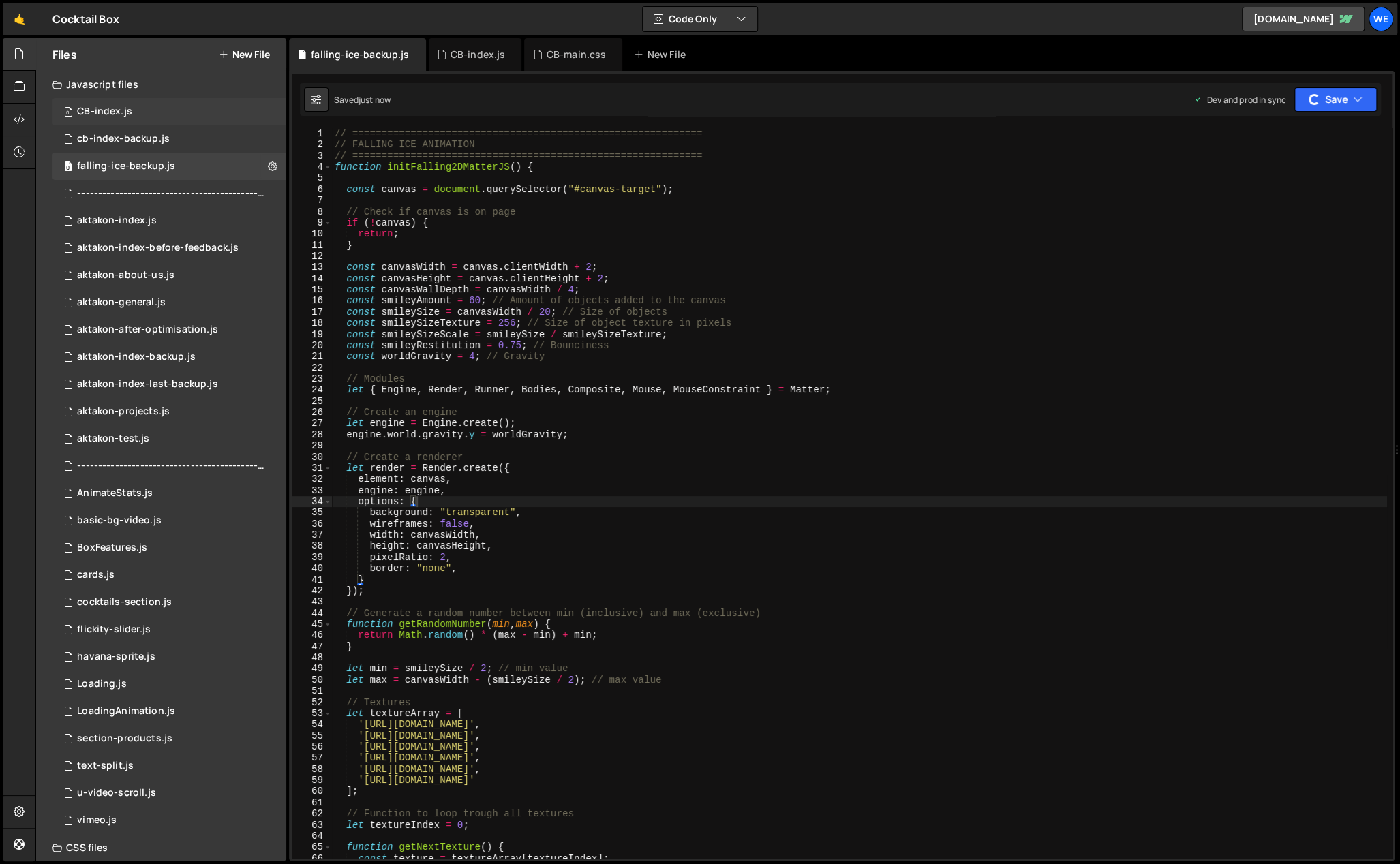
click at [128, 115] on div "CB-index.js" at bounding box center [104, 112] width 55 height 13
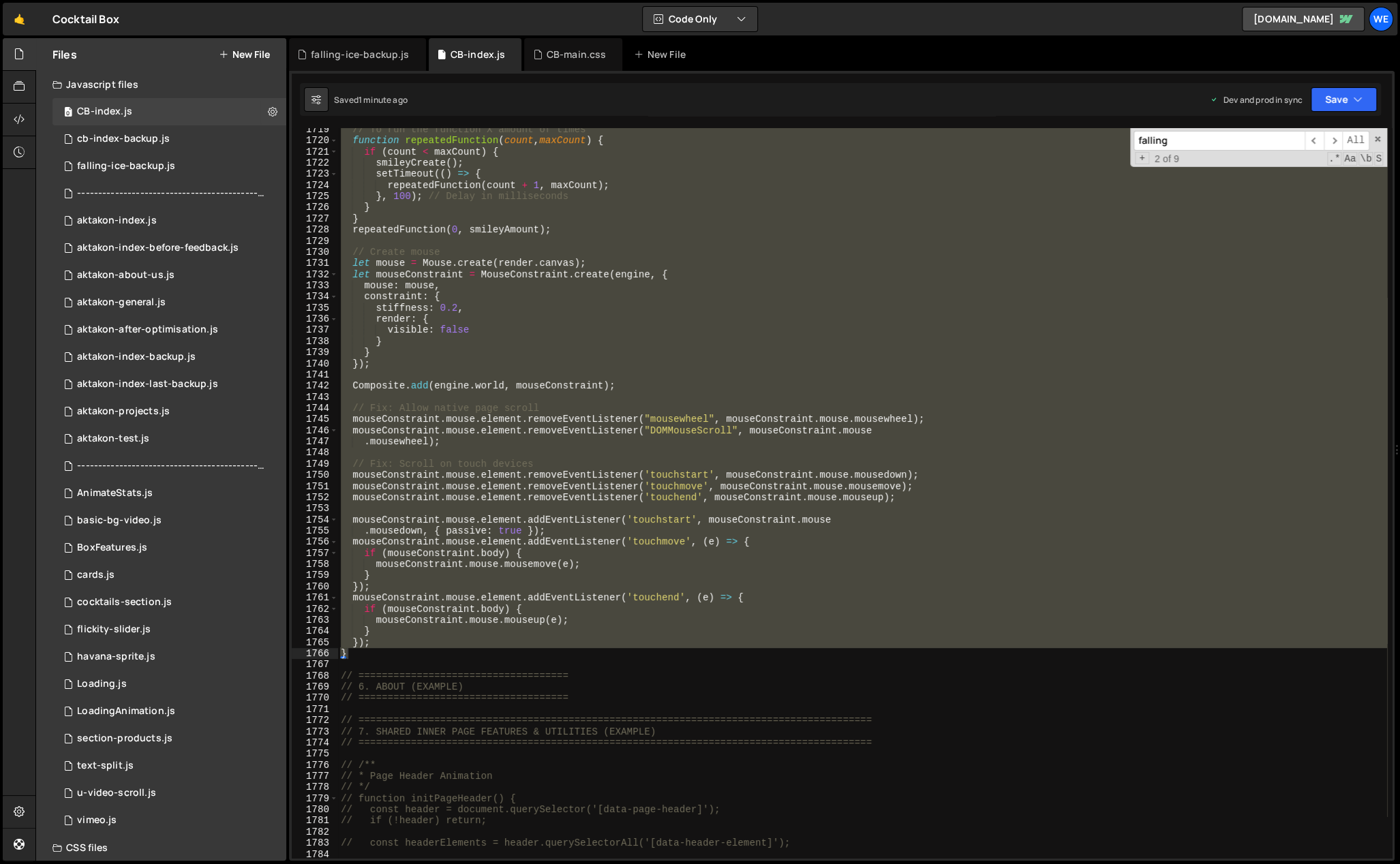
click at [367, 650] on div "// To run the function X amount of times function repeatedFunction ( count , ma…" at bounding box center [862, 493] width 1049 height 730
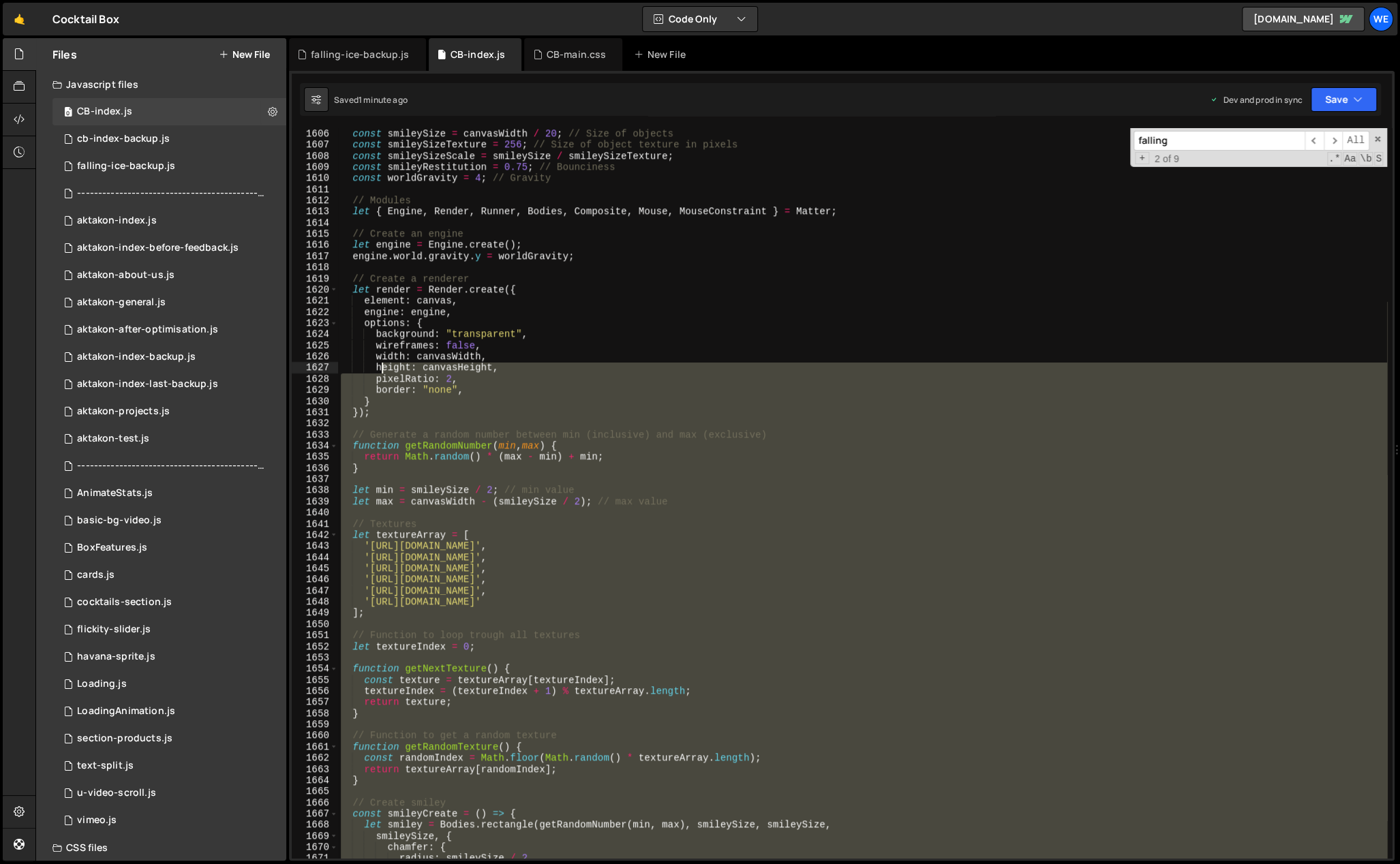
scroll to position [17574, 0]
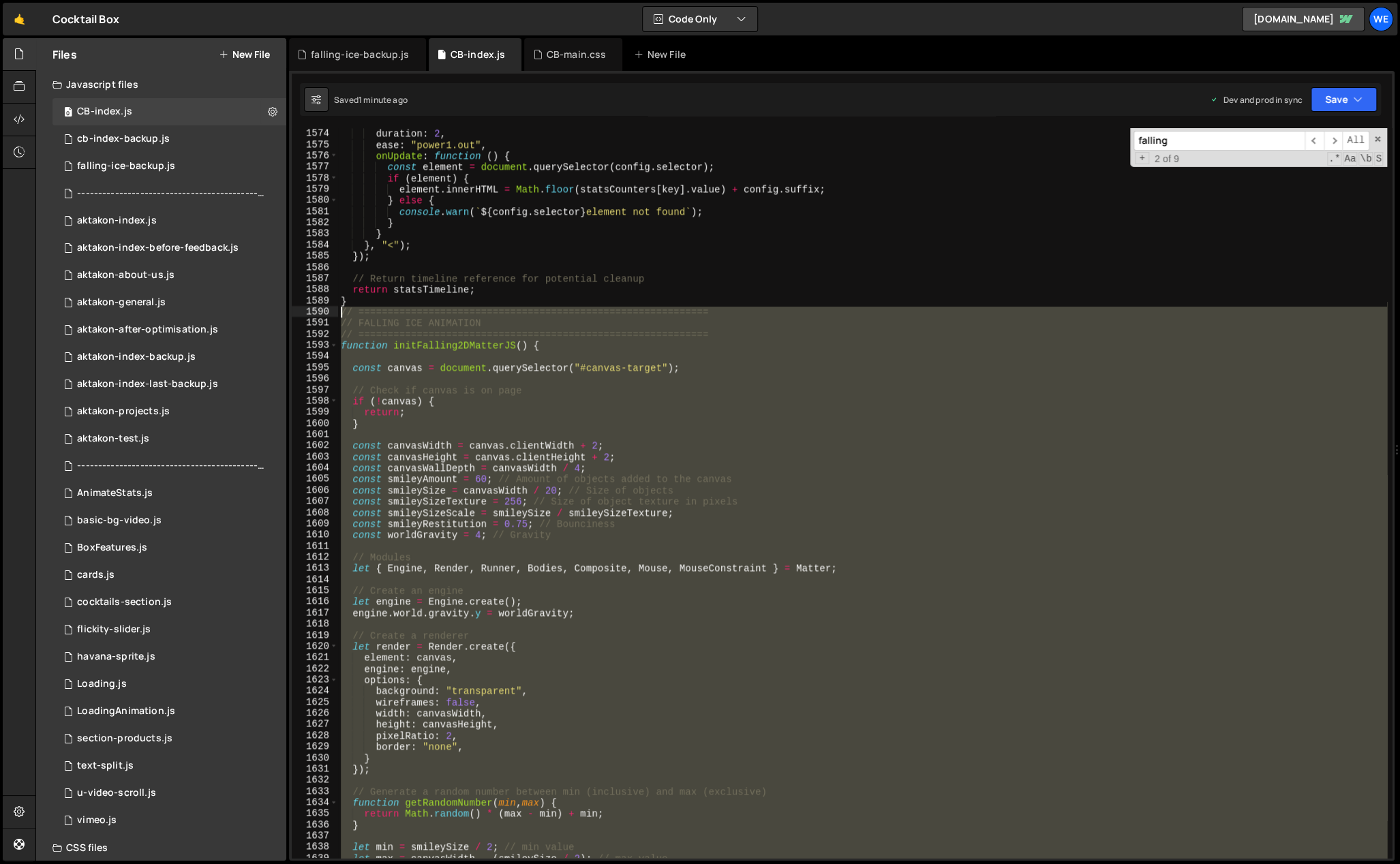
drag, startPoint x: 362, startPoint y: 654, endPoint x: 339, endPoint y: 317, distance: 337.8
click at [339, 317] on div "duration : 2 , ease : "power1.out" , onUpdate : function ( ) { const element = …" at bounding box center [862, 504] width 1049 height 753
paste textarea "});"
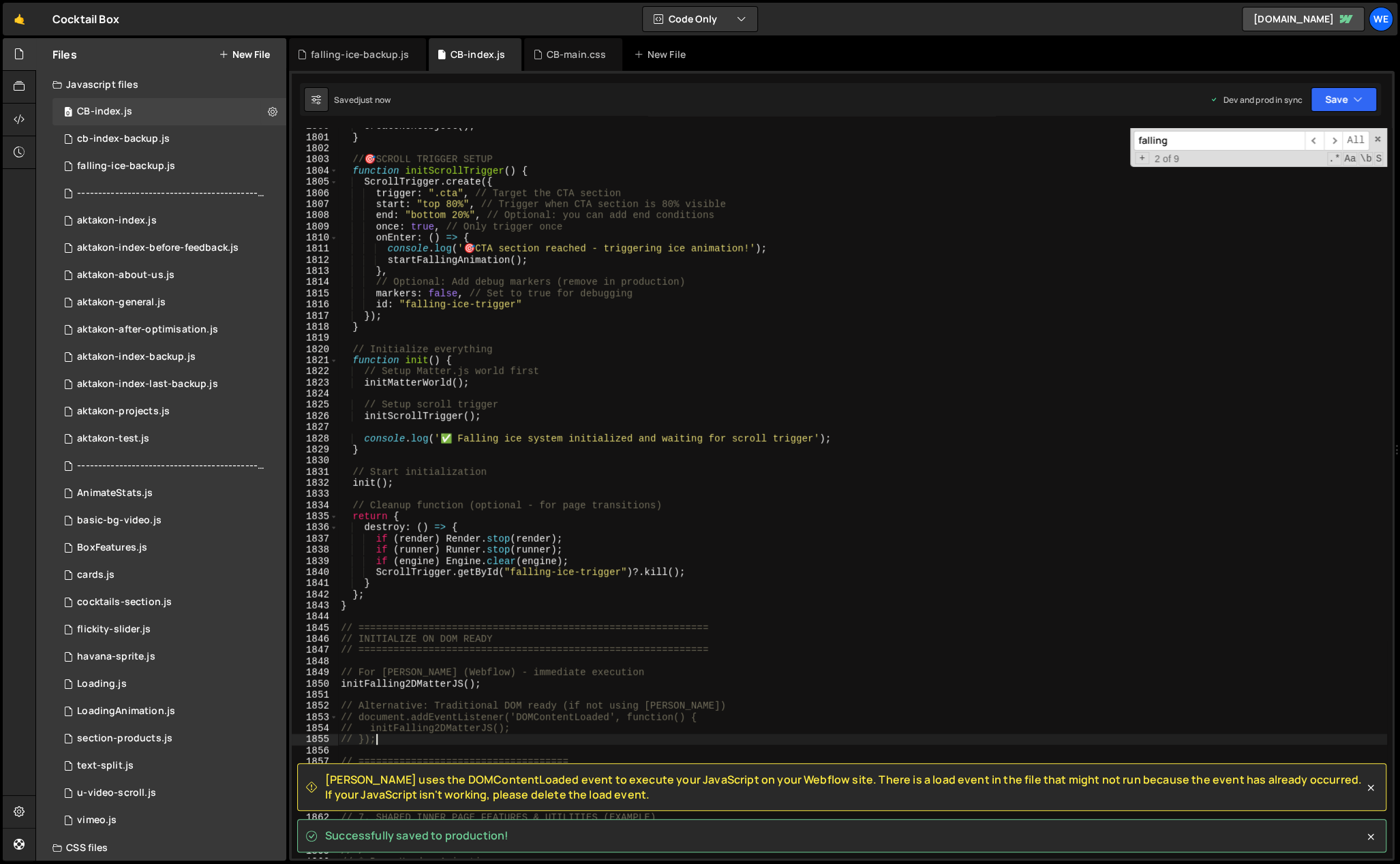
scroll to position [20111, 0]
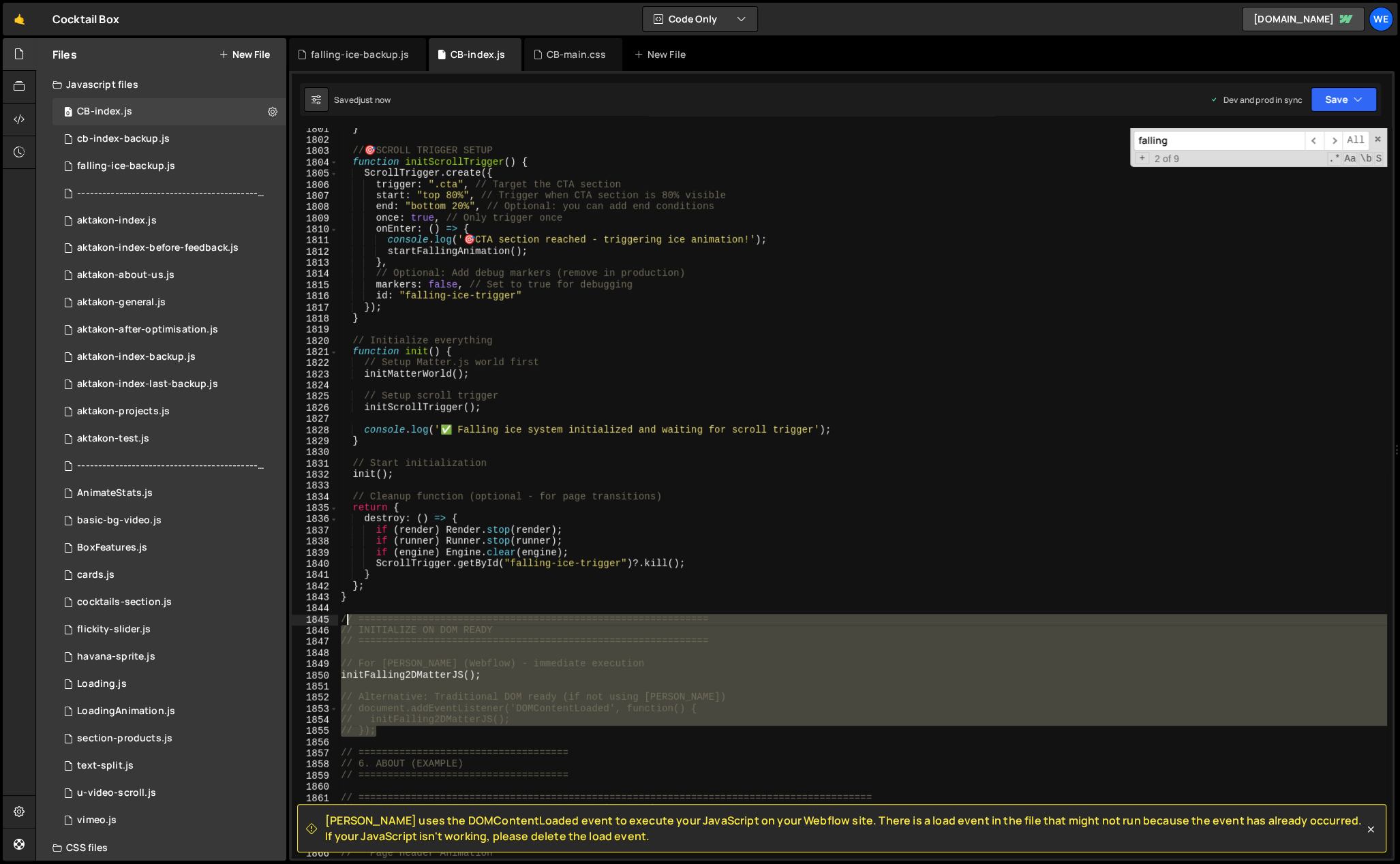
drag, startPoint x: 381, startPoint y: 733, endPoint x: 340, endPoint y: 617, distance: 123.0
click at [340, 617] on div "} // 🎯 SCROLL TRIGGER SETUP function initScrollTrigger ( ) { ScrollTrigger . cr…" at bounding box center [862, 499] width 1049 height 753
type textarea "// ============================================================ // INITIALIZE O…"
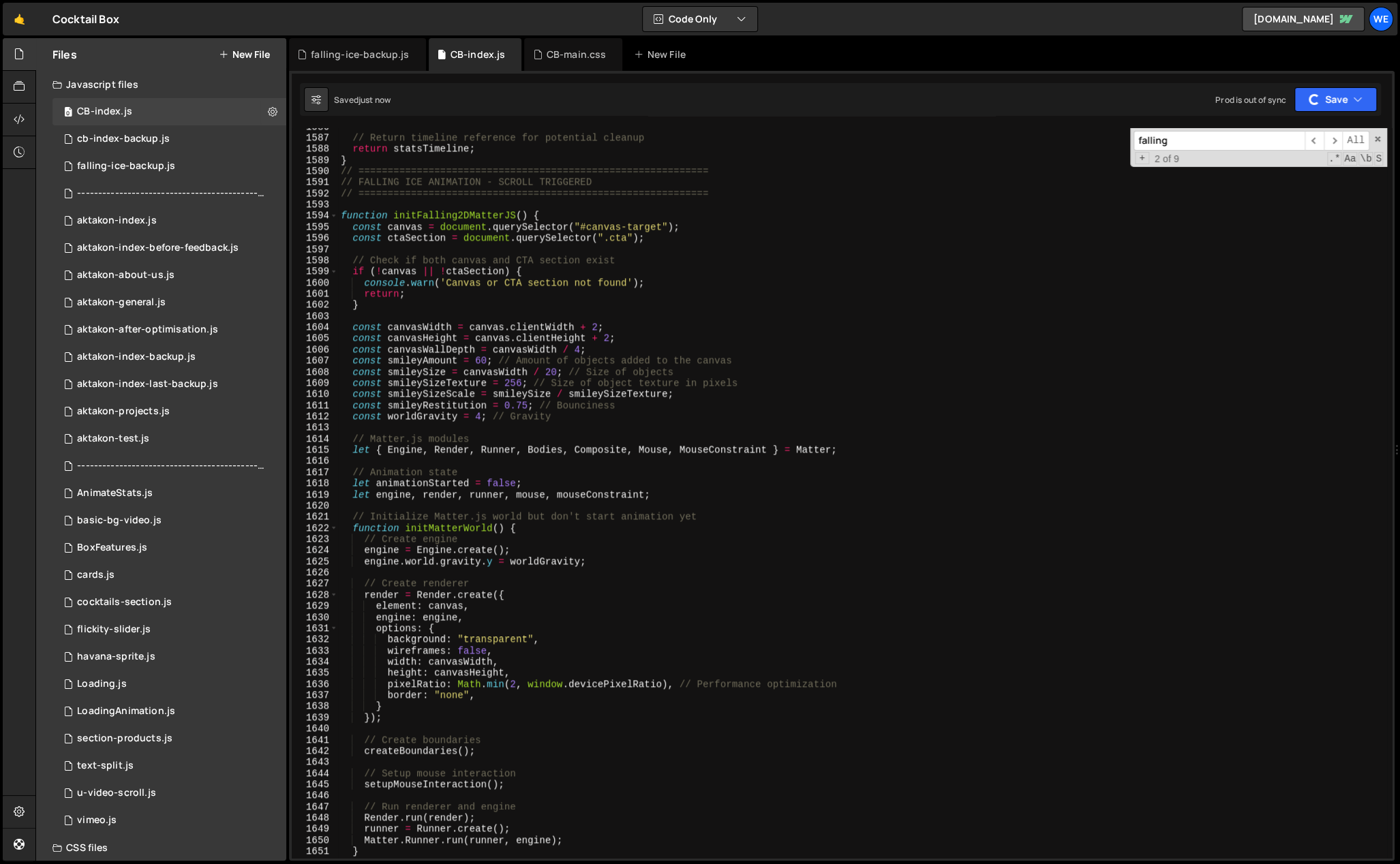
scroll to position [17716, 0]
click at [141, 163] on div "falling-ice-backup.js" at bounding box center [126, 165] width 98 height 13
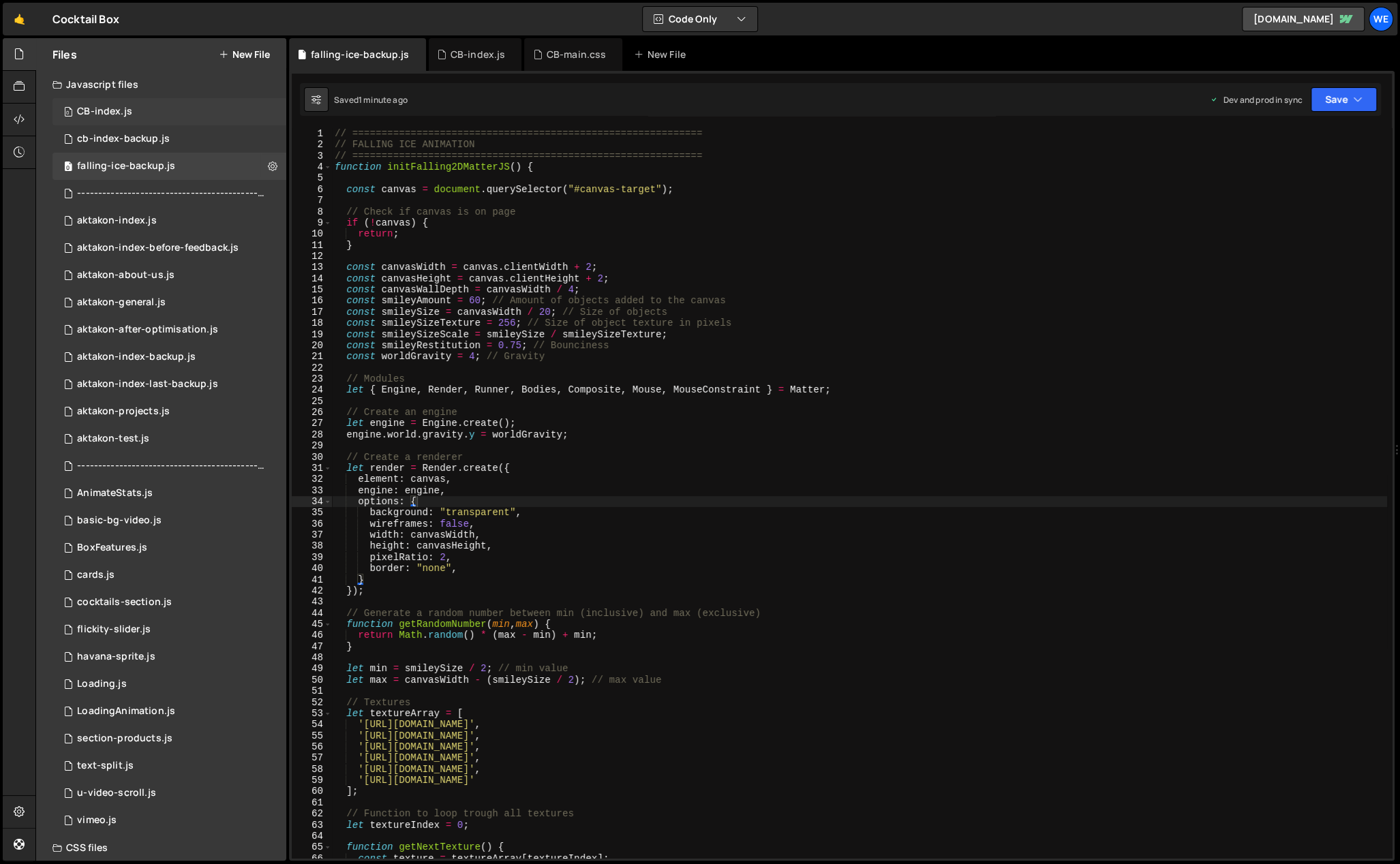
click at [125, 115] on div "CB-index.js" at bounding box center [104, 112] width 55 height 13
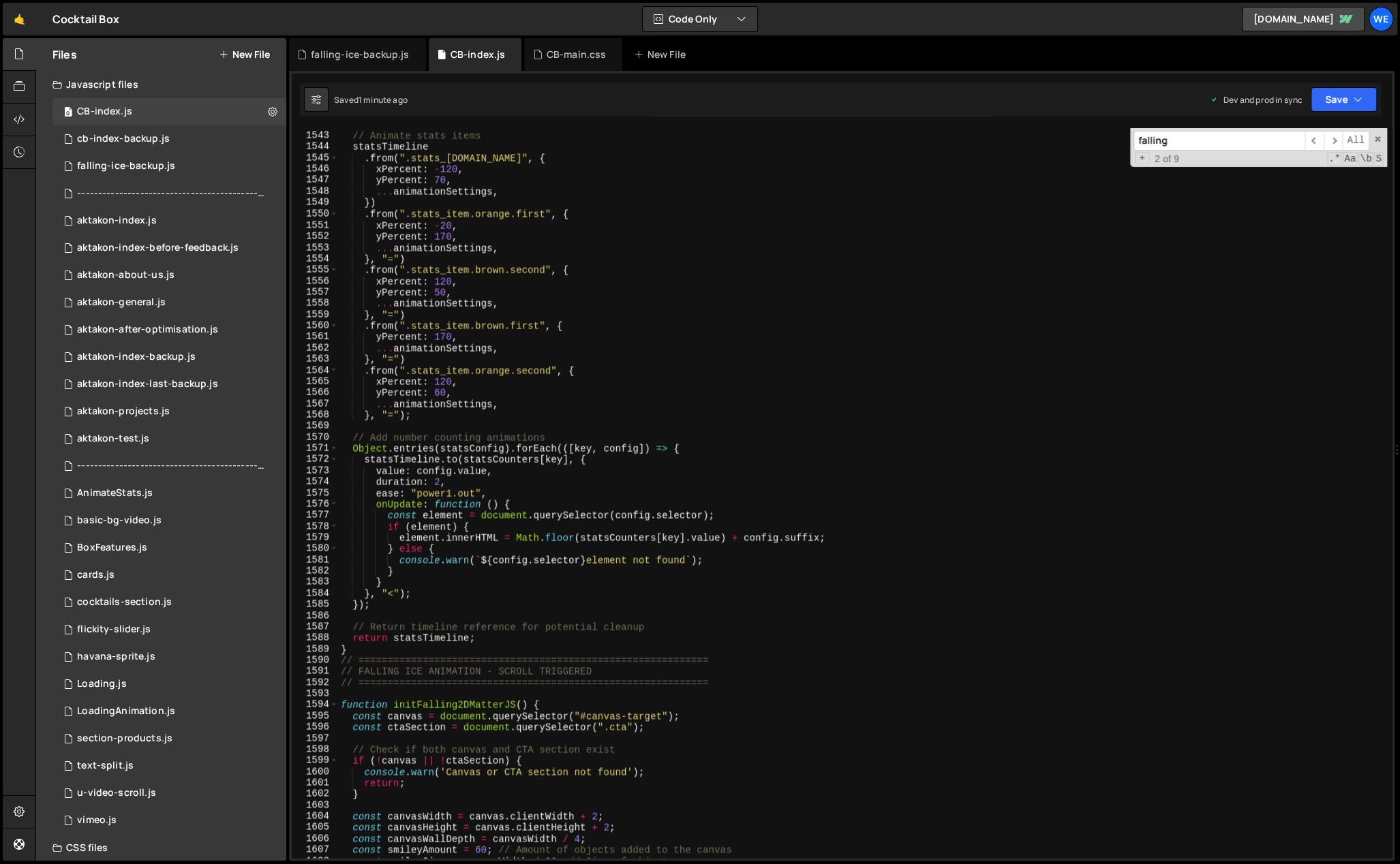
scroll to position [17227, 0]
type textarea "ease: "power1.out","
click at [562, 490] on div "// Animate stats items statsTimeline . from ( ".stats_[DOMAIN_NAME]" , { xPerce…" at bounding box center [862, 496] width 1049 height 753
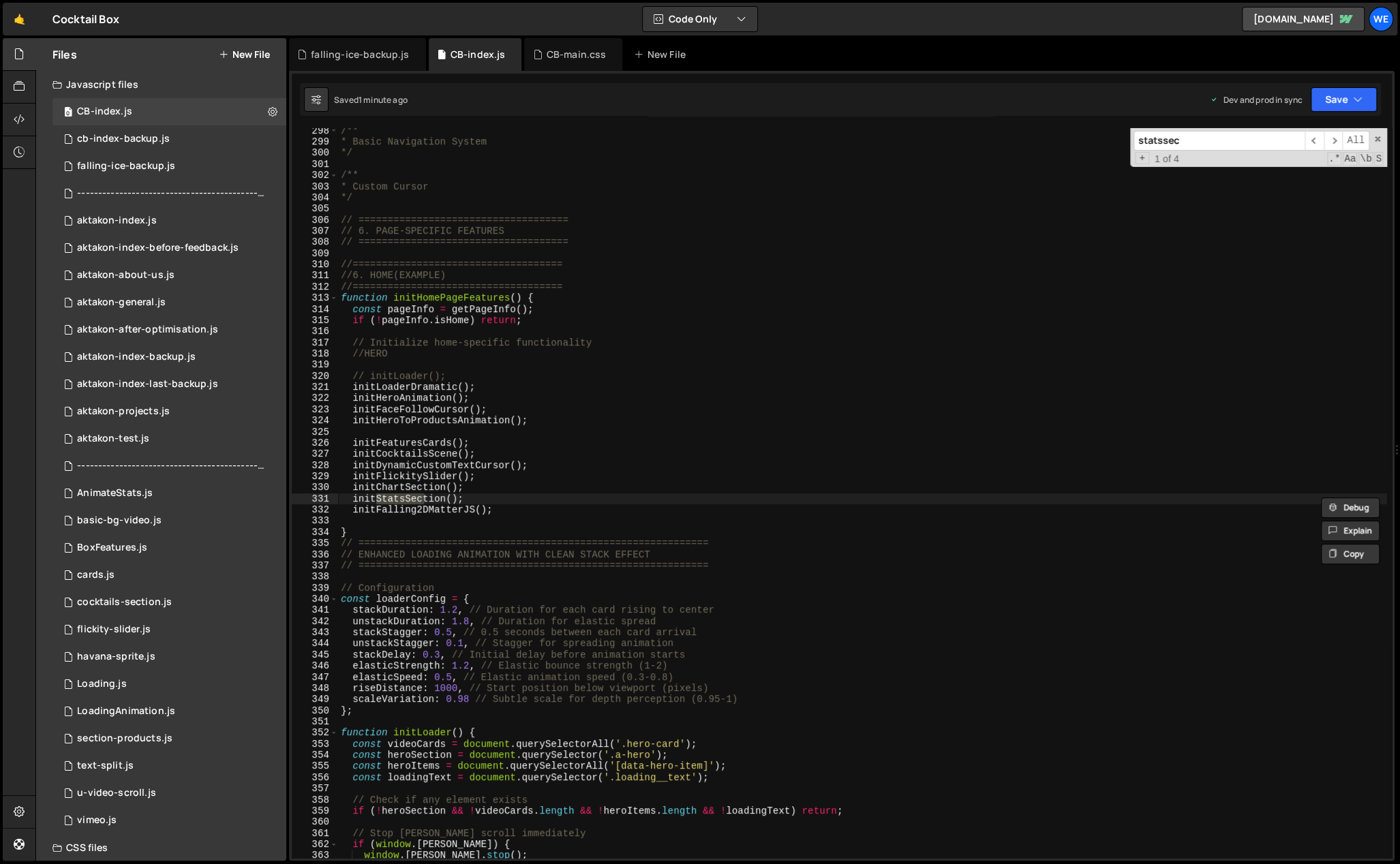
type input "statssec"
type textarea "initStatsSection();"
click at [507, 500] on div "/** * Basic Navigation System */ /** * Custom Cursor */ // ====================…" at bounding box center [862, 501] width 1049 height 753
click at [454, 497] on div "/** * Basic Navigation System */ /** * Custom Cursor */ // ====================…" at bounding box center [862, 493] width 1049 height 730
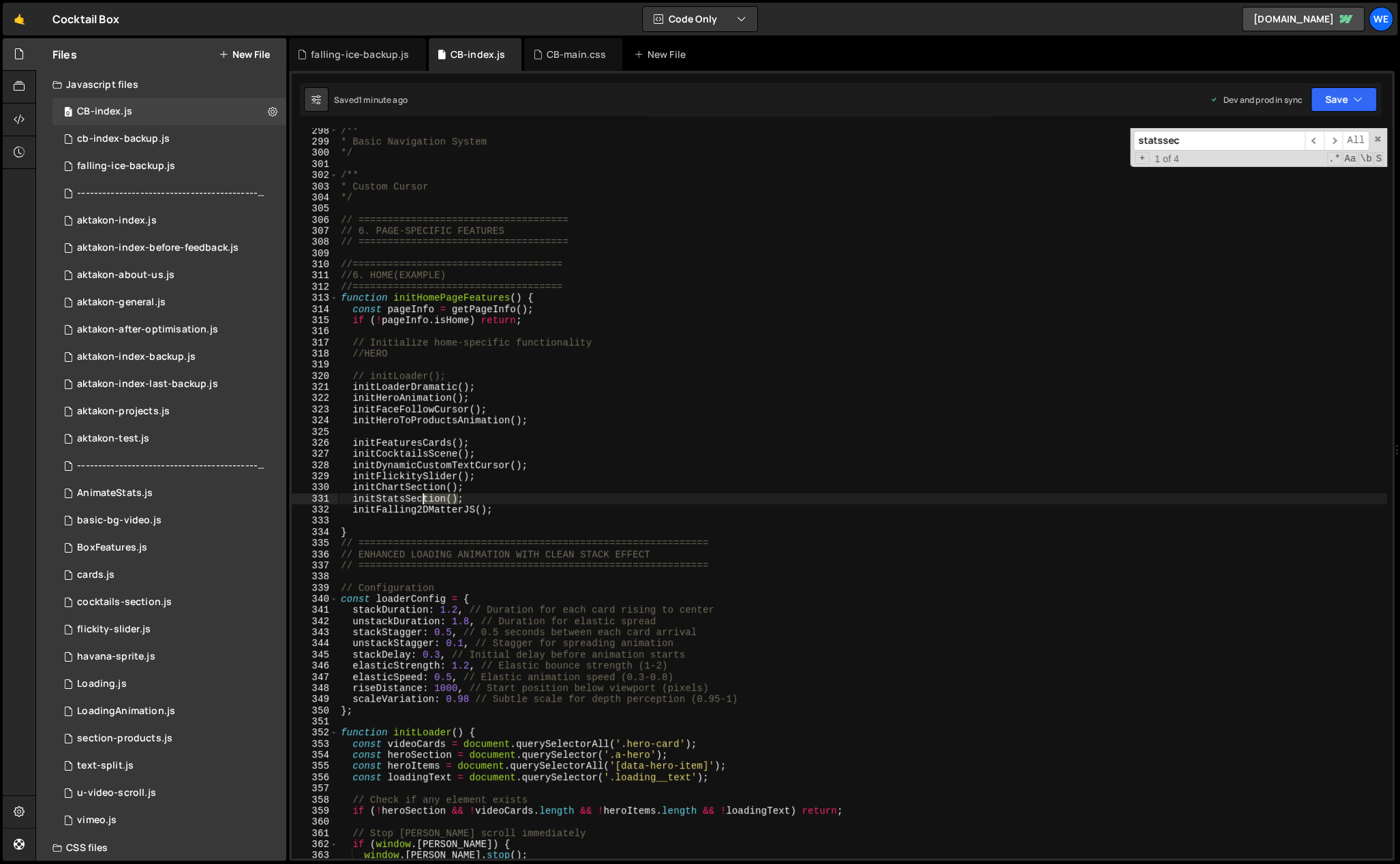
drag, startPoint x: 455, startPoint y: 496, endPoint x: 408, endPoint y: 496, distance: 47.0
click at [407, 496] on div "/** * Basic Navigation System */ /** * Custom Cursor */ // ====================…" at bounding box center [862, 501] width 1049 height 753
type input "Section()"
click at [1335, 135] on span "​" at bounding box center [1334, 140] width 19 height 20
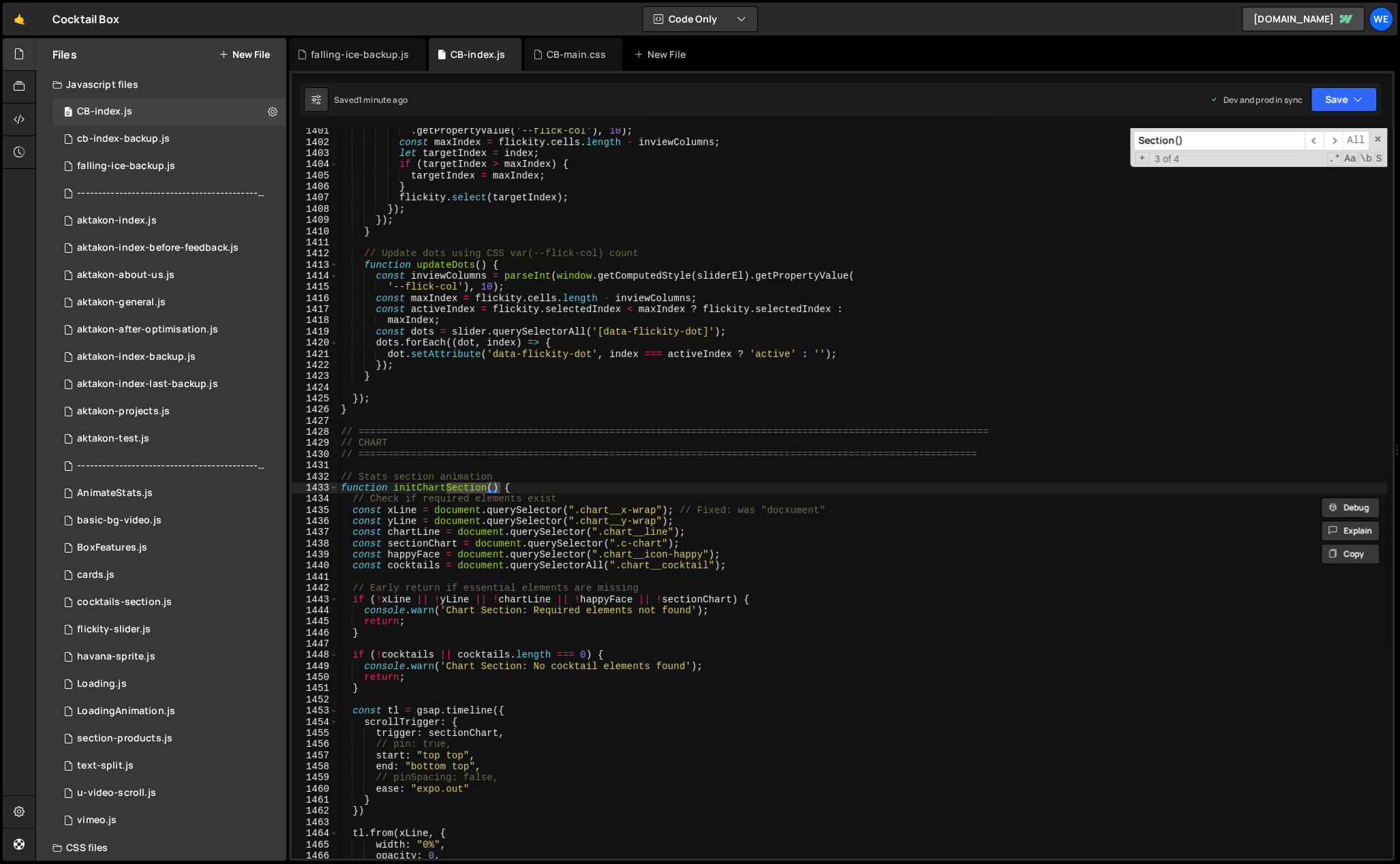
click at [751, 491] on div ". getPropertyValue ( '--flick-col' ) , 10 ) ; const maxIndex = flickity . cells…" at bounding box center [862, 501] width 1049 height 753
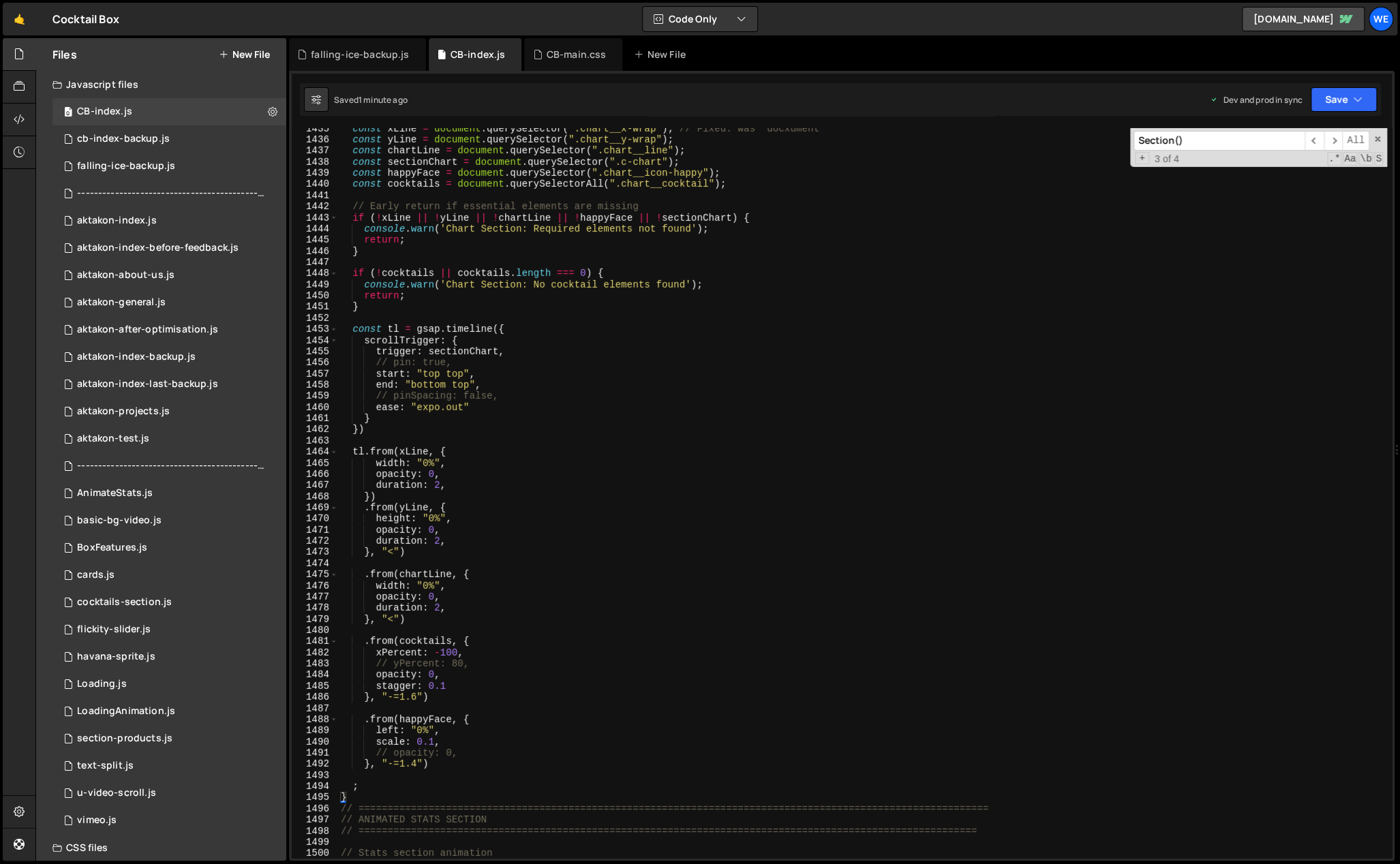
scroll to position [15880, 0]
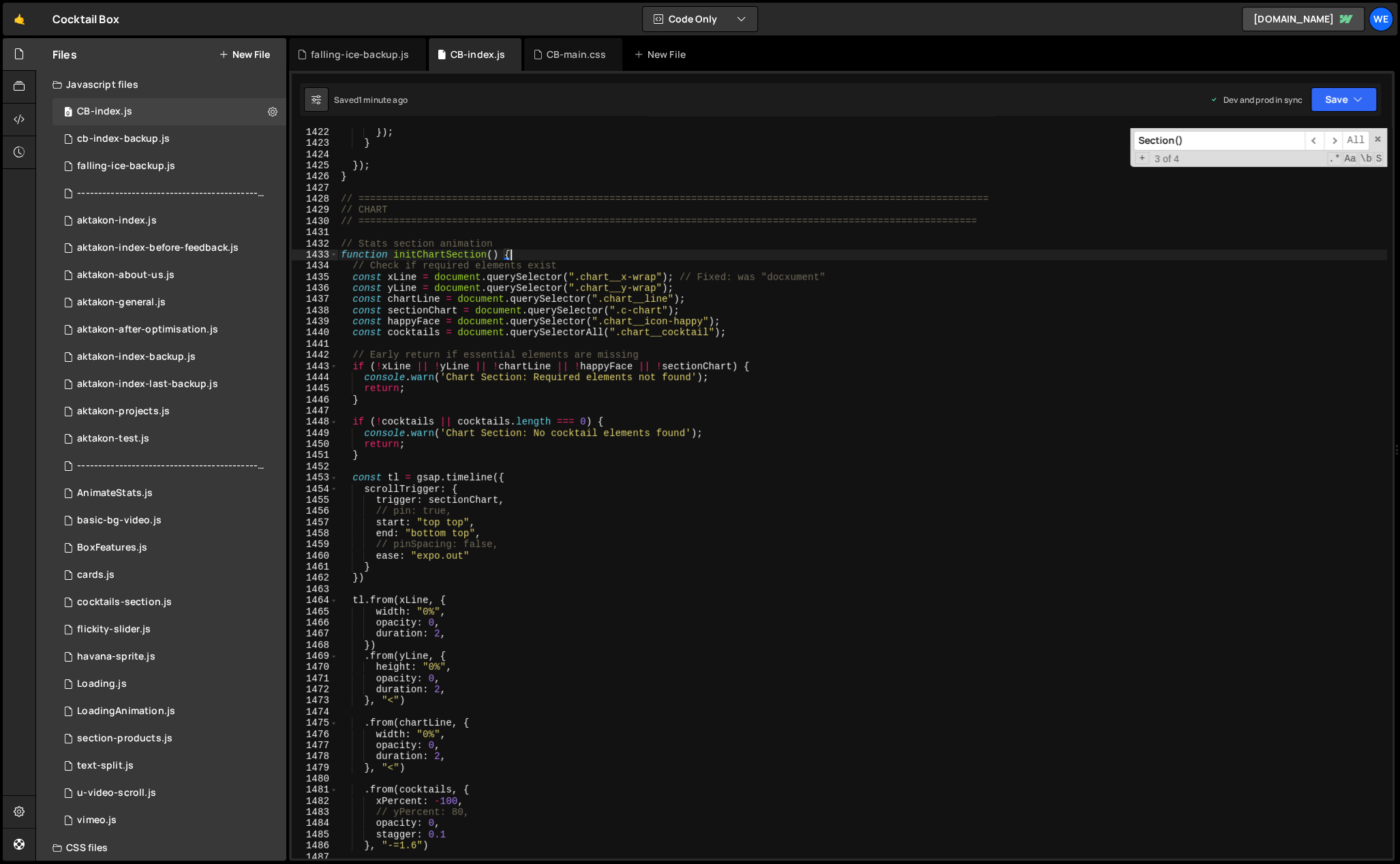
click at [1205, 138] on input "Section()" at bounding box center [1219, 140] width 171 height 20
type textarea "const sectionChart = document.querySelector(".c-chart");"
click at [786, 313] on div "}) ; } }) ; } // ==============================================================…" at bounding box center [862, 503] width 1049 height 753
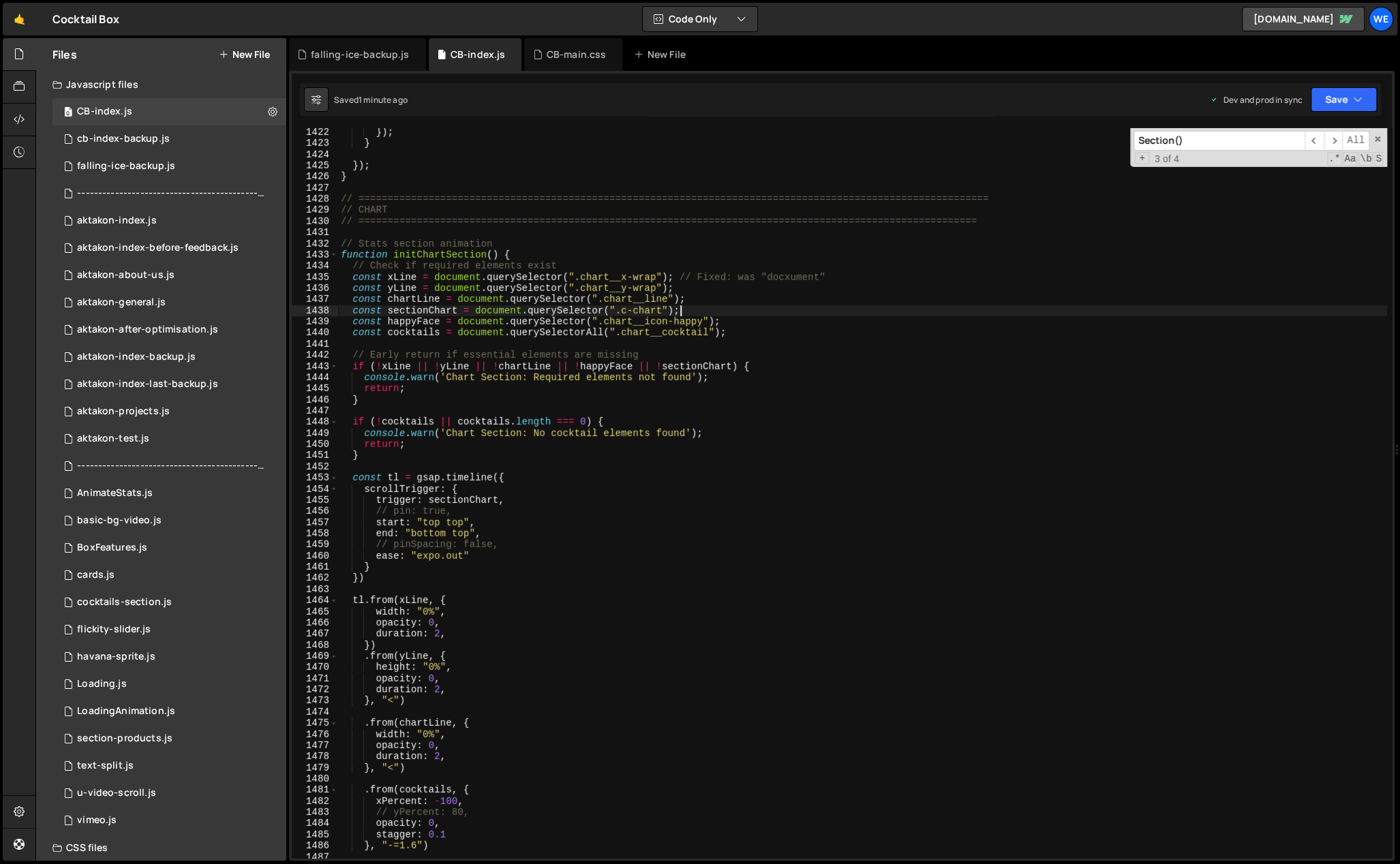
click at [1208, 139] on input "Section()" at bounding box center [1219, 140] width 171 height 20
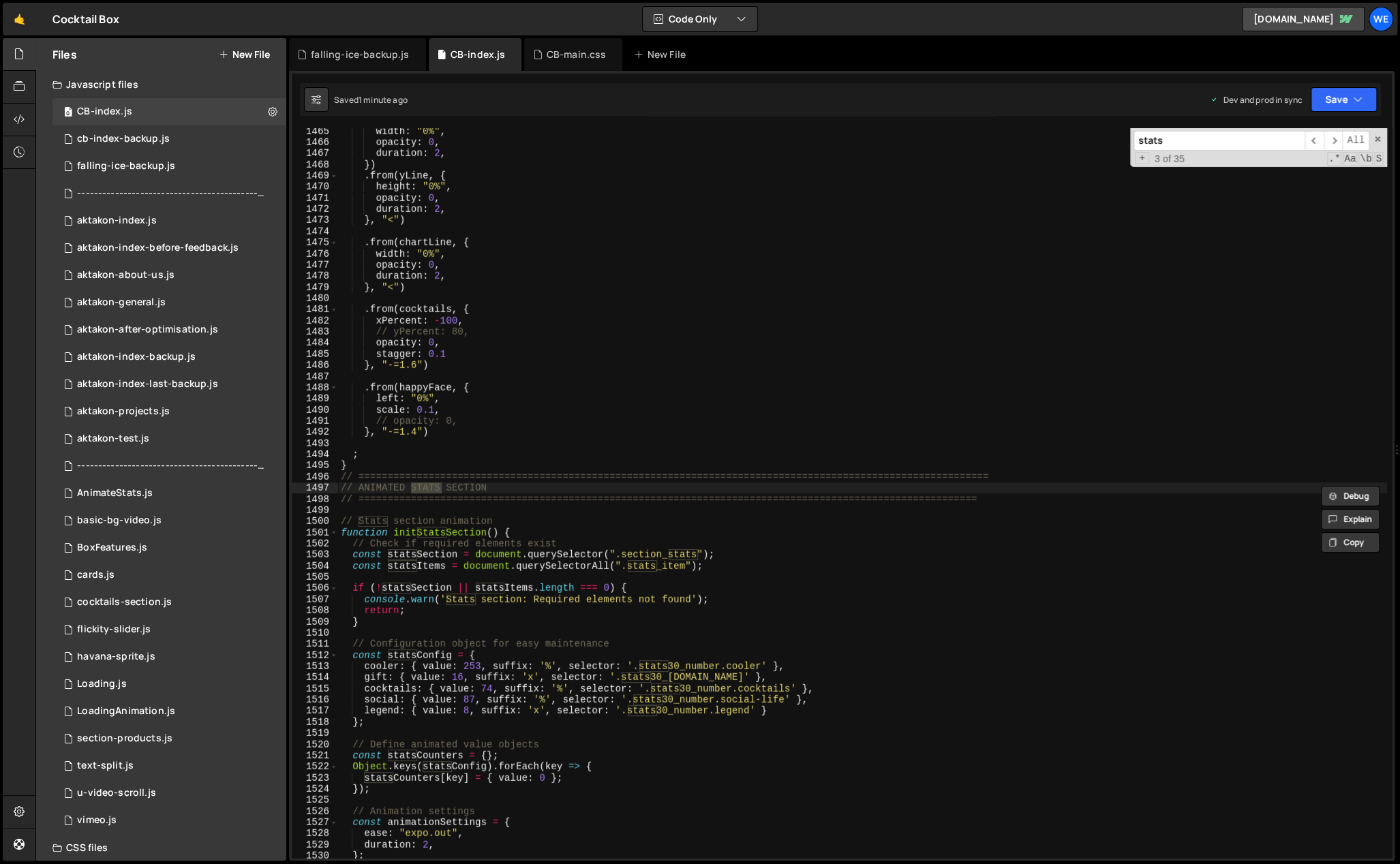
scroll to position [16362, 0]
type input "stats"
click at [535, 530] on div "width : "0%" , opacity : 0 , duration : 2 , }) . from ( yLine , { height : "0%"…" at bounding box center [862, 501] width 1049 height 753
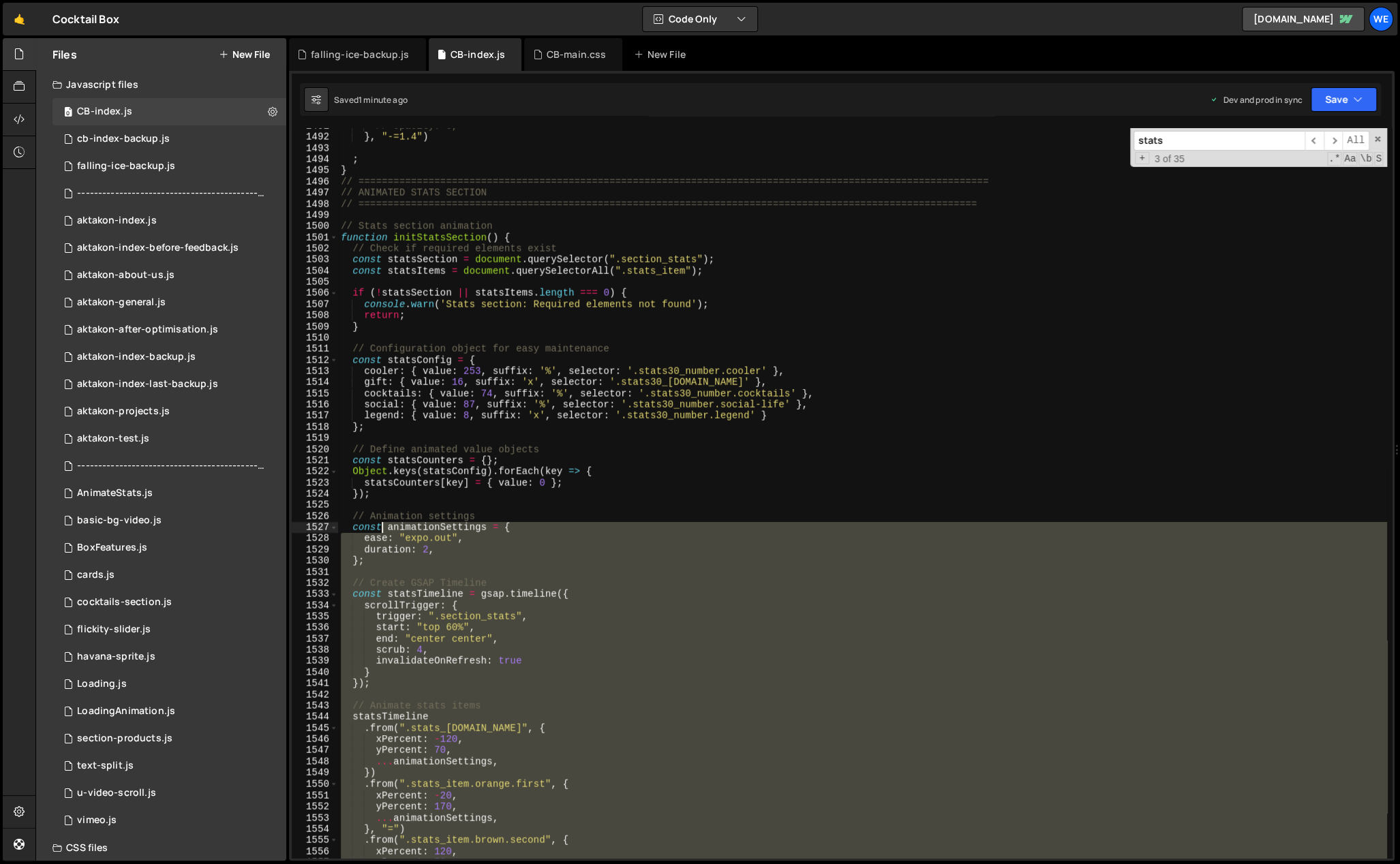
scroll to position [16657, 0]
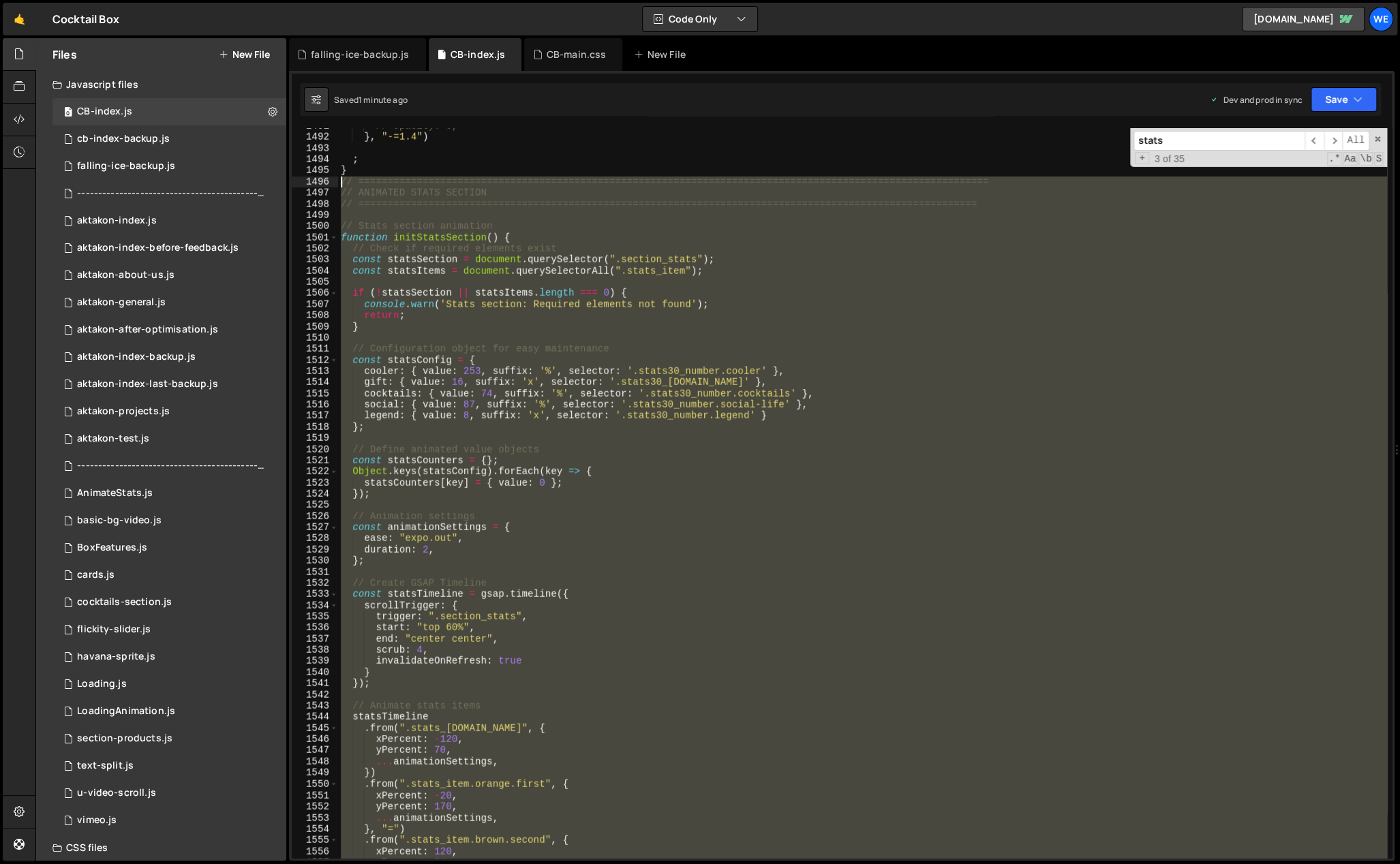
drag, startPoint x: 360, startPoint y: 738, endPoint x: 338, endPoint y: 182, distance: 556.4
click at [338, 182] on div "// opacity: 0, } , "-=1.4" ) ; } // ===========================================…" at bounding box center [862, 496] width 1049 height 753
type textarea "// ============================================================================…"
click at [480, 343] on div "// opacity: 0, } , "-=1.4" ) ; } // ===========================================…" at bounding box center [862, 493] width 1049 height 730
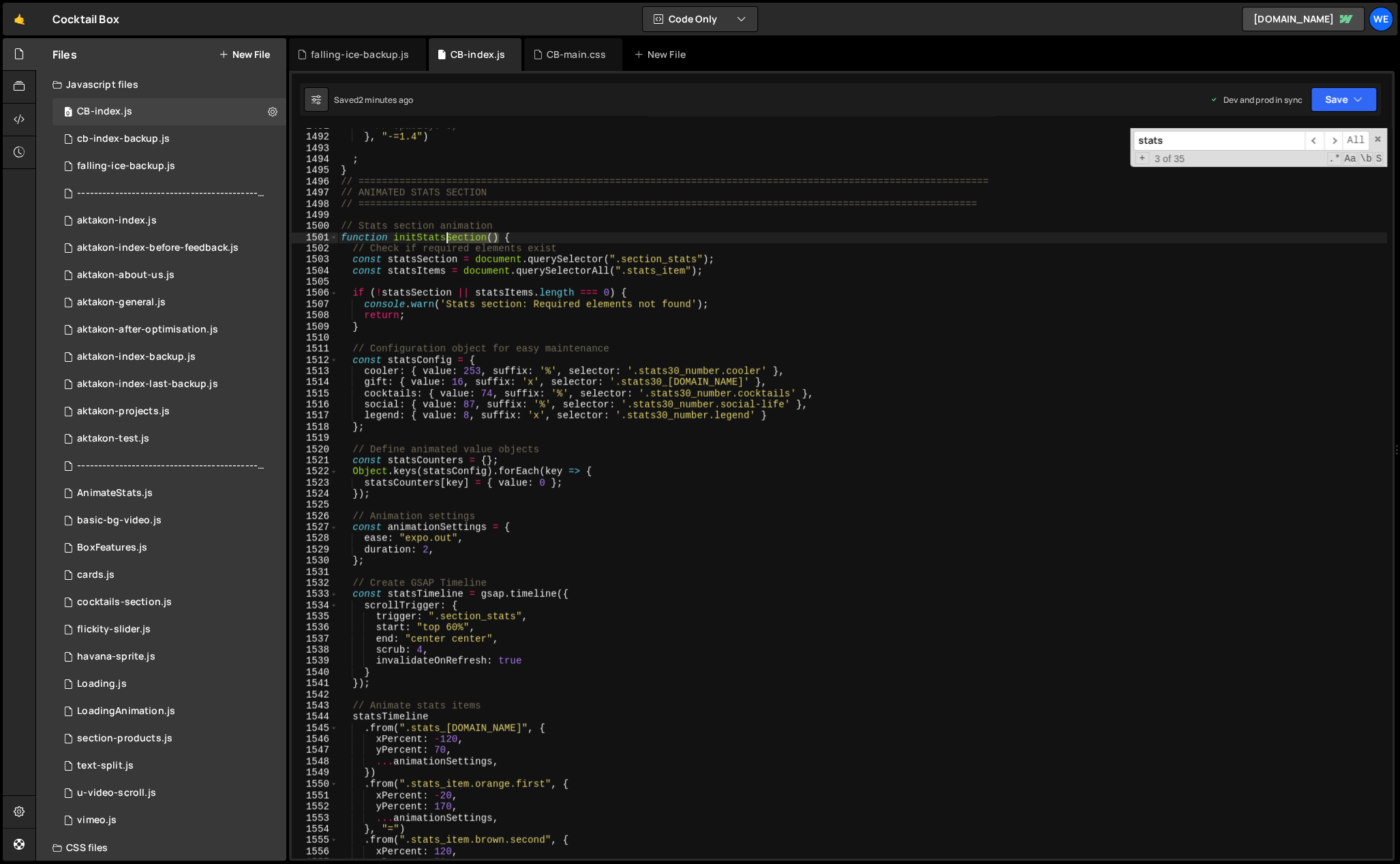
drag, startPoint x: 497, startPoint y: 239, endPoint x: 449, endPoint y: 235, distance: 48.2
click at [428, 237] on div "// opacity: 0, } , "-=1.4" ) ; } // ===========================================…" at bounding box center [862, 496] width 1049 height 753
type textarea "function initStatsSection() {"
type input "atsSection()"
click at [1315, 139] on span "​" at bounding box center [1314, 140] width 19 height 20
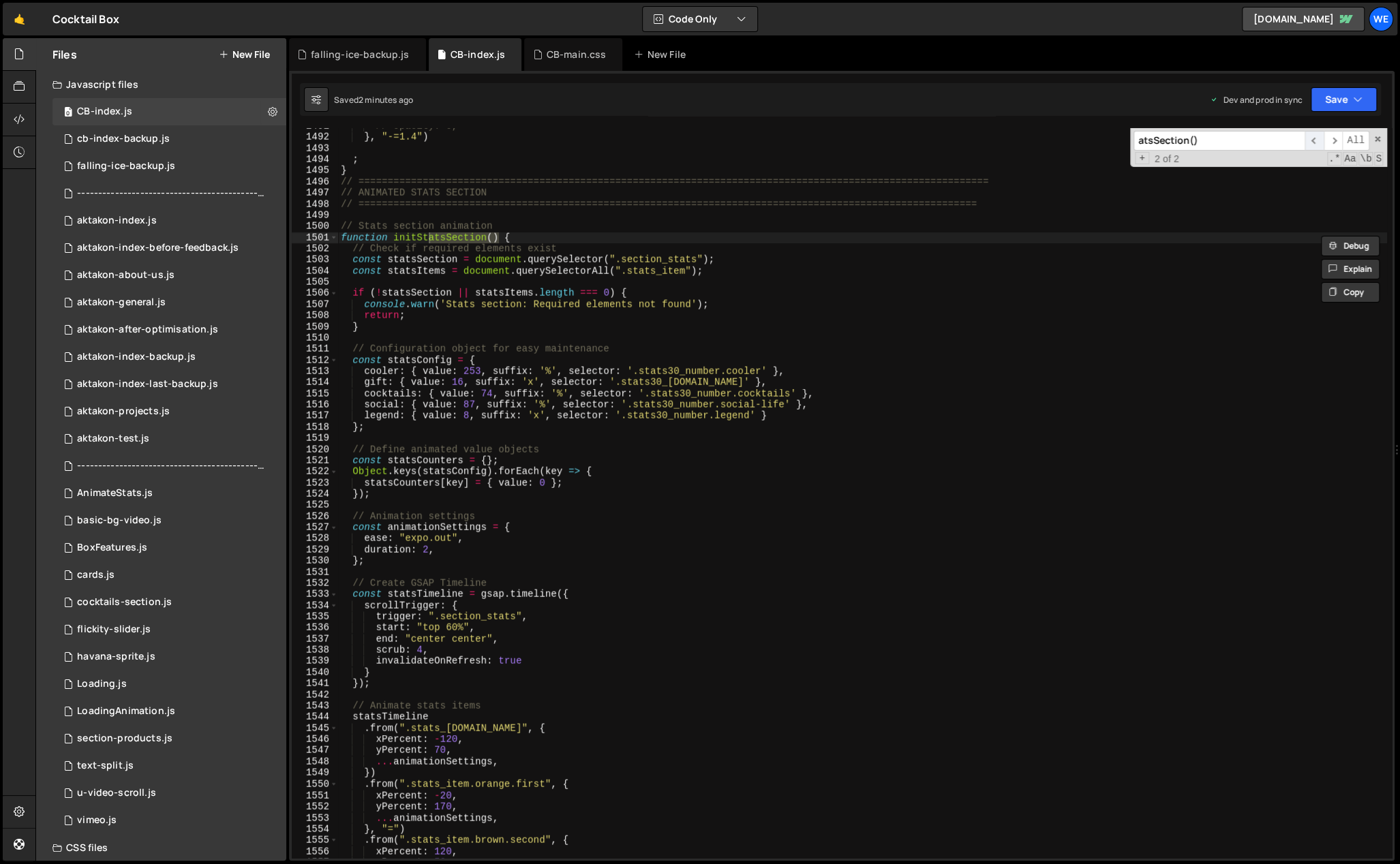
scroll to position [3337, 0]
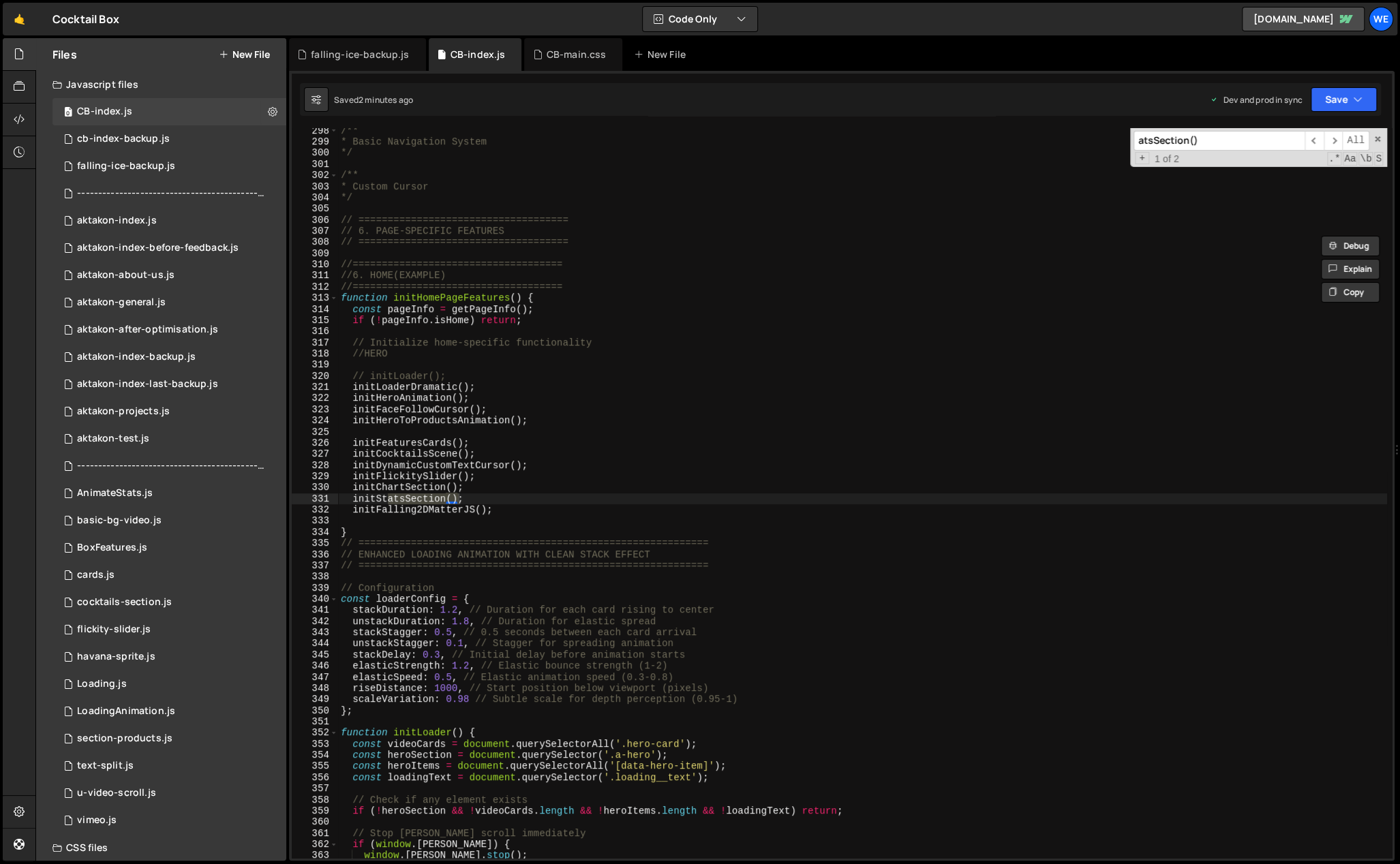
click at [476, 497] on div "/** * Basic Navigation System */ /** * Custom Cursor */ // ====================…" at bounding box center [862, 501] width 1049 height 753
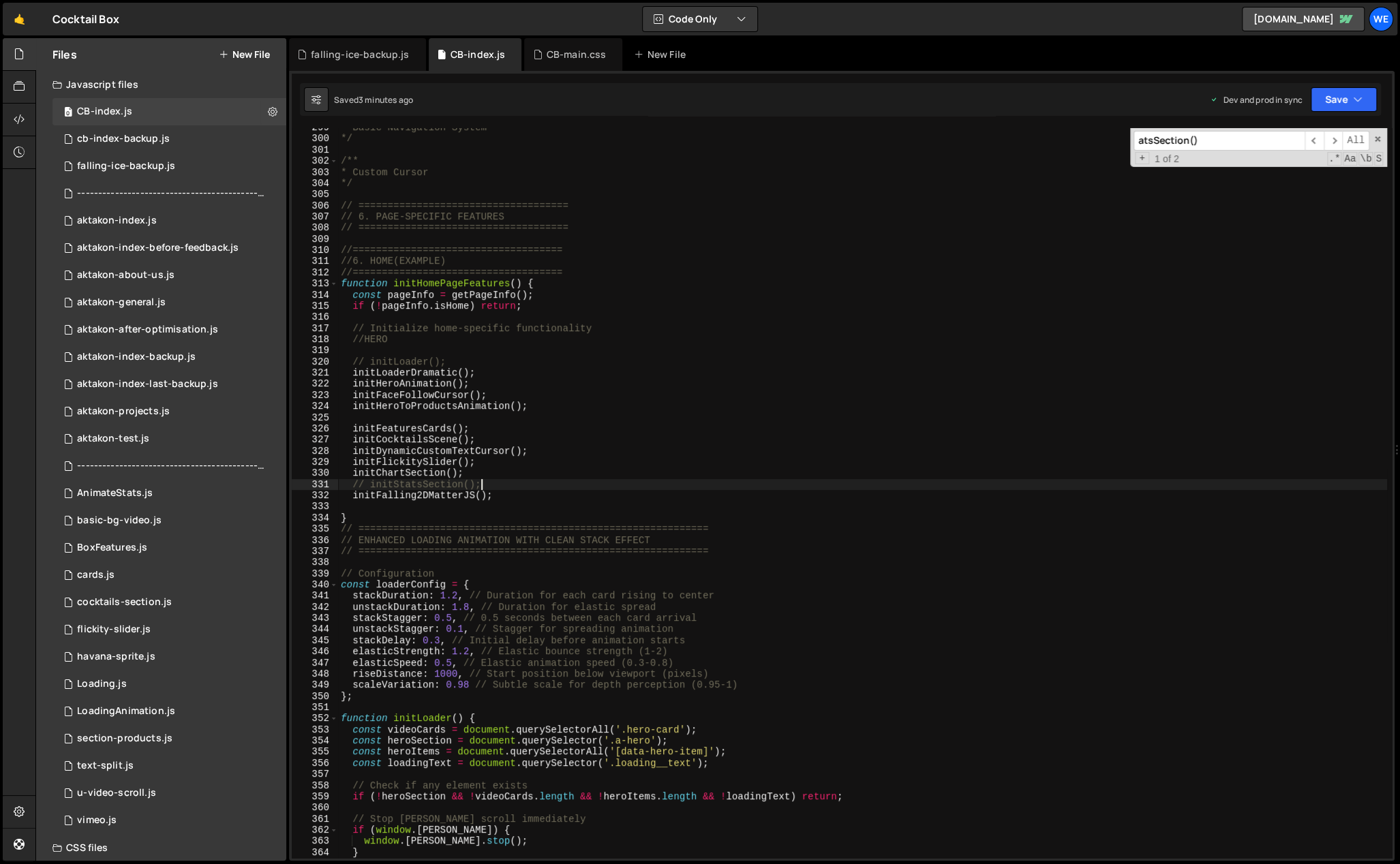
scroll to position [3351, 0]
click at [502, 623] on div "* Basic Navigation System */ /** * Custom Cursor */ // ========================…" at bounding box center [862, 498] width 1049 height 753
type textarea "stackStagger: 0.5, // 0.5 seconds between each card arrival"
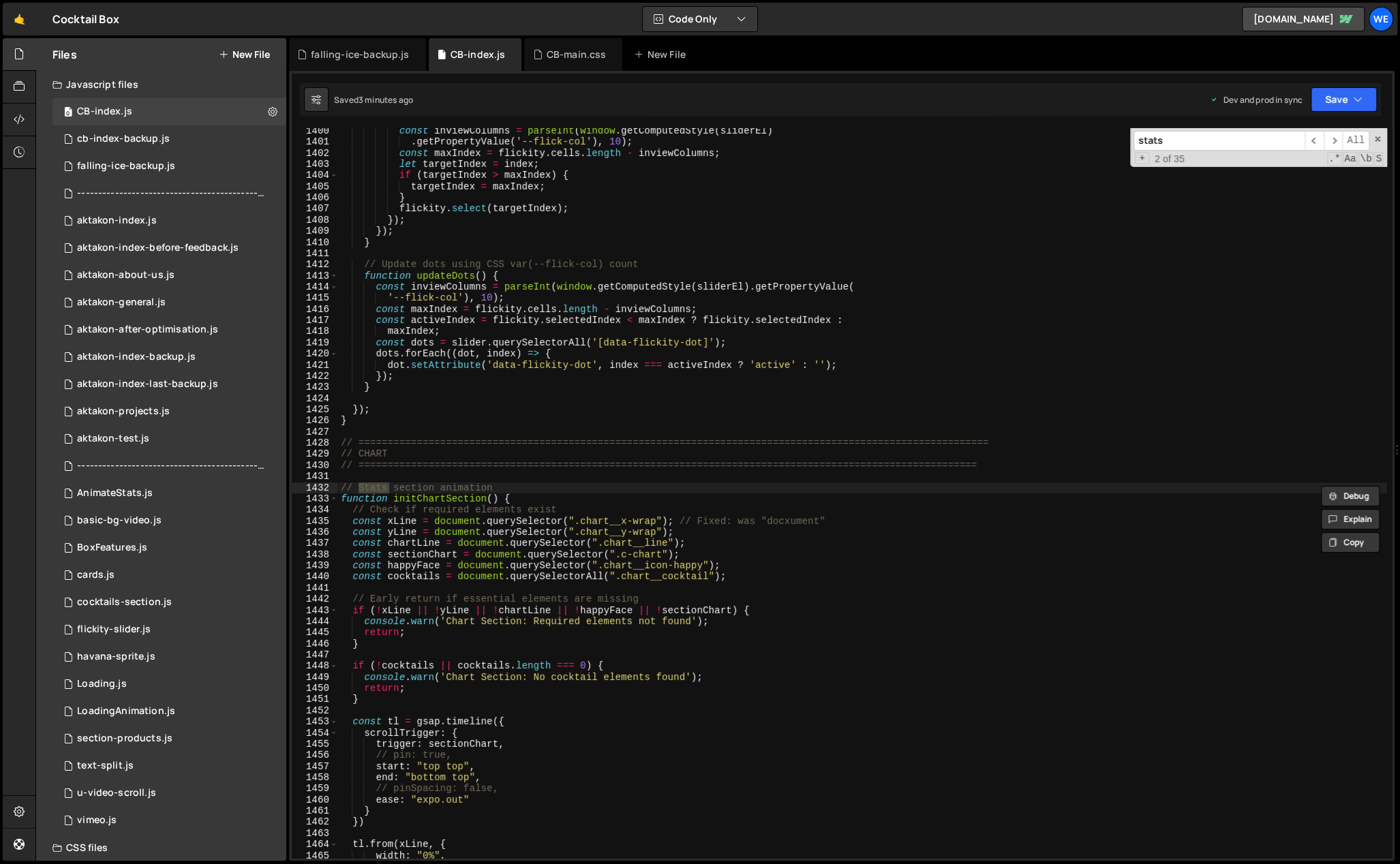
scroll to position [15637, 0]
type input "stats"
click at [361, 517] on div "const inviewColumns = parseInt ( window . getComputedStyle ( sliderEl ) . getPr…" at bounding box center [862, 501] width 1049 height 753
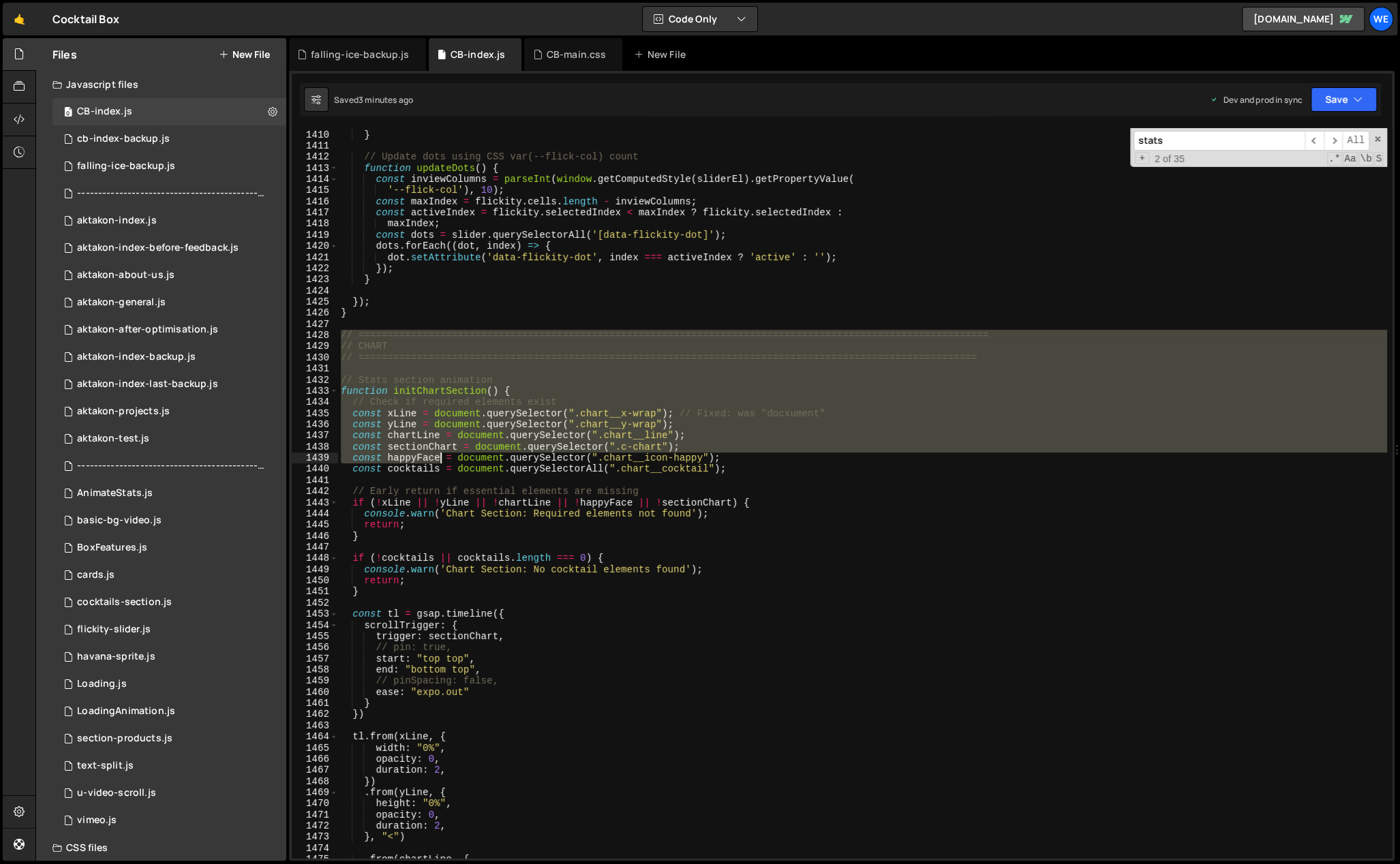
scroll to position [15745, 0]
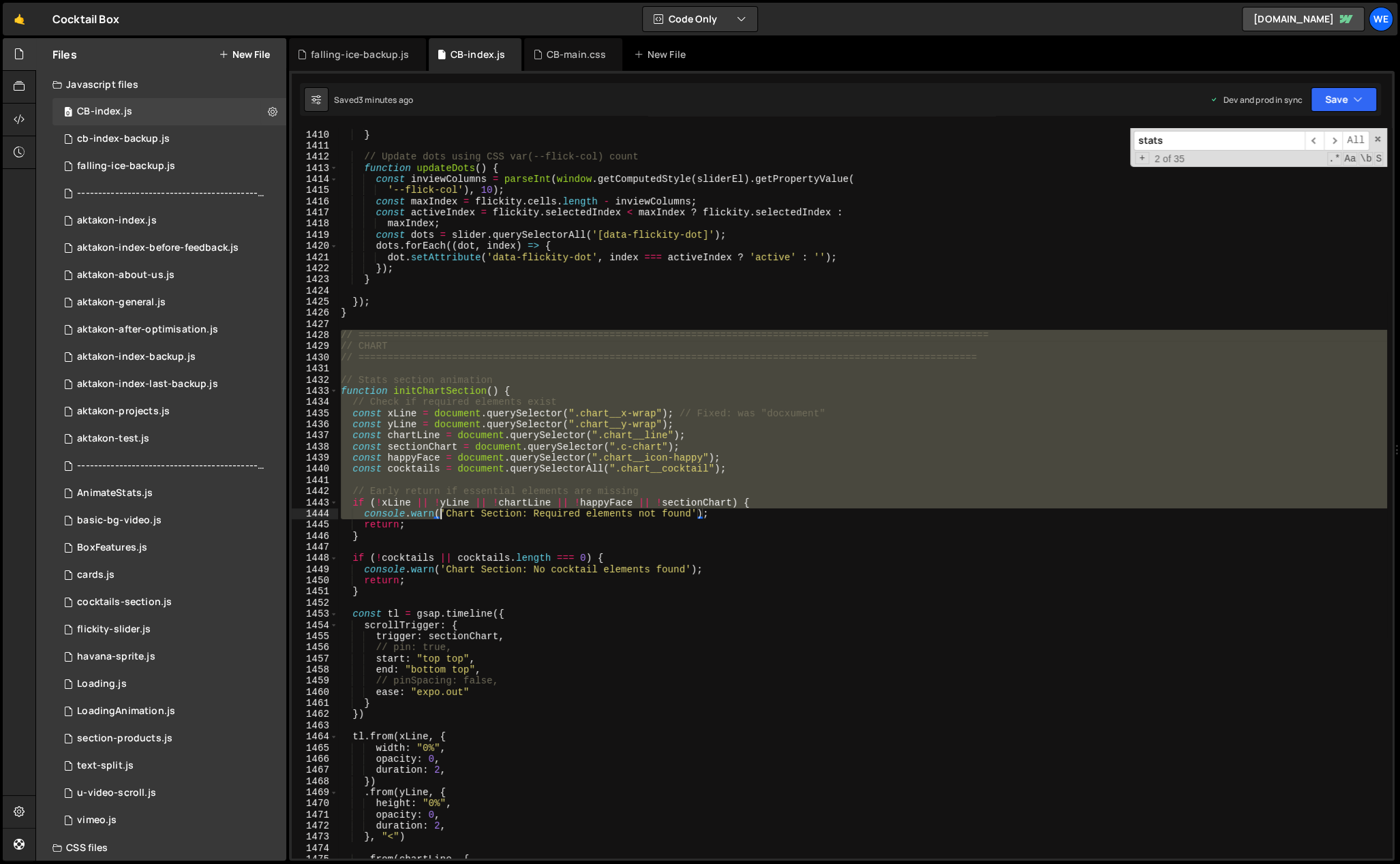
drag, startPoint x: 407, startPoint y: 480, endPoint x: 443, endPoint y: 513, distance: 48.8
click at [443, 513] on div "}) ; } // Update dots using CSS var(--flick-col) count function updateDots ( ) …" at bounding box center [862, 495] width 1049 height 753
click at [443, 513] on div "}) ; } // Update dots using CSS var(--flick-col) count function updateDots ( ) …" at bounding box center [862, 493] width 1049 height 730
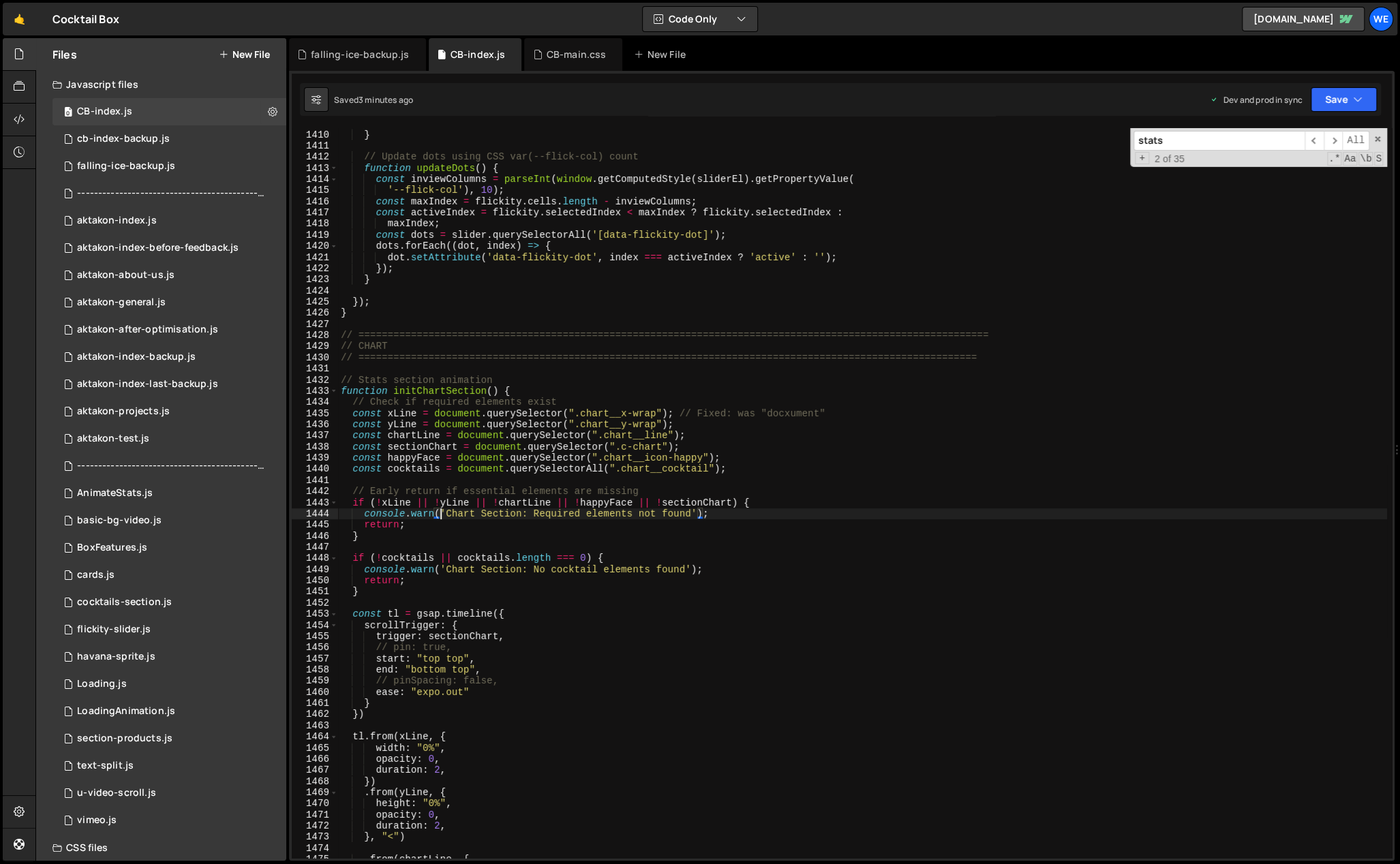
click at [515, 375] on div "}) ; } // Update dots using CSS var(--flick-col) count function updateDots ( ) …" at bounding box center [862, 495] width 1049 height 753
type textarea "// Stats section animation"
click at [1329, 136] on span "​" at bounding box center [1334, 140] width 19 height 20
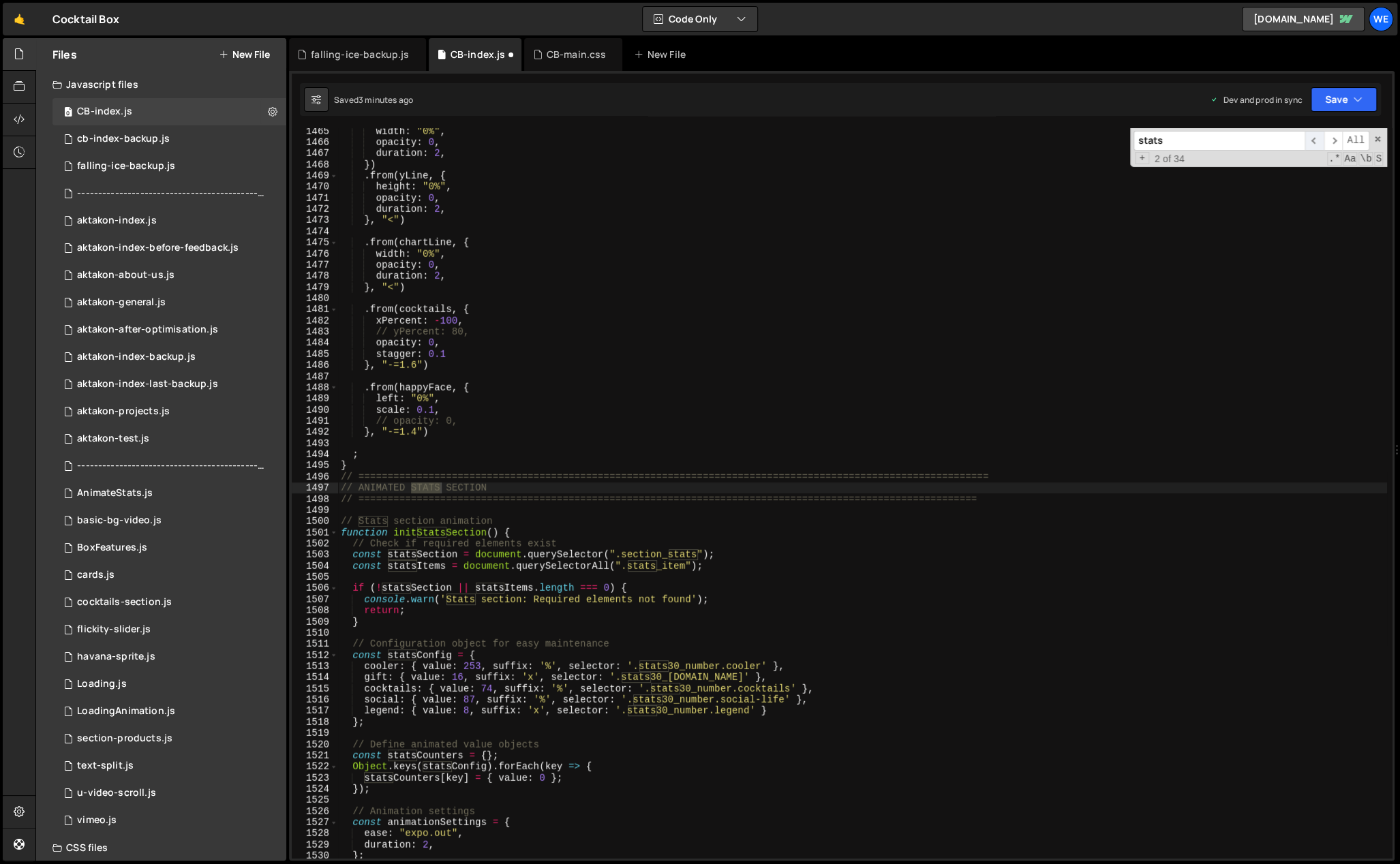
click at [1317, 139] on span "​" at bounding box center [1314, 140] width 19 height 20
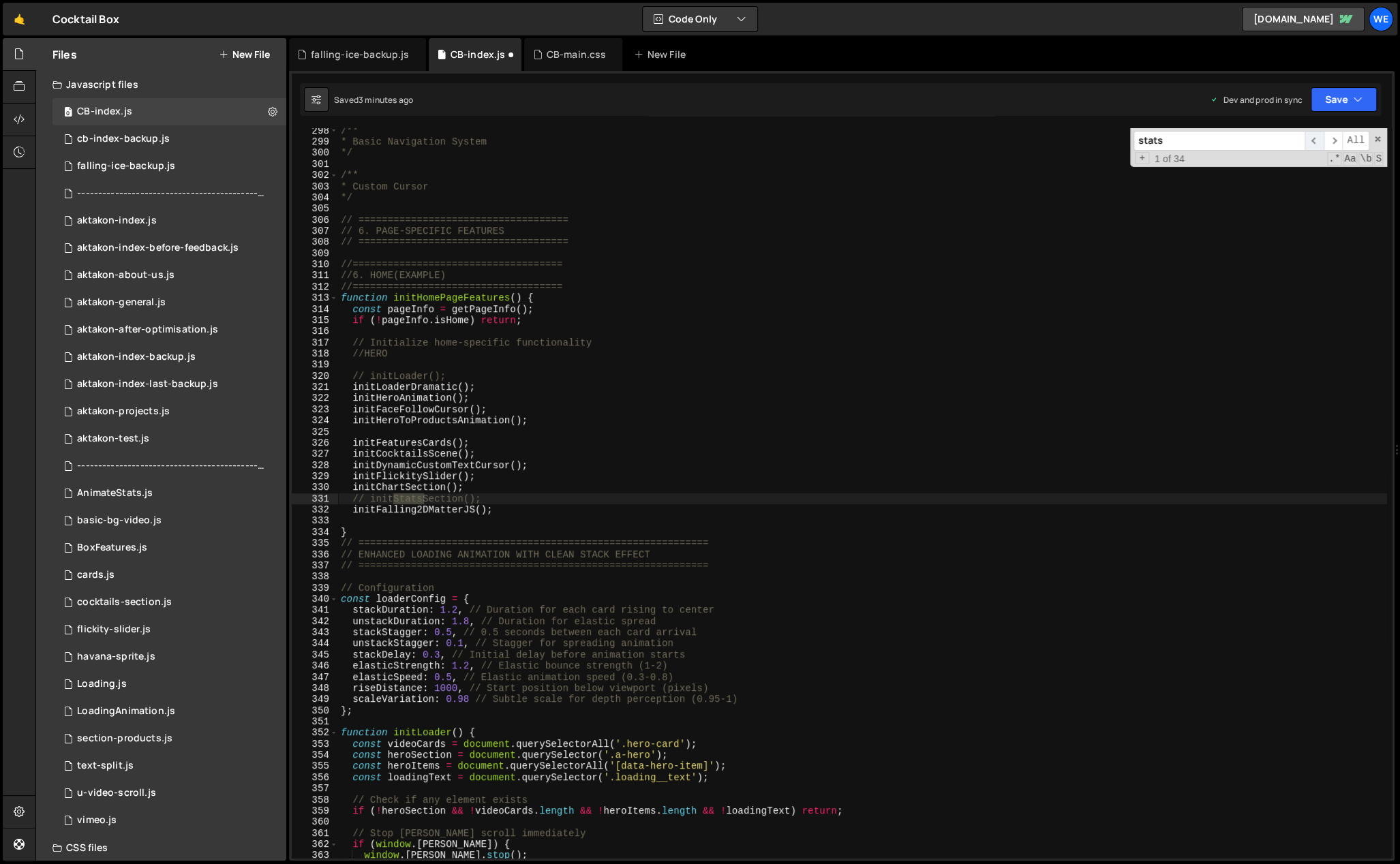
scroll to position [3337, 0]
type textarea "// initStatsSection();"
drag, startPoint x: 487, startPoint y: 496, endPoint x: 447, endPoint y: 497, distance: 40.0
click at [447, 497] on div "/** * Basic Navigation System */ /** * Custom Cursor */ // ====================…" at bounding box center [862, 501] width 1049 height 753
click at [471, 497] on div "/** * Basic Navigation System */ /** * Custom Cursor */ // ====================…" at bounding box center [862, 493] width 1049 height 730
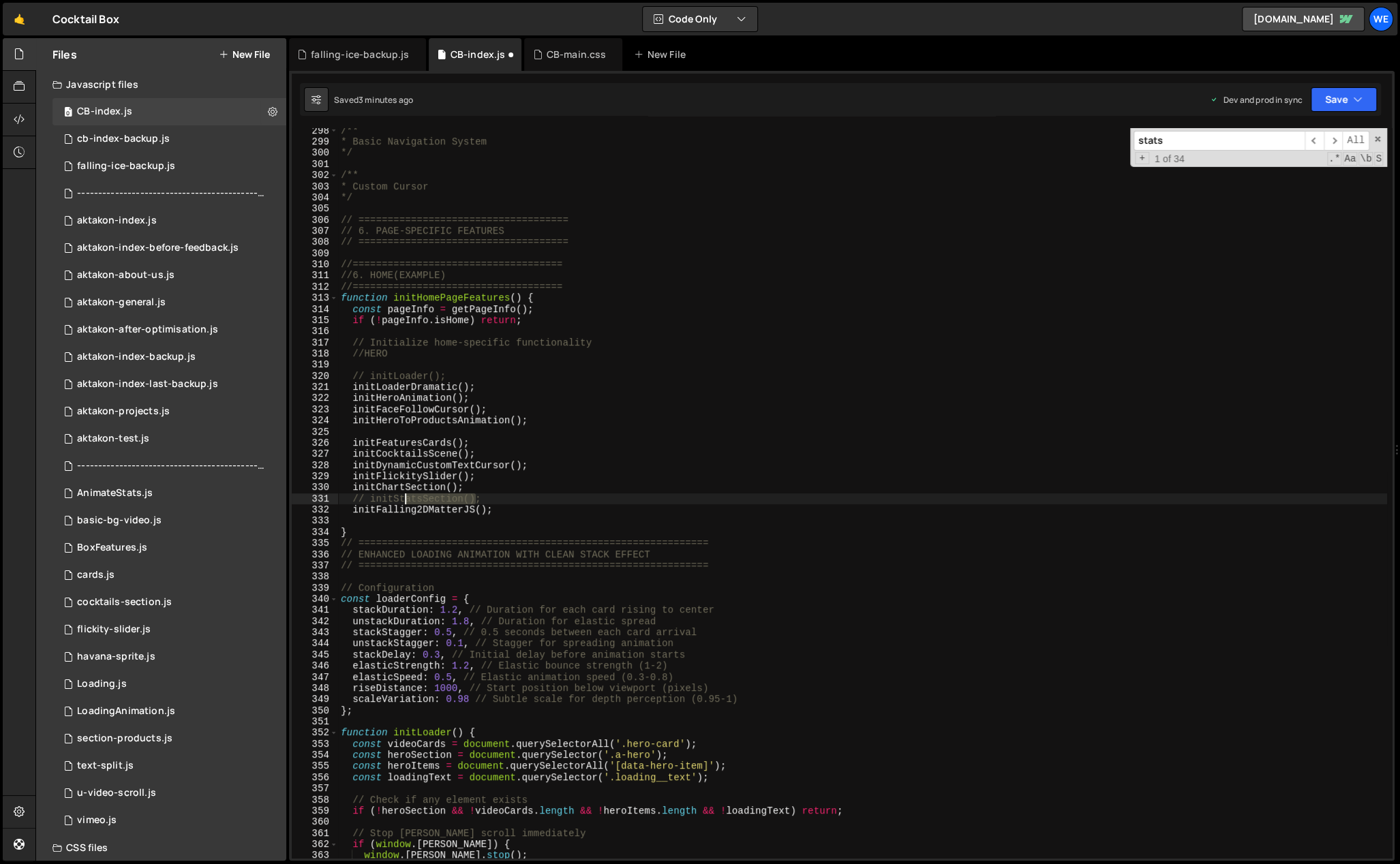
drag, startPoint x: 471, startPoint y: 497, endPoint x: 393, endPoint y: 498, distance: 78.0
click at [393, 498] on div "/** * Basic Navigation System */ /** * Custom Cursor */ // ====================…" at bounding box center [862, 501] width 1049 height 753
type input "StatsSection()"
click at [1335, 137] on span "​" at bounding box center [1334, 140] width 19 height 20
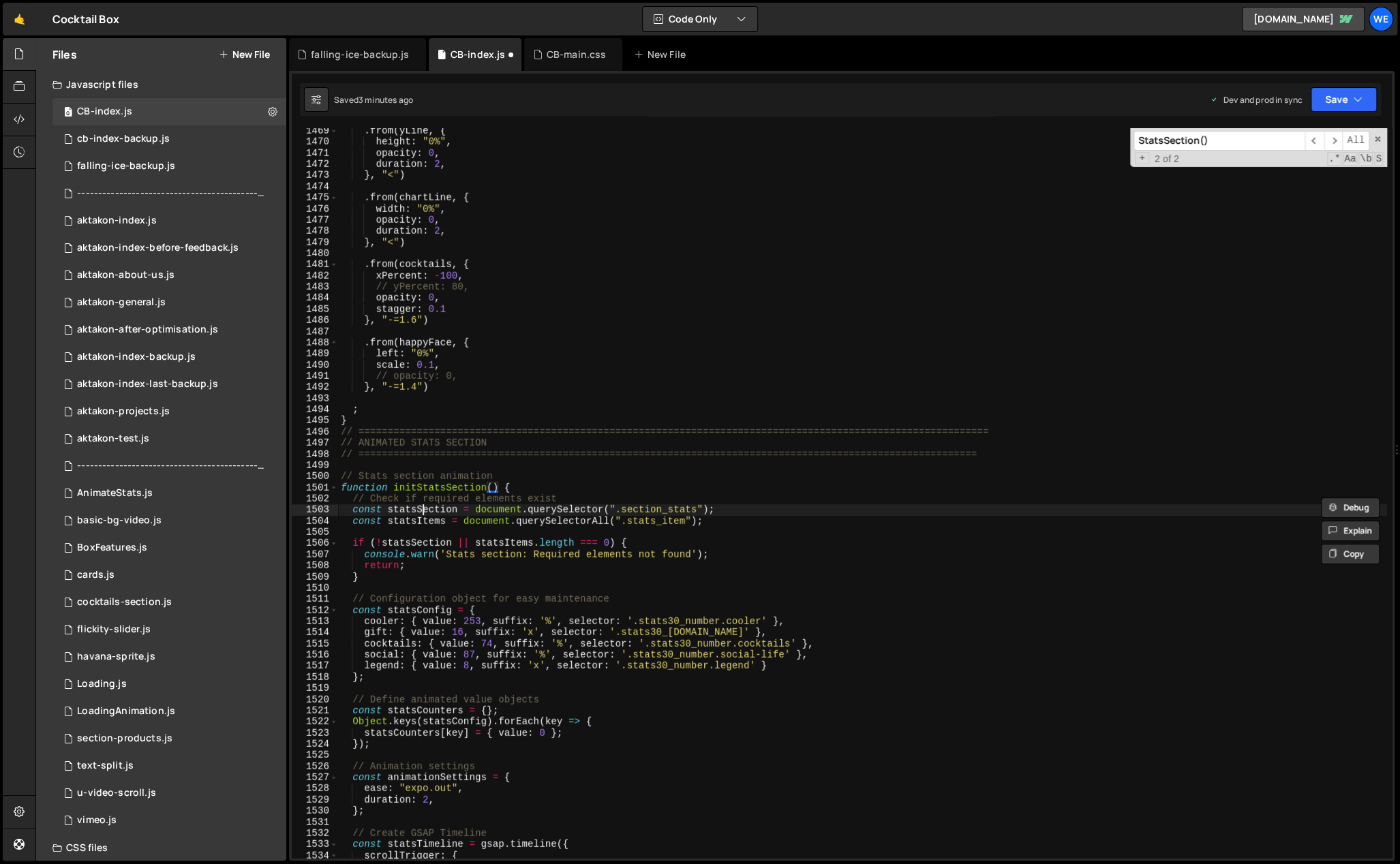
click at [424, 511] on div ". from ( yLine , { height : "0%" , opacity : 0 , duration : 2 , } , "<" ) . fro…" at bounding box center [862, 501] width 1049 height 753
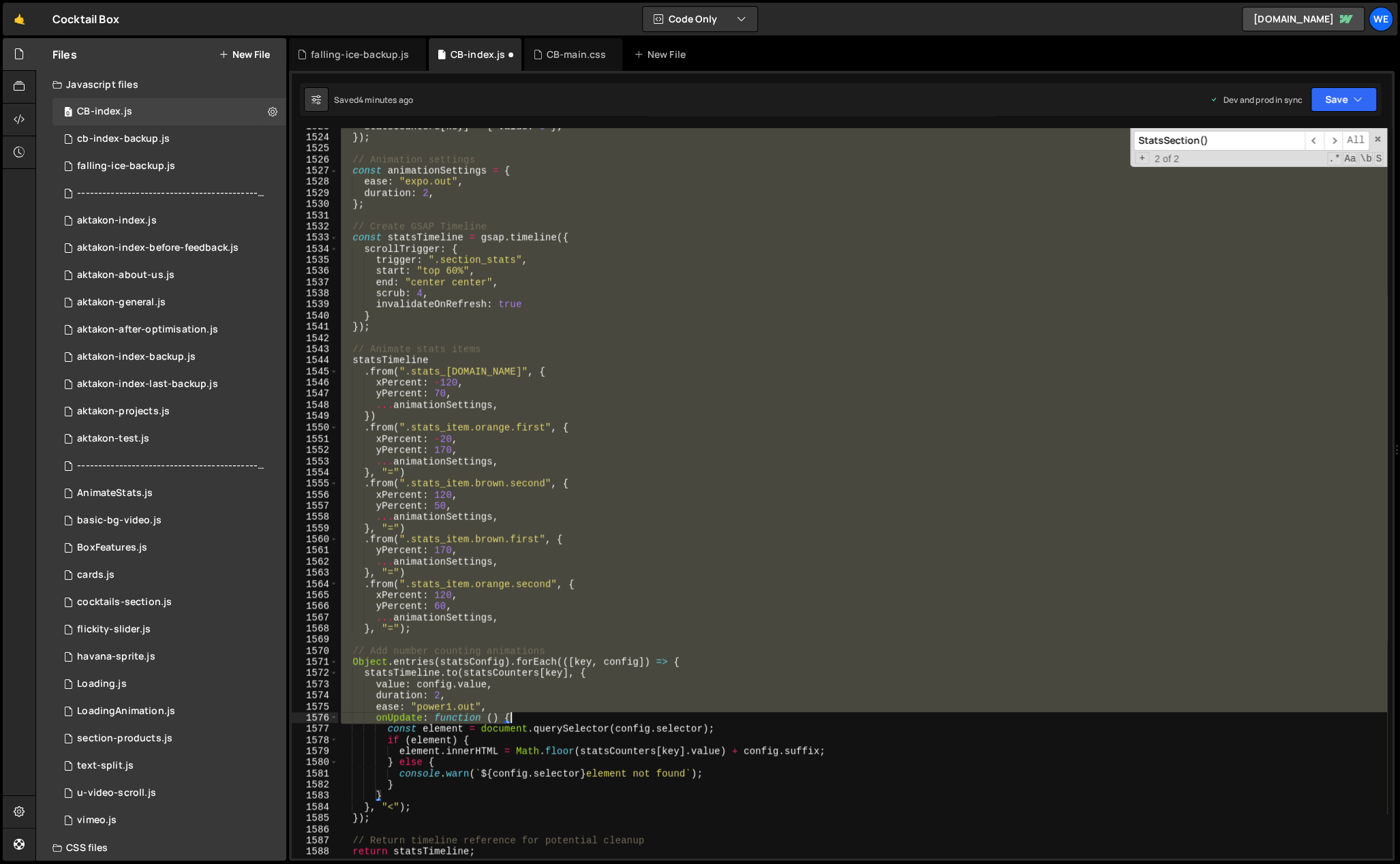
scroll to position [17271, 0]
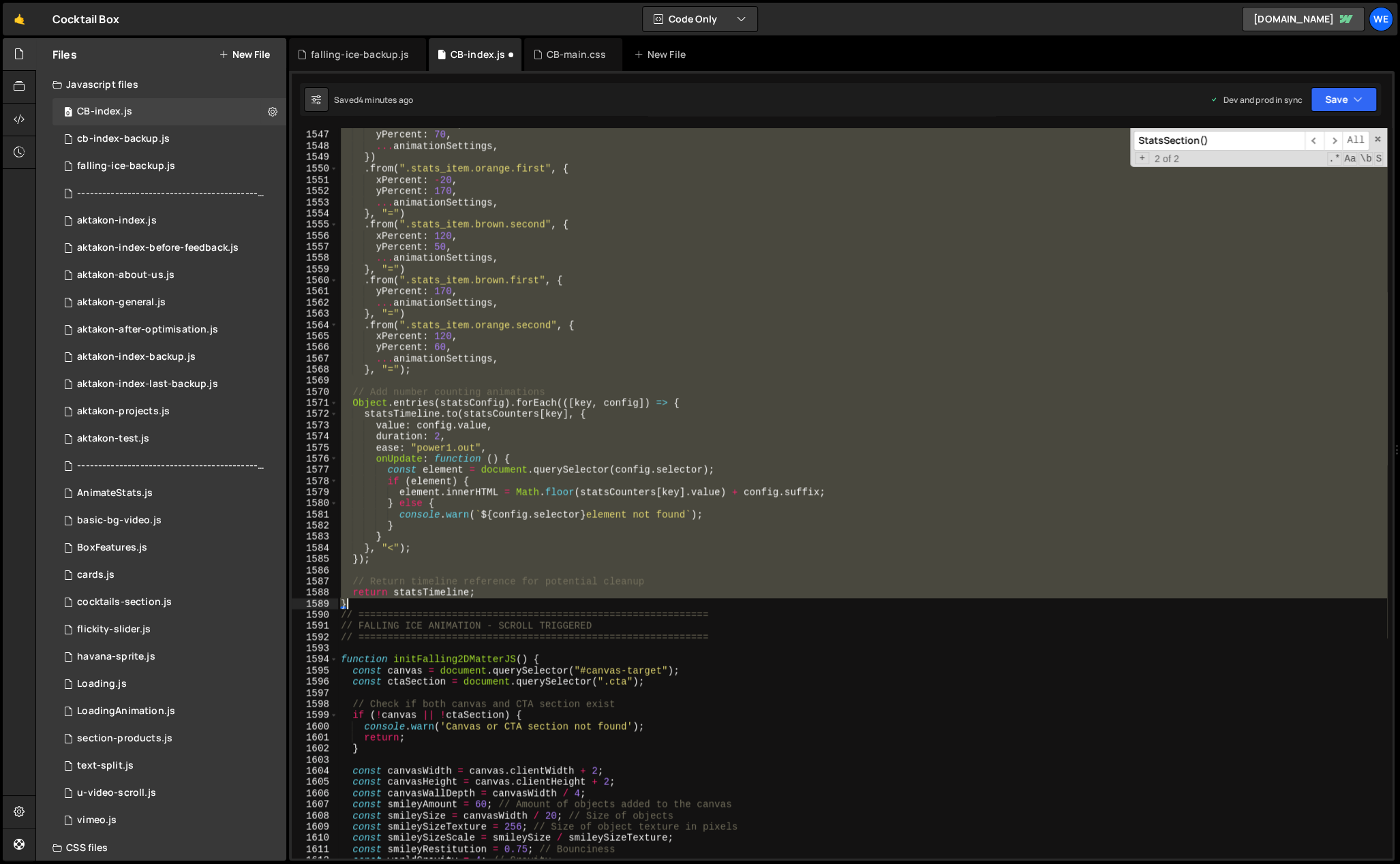
drag, startPoint x: 340, startPoint y: 431, endPoint x: 471, endPoint y: 601, distance: 214.6
click at [471, 601] on div "xPercent : - 120 , yPercent : 70 , ... animationSettings , }) . from ( ".stats_…" at bounding box center [862, 495] width 1049 height 753
type textarea "return statsTimeline; }"
click at [240, 57] on button "New File" at bounding box center [243, 54] width 51 height 11
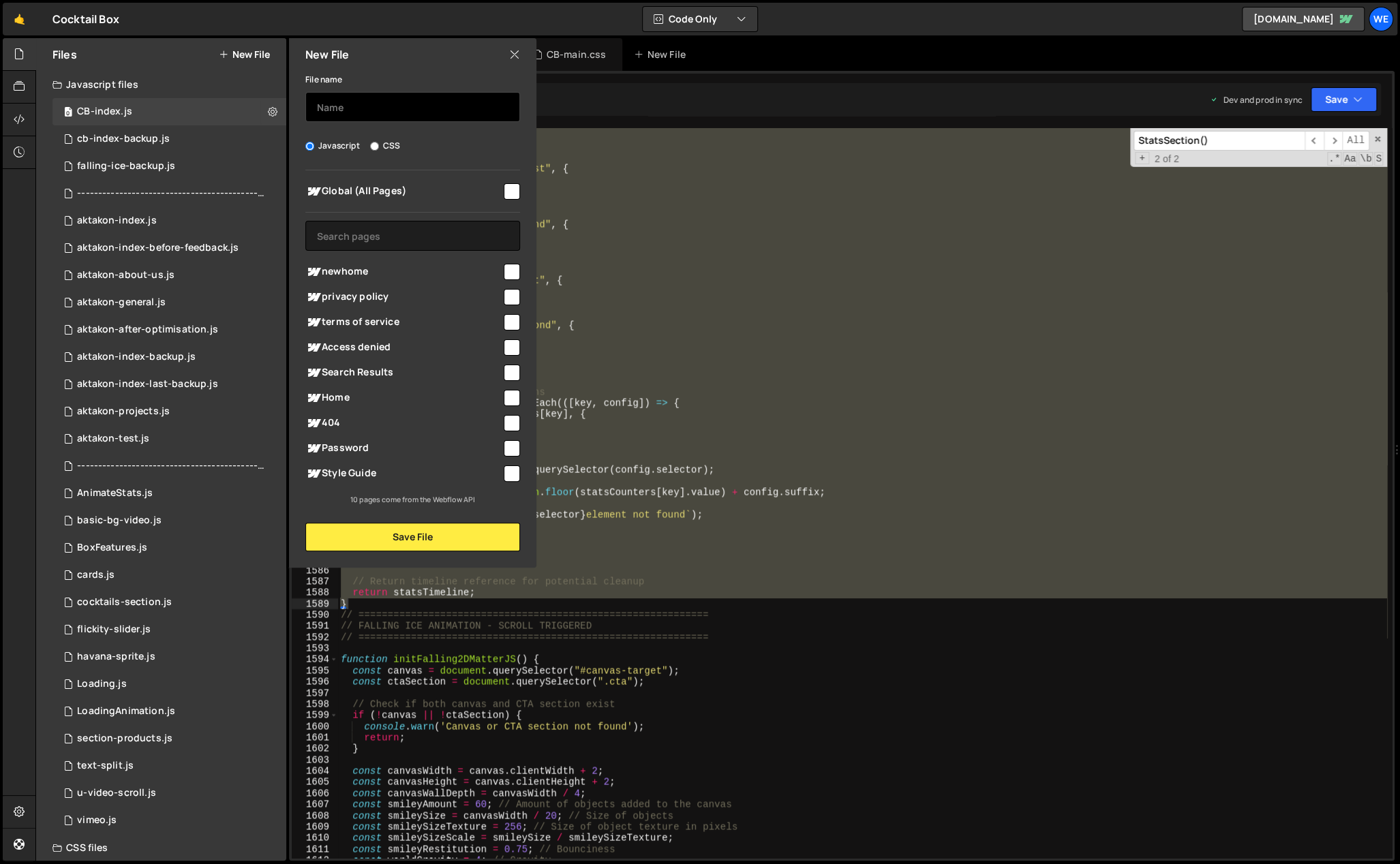
click at [425, 111] on input "text" at bounding box center [412, 107] width 215 height 30
click at [344, 106] on input "stats-backup" at bounding box center [412, 107] width 215 height 30
type input "stats-section-backup"
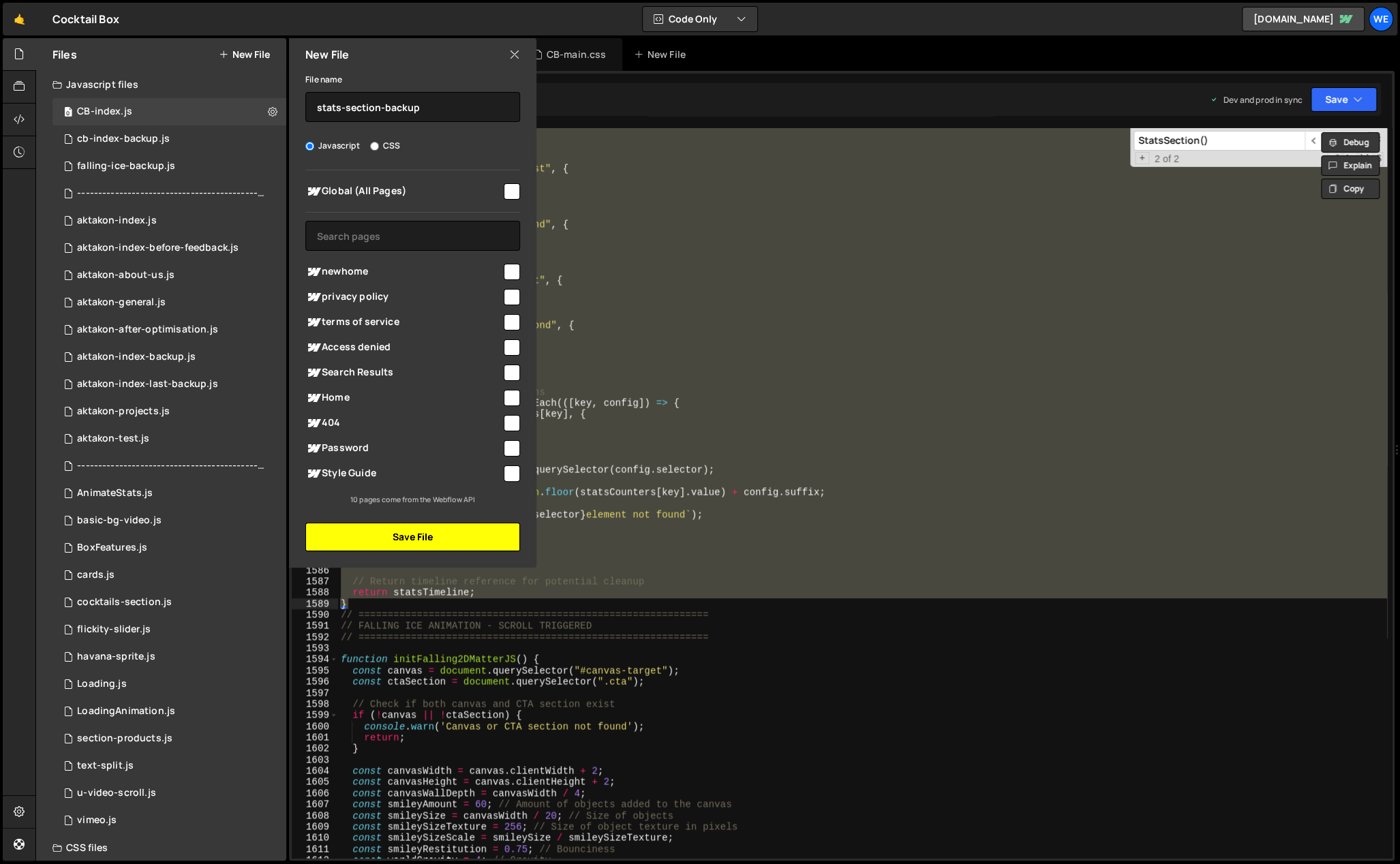
click at [475, 547] on button "Save File" at bounding box center [412, 537] width 215 height 29
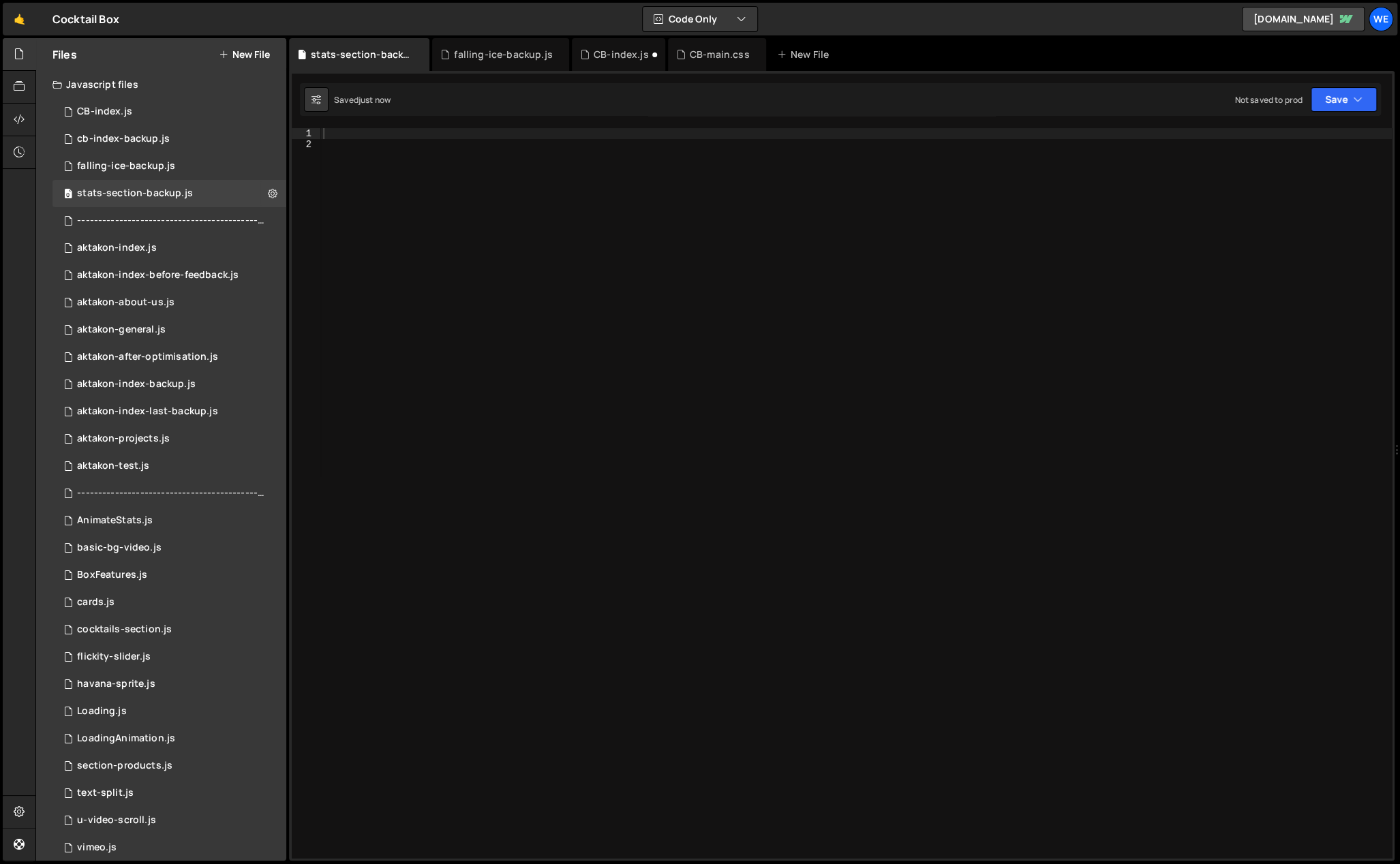
click at [483, 220] on div at bounding box center [855, 504] width 1071 height 753
paste textarea "}"
type textarea "}"
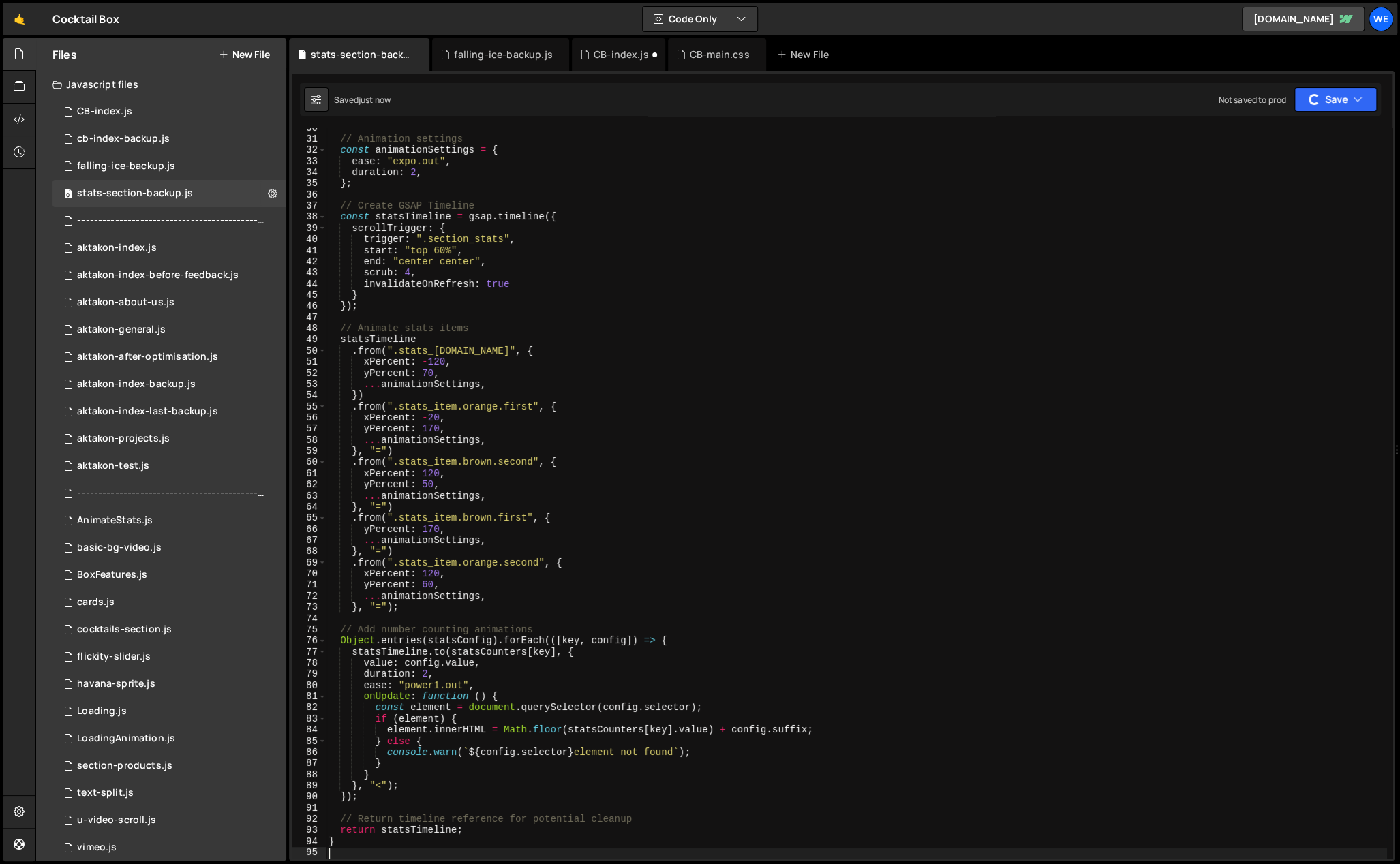
scroll to position [0, 0]
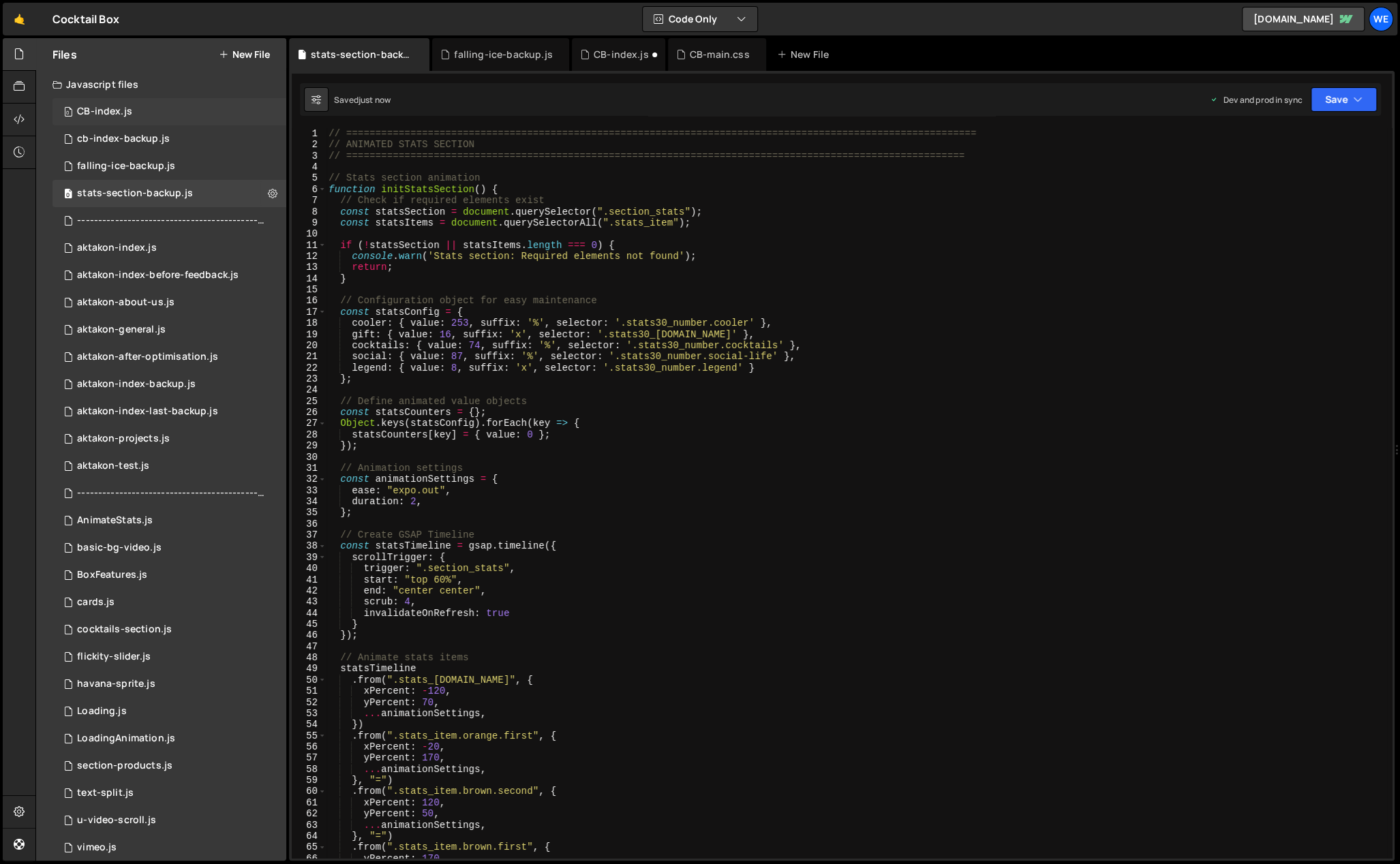
click at [128, 117] on div "CB-index.js" at bounding box center [104, 112] width 55 height 13
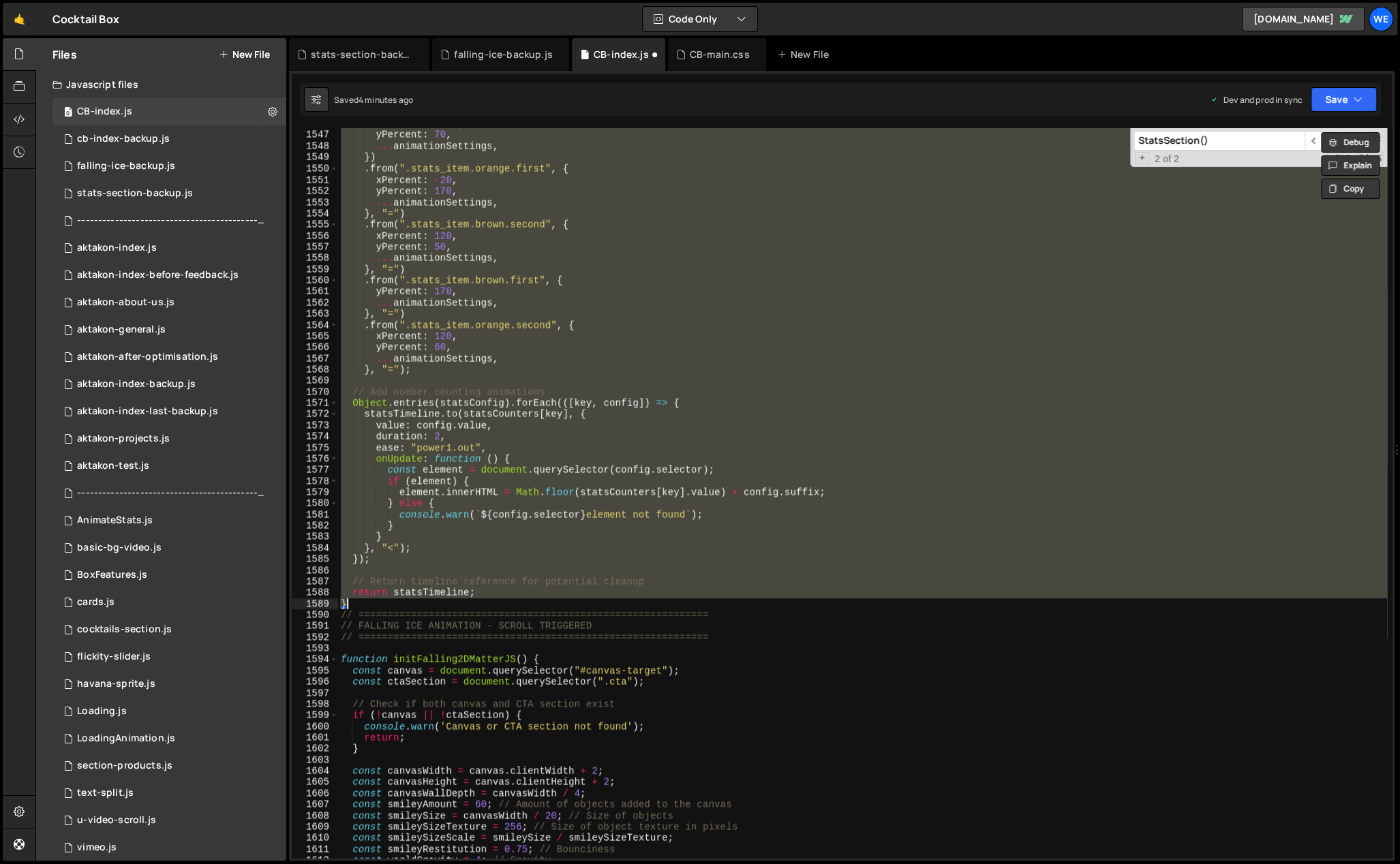
click at [474, 232] on div "xPercent : - 120 , yPercent : 70 , ... animationSettings , }) . from ( ".stats_…" at bounding box center [862, 493] width 1049 height 730
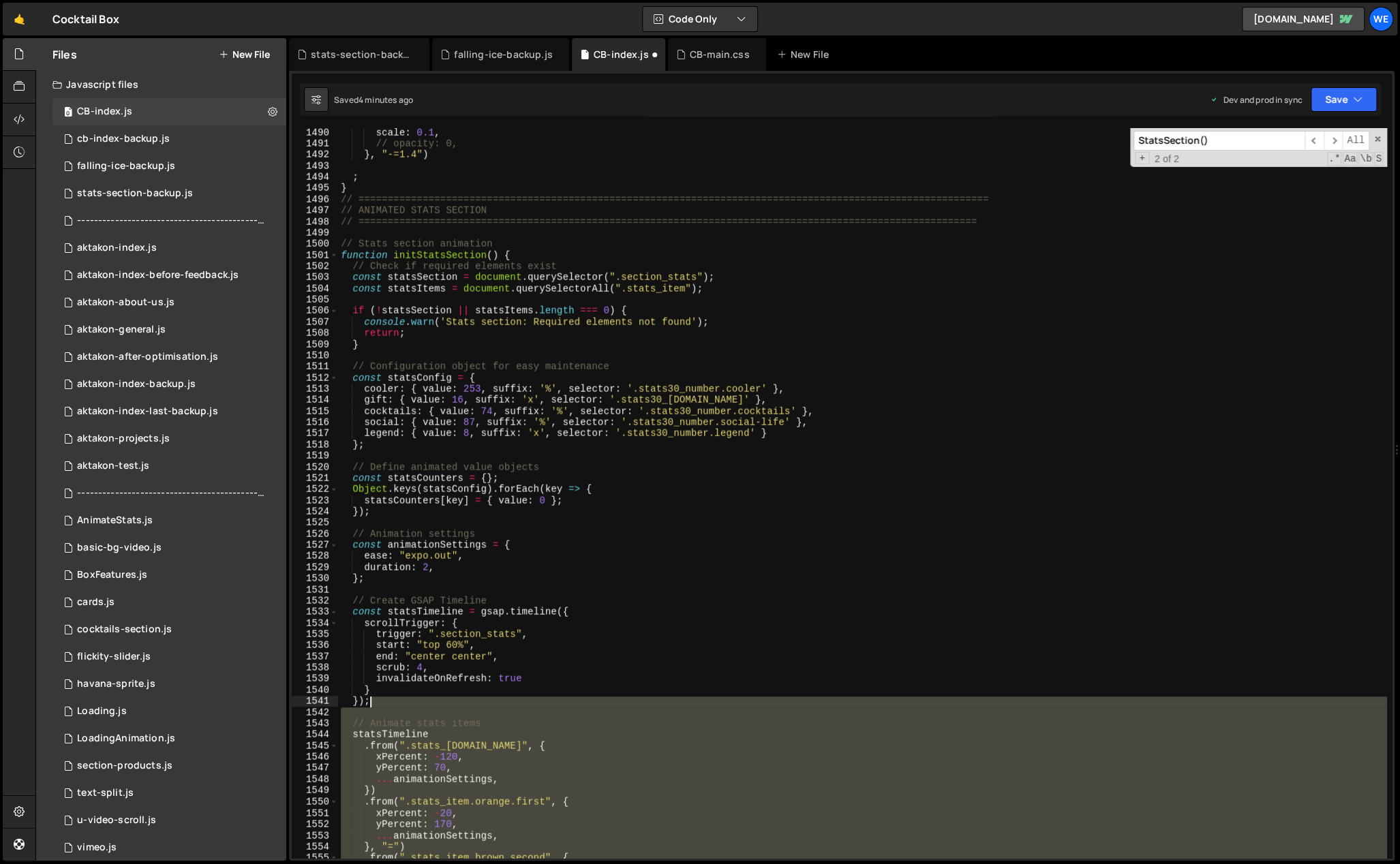
scroll to position [16530, 0]
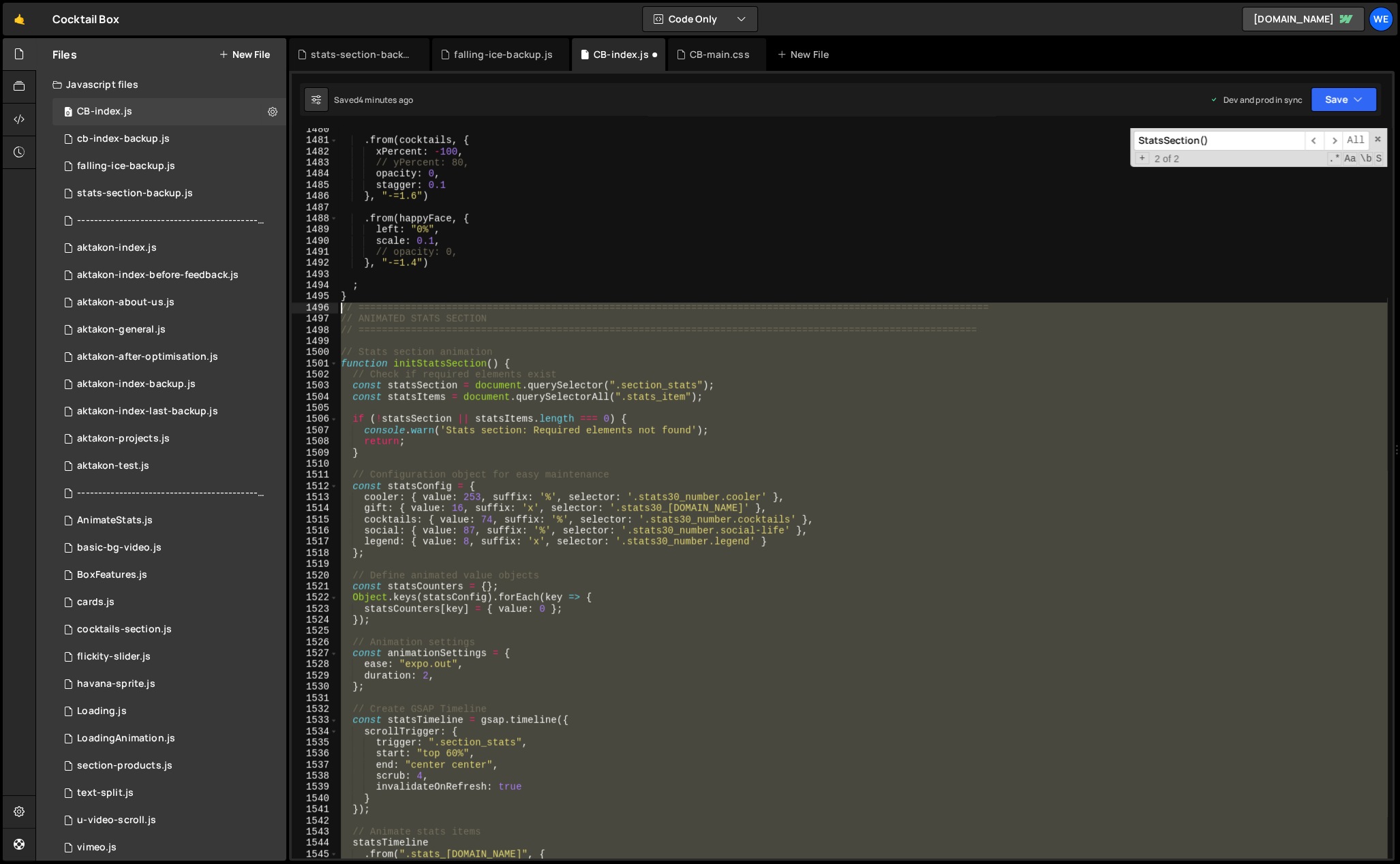
drag, startPoint x: 380, startPoint y: 602, endPoint x: 343, endPoint y: 310, distance: 294.3
click at [343, 310] on div ". from ( cocktails , { xPercent : - 100 , // yPercent: 80, opacity : 0 , stagge…" at bounding box center [862, 500] width 1049 height 753
paste textarea "}"
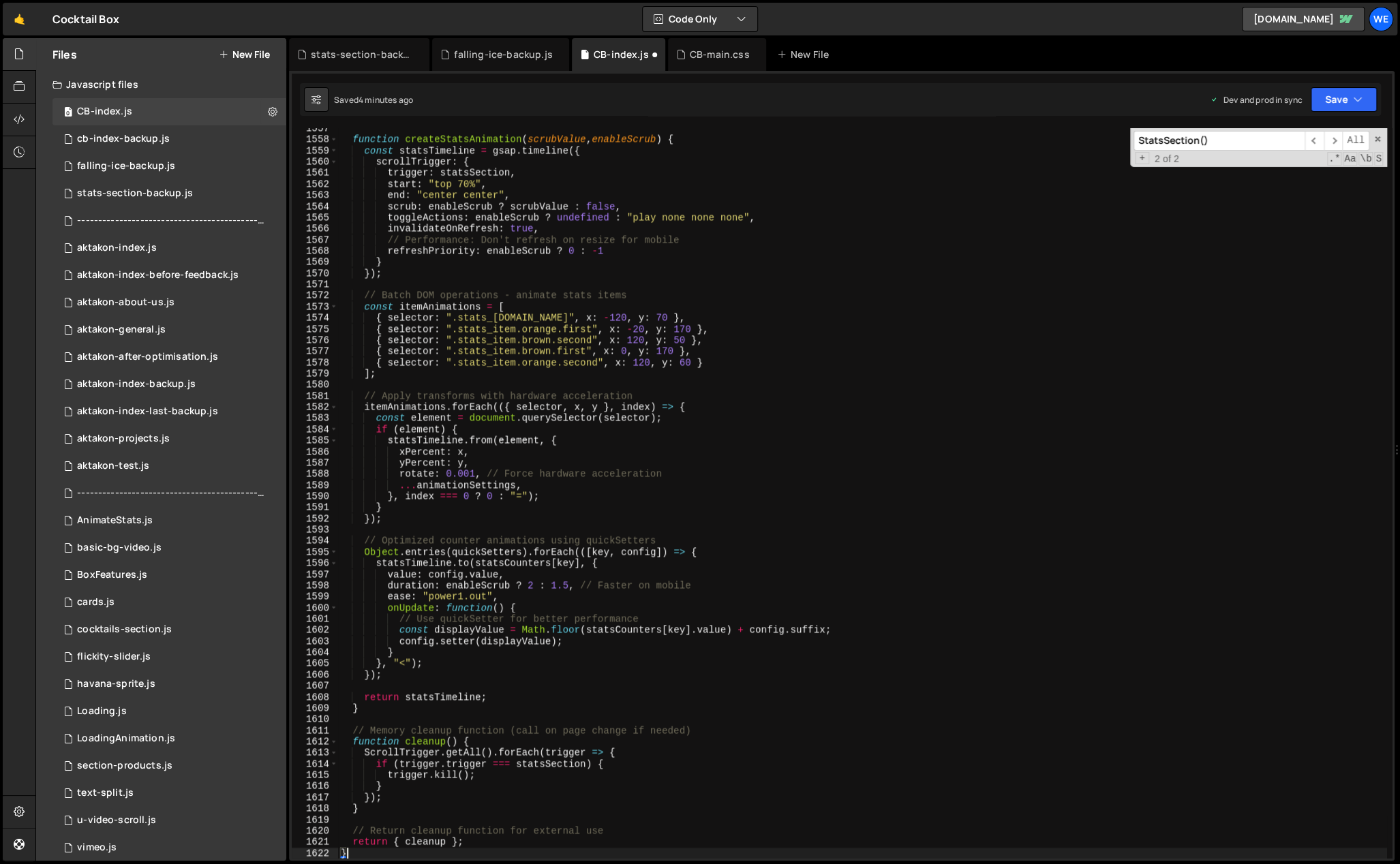
type textarea "// ============================================================"
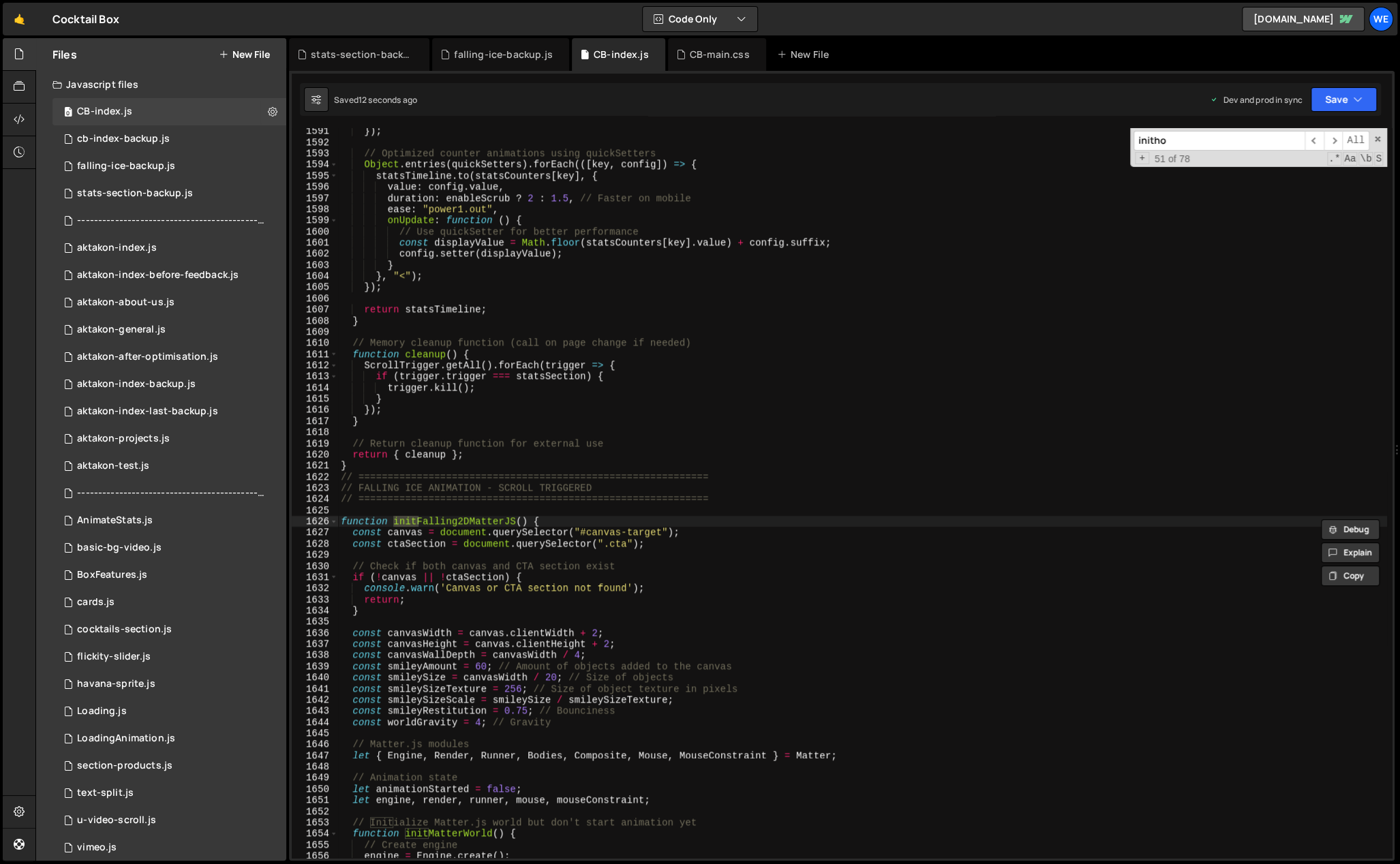
scroll to position [21569, 0]
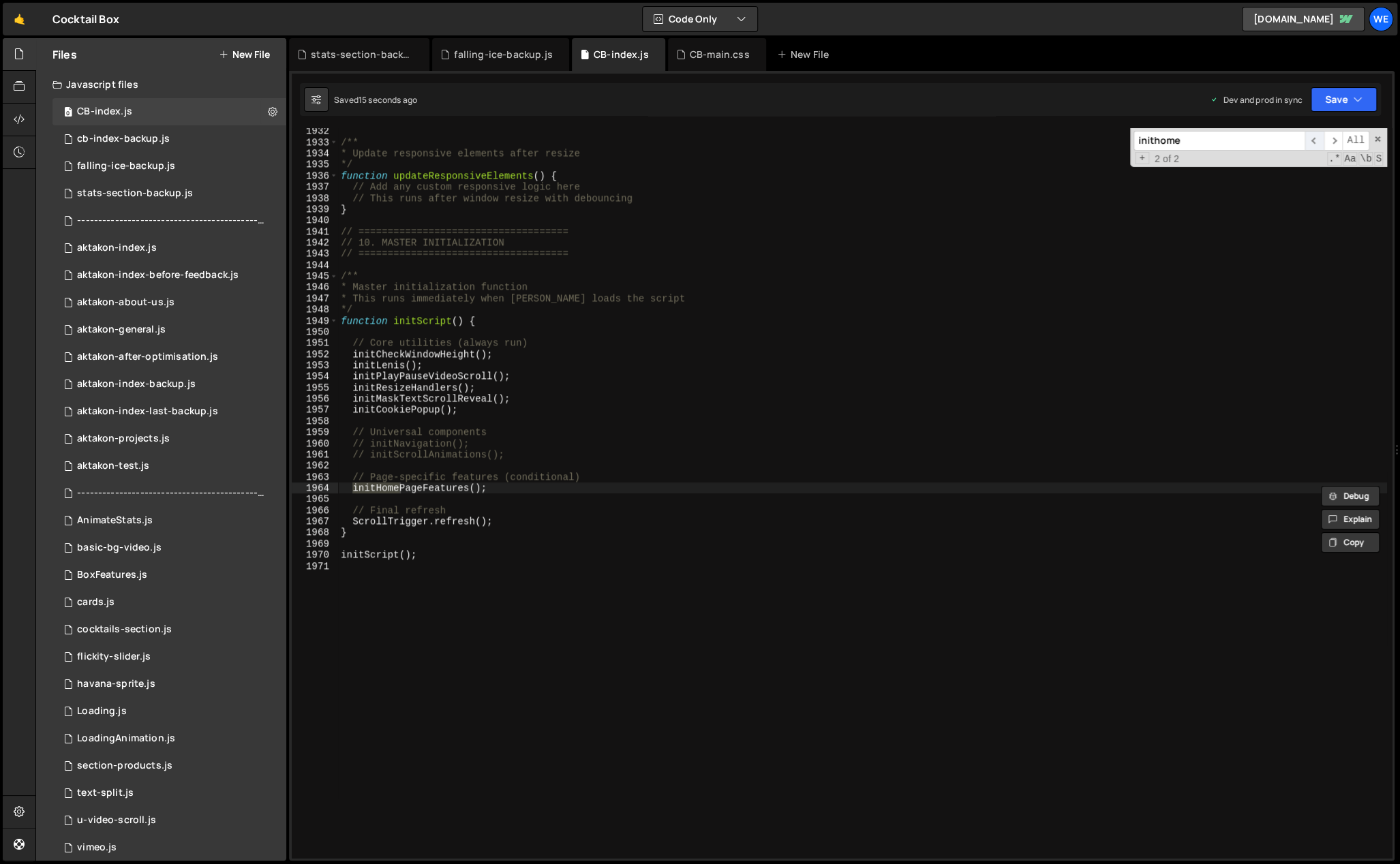
type input "inithome"
click at [1311, 139] on span "​" at bounding box center [1314, 140] width 19 height 20
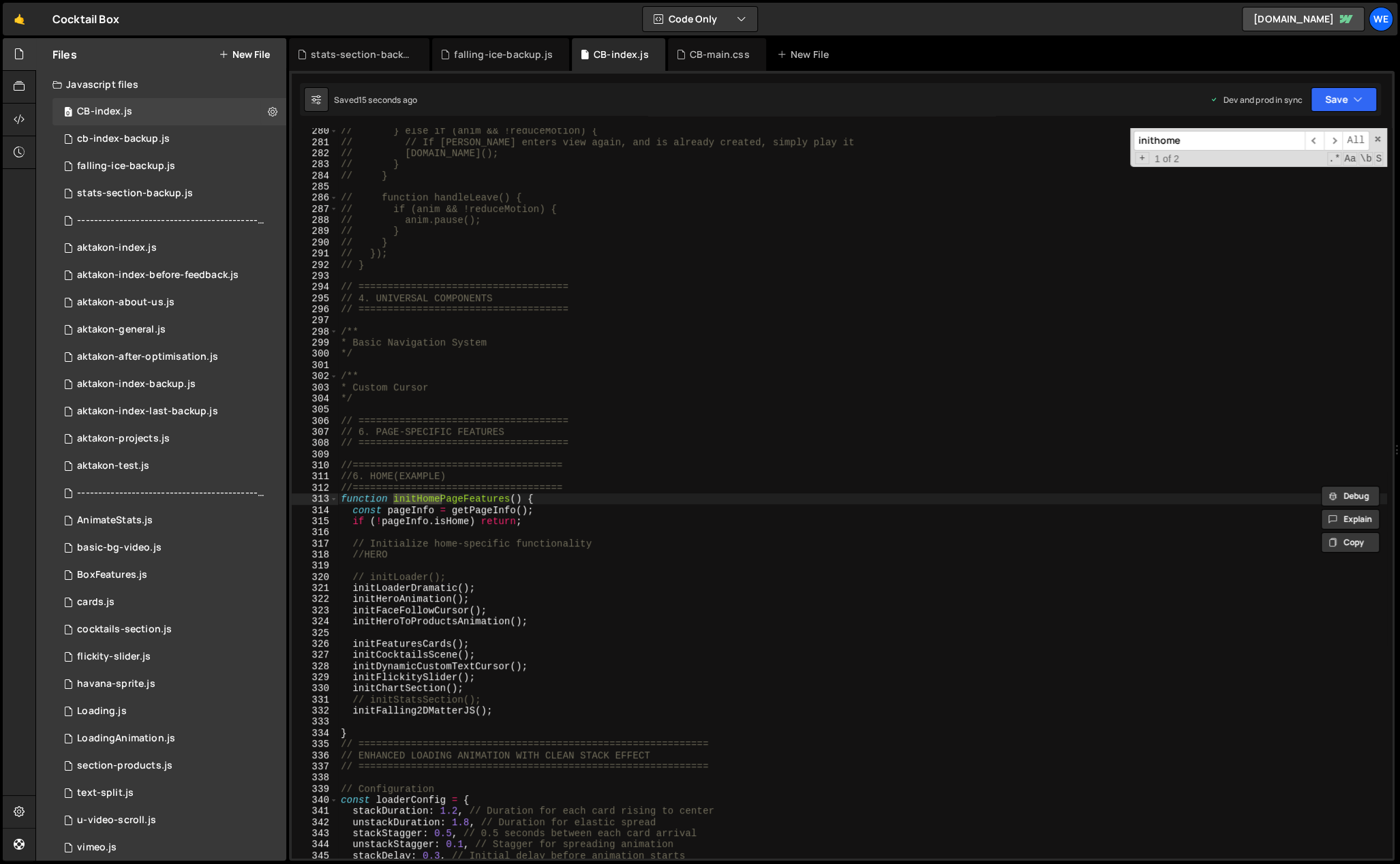
scroll to position [3136, 0]
click at [484, 700] on div "// } else if (anim && !reduceMotion) { // // If [PERSON_NAME] enters view again…" at bounding box center [862, 501] width 1049 height 753
click at [649, 553] on div "// } else if (anim && !reduceMotion) { // // If [PERSON_NAME] enters view again…" at bounding box center [862, 501] width 1049 height 753
type textarea "//HERO"
